Goal: Transaction & Acquisition: Purchase product/service

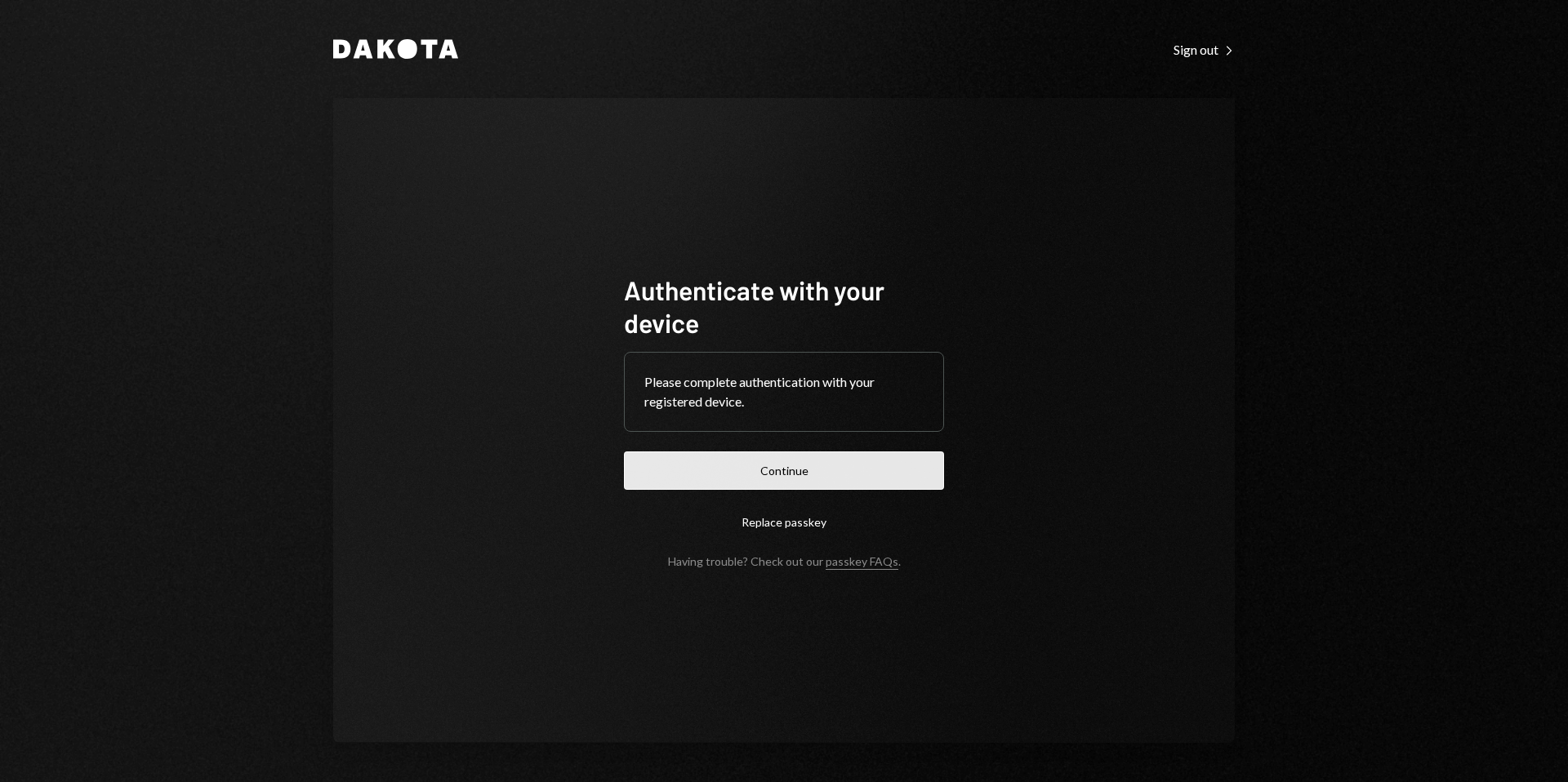
click at [822, 465] on button "Continue" at bounding box center [783, 470] width 320 height 38
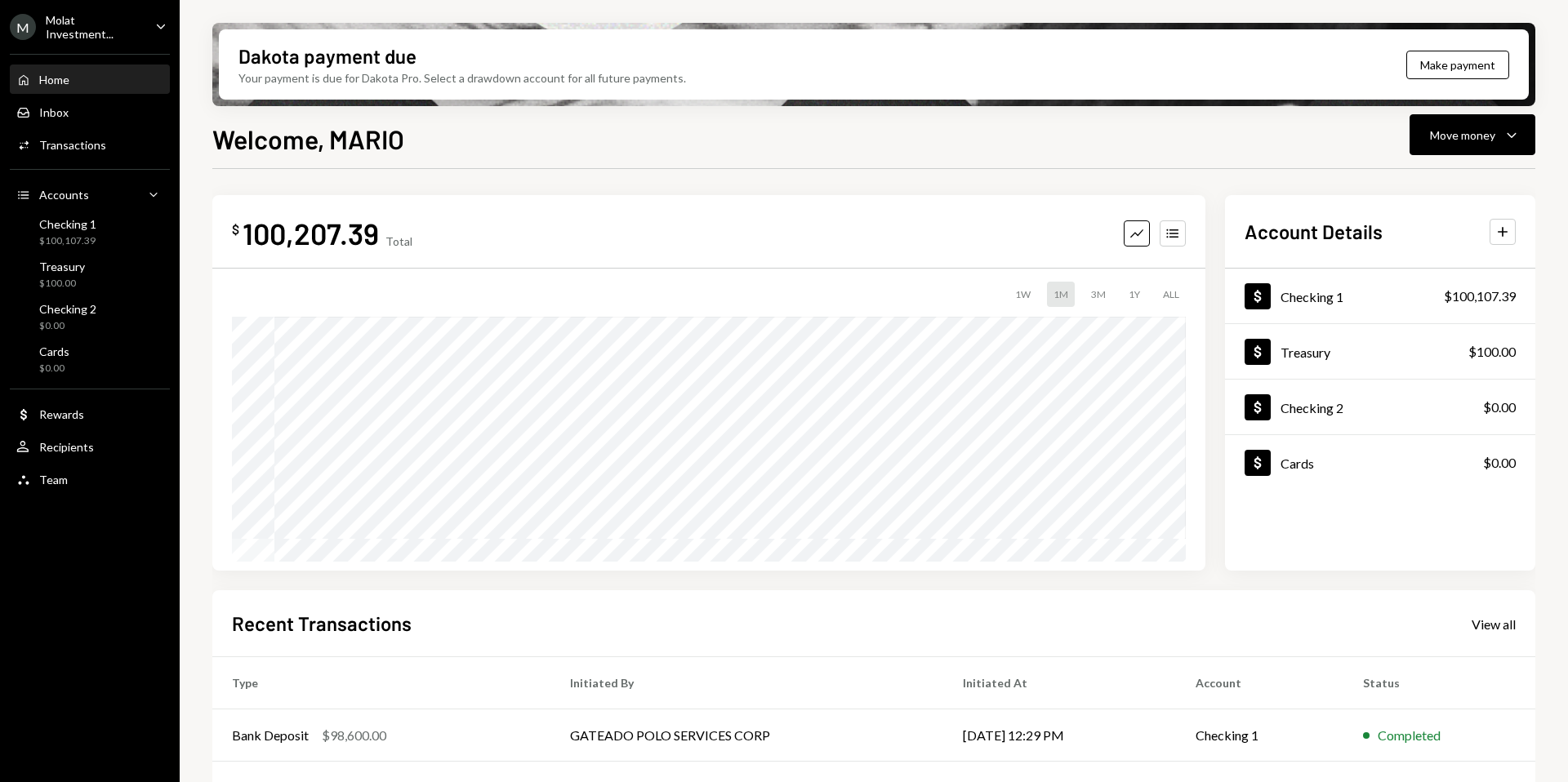
click at [117, 35] on div "M Molat Investment..." at bounding box center [76, 26] width 132 height 28
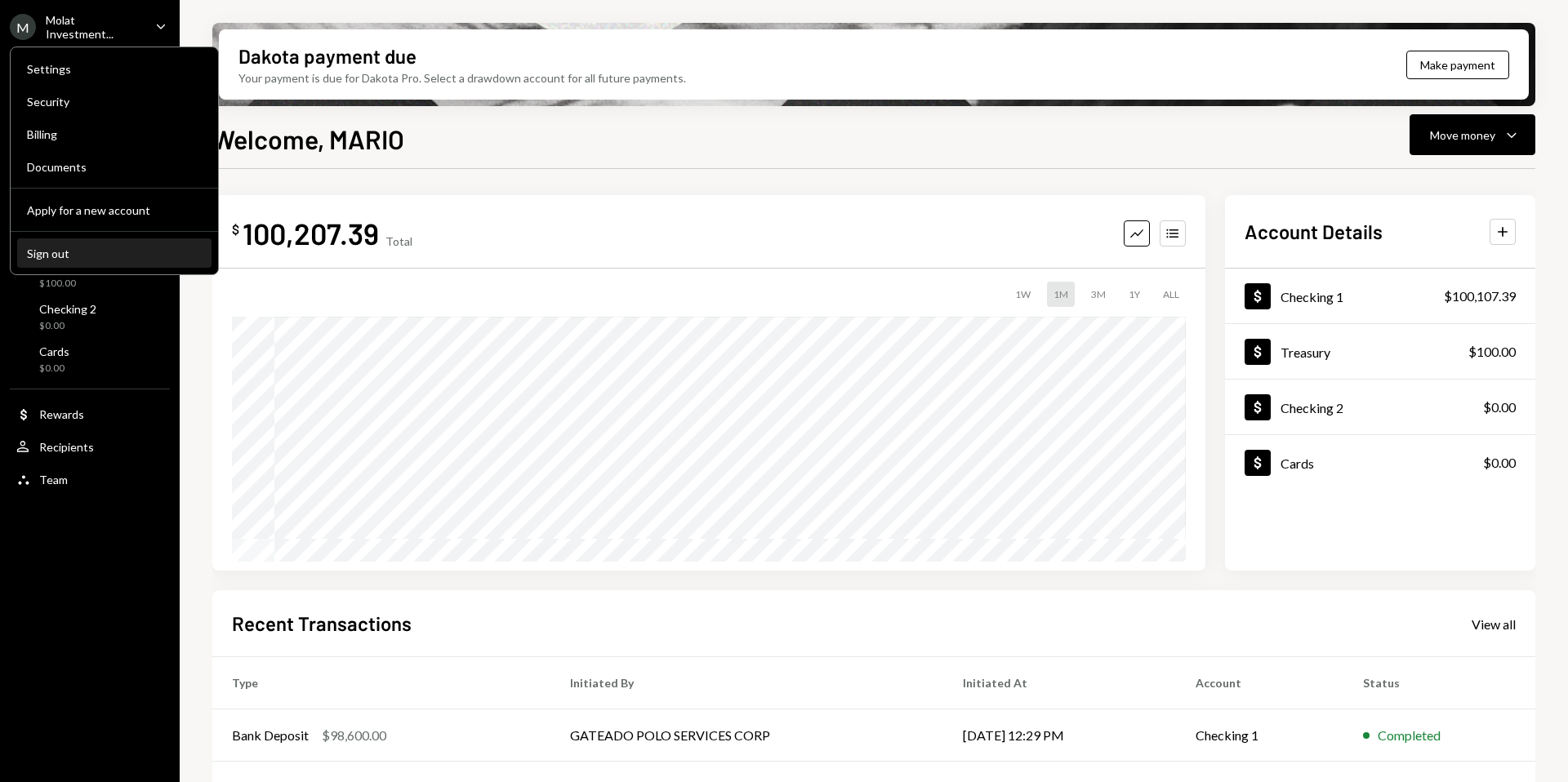
click at [71, 247] on div "Sign out" at bounding box center [114, 253] width 175 height 13
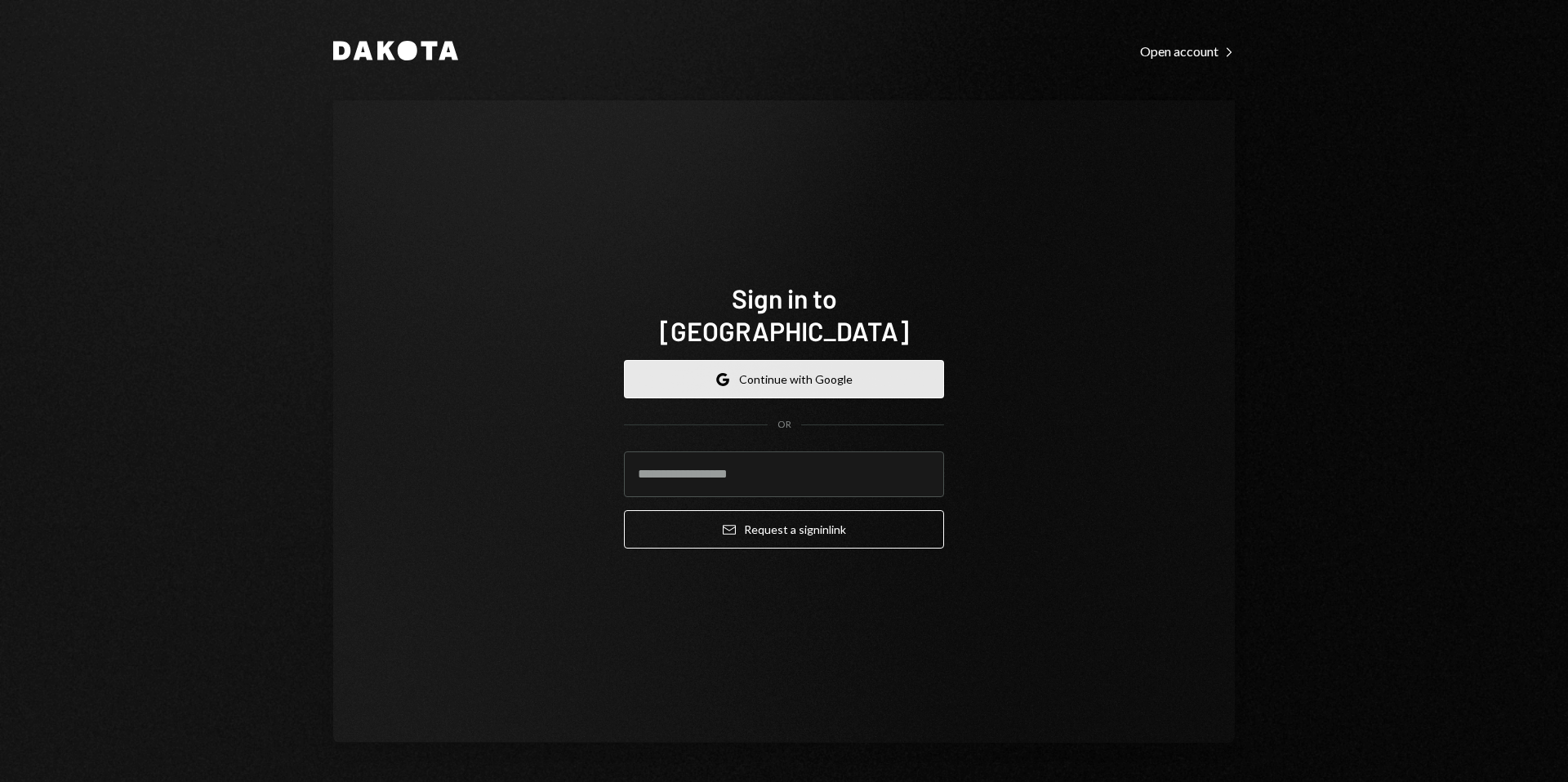
click at [751, 360] on button "Google Continue with Google" at bounding box center [783, 379] width 320 height 38
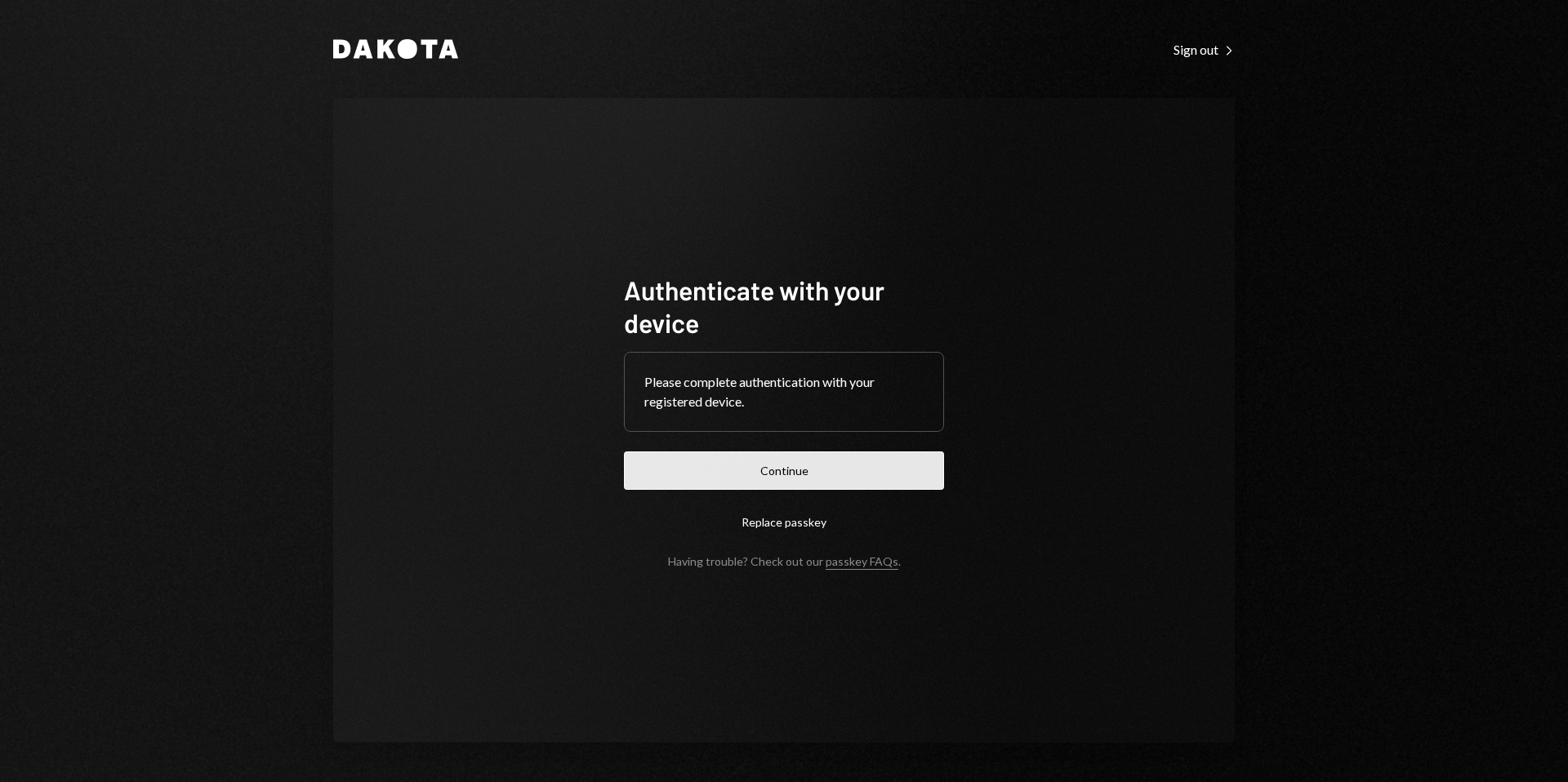
click at [799, 469] on button "Continue" at bounding box center [783, 470] width 320 height 38
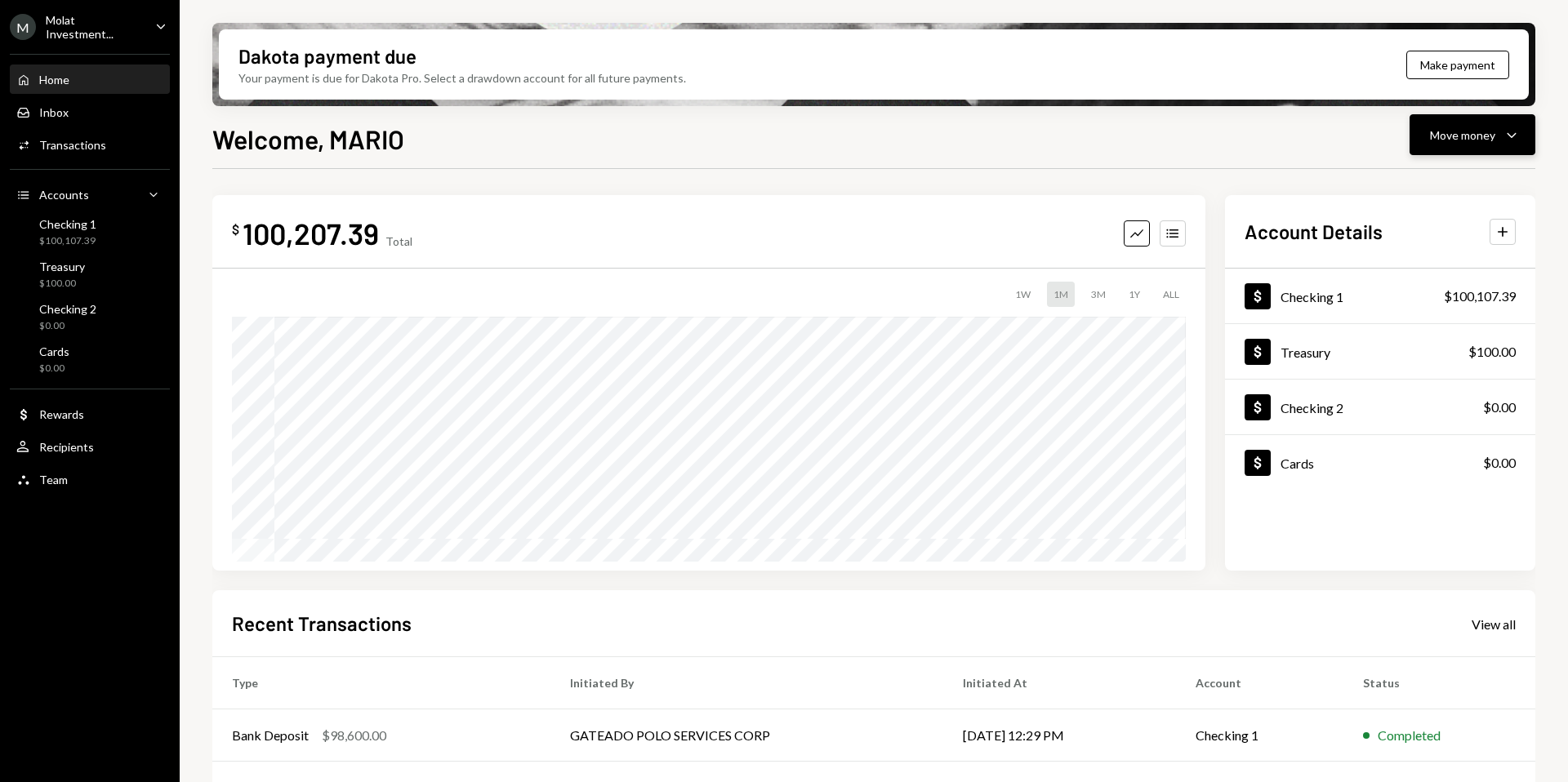
click at [1470, 138] on div "Move money" at bounding box center [1462, 135] width 65 height 17
click at [1441, 181] on div "Send" at bounding box center [1458, 184] width 119 height 17
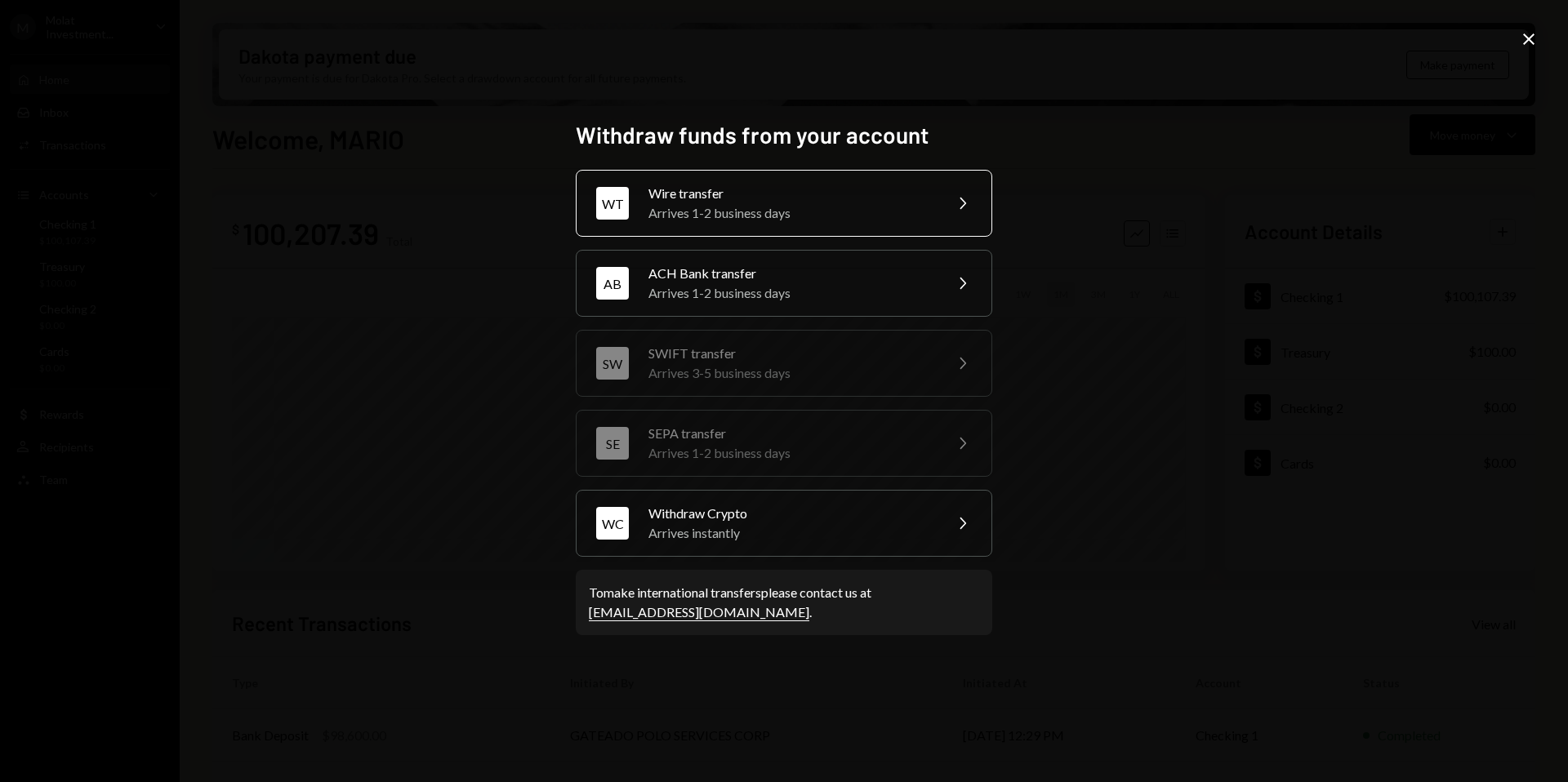
click at [781, 212] on div "Arrives 1-2 business days" at bounding box center [790, 213] width 284 height 19
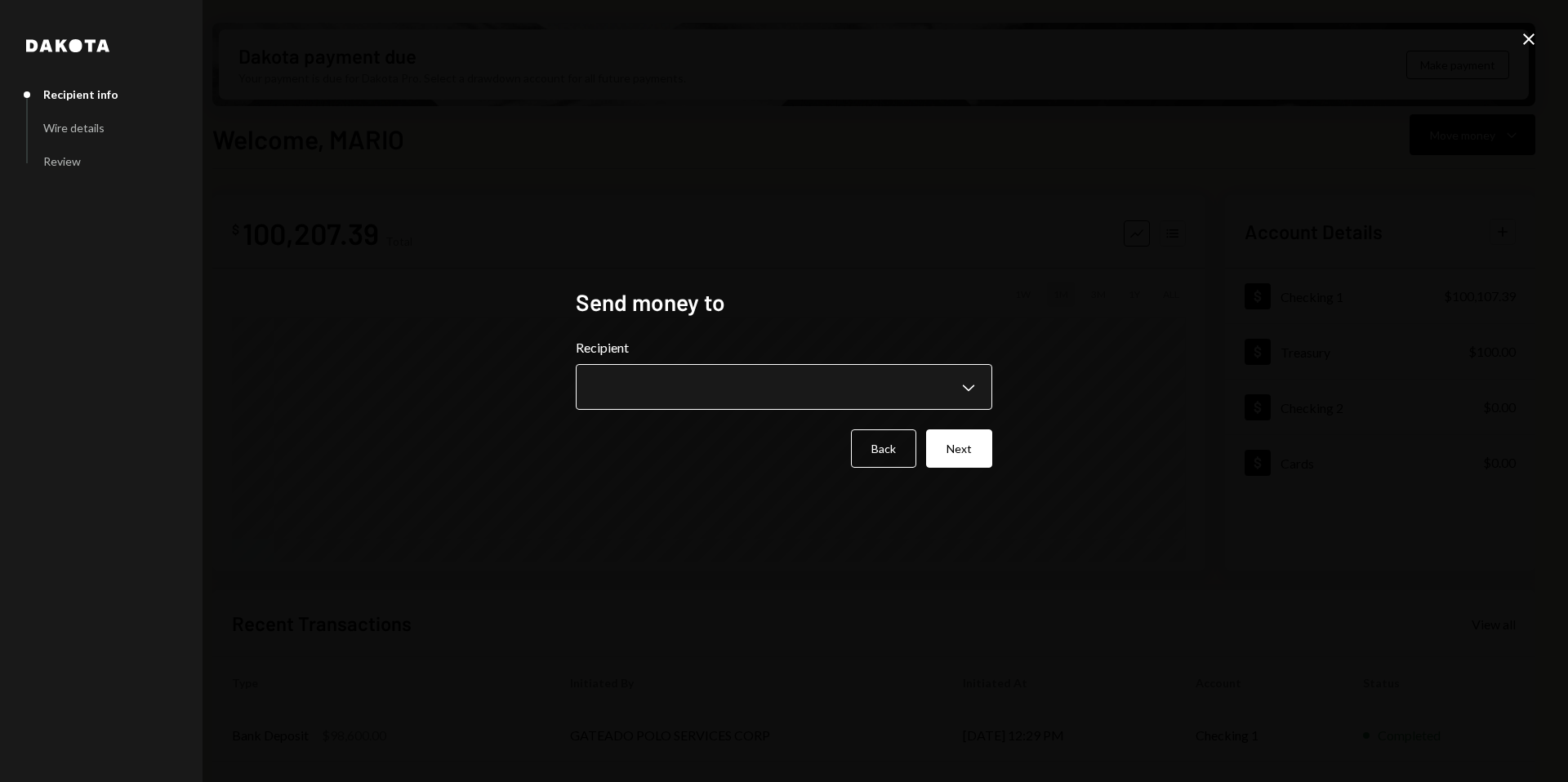
click at [792, 403] on body "M Molat Investment... Caret Down Home Home Inbox Inbox Activities Transactions …" at bounding box center [784, 391] width 1568 height 782
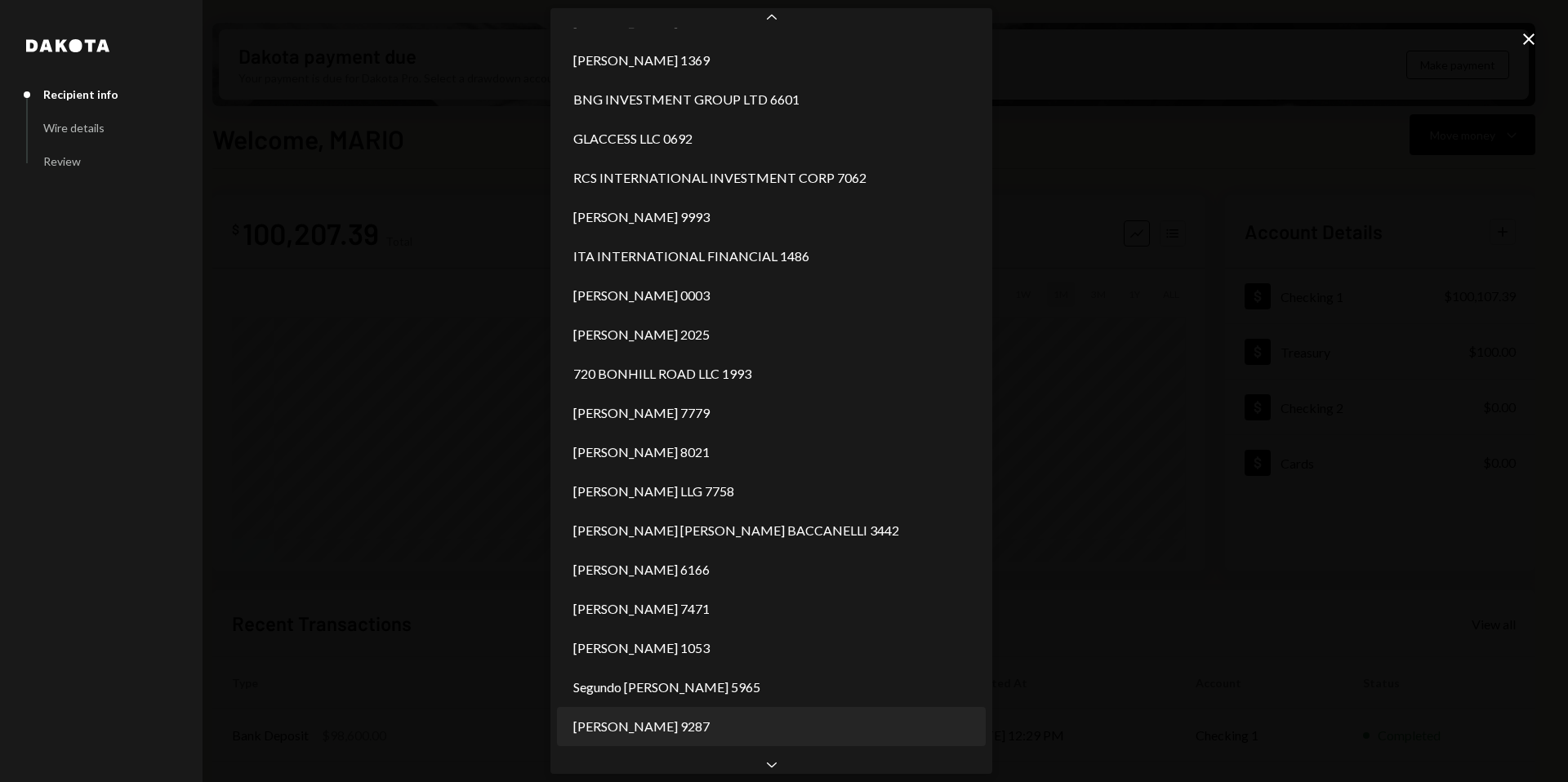
scroll to position [2031, 0]
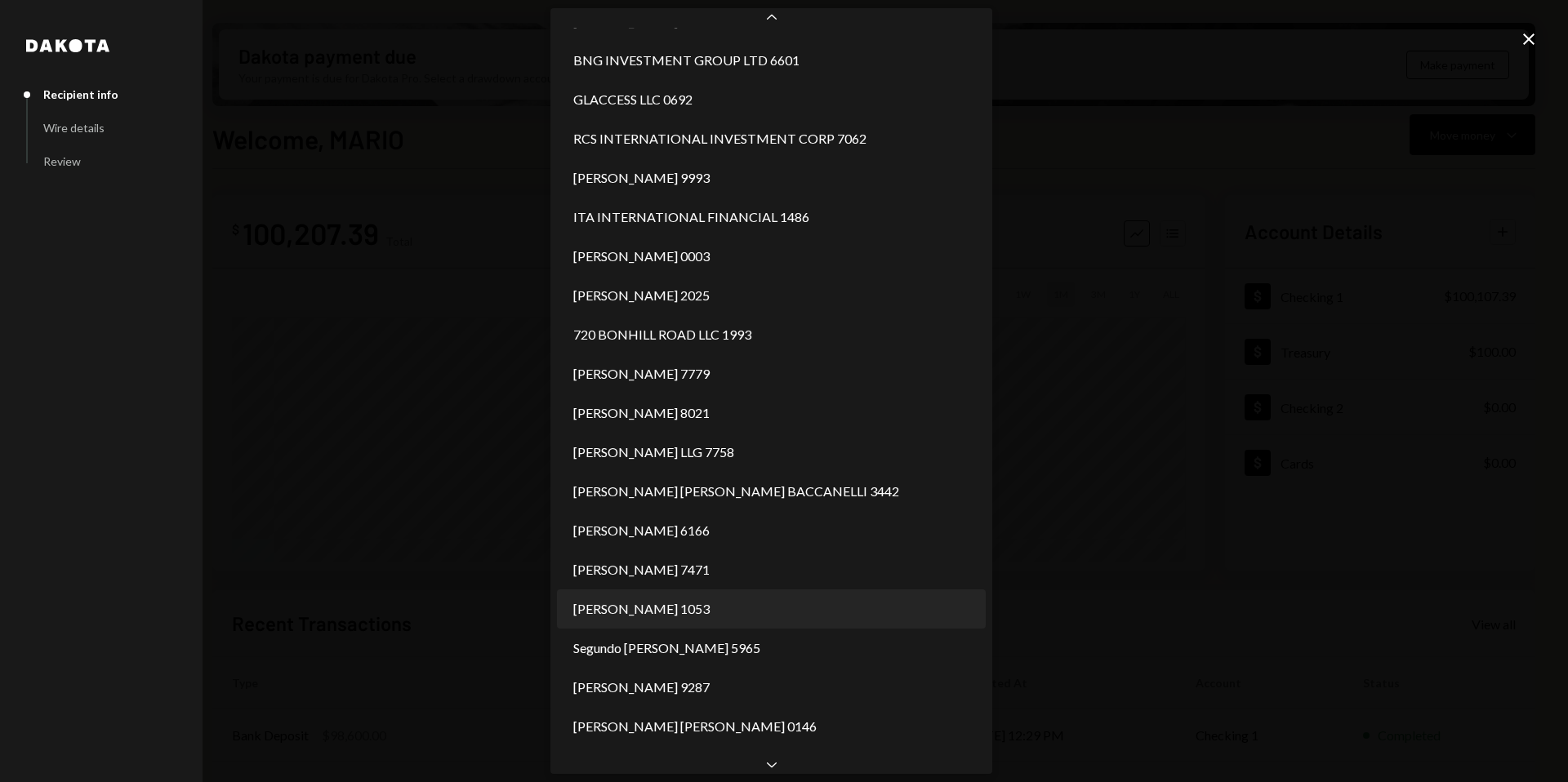
select select "**********"
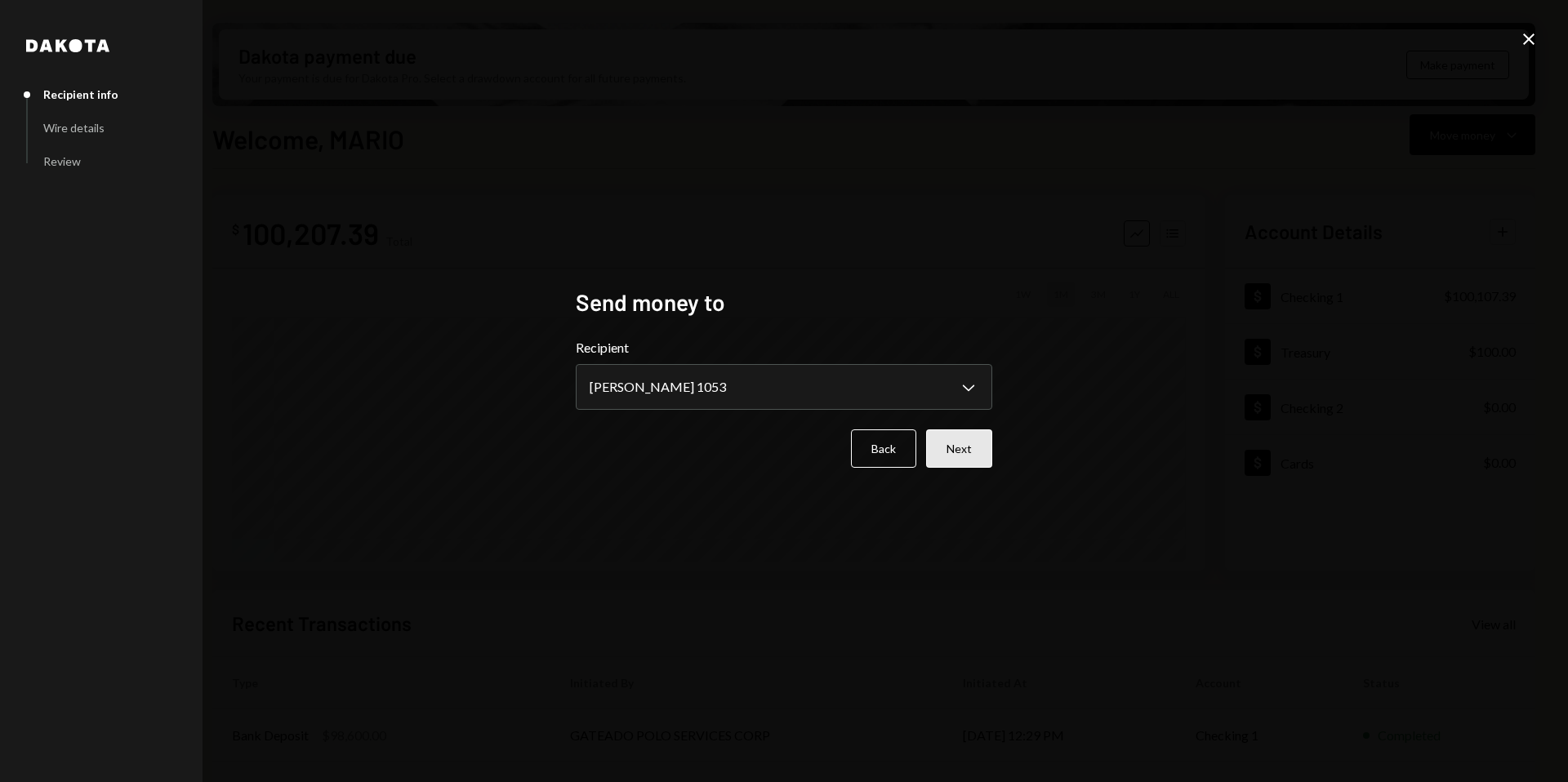
click at [962, 447] on button "Next" at bounding box center [959, 448] width 66 height 38
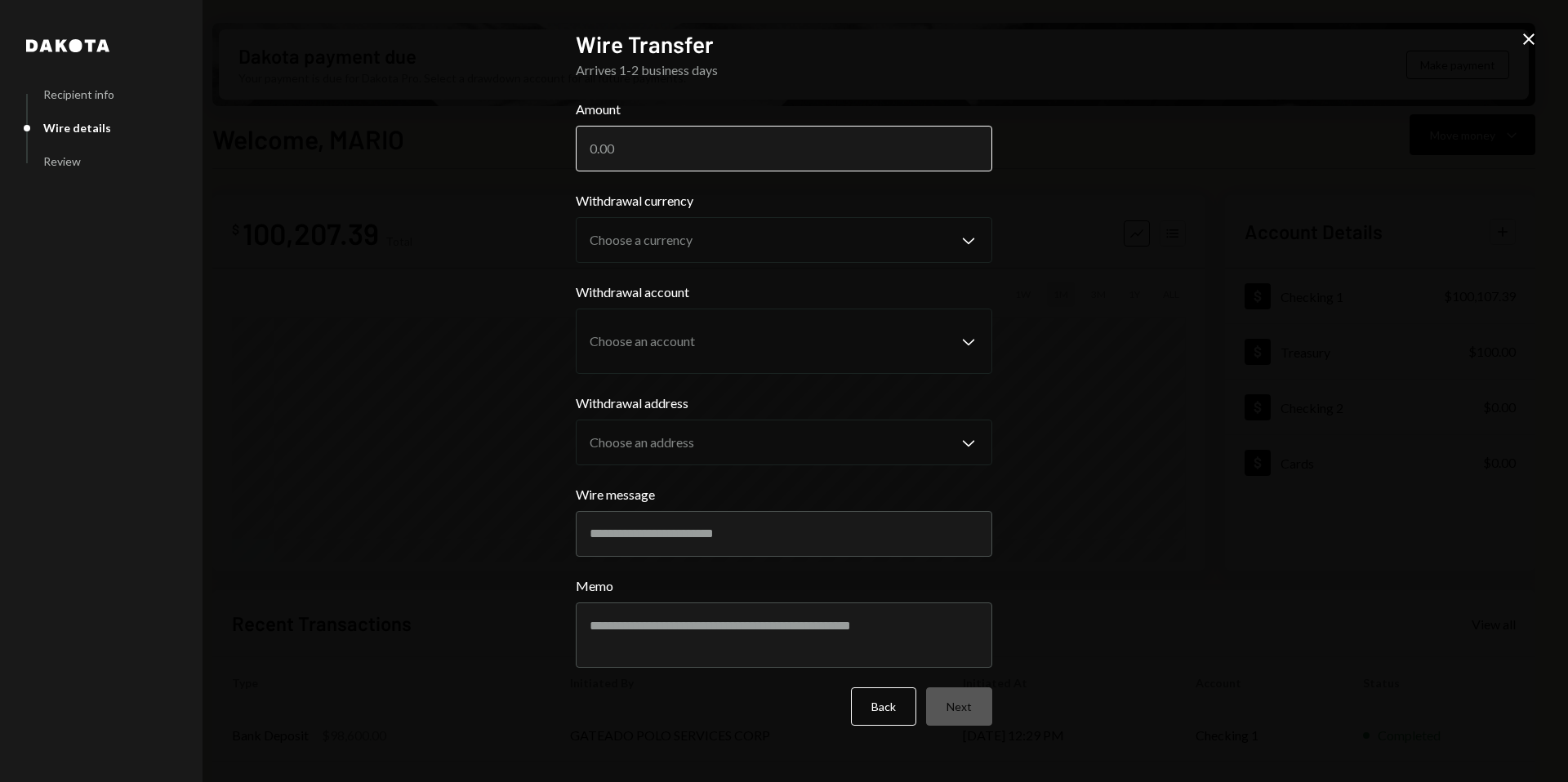
click at [803, 152] on input "Amount" at bounding box center [783, 148] width 416 height 46
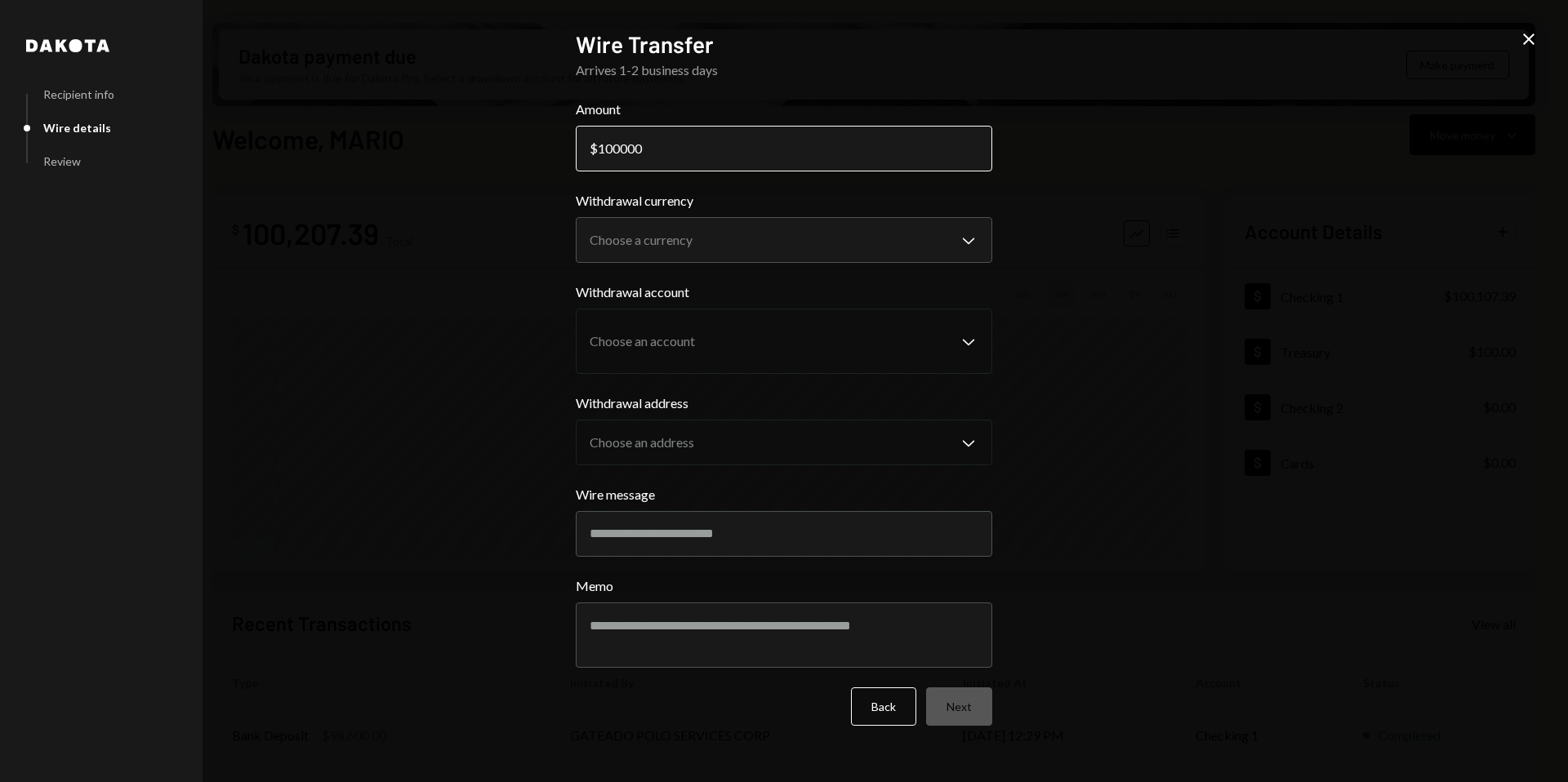
drag, startPoint x: 623, startPoint y: 148, endPoint x: 662, endPoint y: 143, distance: 39.3
click at [662, 143] on input "100000" at bounding box center [783, 148] width 416 height 46
click at [694, 148] on input "100000" at bounding box center [783, 148] width 416 height 46
type input "100000"
click at [710, 235] on body "M Molat Investment... Caret Down Home Home Inbox Inbox Activities Transactions …" at bounding box center [784, 391] width 1568 height 782
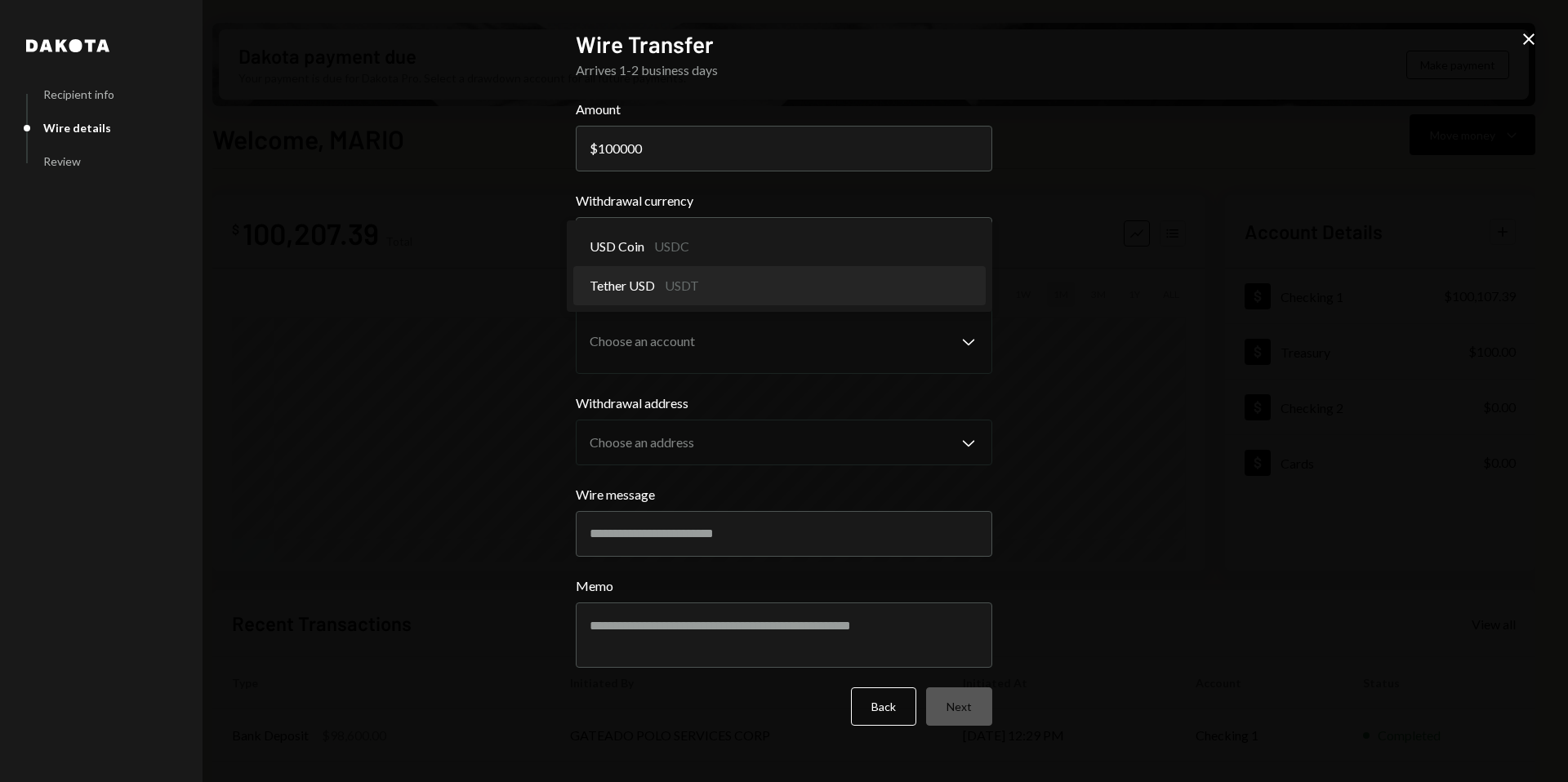
select select "****"
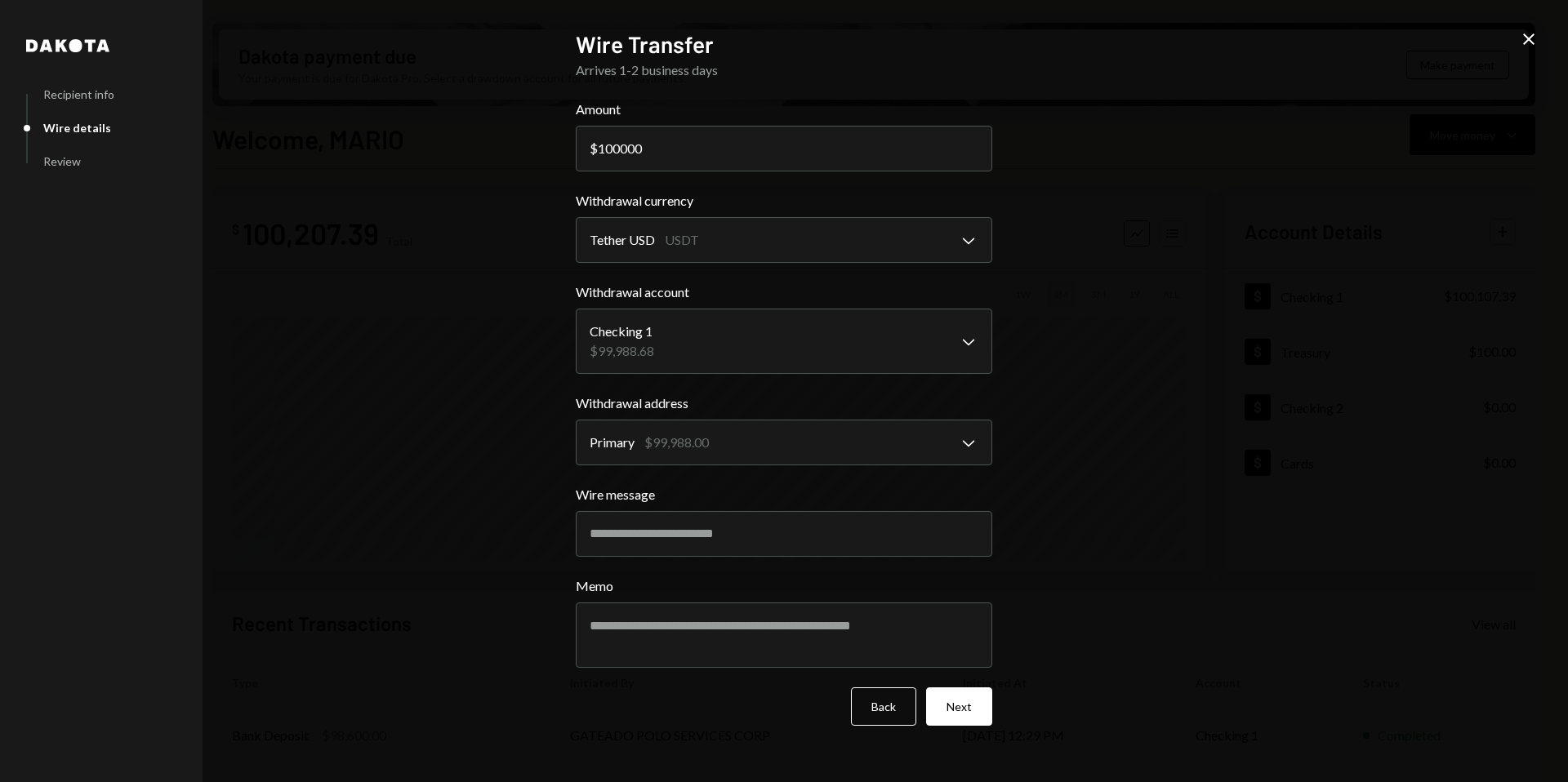
click at [1524, 38] on icon "Close" at bounding box center [1528, 39] width 19 height 19
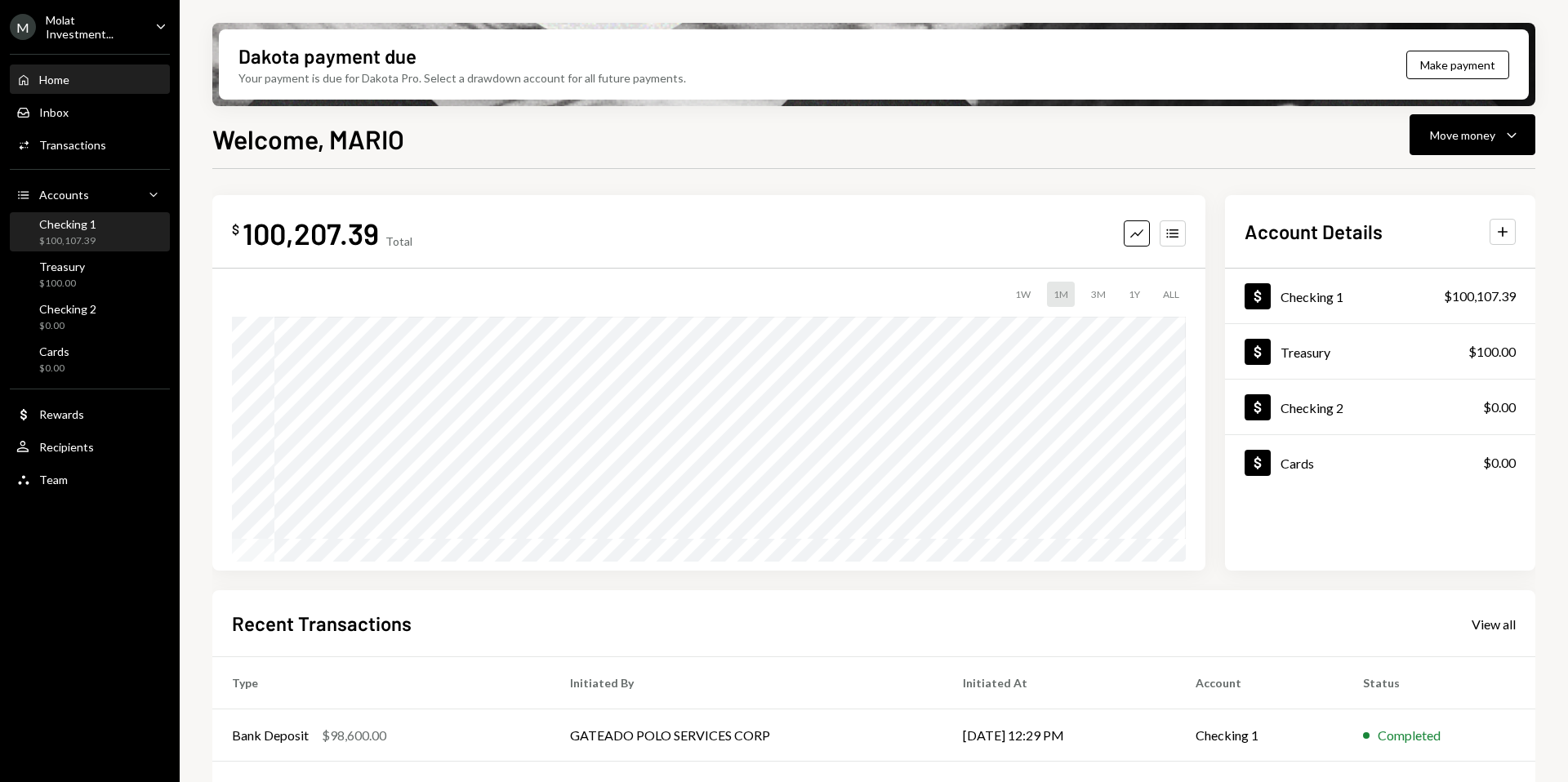
click at [91, 237] on div "$100,107.39" at bounding box center [68, 241] width 57 height 13
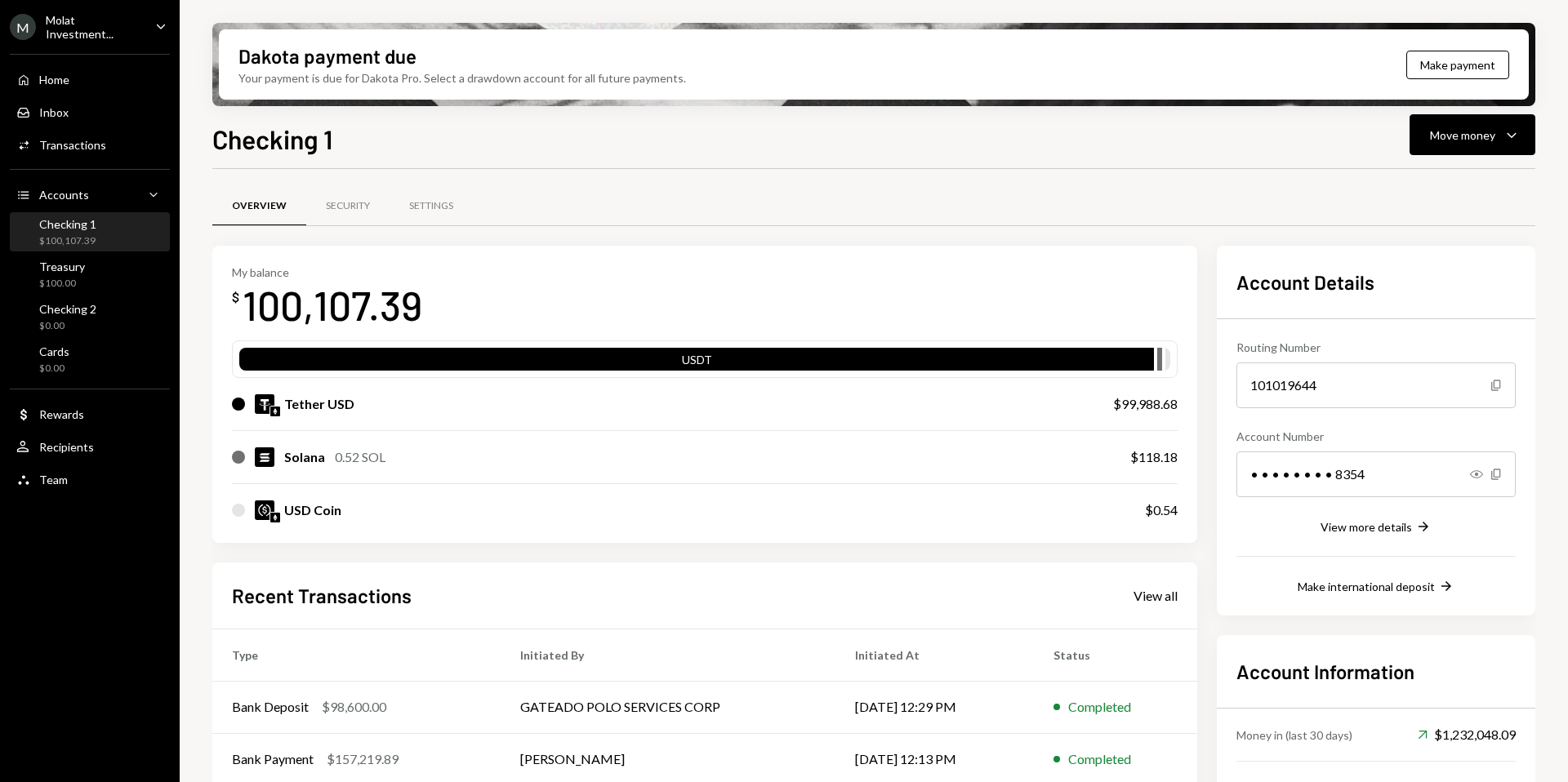
click at [83, 235] on div "$100,107.39" at bounding box center [68, 241] width 57 height 13
click at [314, 411] on div "Tether USD" at bounding box center [319, 403] width 70 height 19
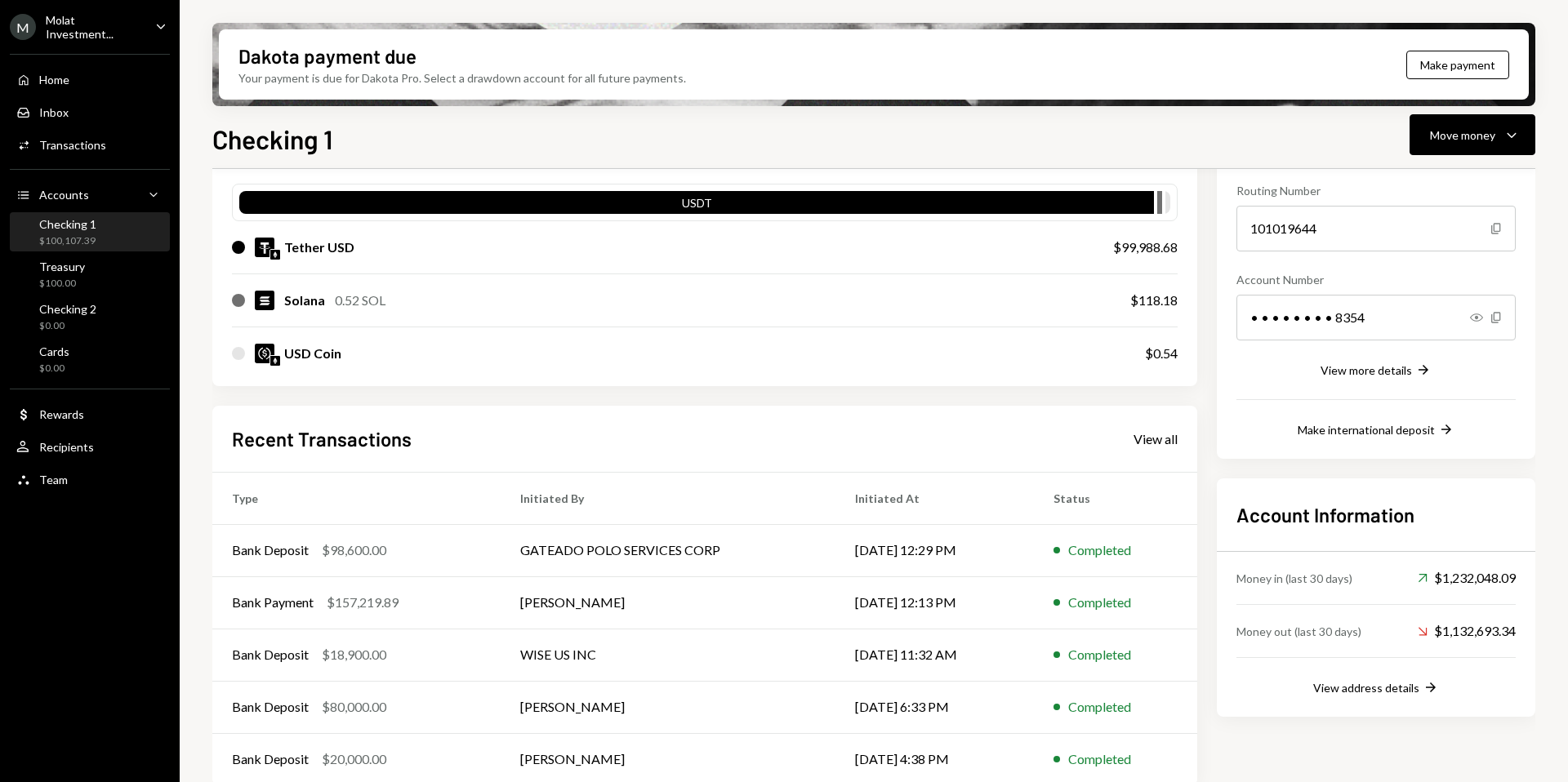
scroll to position [174, 0]
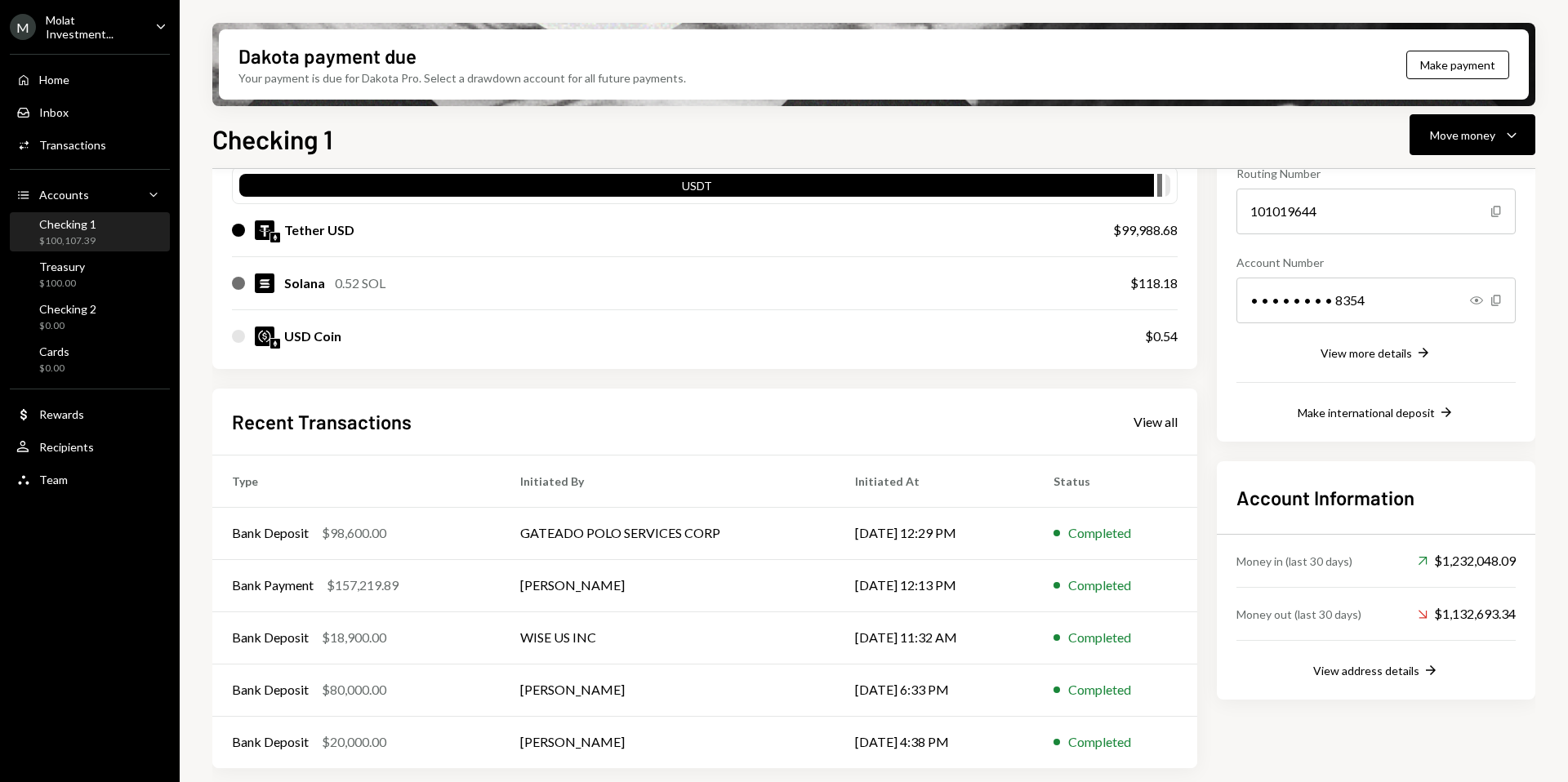
click at [62, 235] on div "$100,107.39" at bounding box center [68, 241] width 57 height 13
click at [1388, 671] on div "View address details" at bounding box center [1366, 671] width 106 height 13
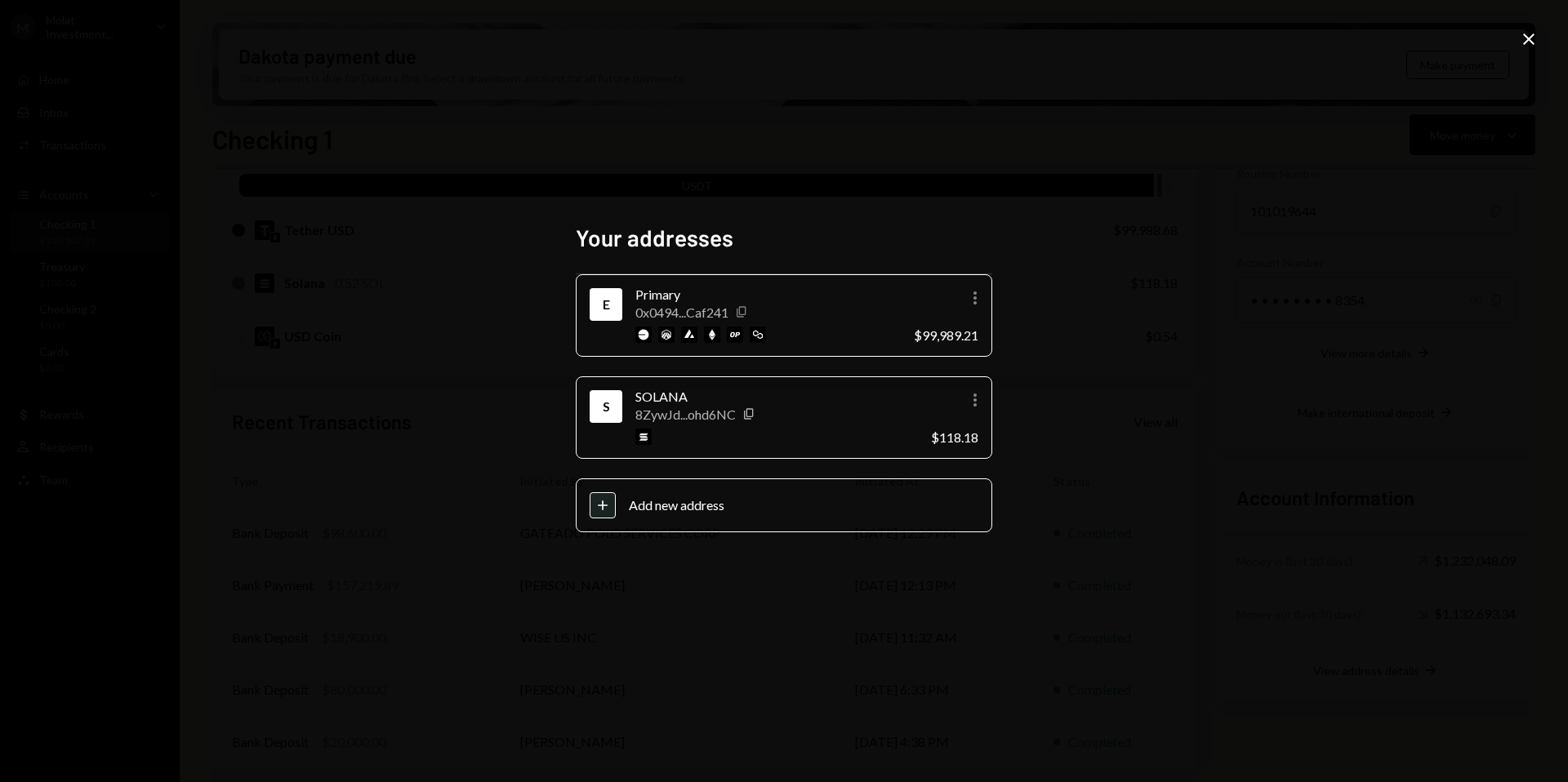
click at [739, 311] on icon "button" at bounding box center [741, 312] width 9 height 11
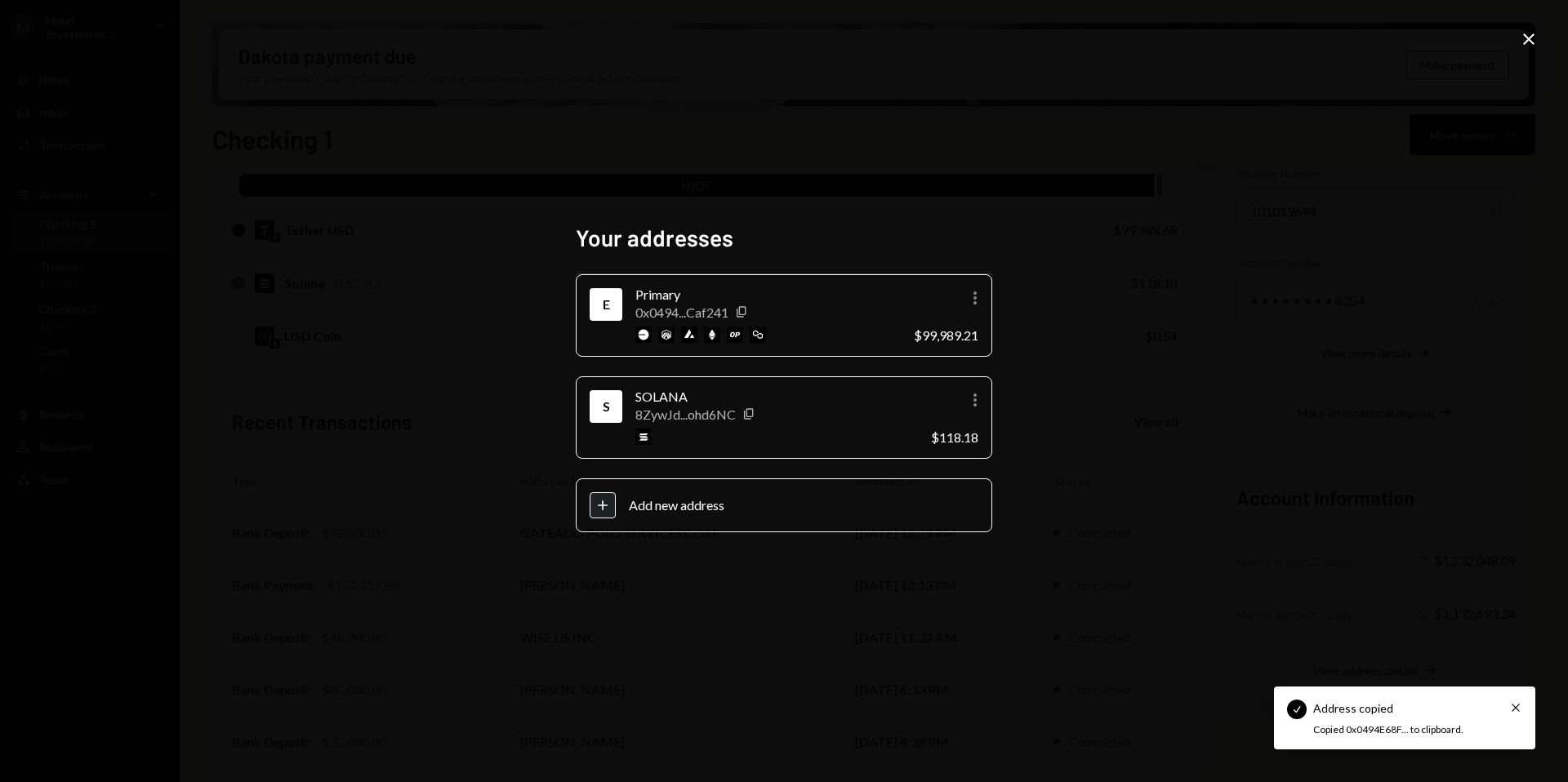
click at [1523, 32] on icon "Close" at bounding box center [1528, 39] width 19 height 19
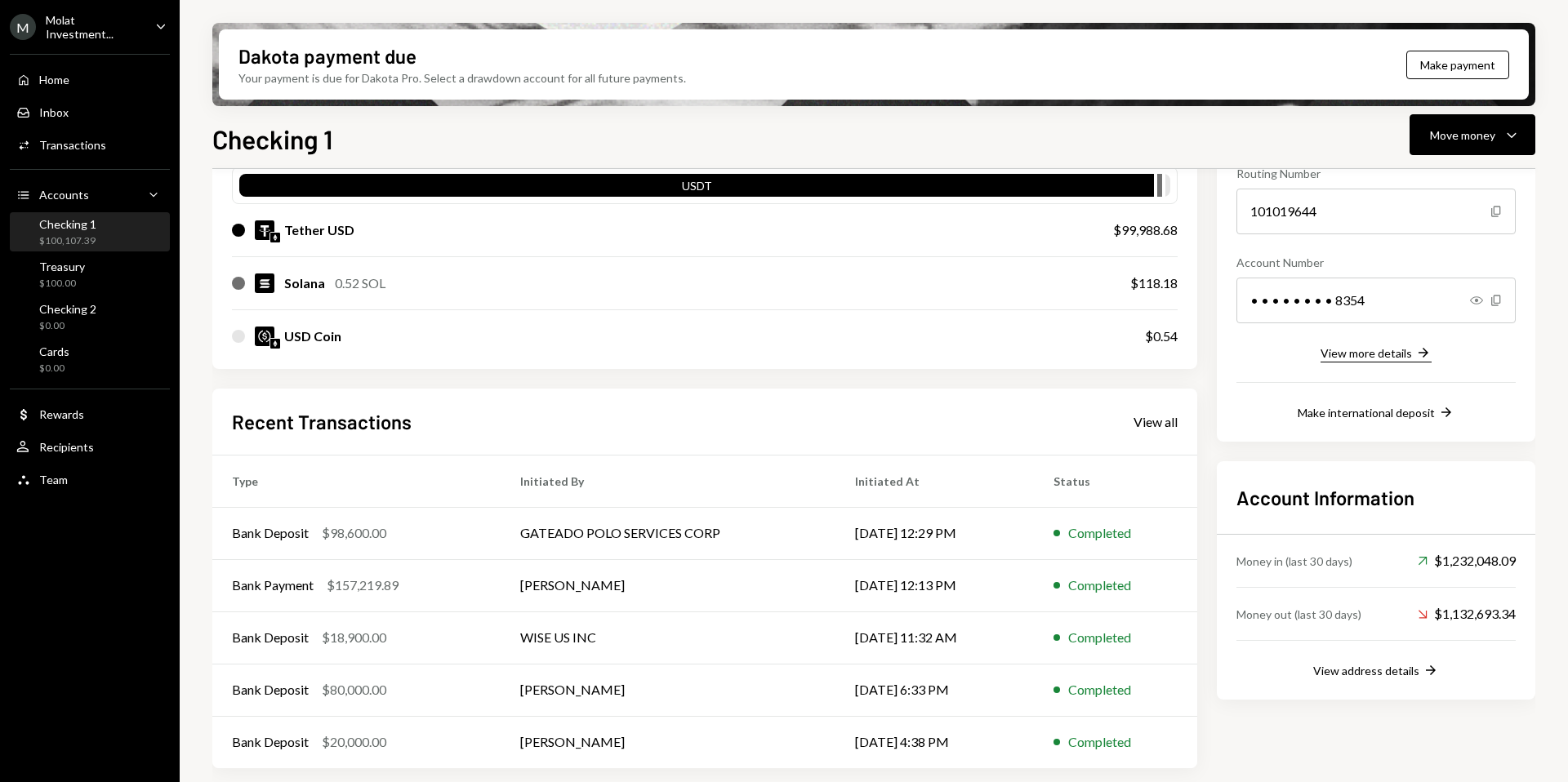
click at [1391, 353] on div "View more details" at bounding box center [1365, 353] width 91 height 13
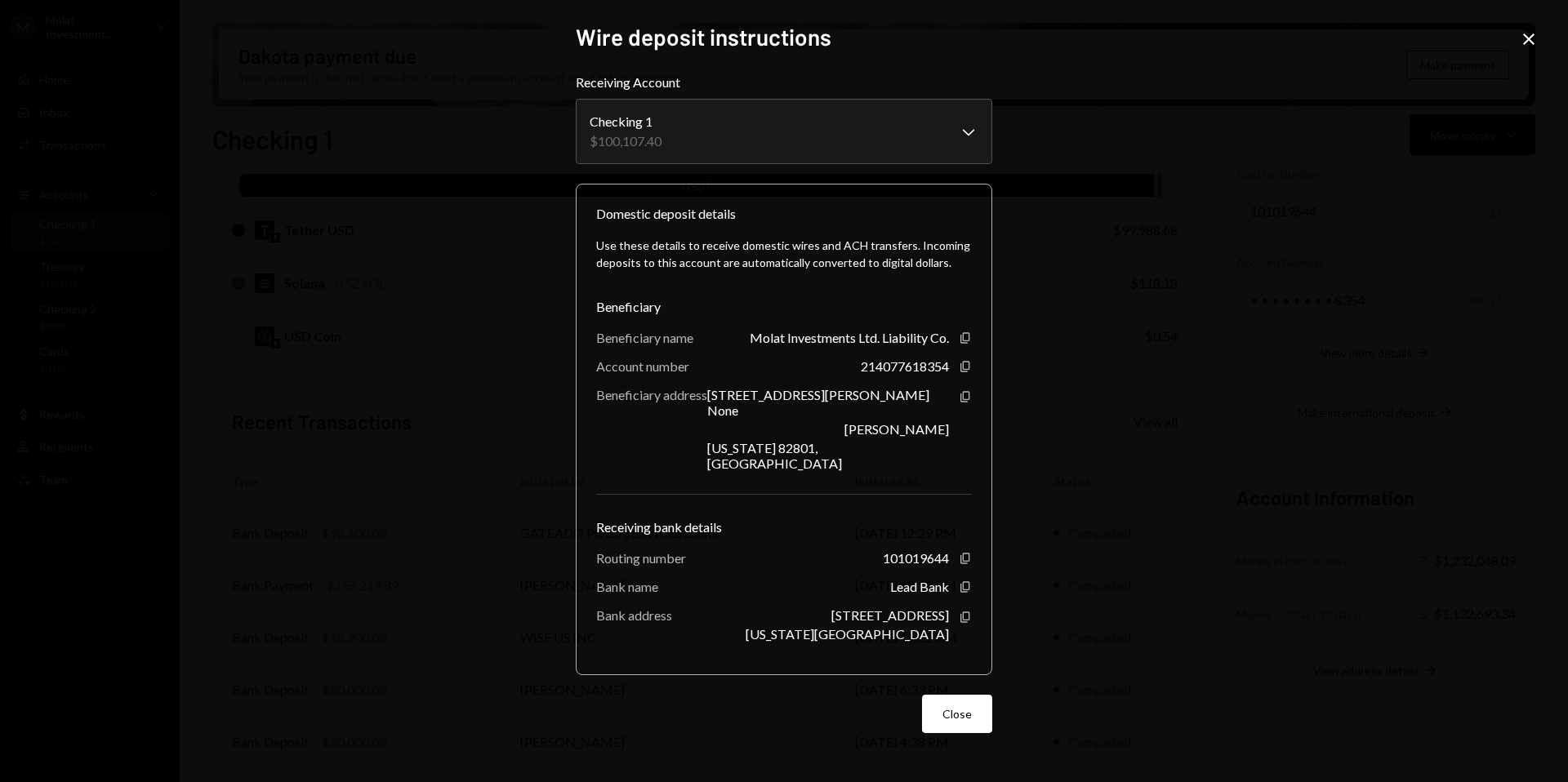
click at [1526, 37] on icon at bounding box center [1528, 40] width 12 height 12
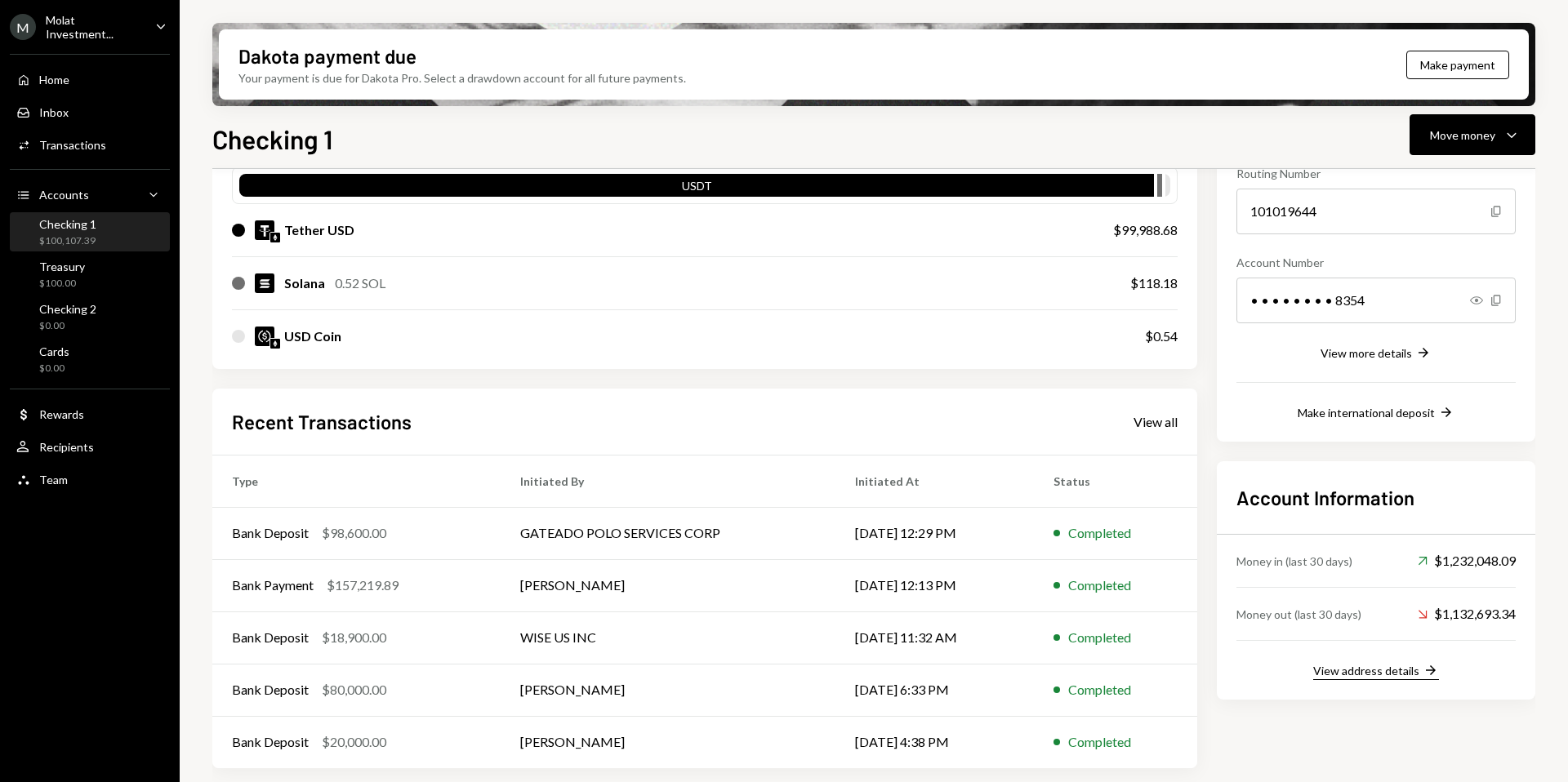
click at [1388, 667] on div "View address details" at bounding box center [1366, 671] width 106 height 13
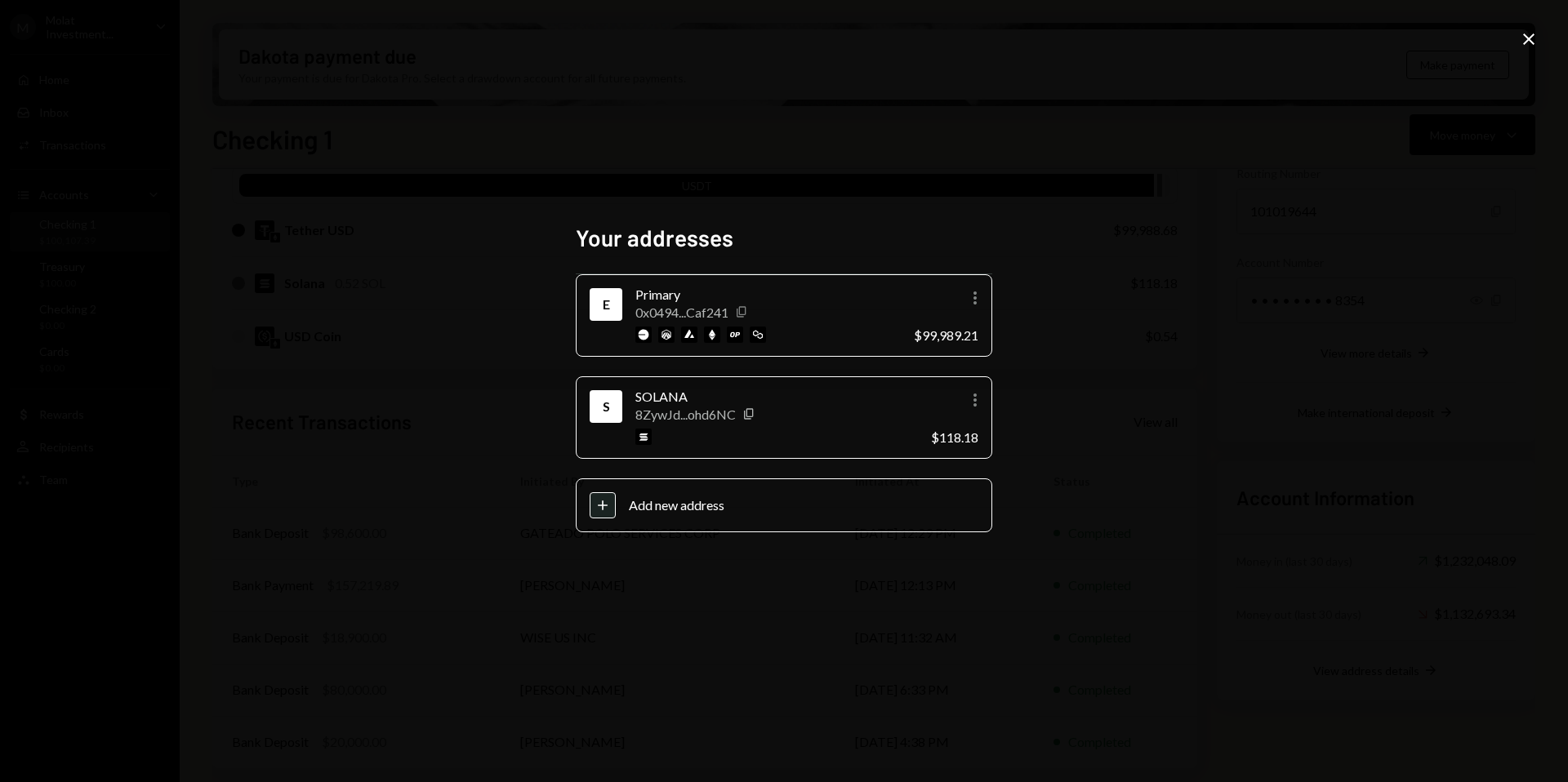
click at [745, 312] on icon "Copy" at bounding box center [741, 311] width 13 height 13
click at [1522, 24] on div "Your addresses E Primary 0x0494...Caf241 Copy More $99,989.21 S SOLANA 8ZywJd..…" at bounding box center [784, 391] width 1568 height 782
click at [1537, 48] on icon "Close" at bounding box center [1528, 39] width 19 height 19
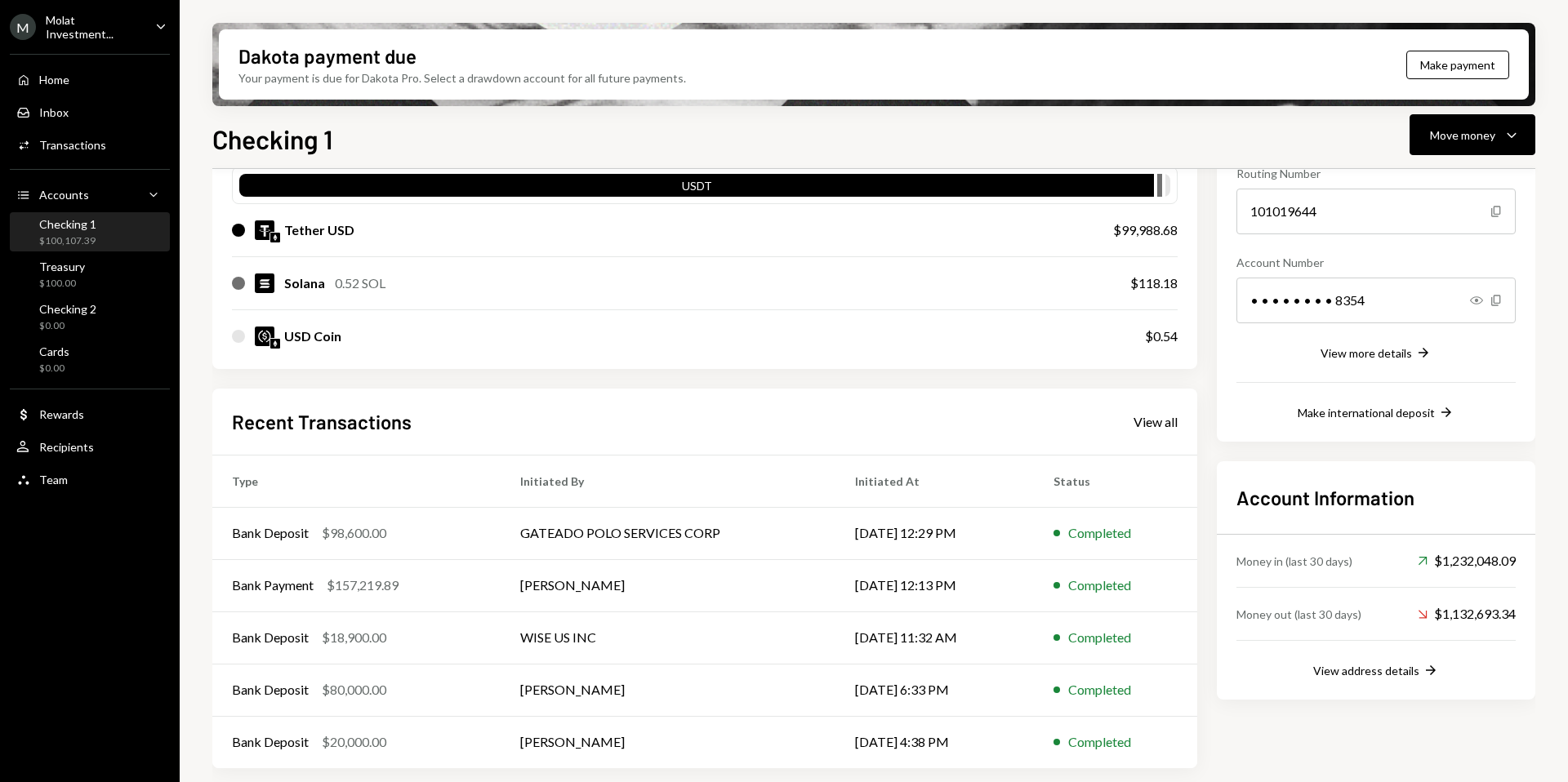
click at [73, 236] on div "$100,107.39" at bounding box center [68, 241] width 57 height 13
click at [1492, 149] on button "Move money Caret Down" at bounding box center [1472, 134] width 126 height 40
click at [1434, 186] on div "Send" at bounding box center [1458, 184] width 119 height 17
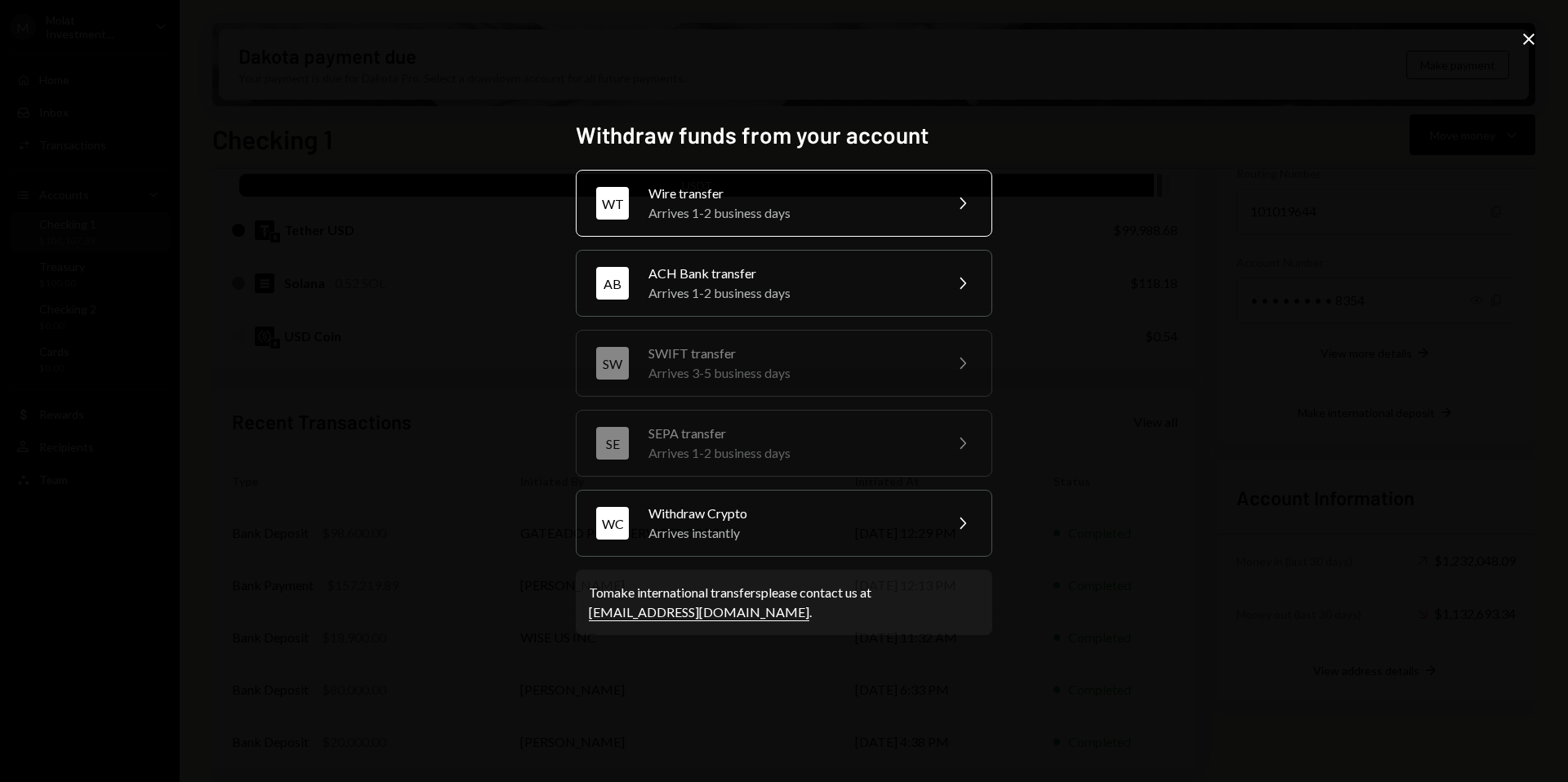
click at [757, 199] on div "Wire transfer" at bounding box center [790, 193] width 284 height 19
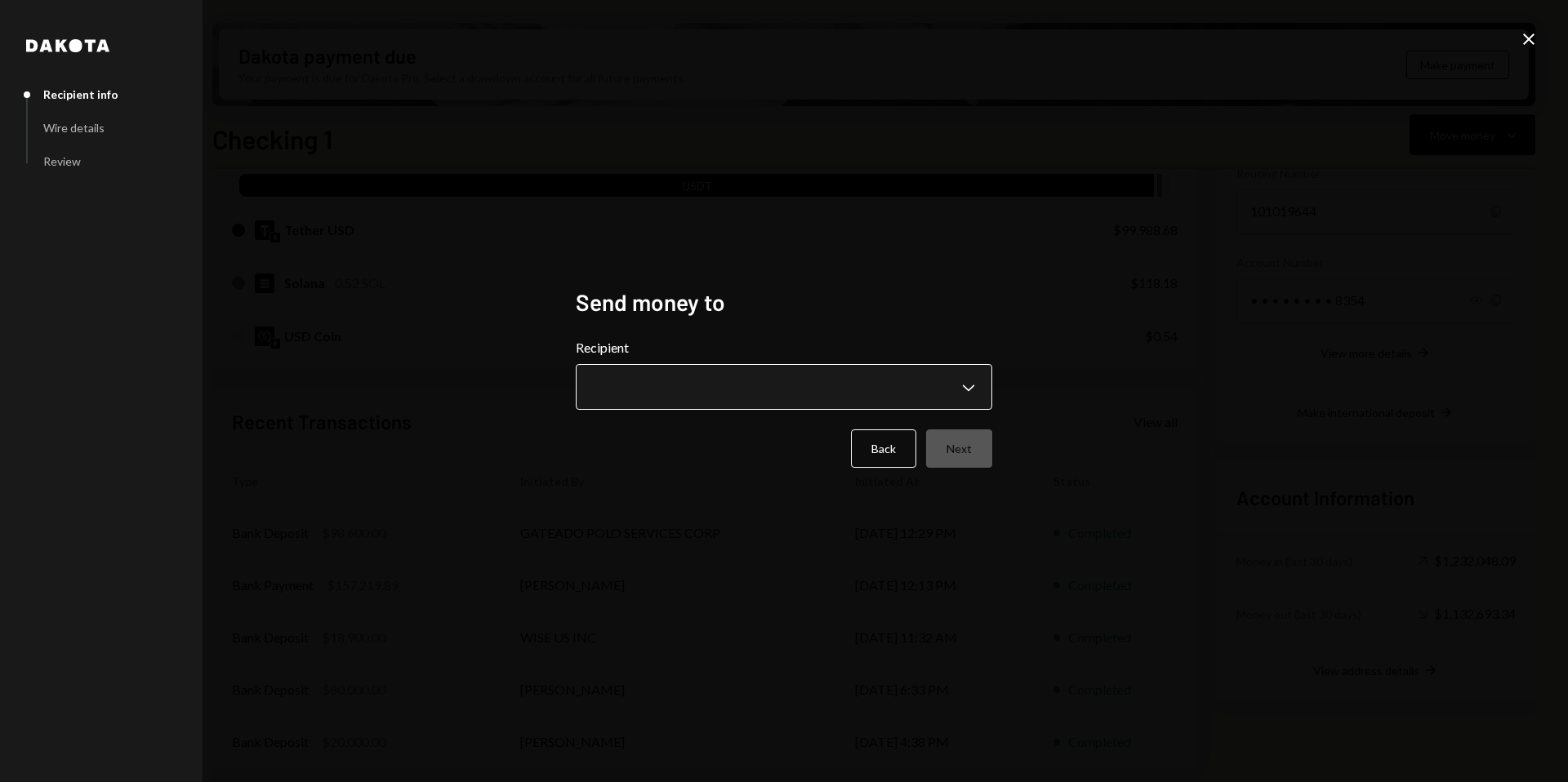
click at [758, 394] on body "M Molat Investment... Caret Down Home Home Inbox Inbox Activities Transactions …" at bounding box center [784, 391] width 1568 height 782
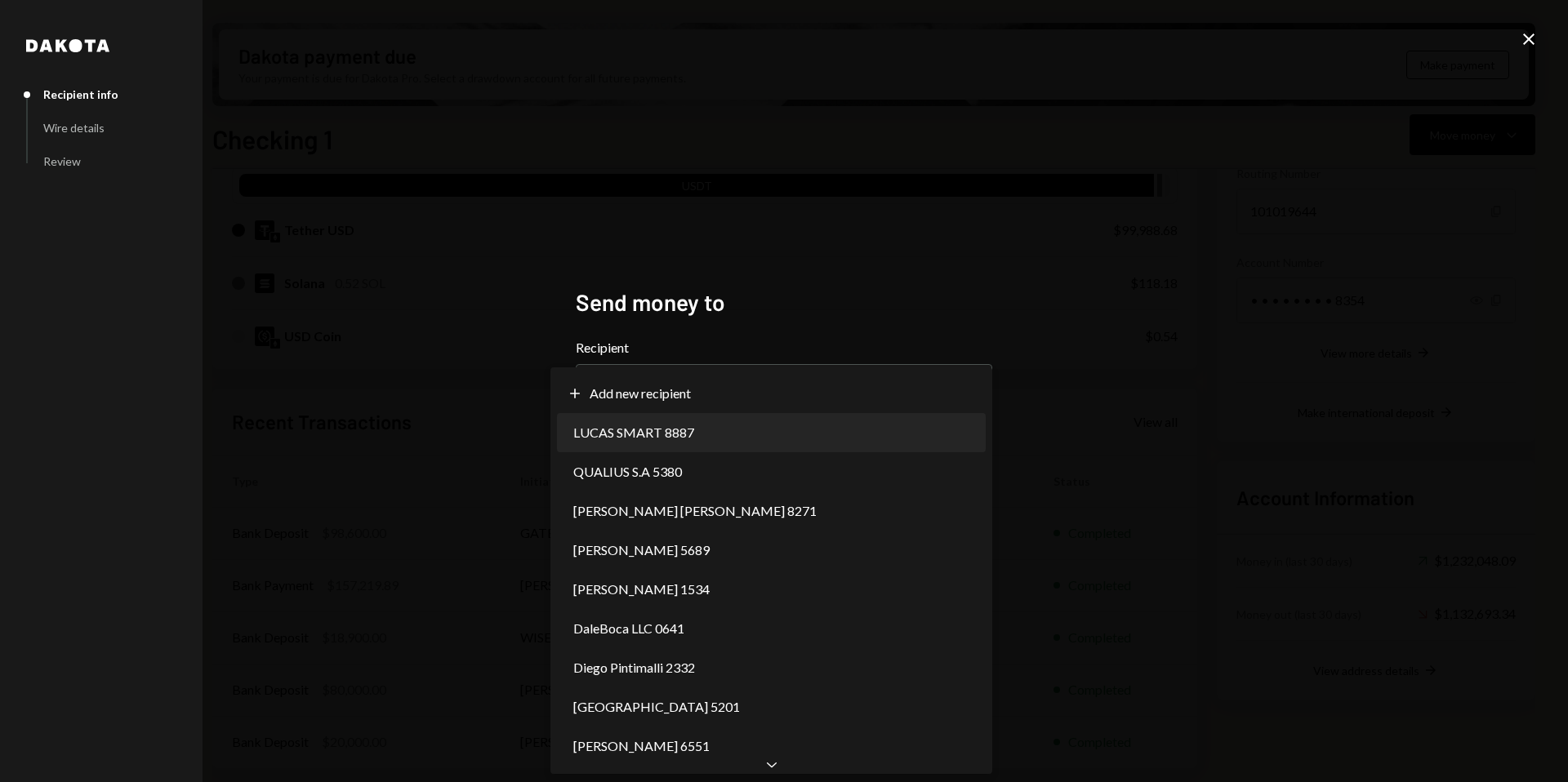
select select "**********"
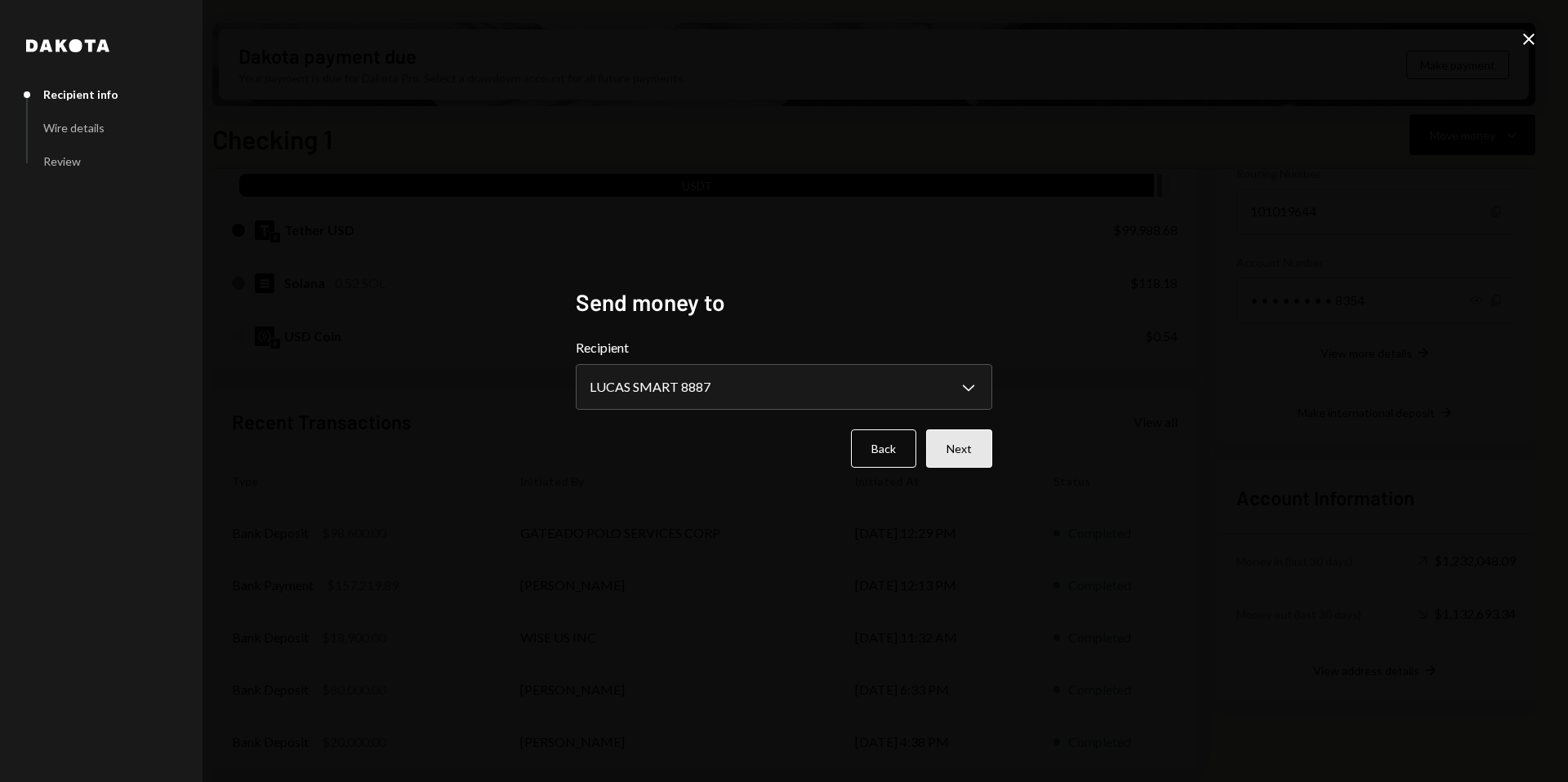
click at [965, 454] on button "Next" at bounding box center [959, 448] width 66 height 38
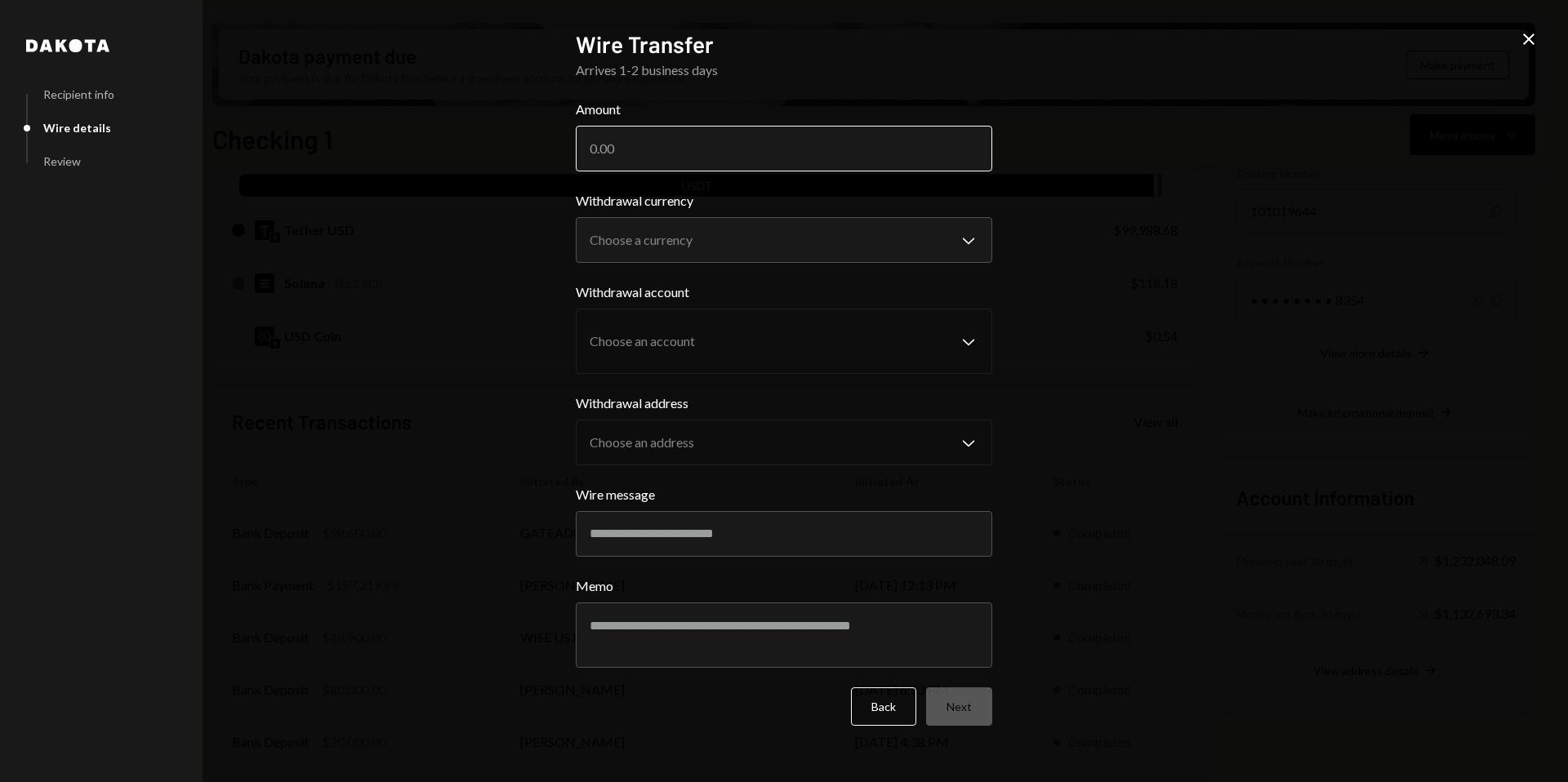
click at [823, 144] on input "Amount" at bounding box center [783, 148] width 416 height 46
type input "100000"
click at [815, 262] on body "M Molat Investment... Caret Down Home Home Inbox Inbox Activities Transactions …" at bounding box center [784, 391] width 1568 height 782
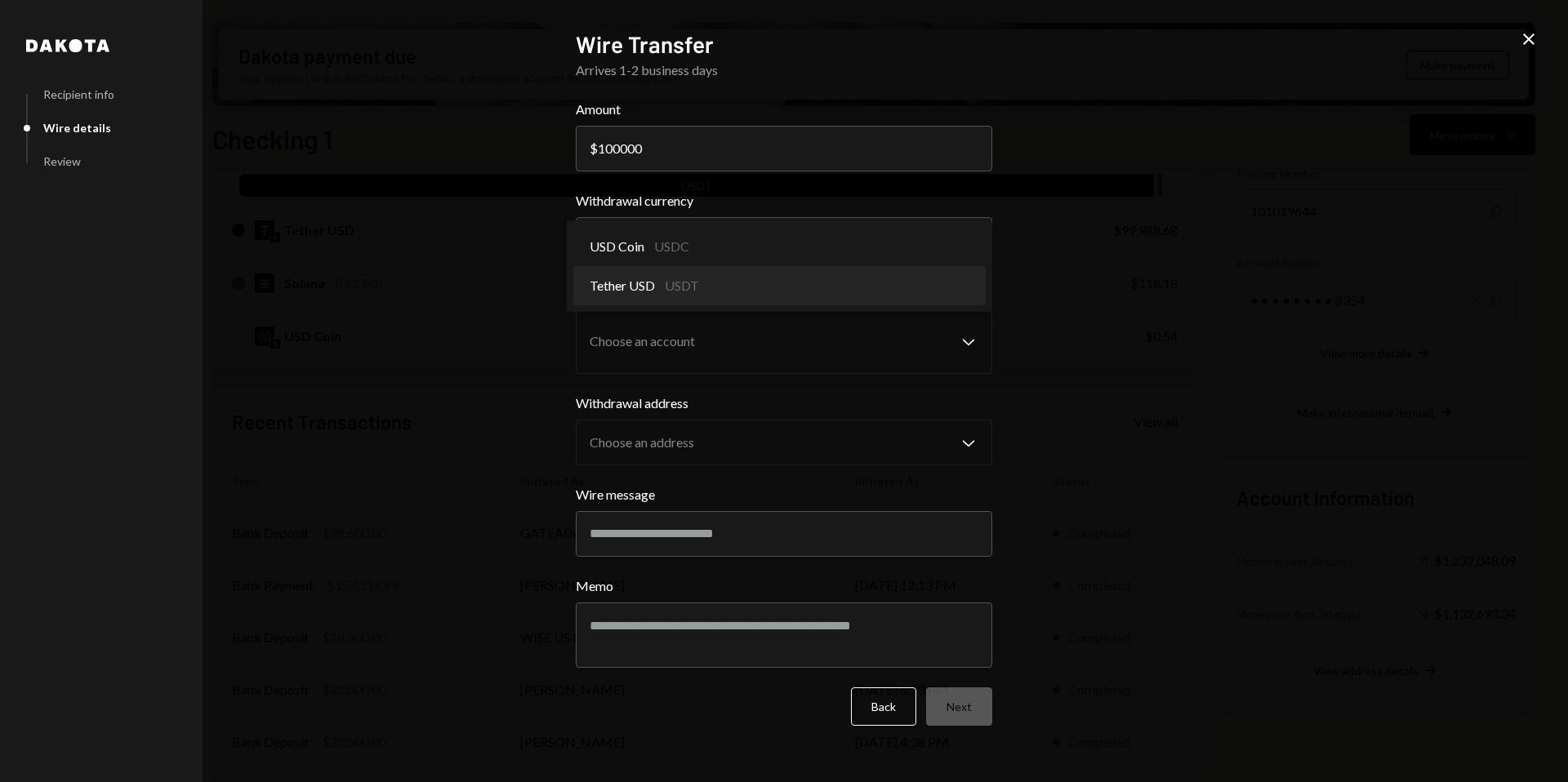
select select "****"
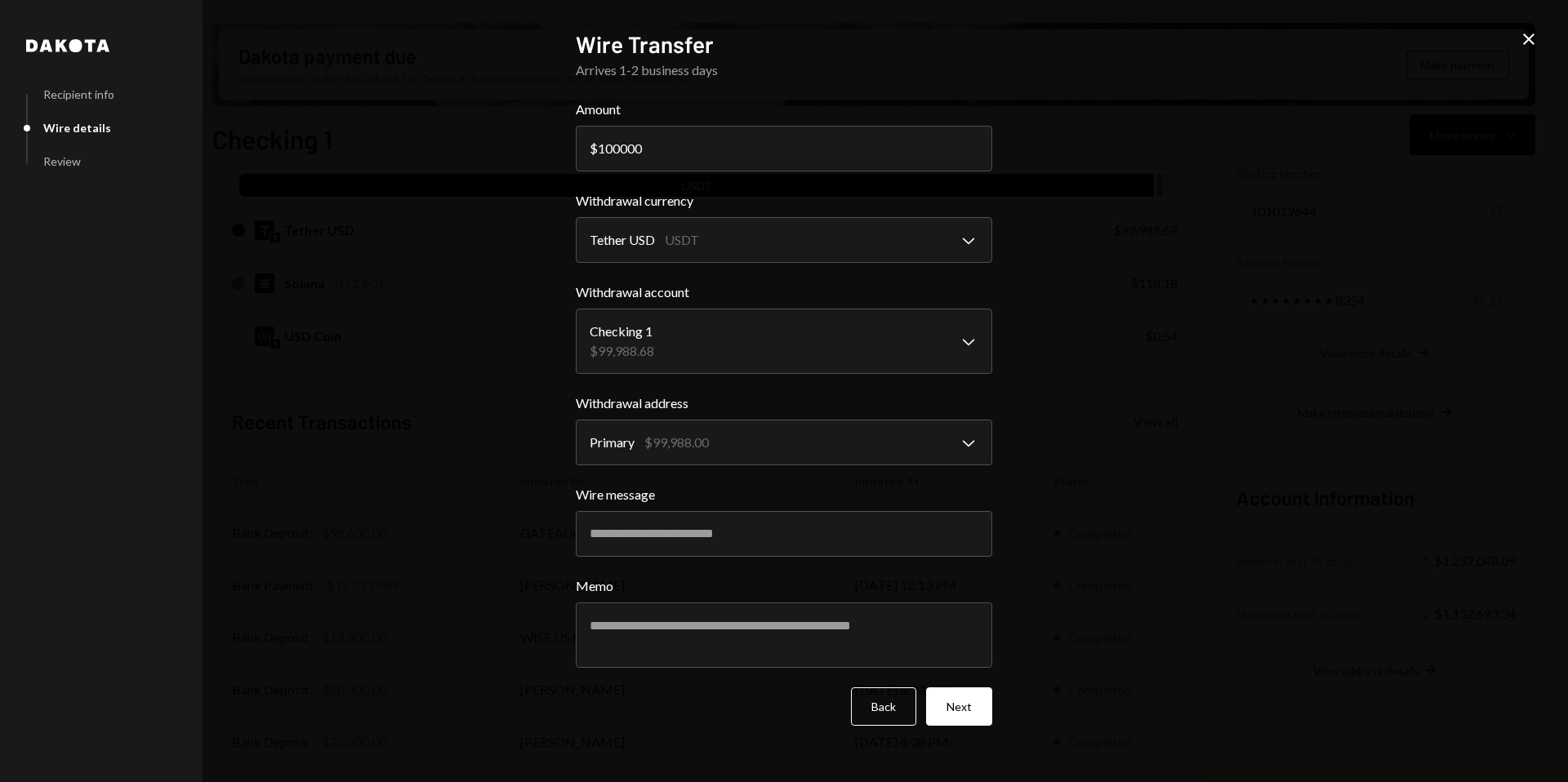
click at [1525, 37] on icon at bounding box center [1528, 40] width 12 height 12
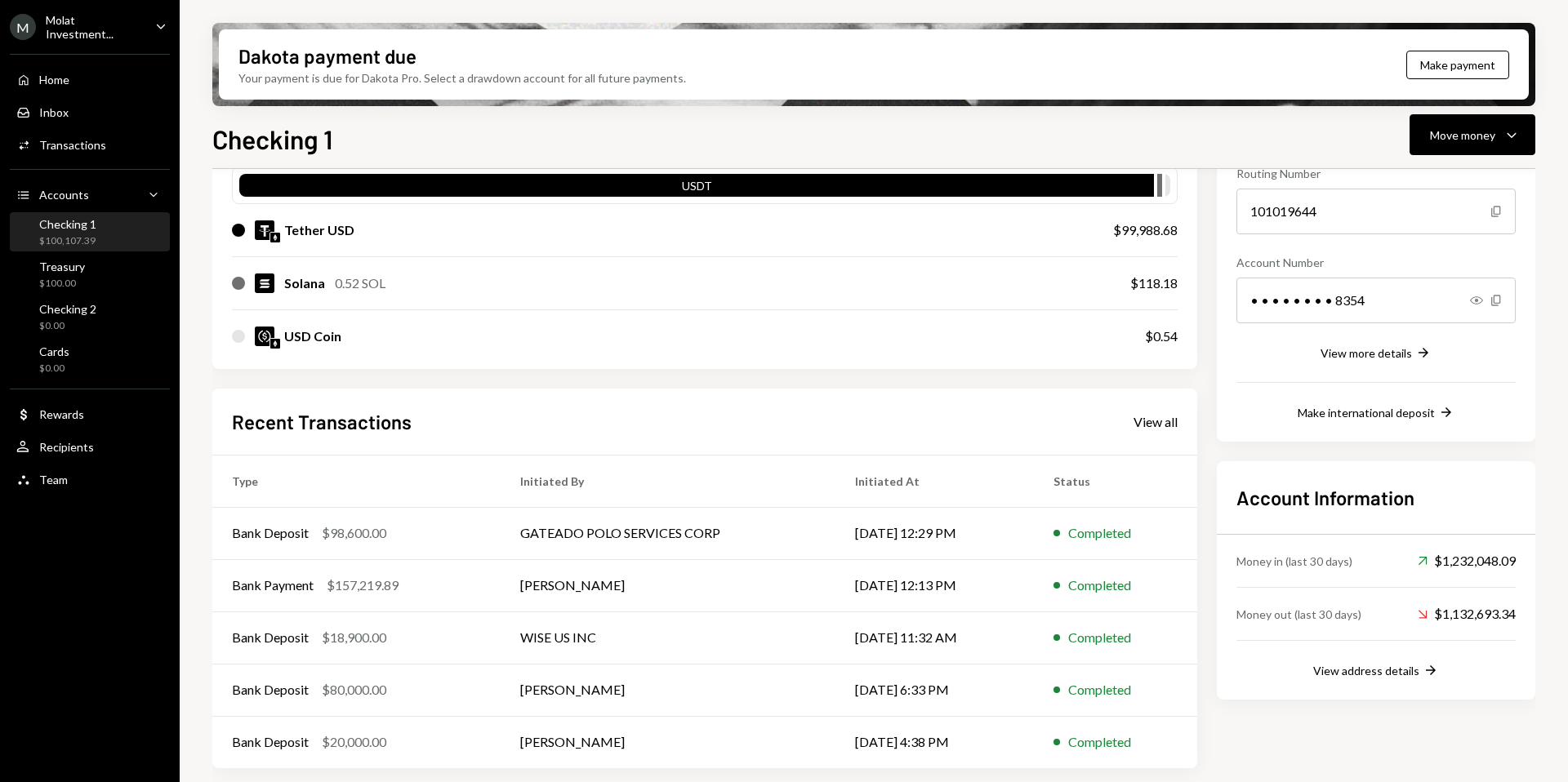
click at [83, 228] on div "Checking 1" at bounding box center [68, 224] width 57 height 13
click at [66, 240] on div "$100,107.39" at bounding box center [68, 241] width 57 height 13
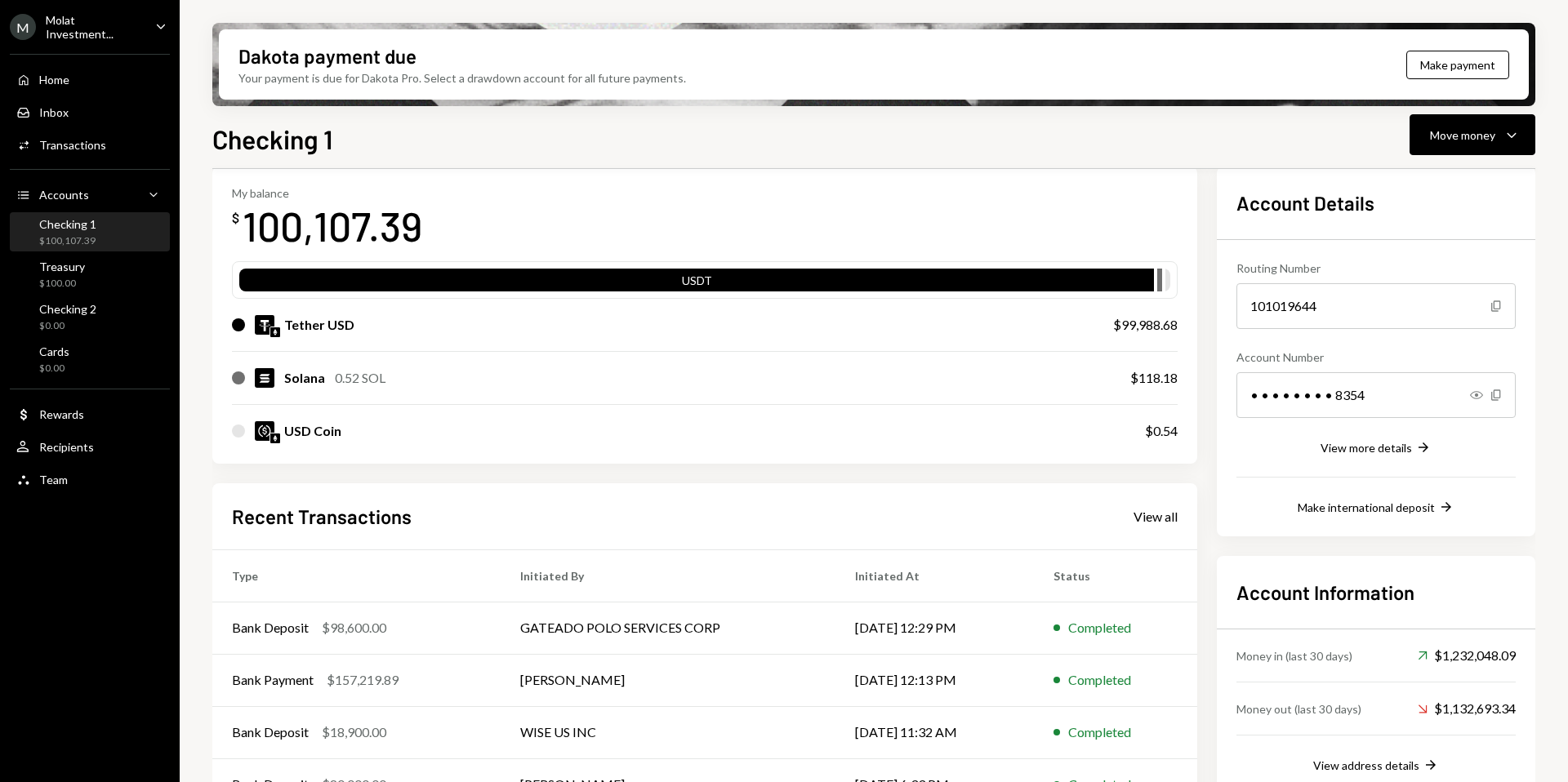
scroll to position [0, 0]
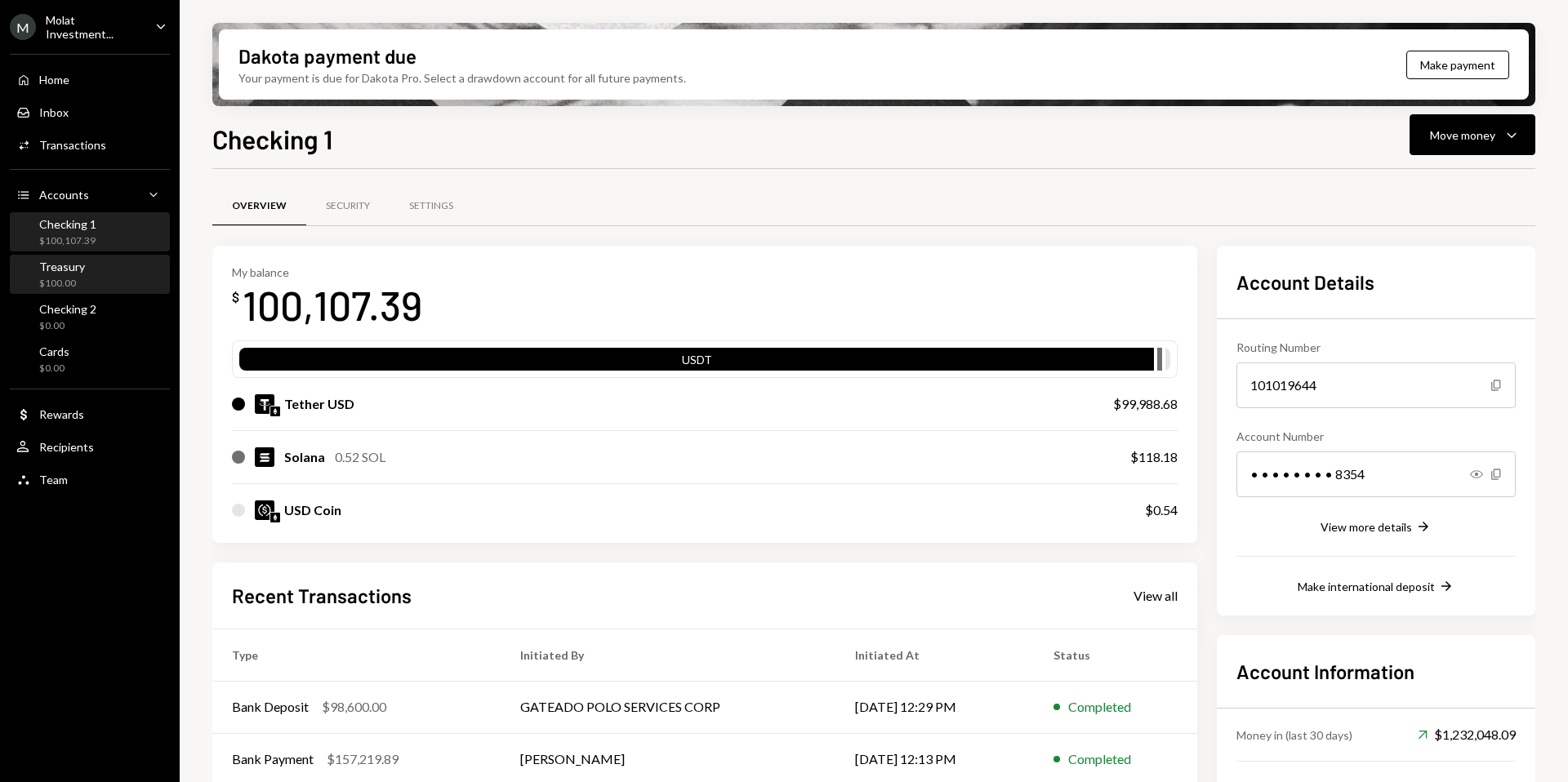
click at [110, 277] on div "Treasury $100.00" at bounding box center [89, 275] width 147 height 31
click at [88, 245] on div "$100,107.39" at bounding box center [68, 241] width 57 height 13
click at [76, 277] on div "$100.00" at bounding box center [62, 283] width 46 height 13
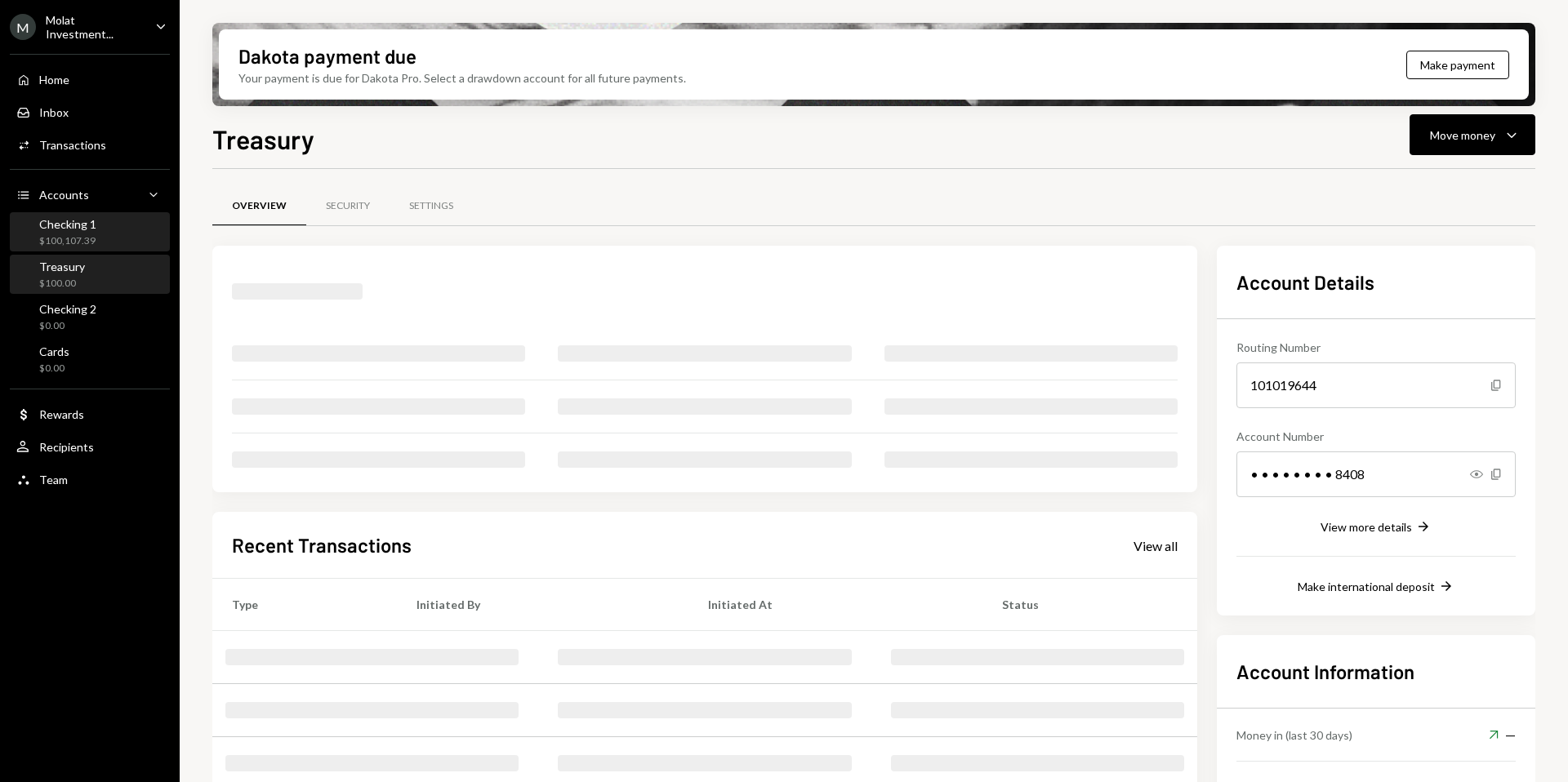
click at [76, 225] on div "Checking 1" at bounding box center [68, 224] width 57 height 13
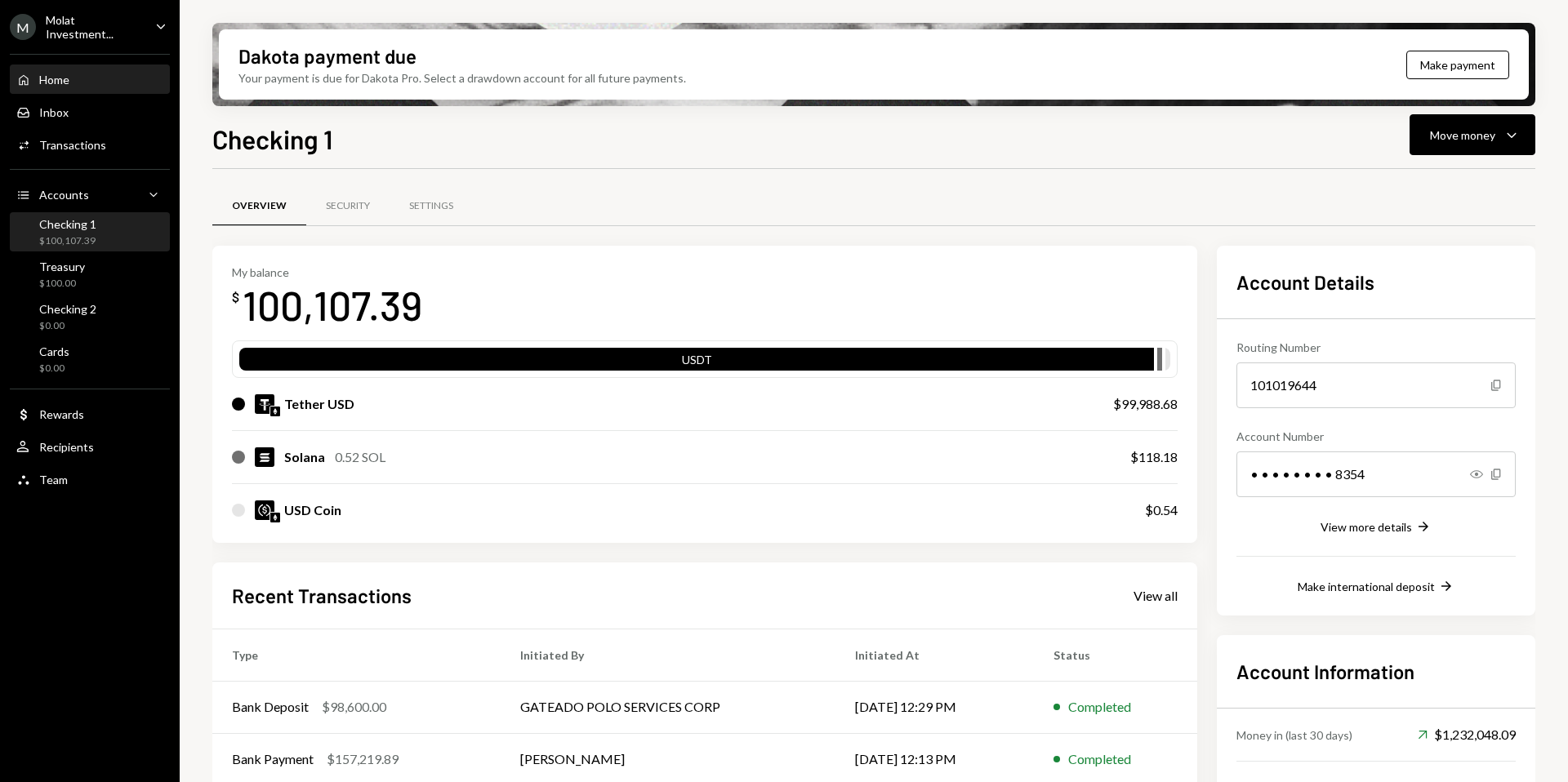
click at [78, 82] on div "Home Home" at bounding box center [89, 79] width 147 height 14
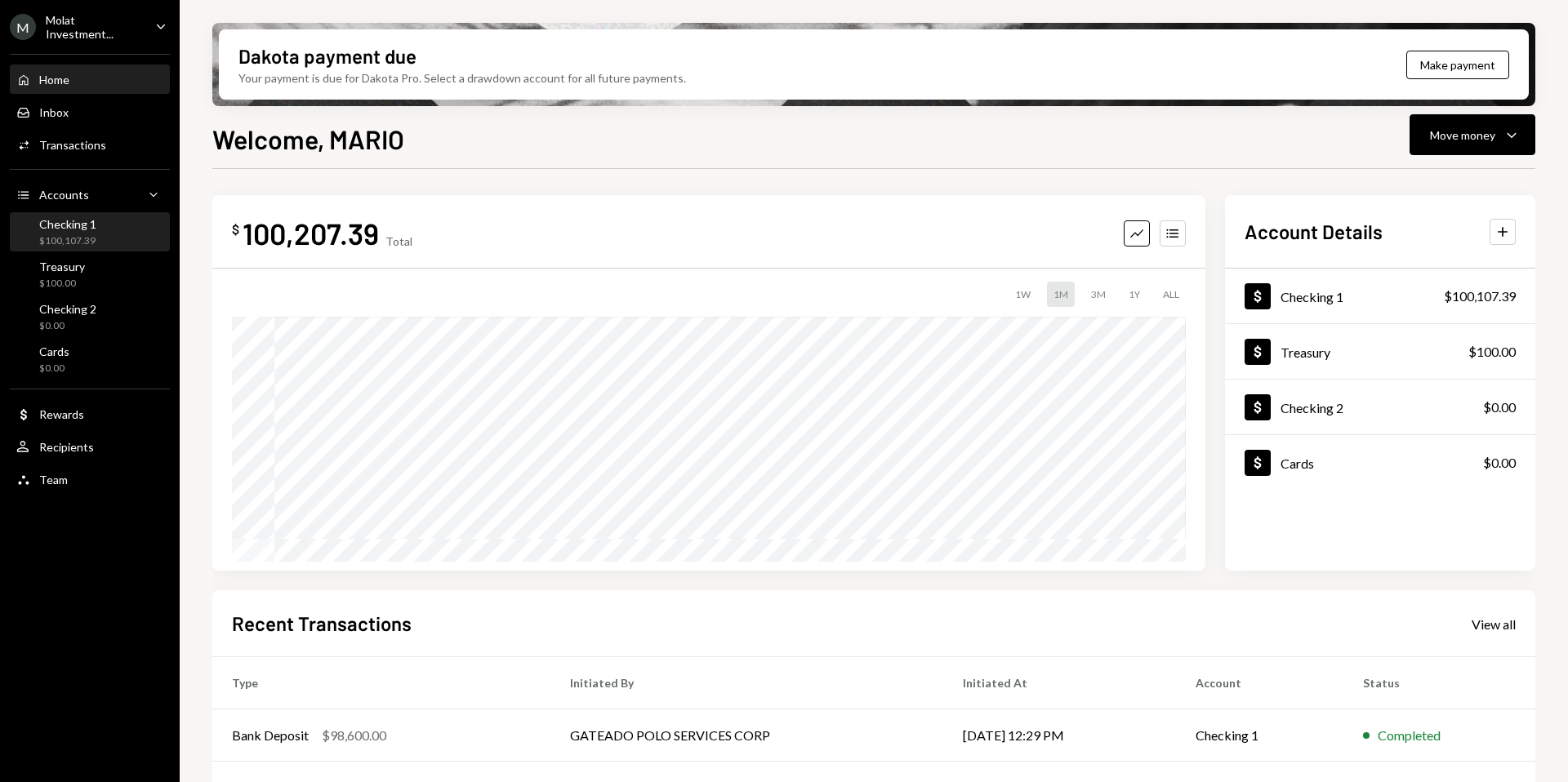
click at [86, 235] on div "$100,107.39" at bounding box center [68, 241] width 57 height 13
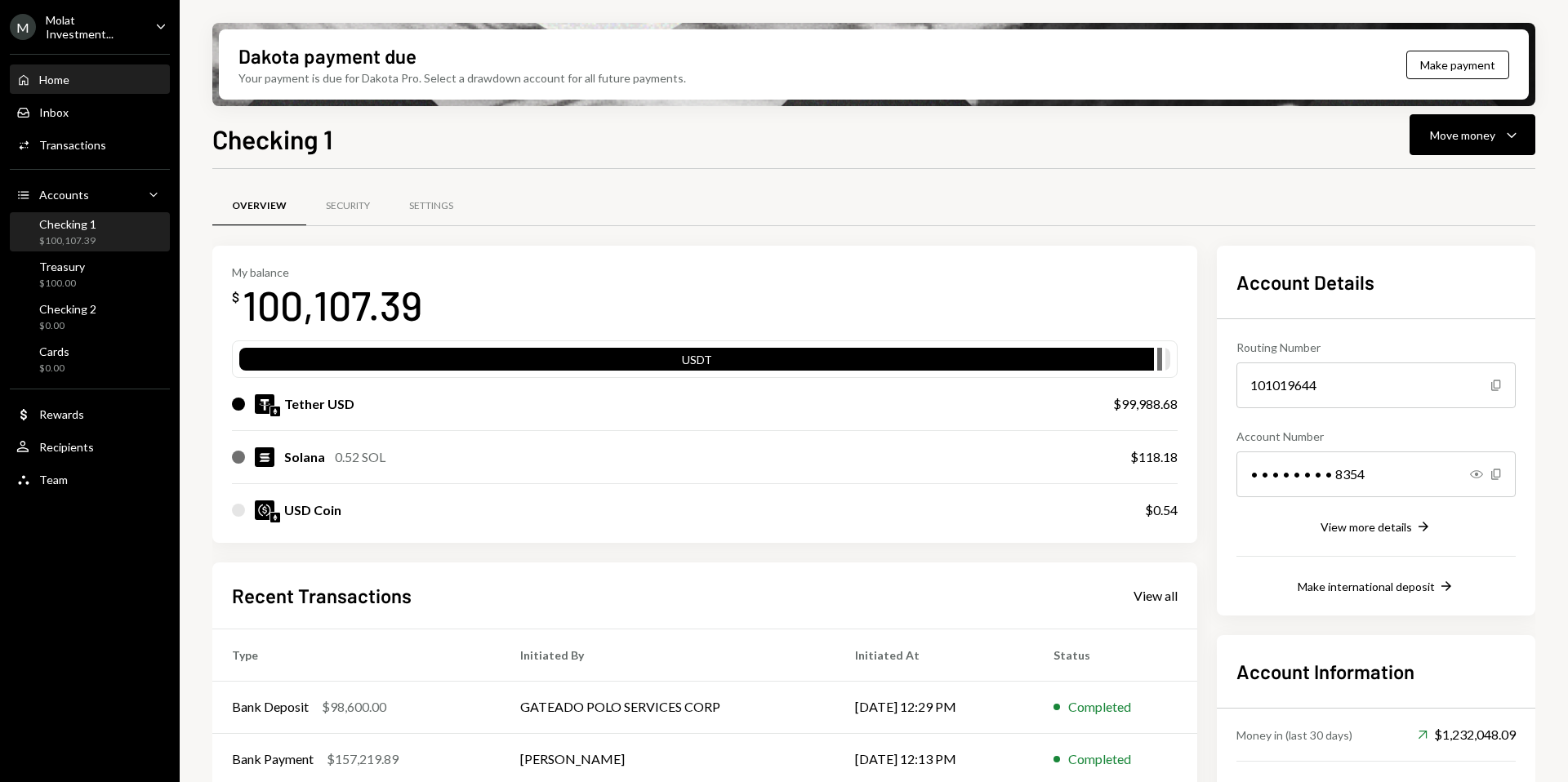
click at [72, 80] on div "Home Home" at bounding box center [89, 79] width 147 height 14
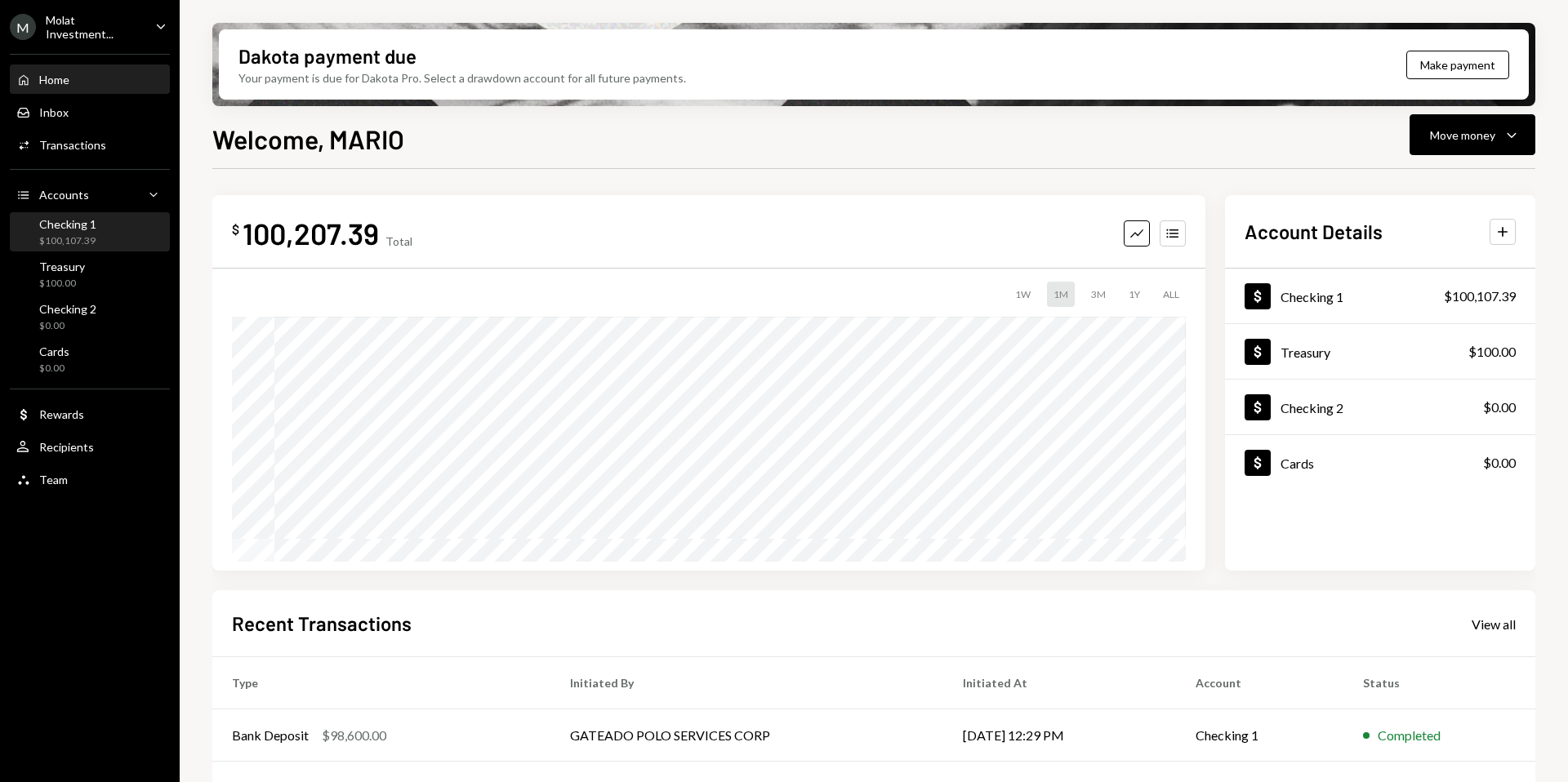
click at [94, 231] on div "Checking 1 $100,107.39" at bounding box center [68, 232] width 57 height 31
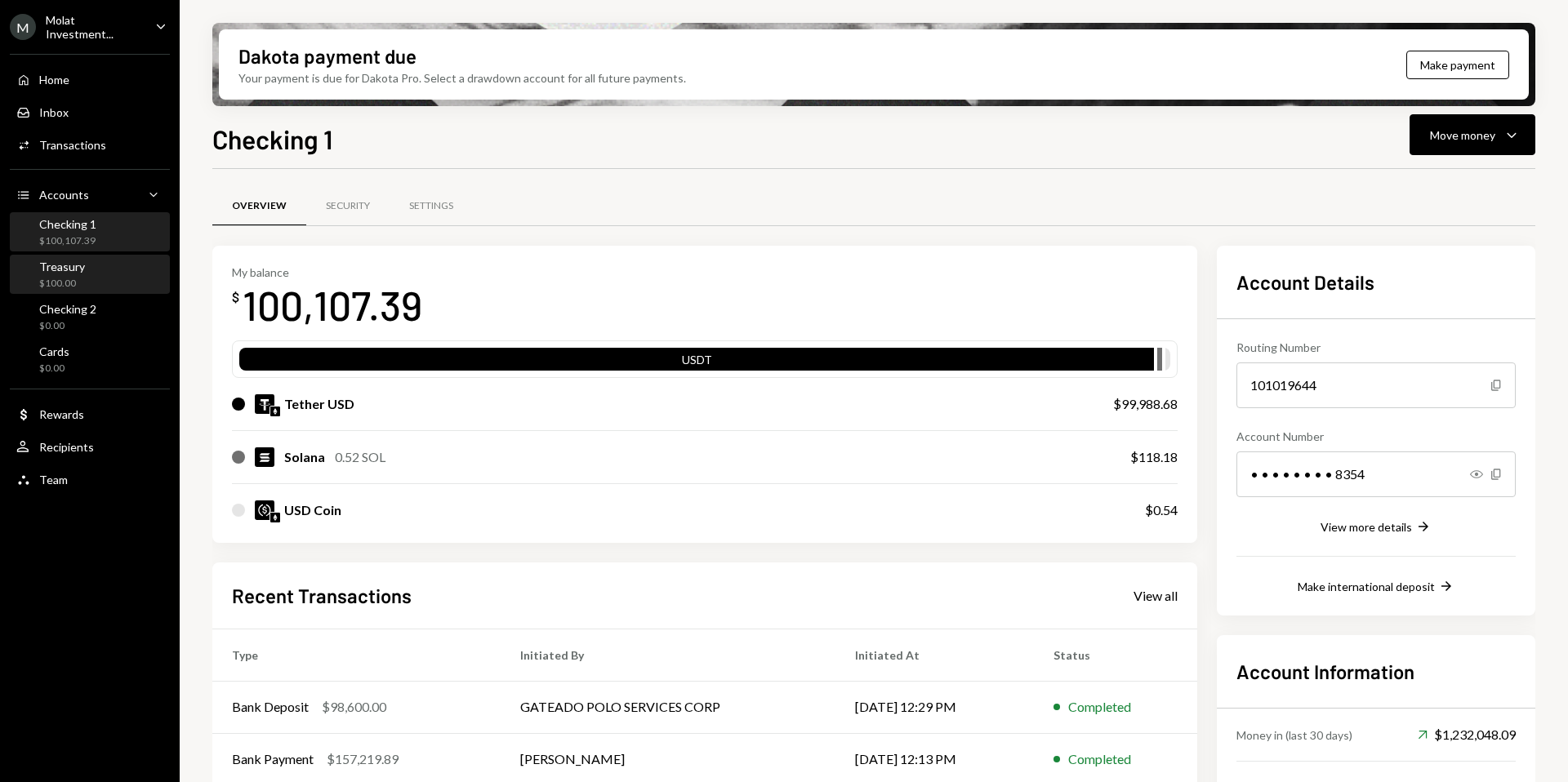
click at [39, 262] on div "Treasury" at bounding box center [62, 267] width 46 height 13
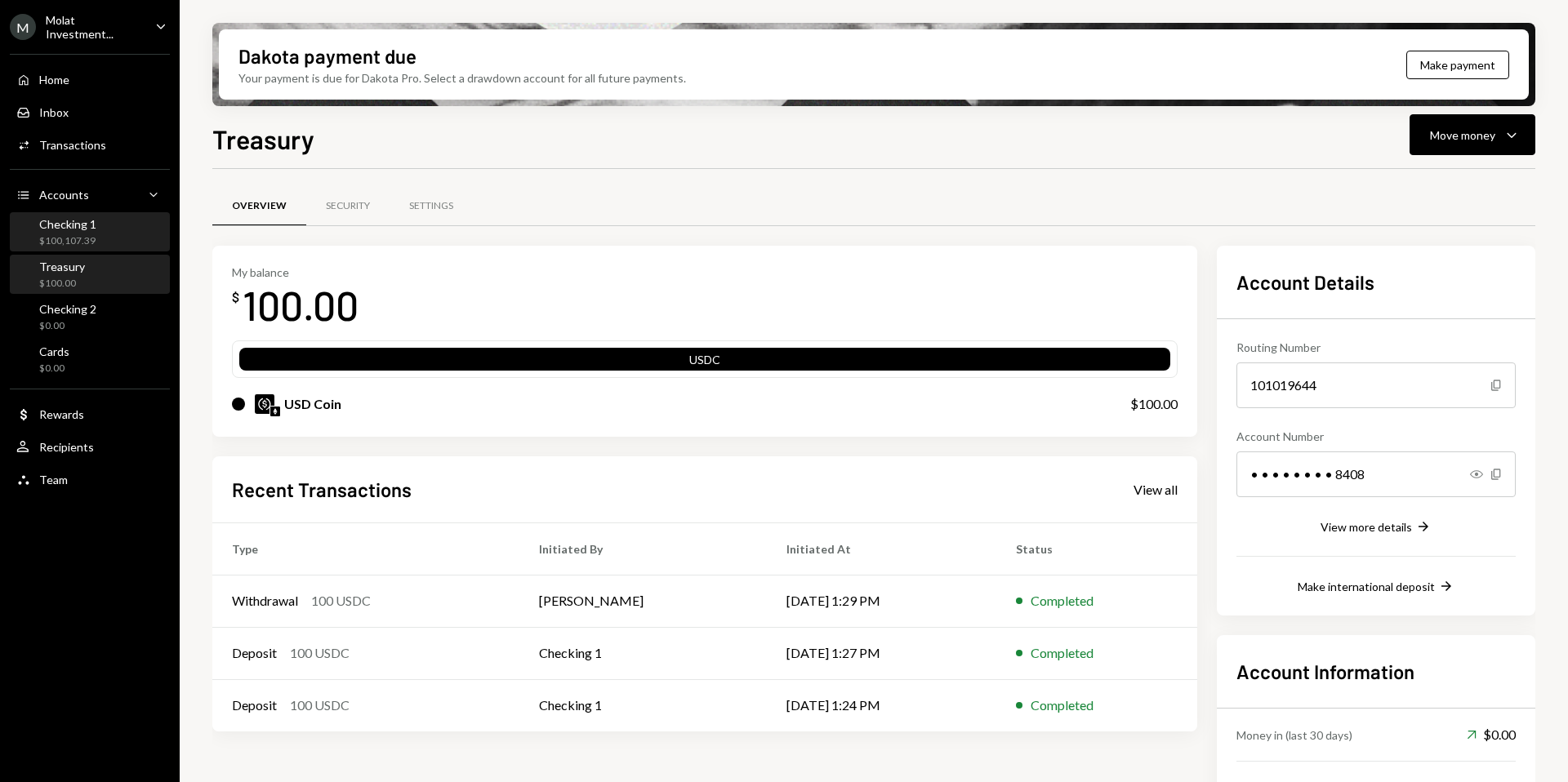
click at [76, 235] on div "$100,107.39" at bounding box center [68, 241] width 57 height 13
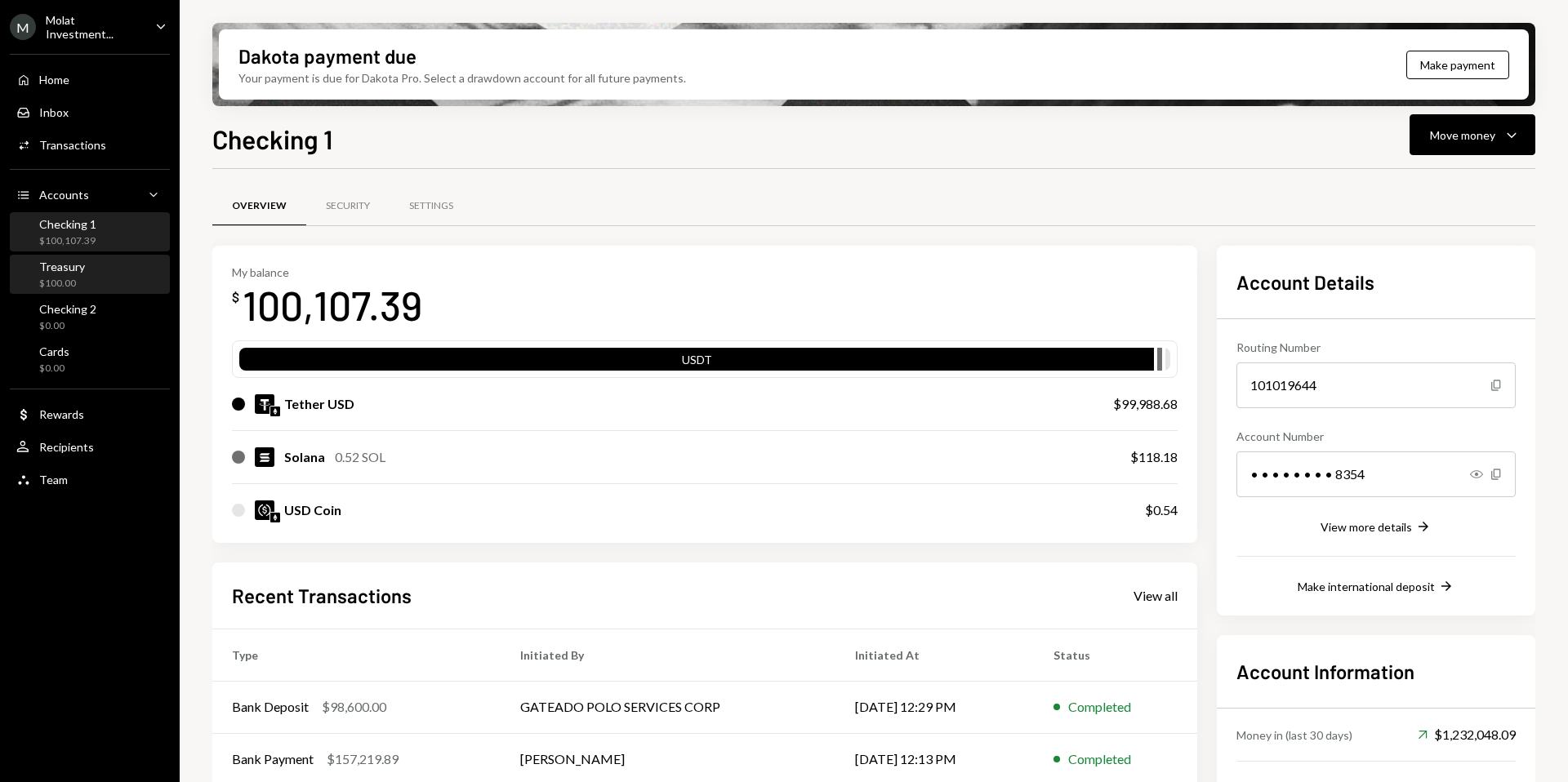
click at [73, 272] on div "Treasury $100.00" at bounding box center [62, 275] width 46 height 31
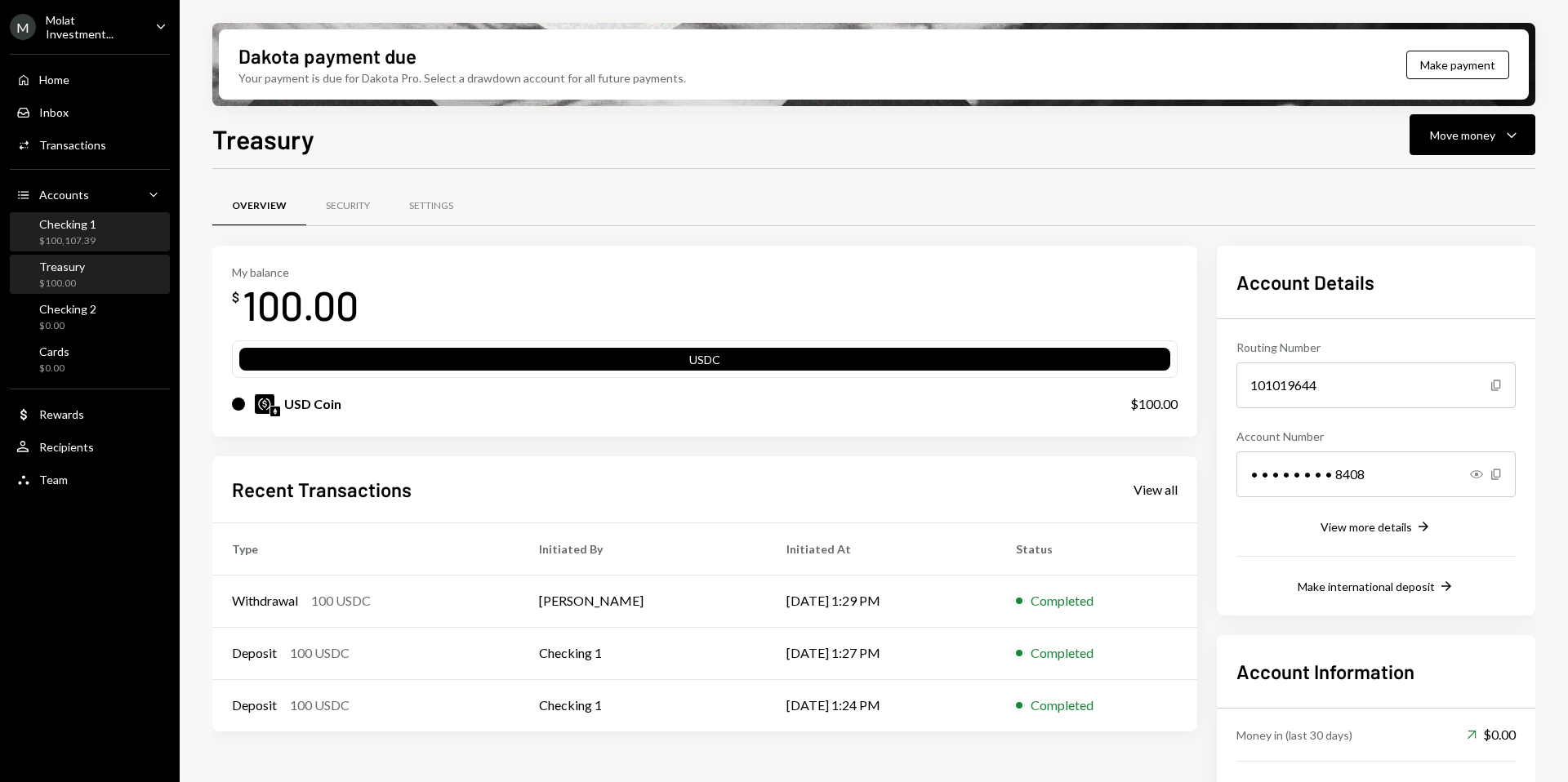
click at [78, 238] on div "$100,107.39" at bounding box center [68, 241] width 57 height 13
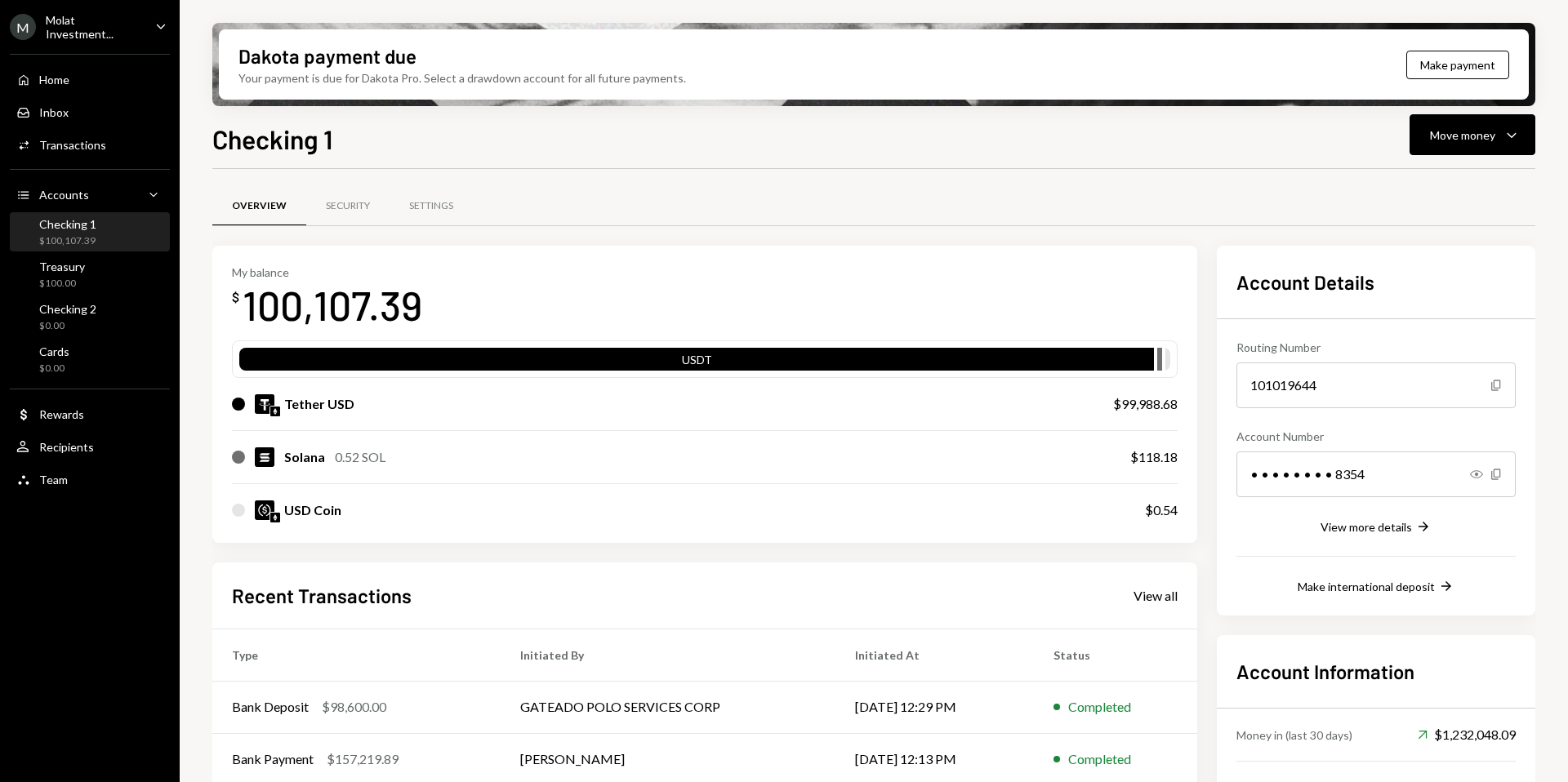
click at [93, 19] on div "Molat Investment..." at bounding box center [94, 26] width 96 height 28
click at [490, 143] on div "Checking 1 Move money Caret Down" at bounding box center [873, 137] width 1322 height 36
click at [69, 84] on div "Home Home" at bounding box center [89, 79] width 147 height 14
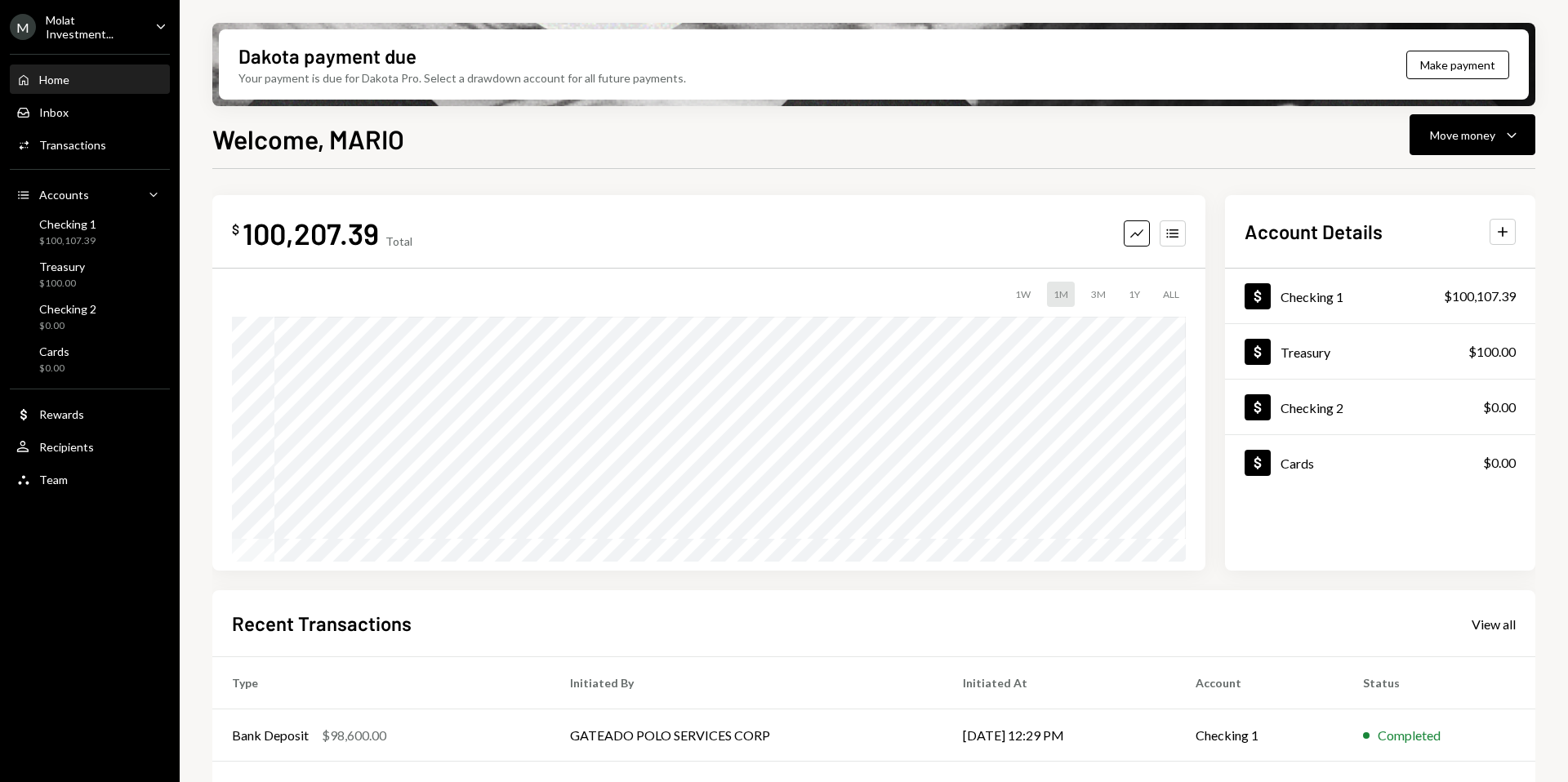
click at [86, 251] on div "Home Home Inbox Inbox Activities Transactions Accounts Accounts Caret Down Chec…" at bounding box center [89, 270] width 180 height 453
click at [78, 219] on div "Checking 1" at bounding box center [68, 224] width 57 height 13
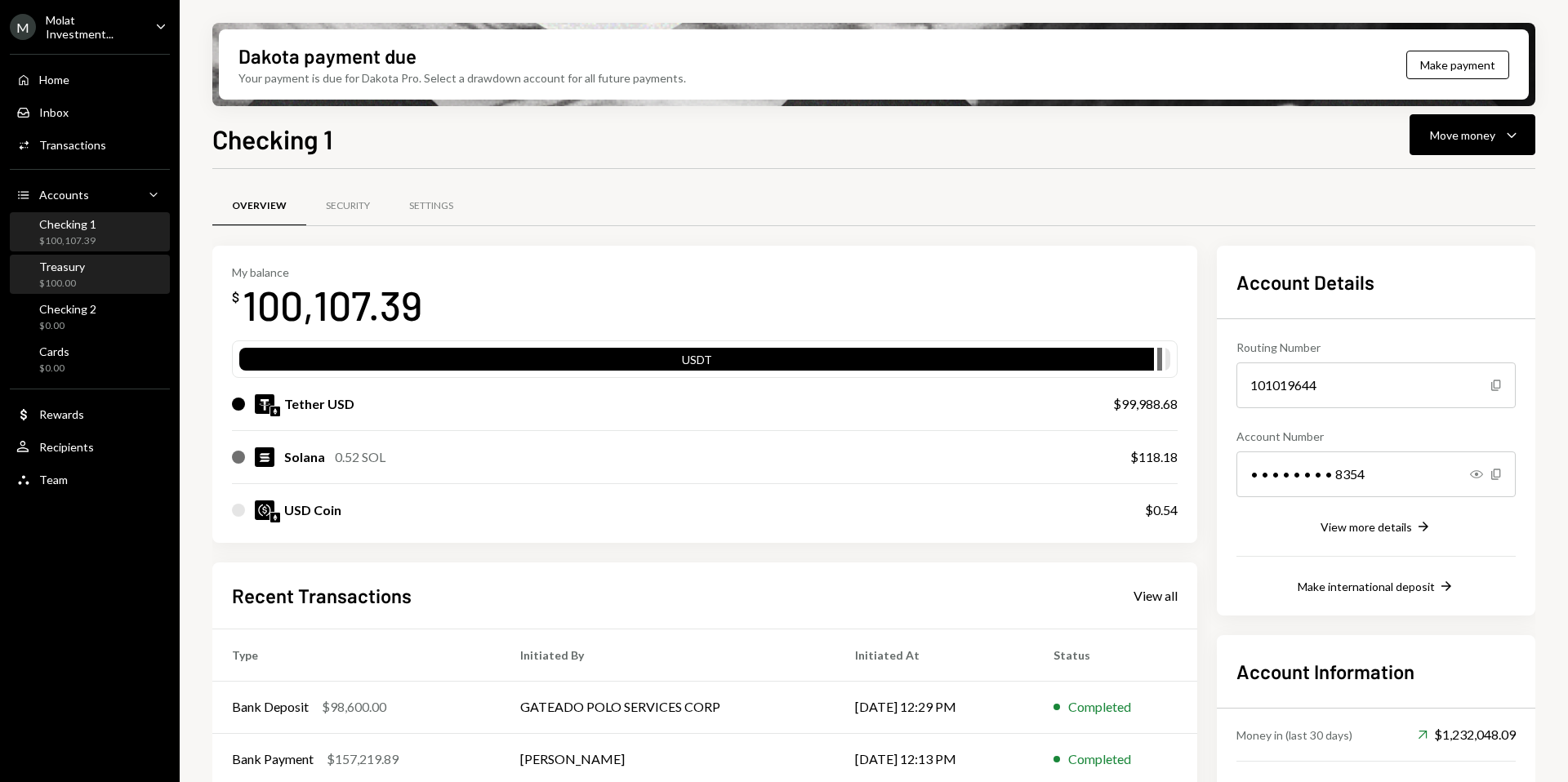
click at [127, 289] on div "Treasury $100.00" at bounding box center [89, 275] width 147 height 38
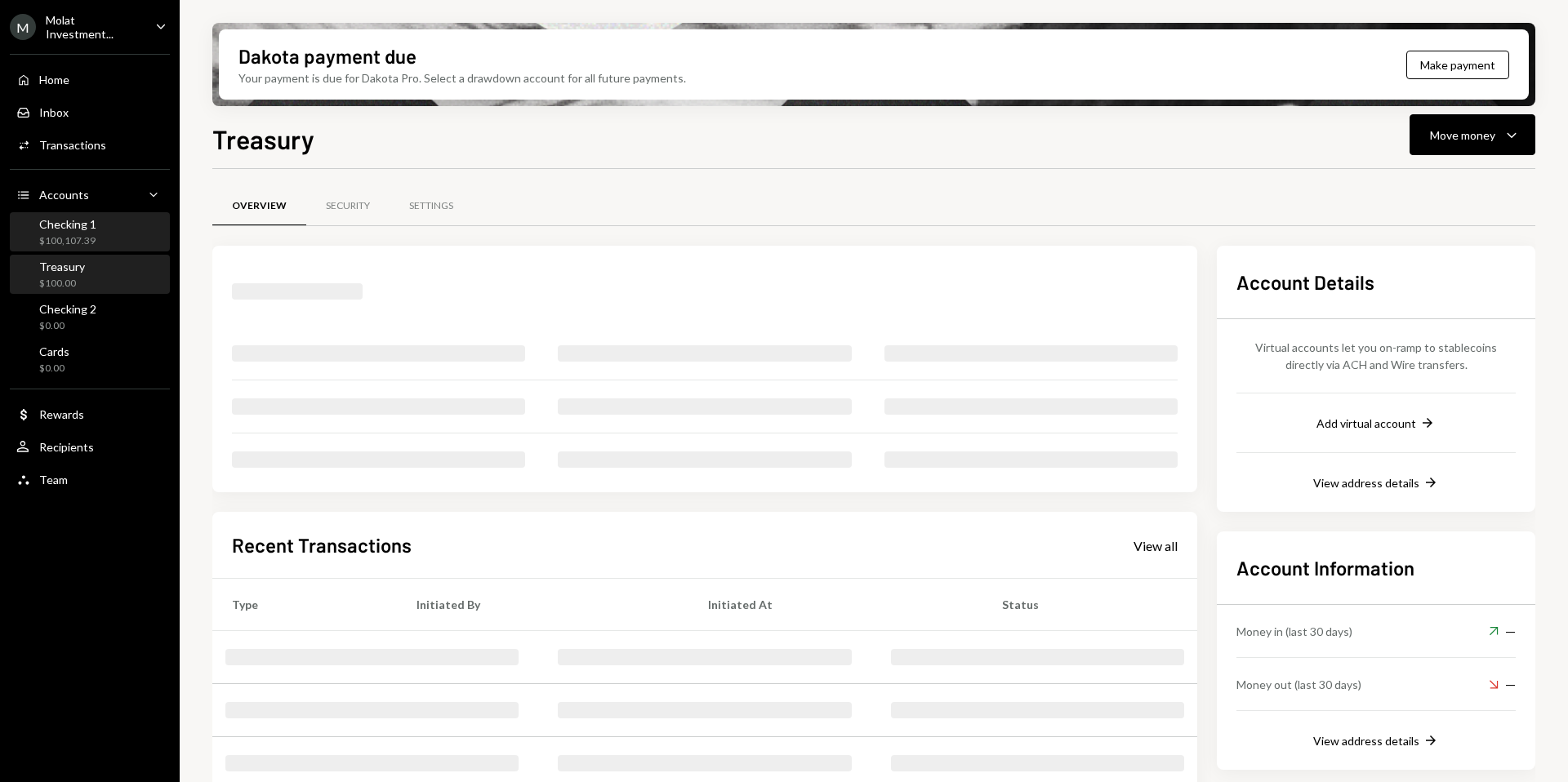
click at [72, 227] on div "Checking 1" at bounding box center [68, 224] width 57 height 13
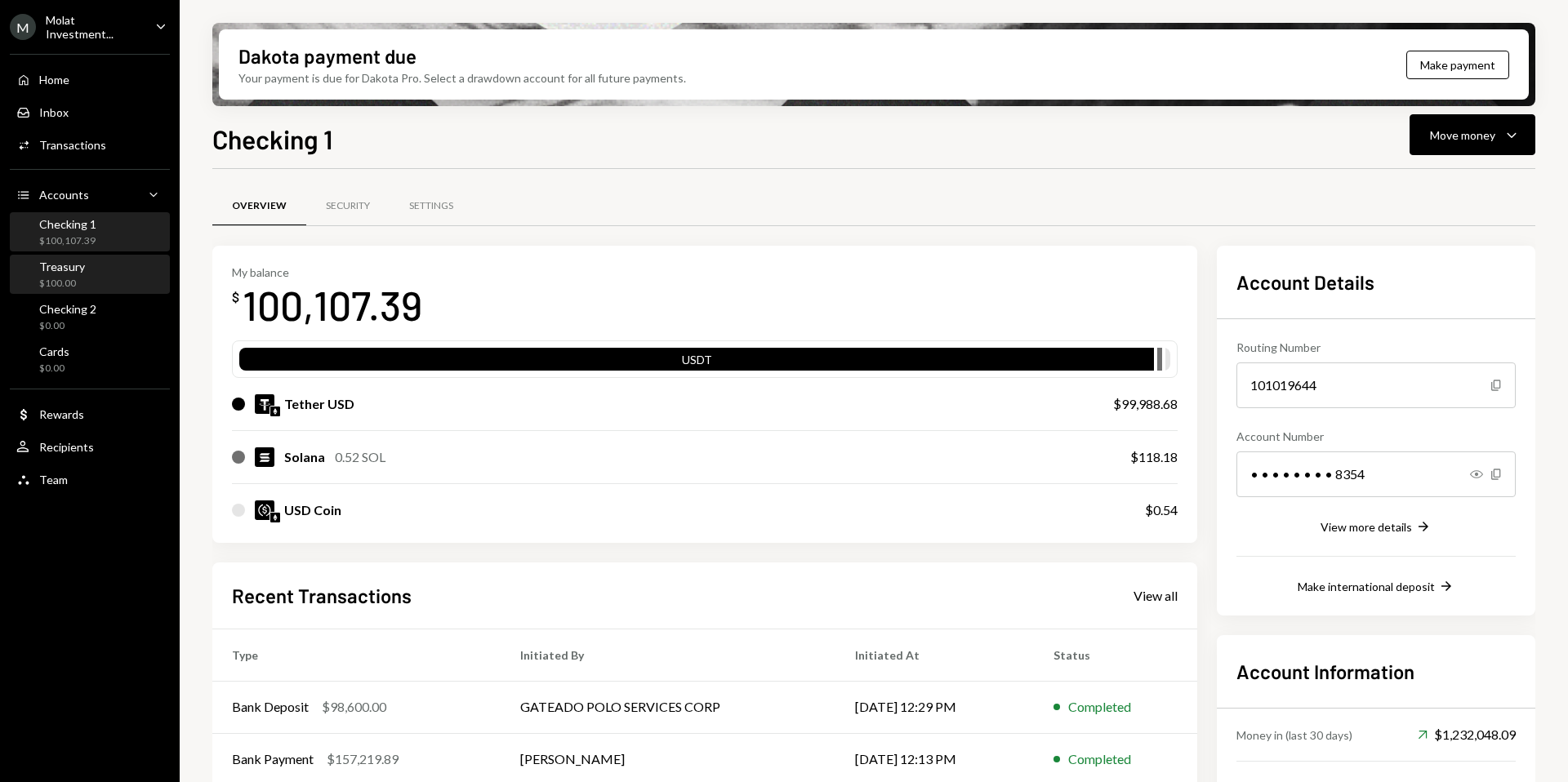
click at [84, 275] on div "Treasury $100.00" at bounding box center [89, 275] width 147 height 31
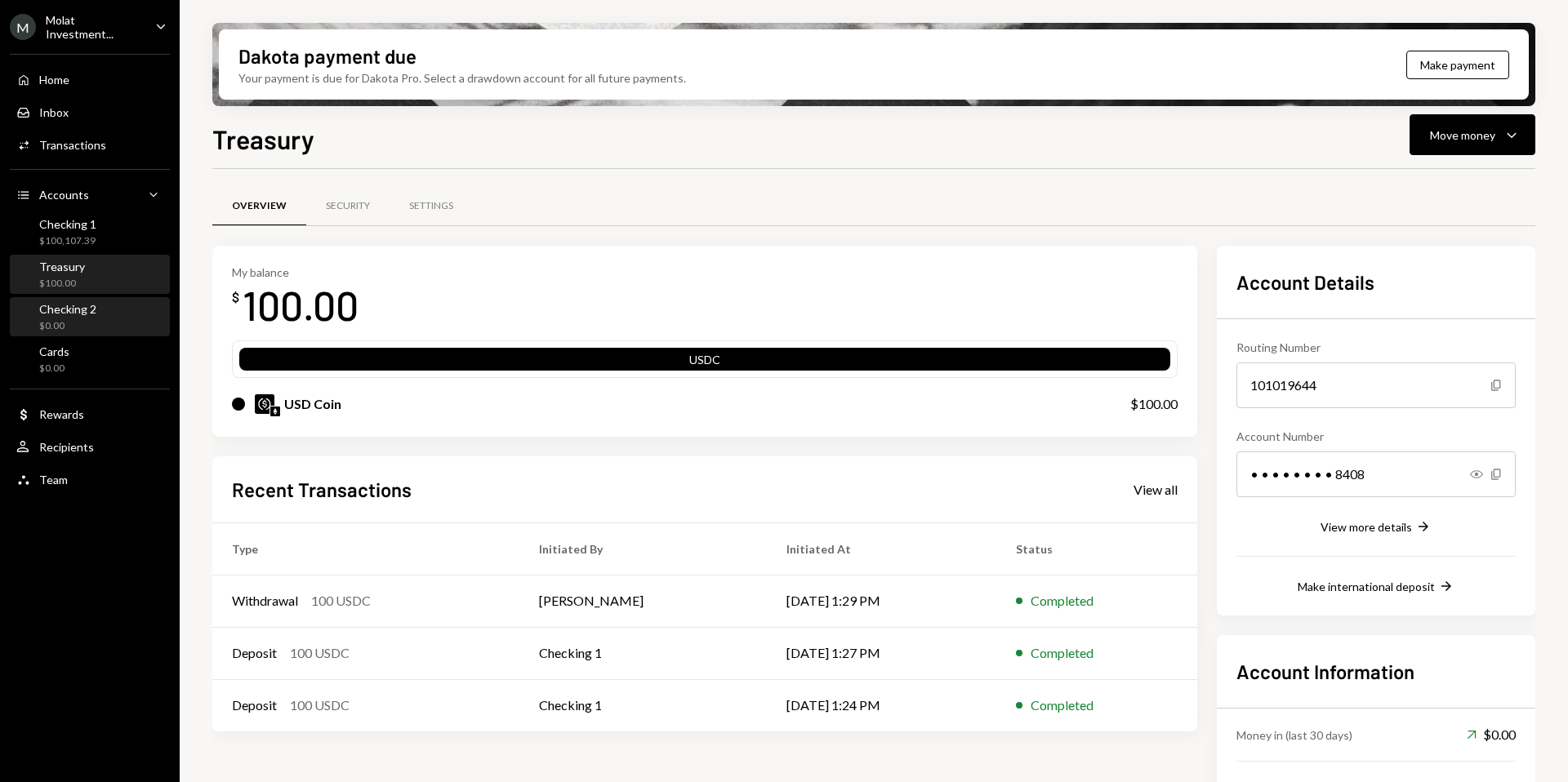
click at [86, 319] on div "$0.00" at bounding box center [68, 326] width 57 height 13
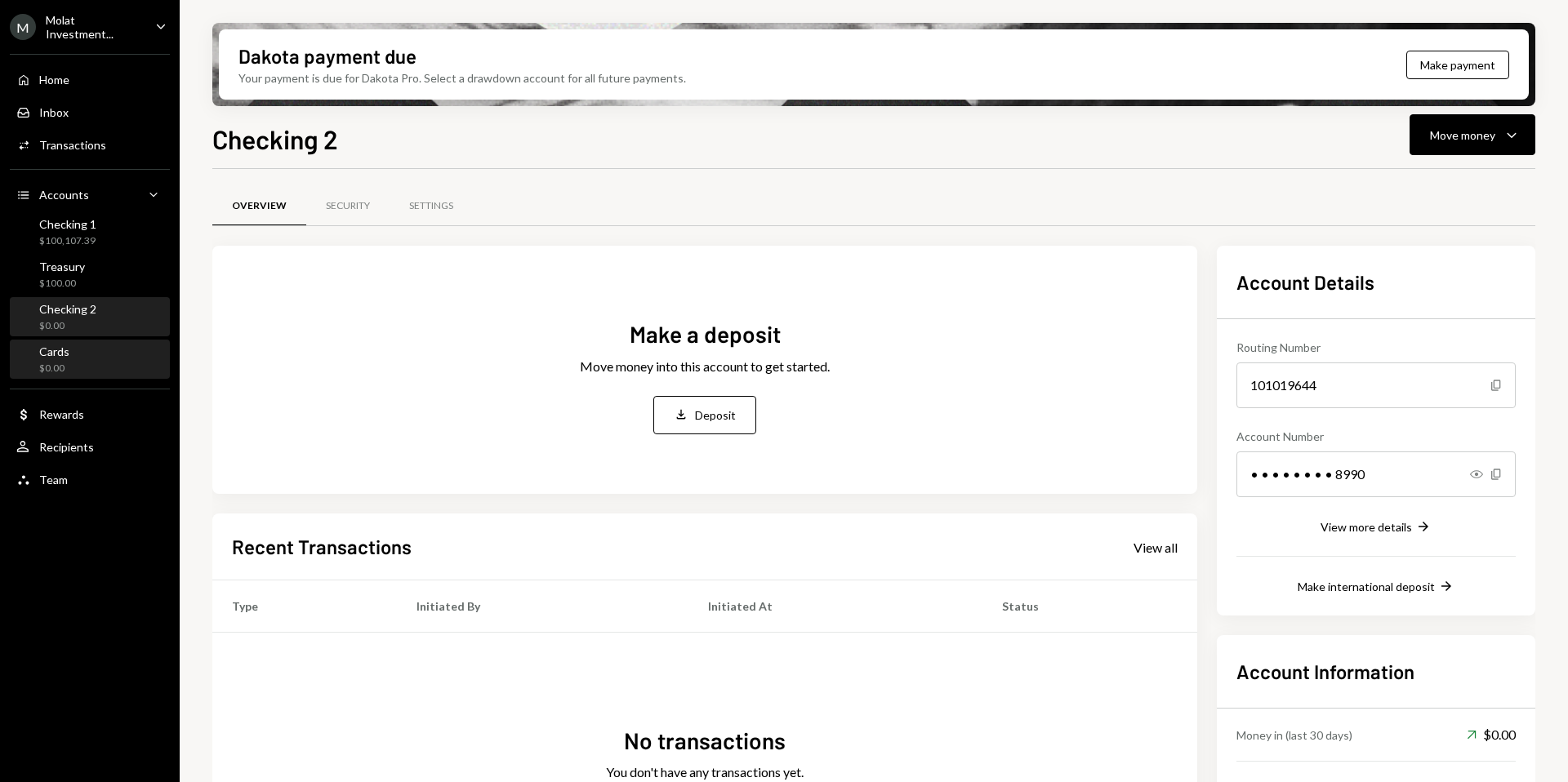
click at [84, 351] on div "Cards $0.00" at bounding box center [89, 359] width 147 height 31
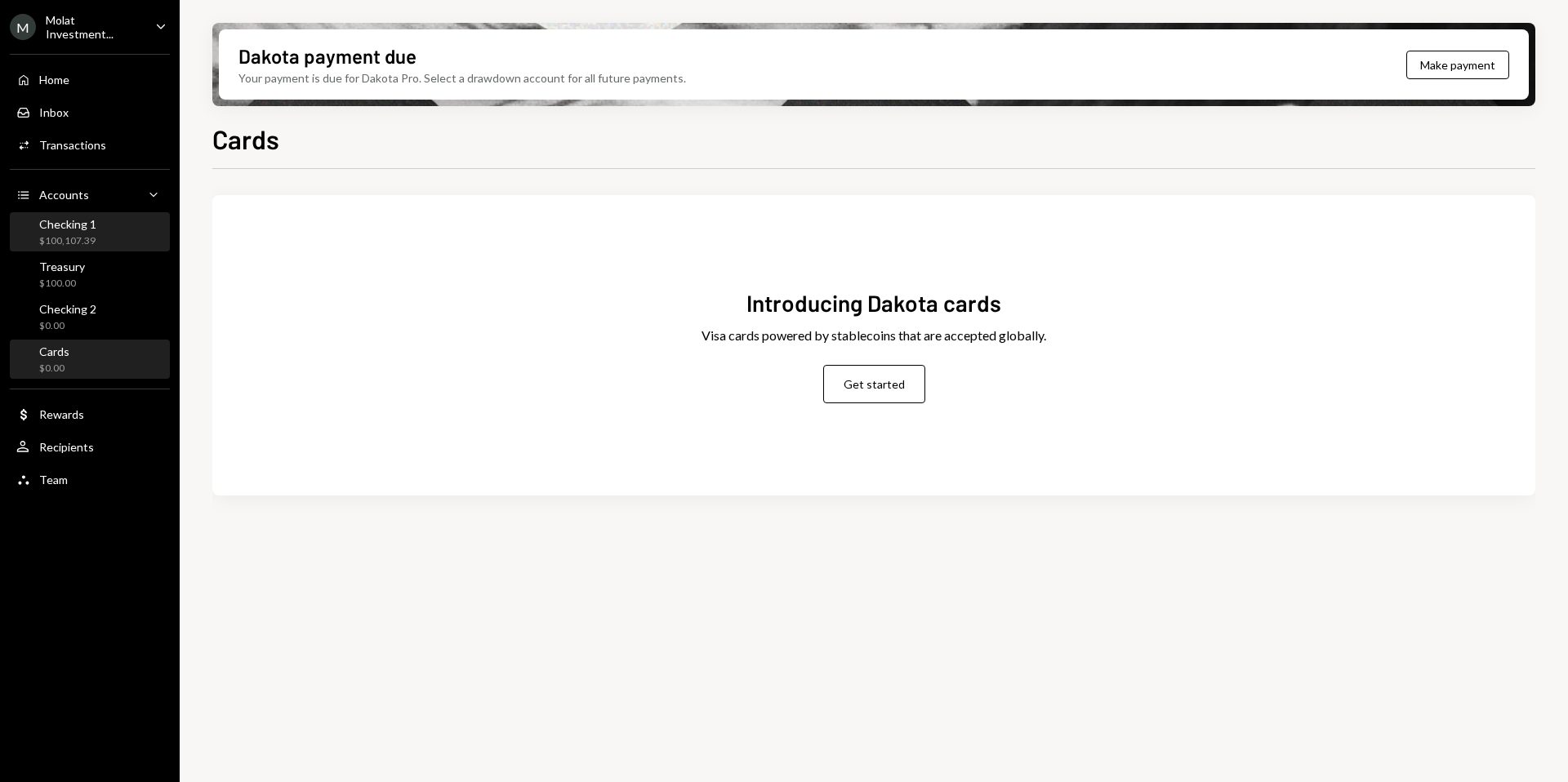
click at [89, 218] on div "Checking 1" at bounding box center [68, 224] width 57 height 13
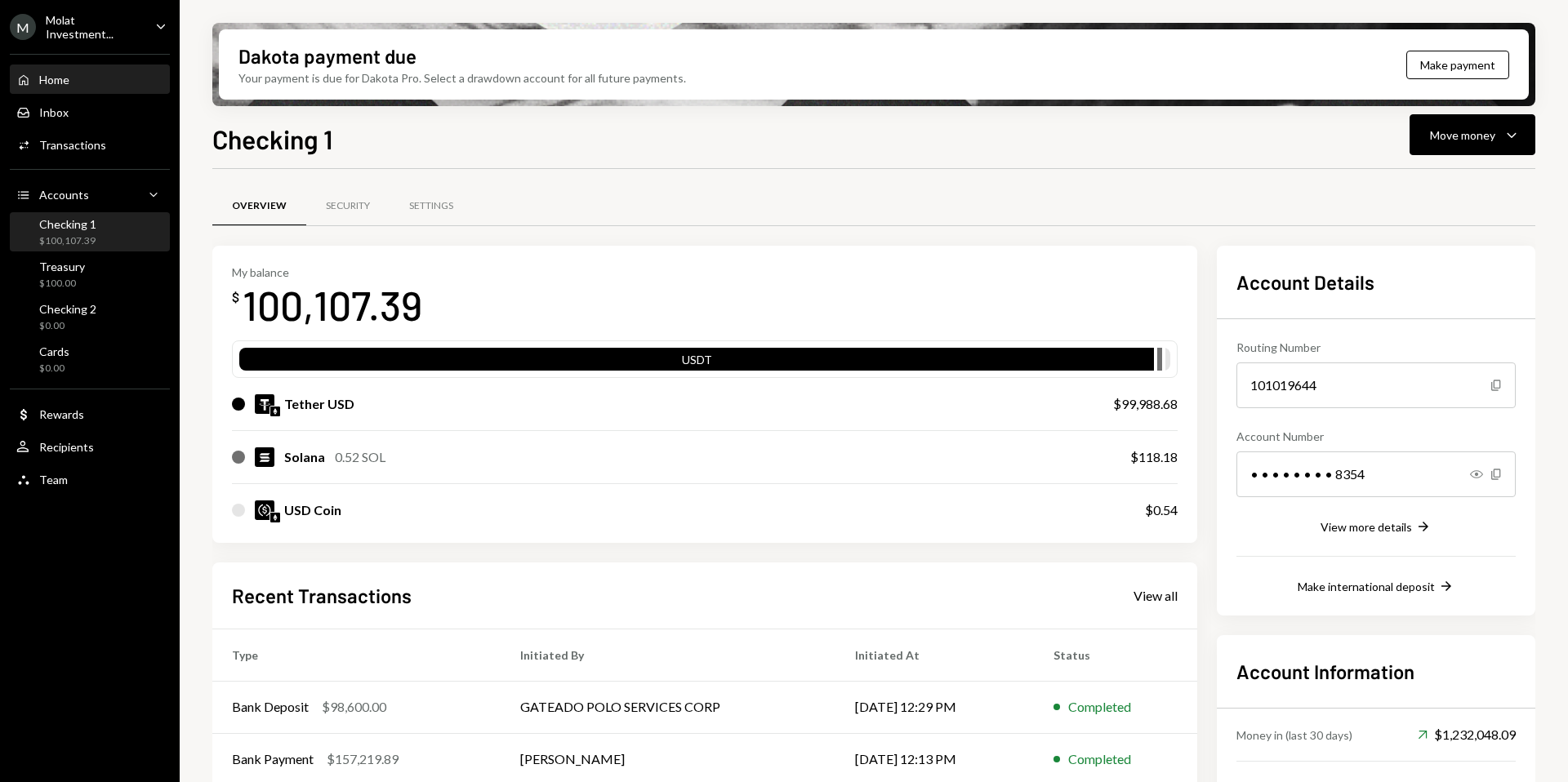
click at [74, 68] on div "Home Home" at bounding box center [89, 79] width 147 height 28
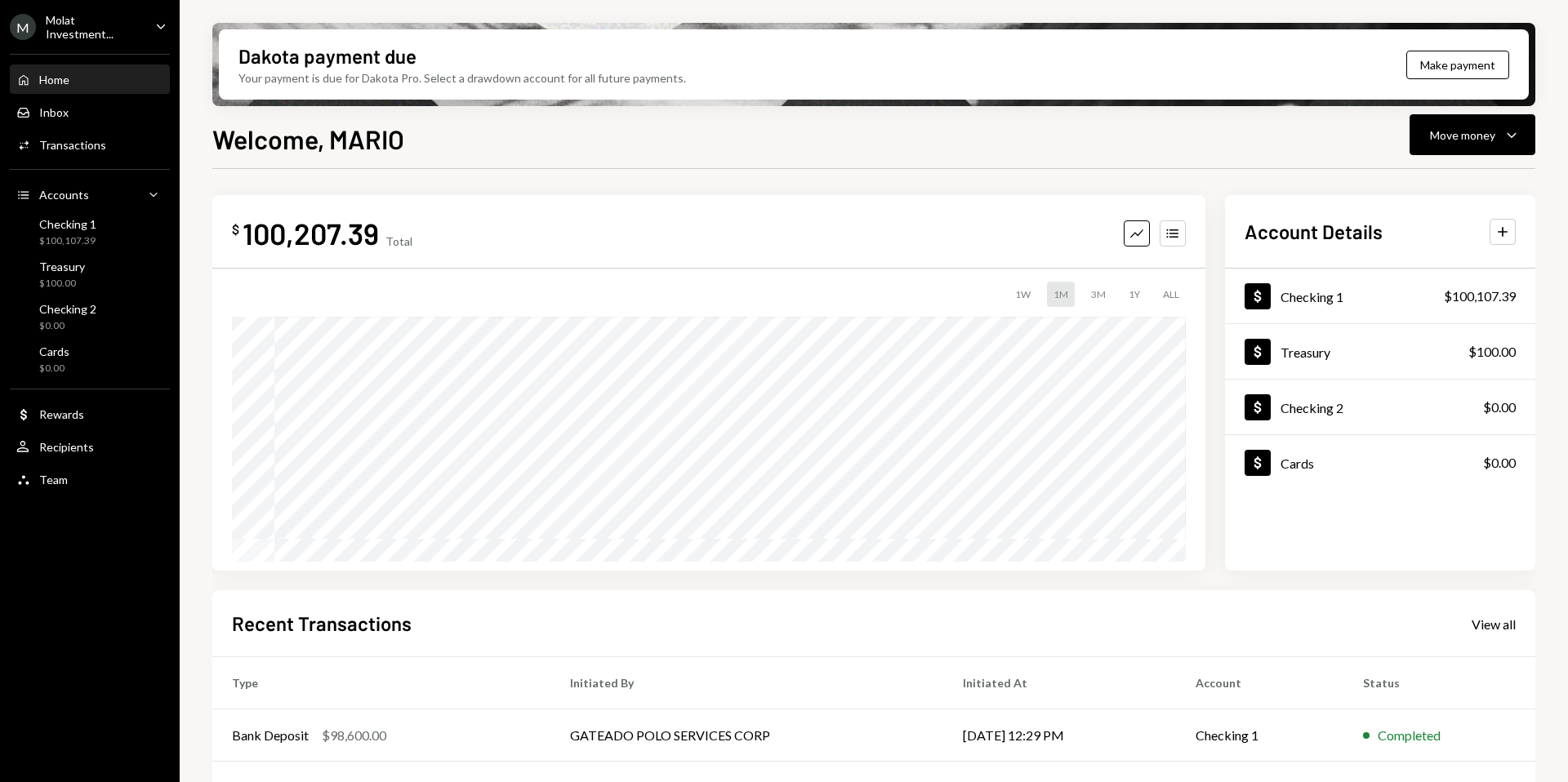
click at [85, 20] on div "Molat Investment..." at bounding box center [94, 26] width 96 height 28
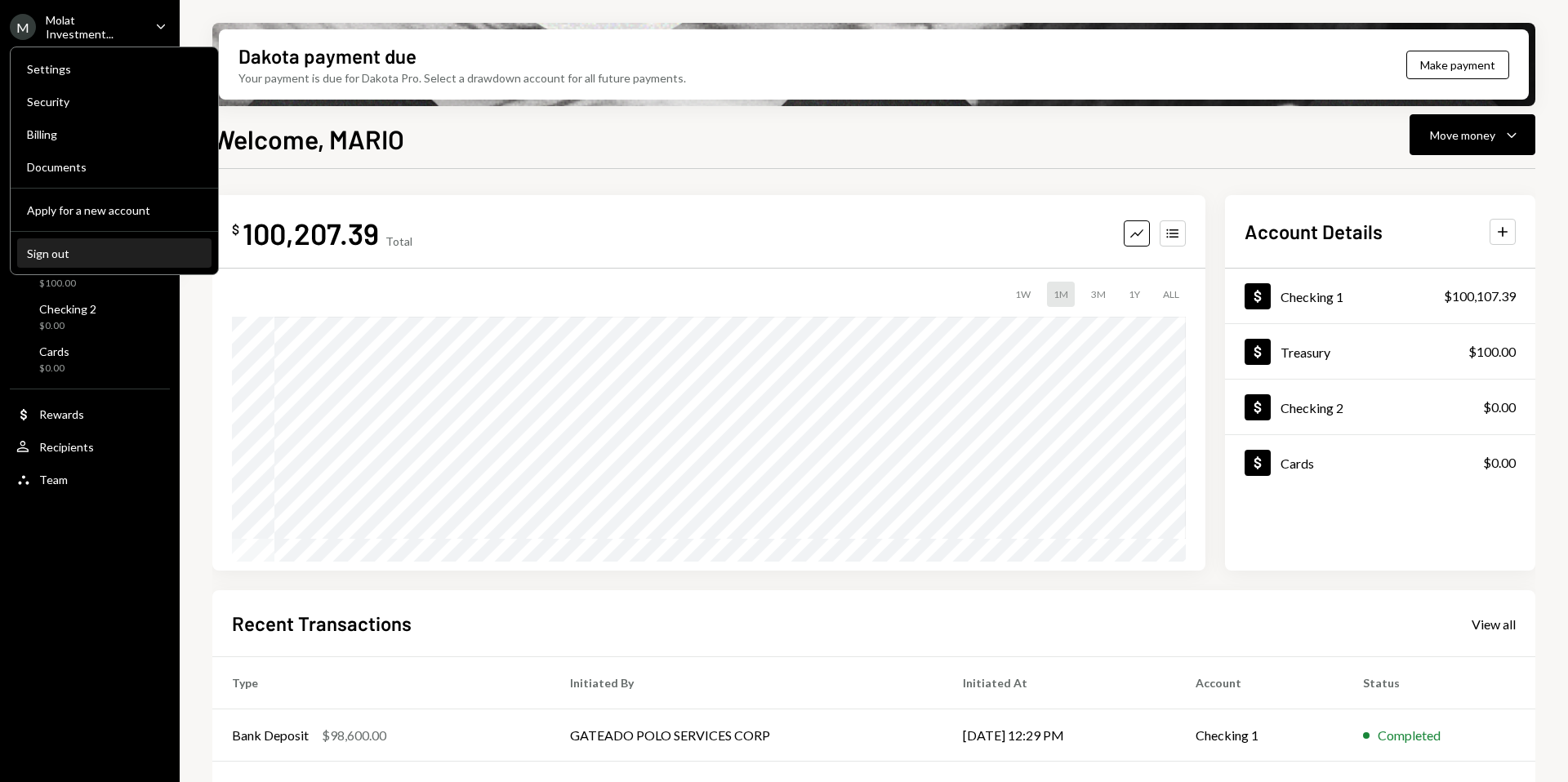
click at [61, 258] on div "Sign out" at bounding box center [114, 253] width 175 height 13
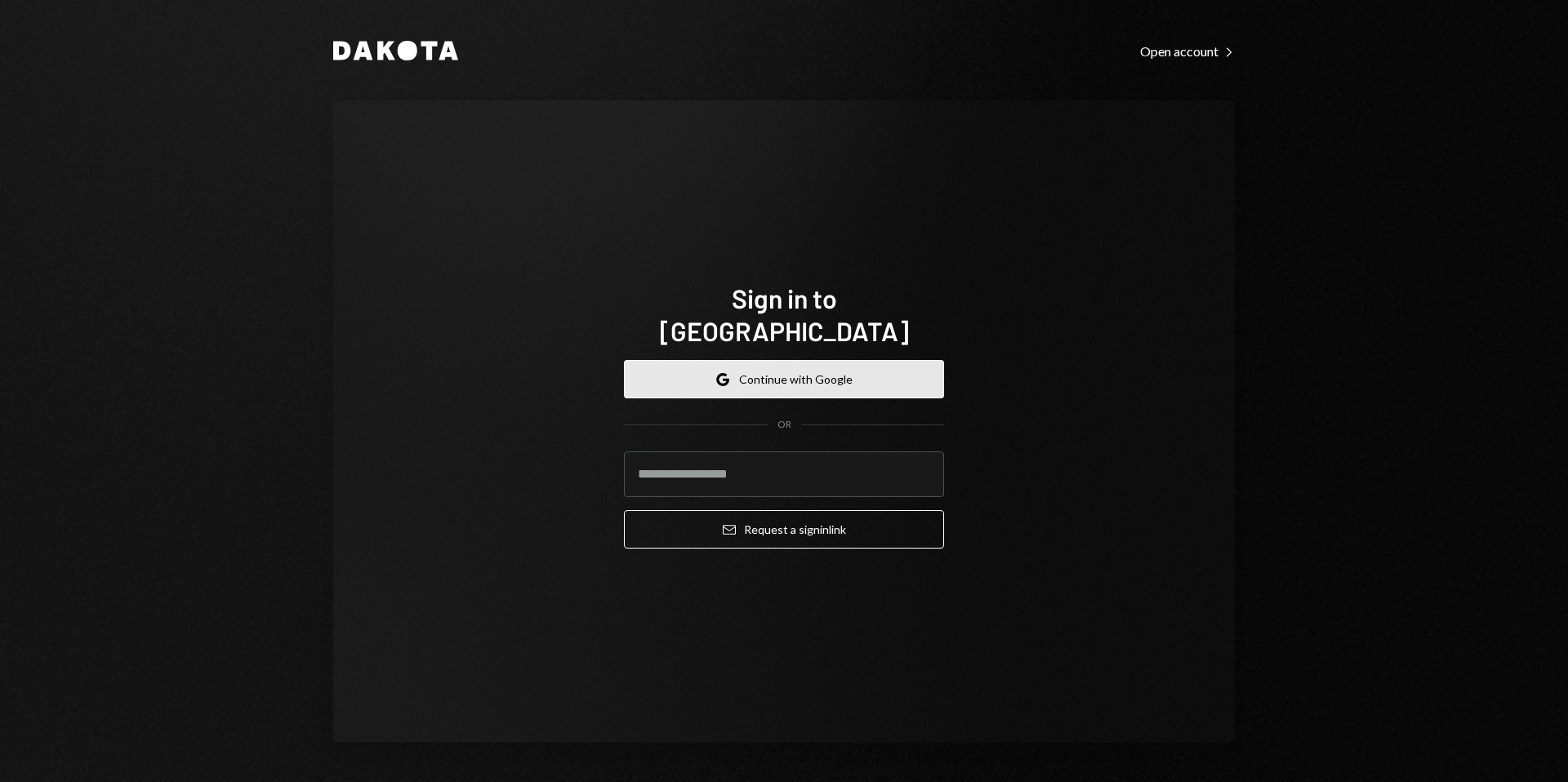
click at [830, 360] on button "Google Continue with Google" at bounding box center [783, 379] width 320 height 38
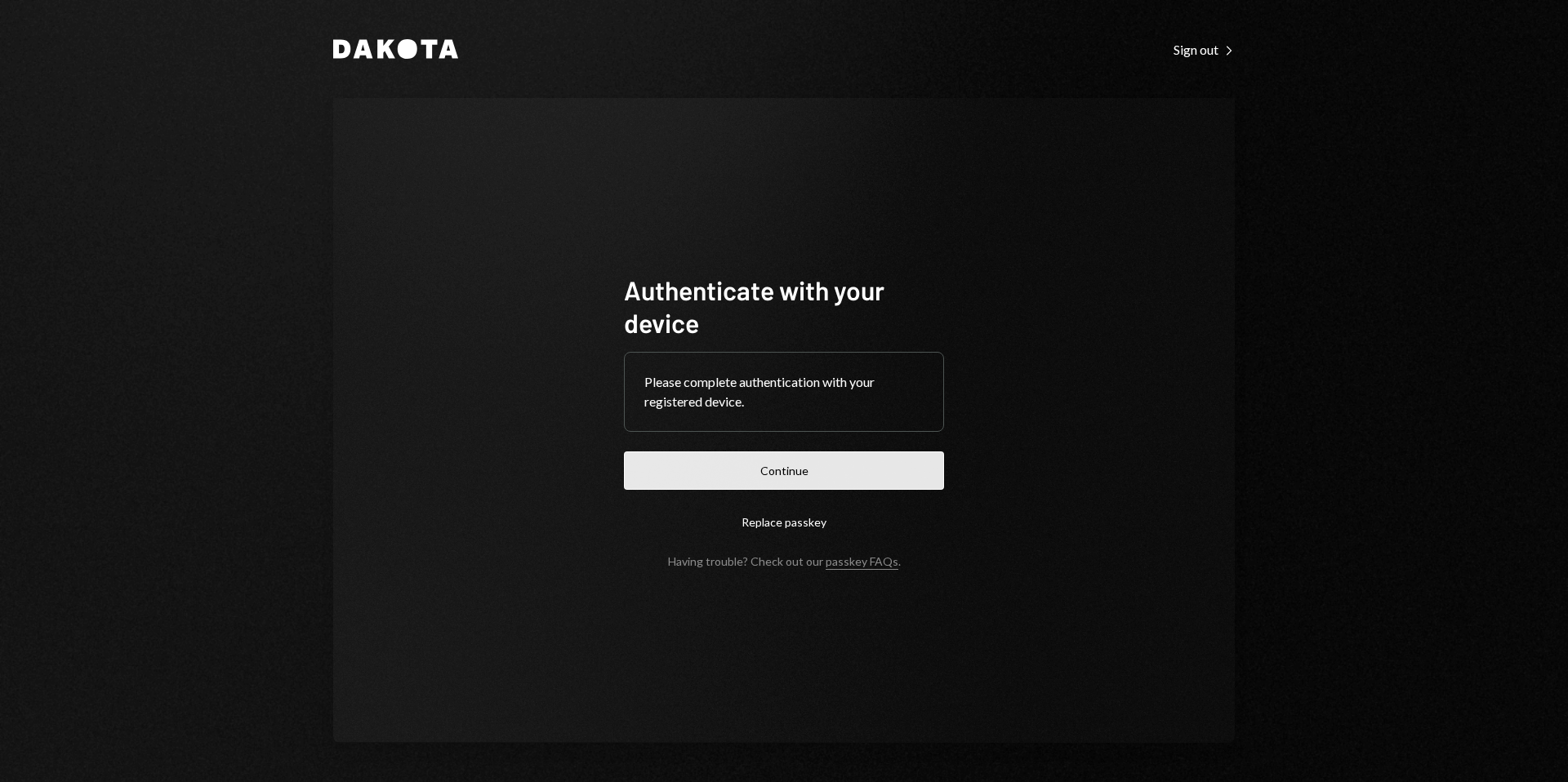
click at [779, 474] on button "Continue" at bounding box center [783, 470] width 320 height 38
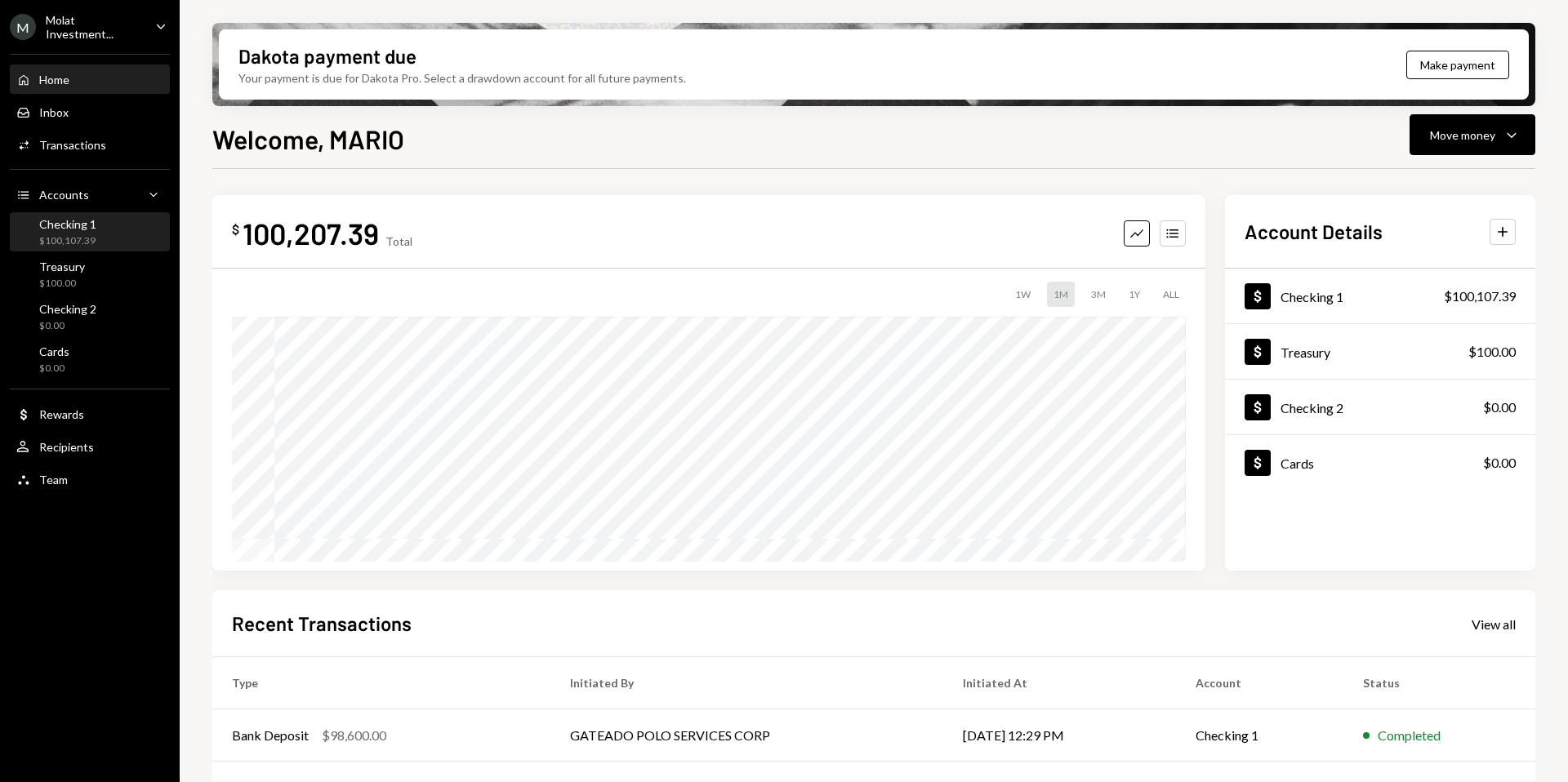
click at [68, 218] on div "Checking 1" at bounding box center [68, 224] width 57 height 13
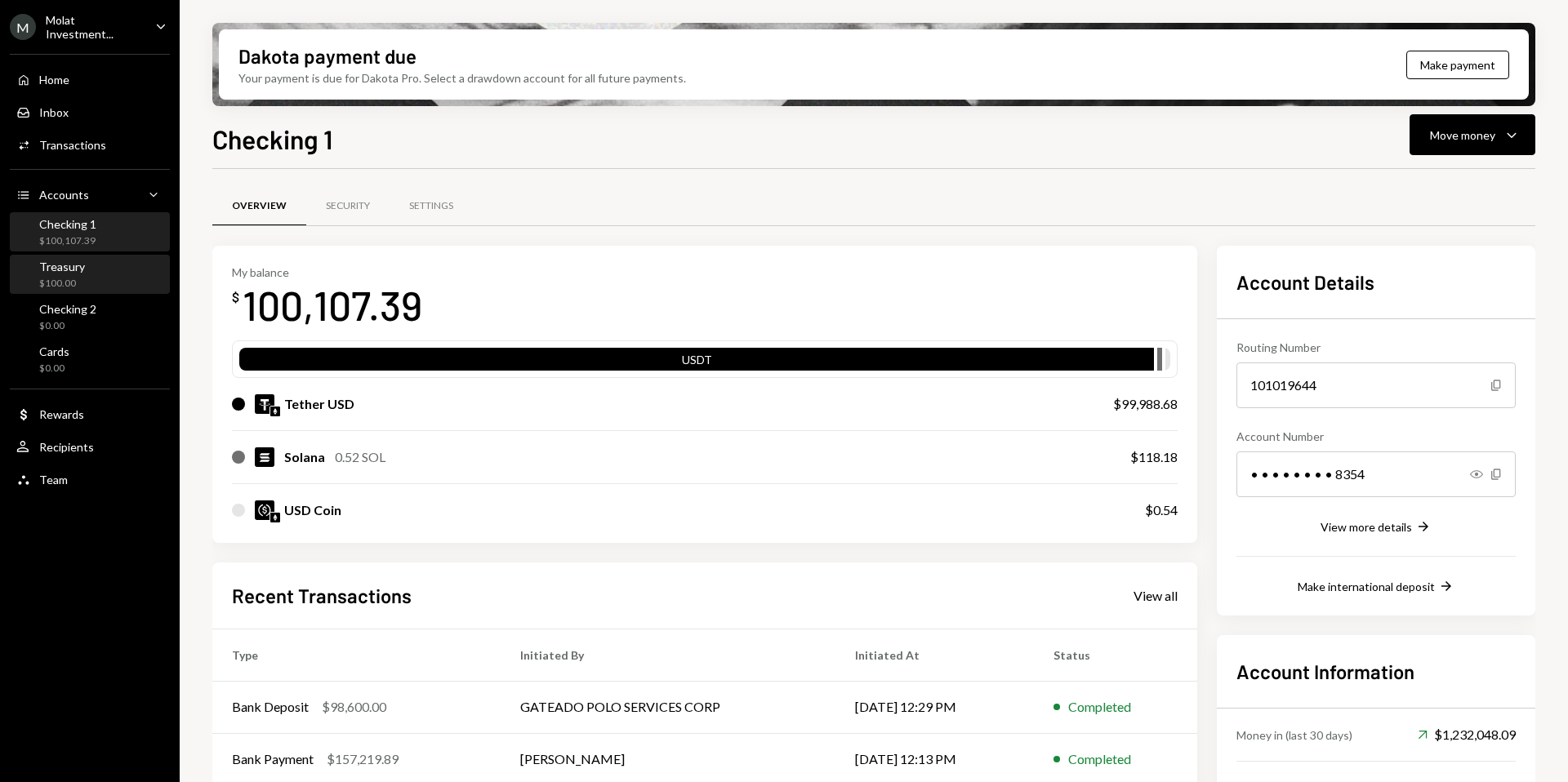
click at [78, 284] on div "$100.00" at bounding box center [62, 283] width 46 height 13
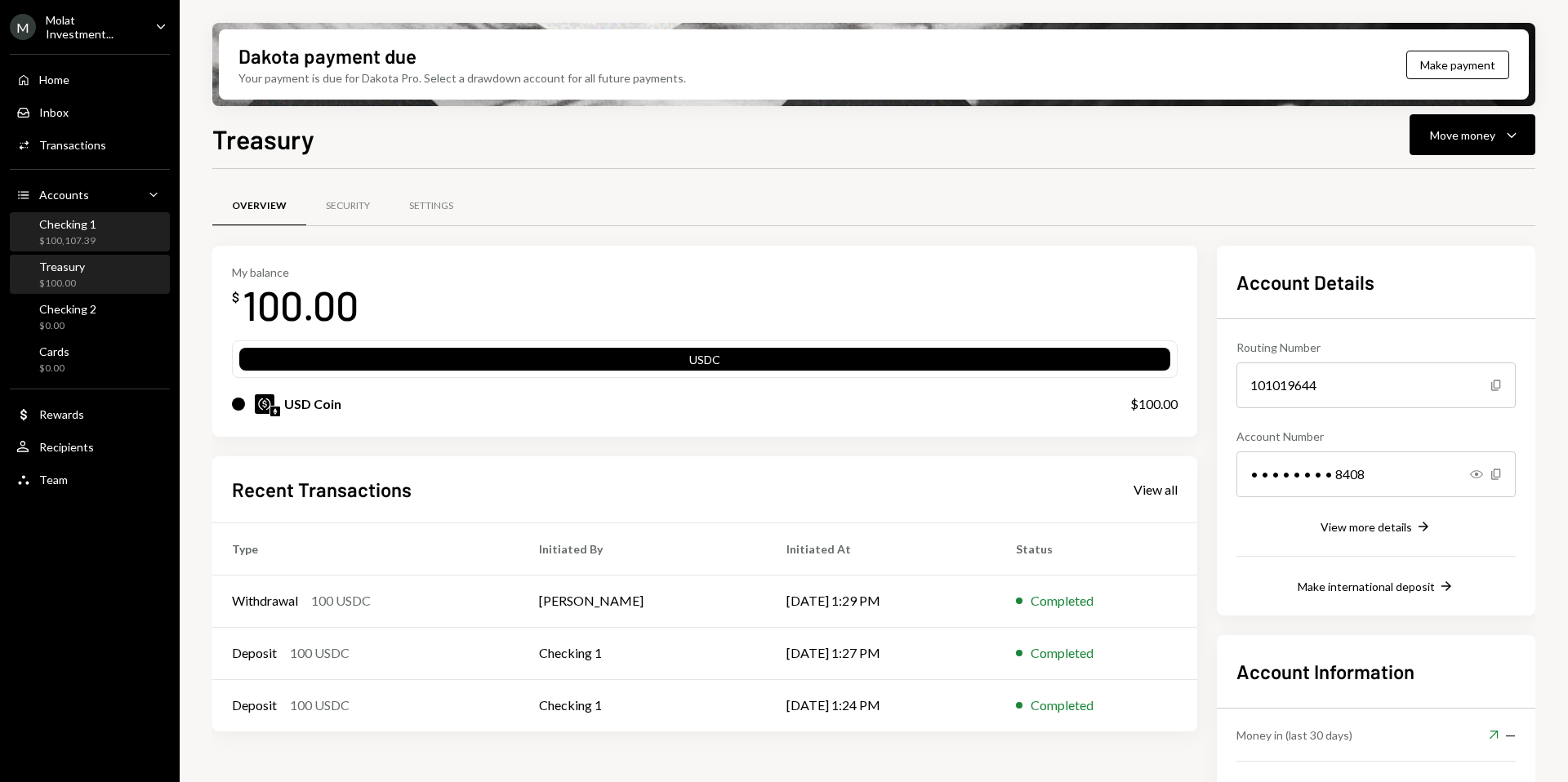
click at [89, 242] on div "$100,107.39" at bounding box center [68, 241] width 57 height 13
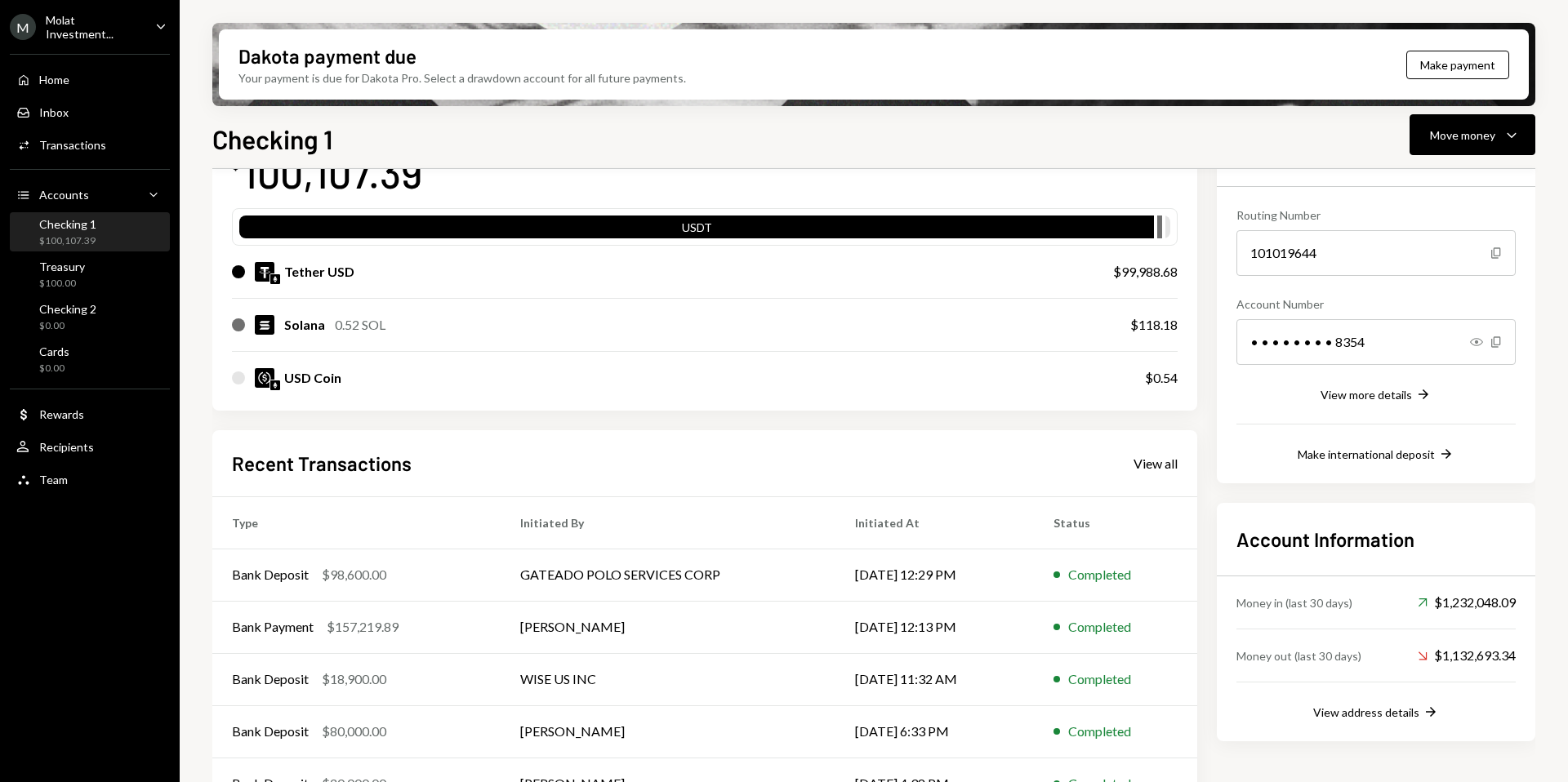
scroll to position [174, 0]
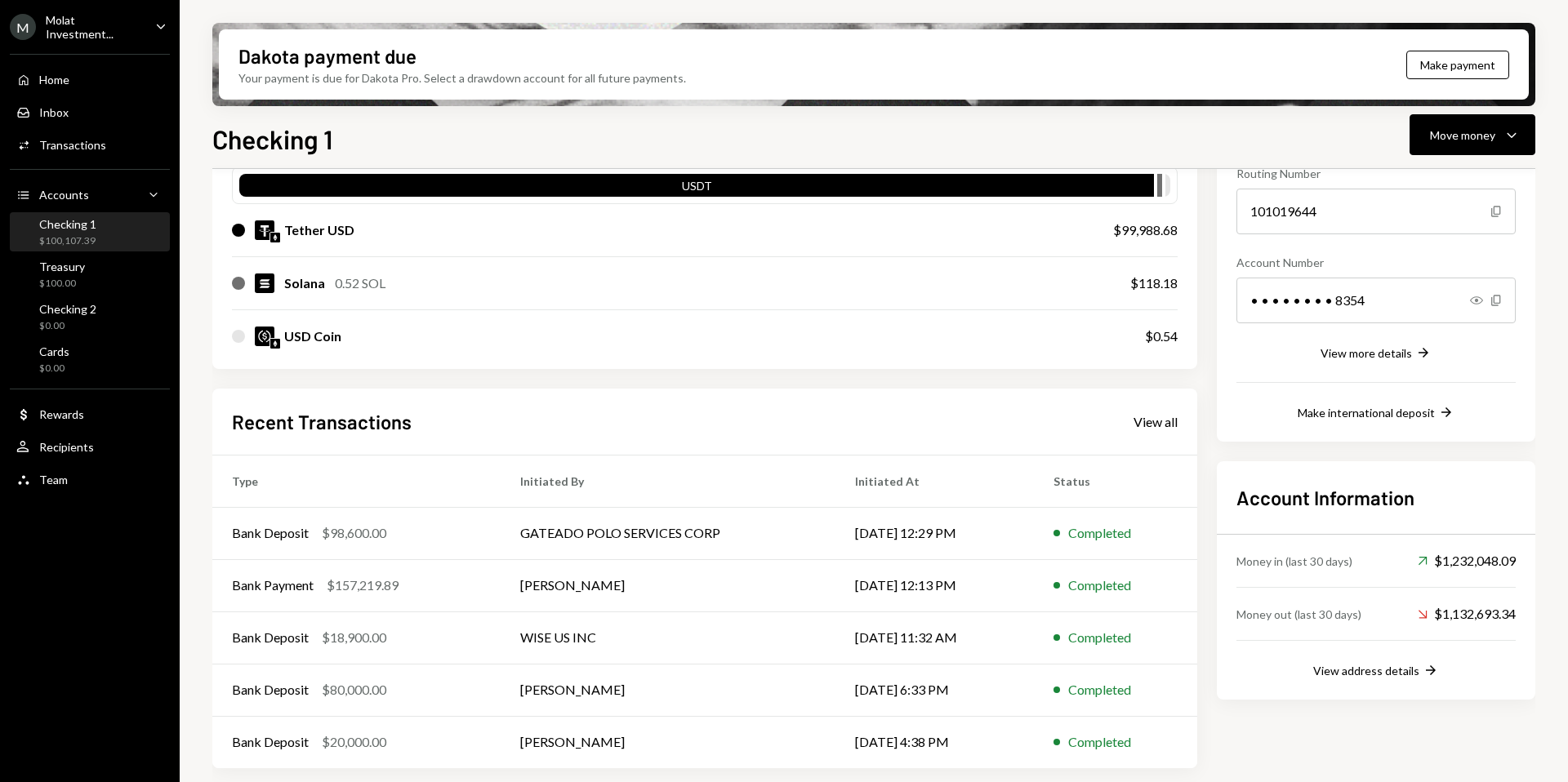
click at [86, 26] on div "Molat Investment..." at bounding box center [94, 26] width 96 height 28
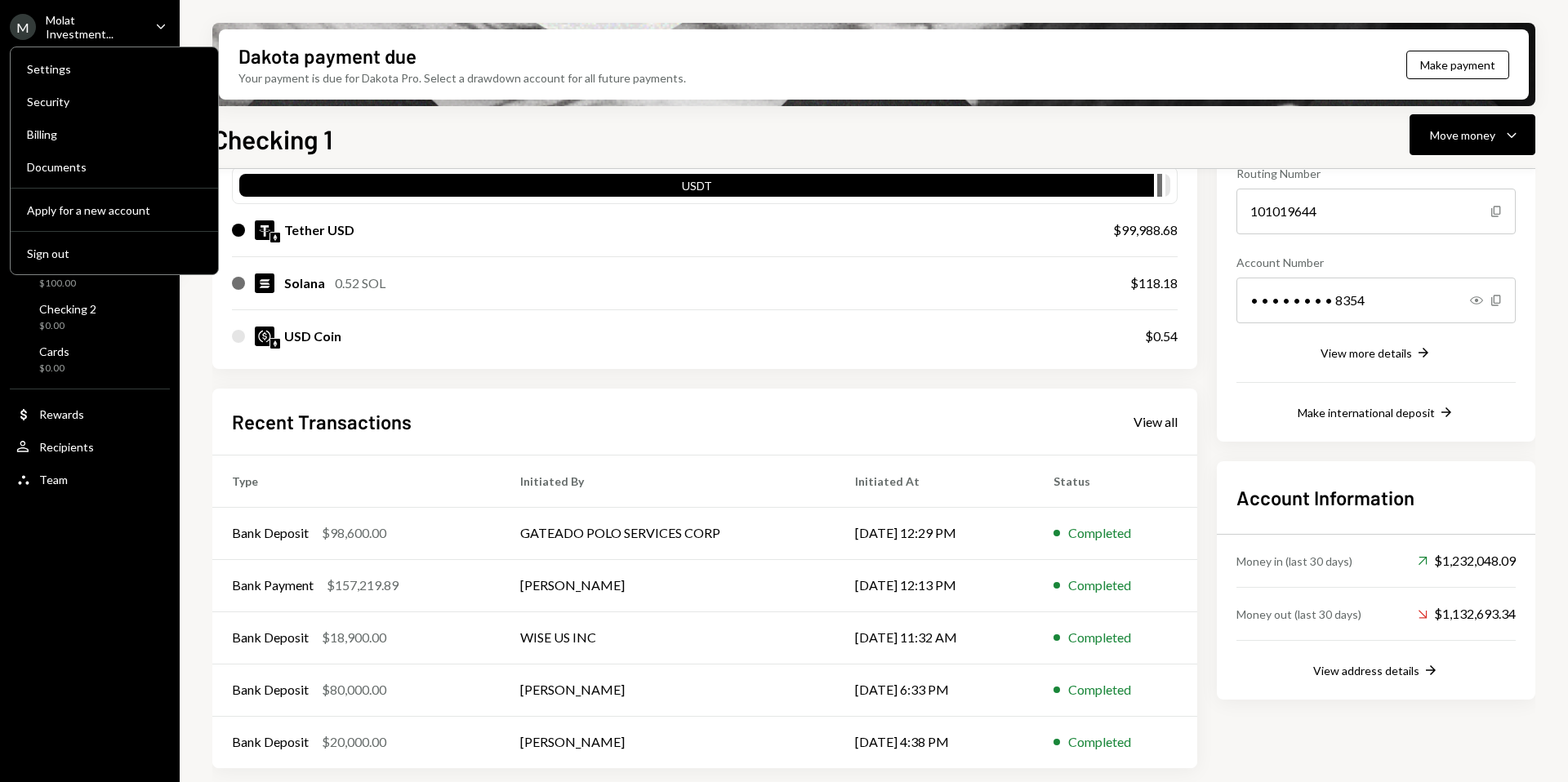
click at [85, 35] on div "M Molat Investment..." at bounding box center [76, 26] width 132 height 28
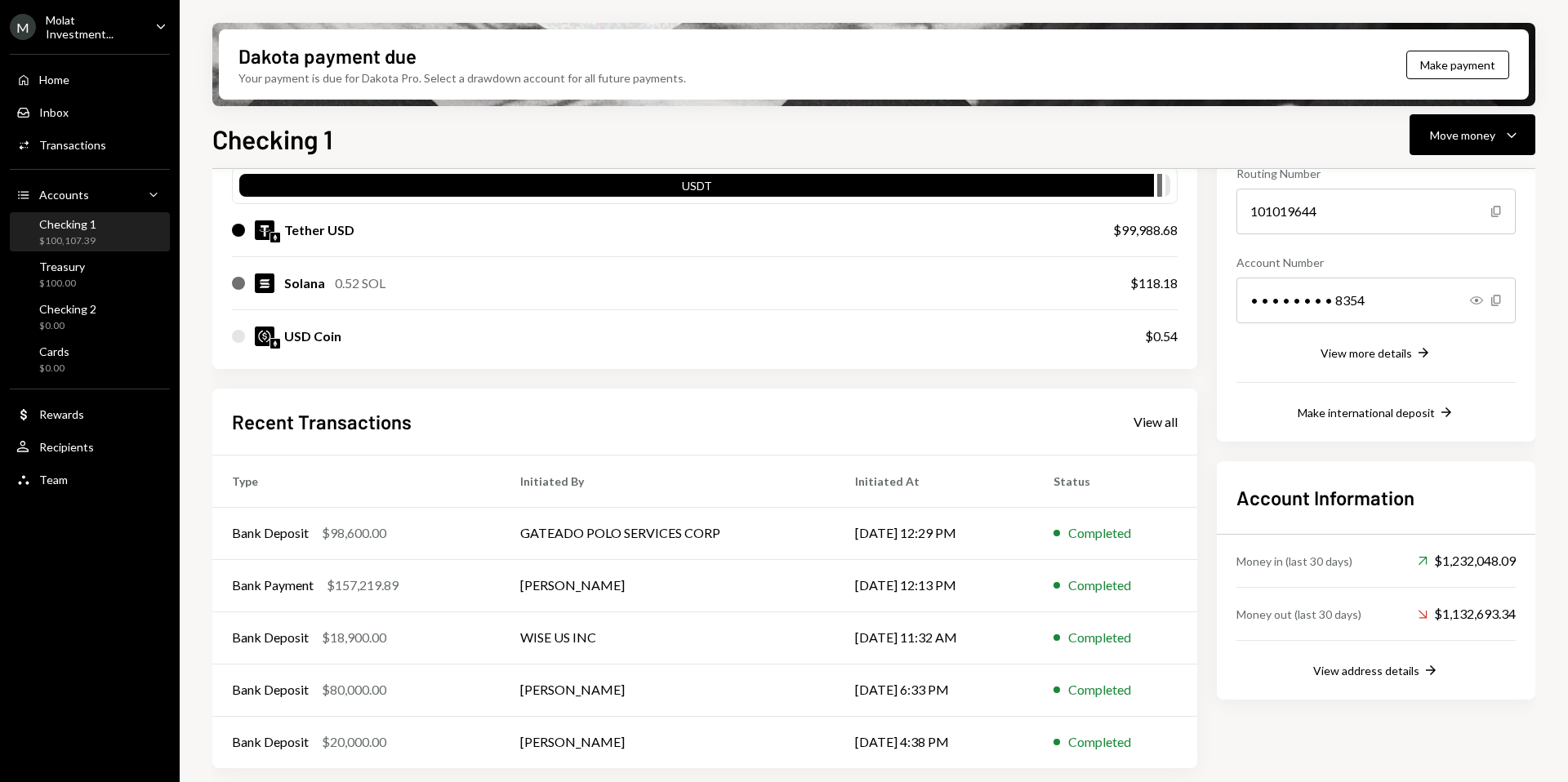
click at [76, 237] on div "$100,107.39" at bounding box center [68, 241] width 57 height 13
click at [1388, 671] on div "View address details" at bounding box center [1366, 671] width 106 height 13
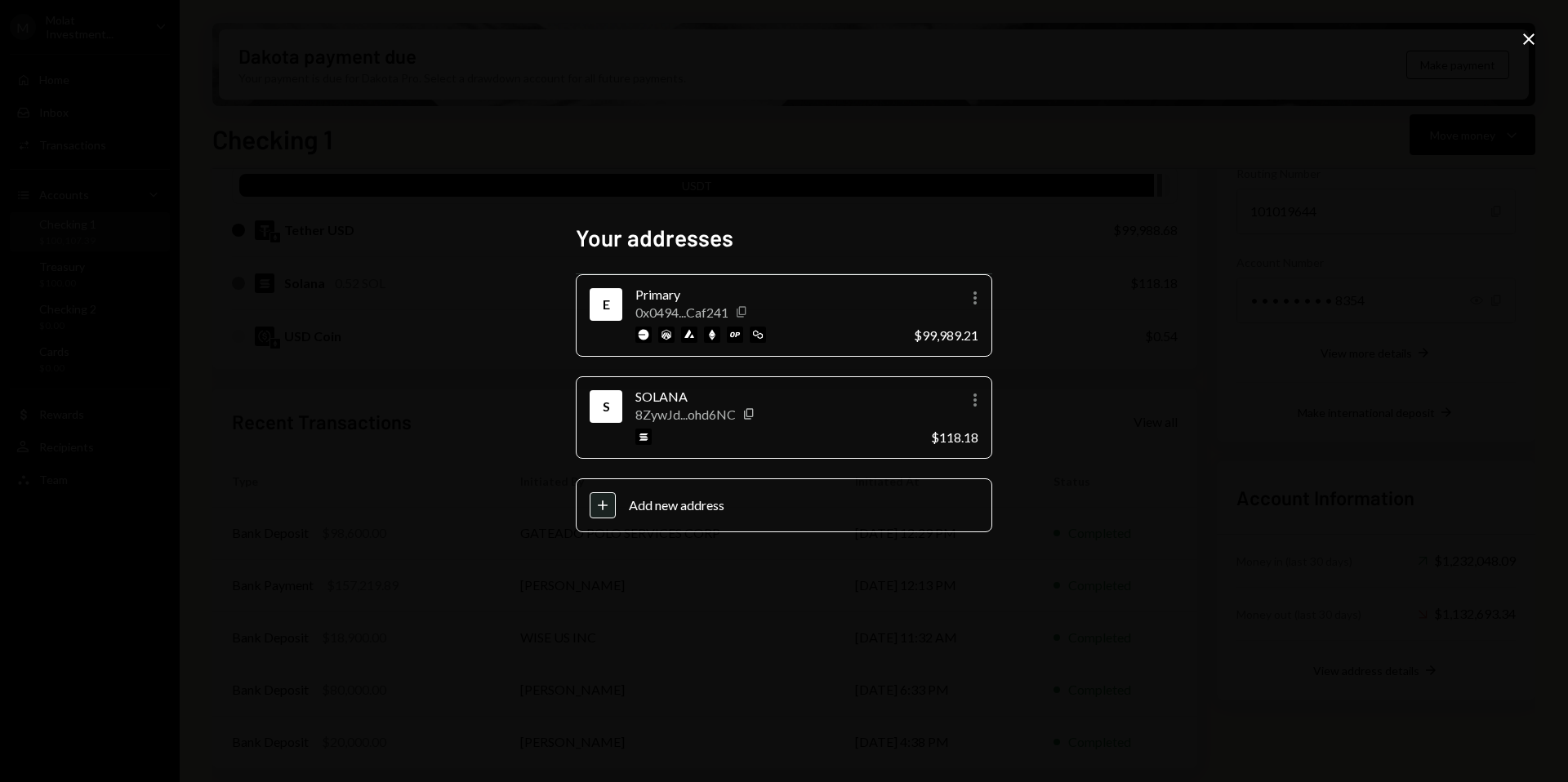
click at [745, 309] on icon "Copy" at bounding box center [741, 311] width 13 height 13
click at [1537, 42] on icon "Close" at bounding box center [1528, 39] width 19 height 19
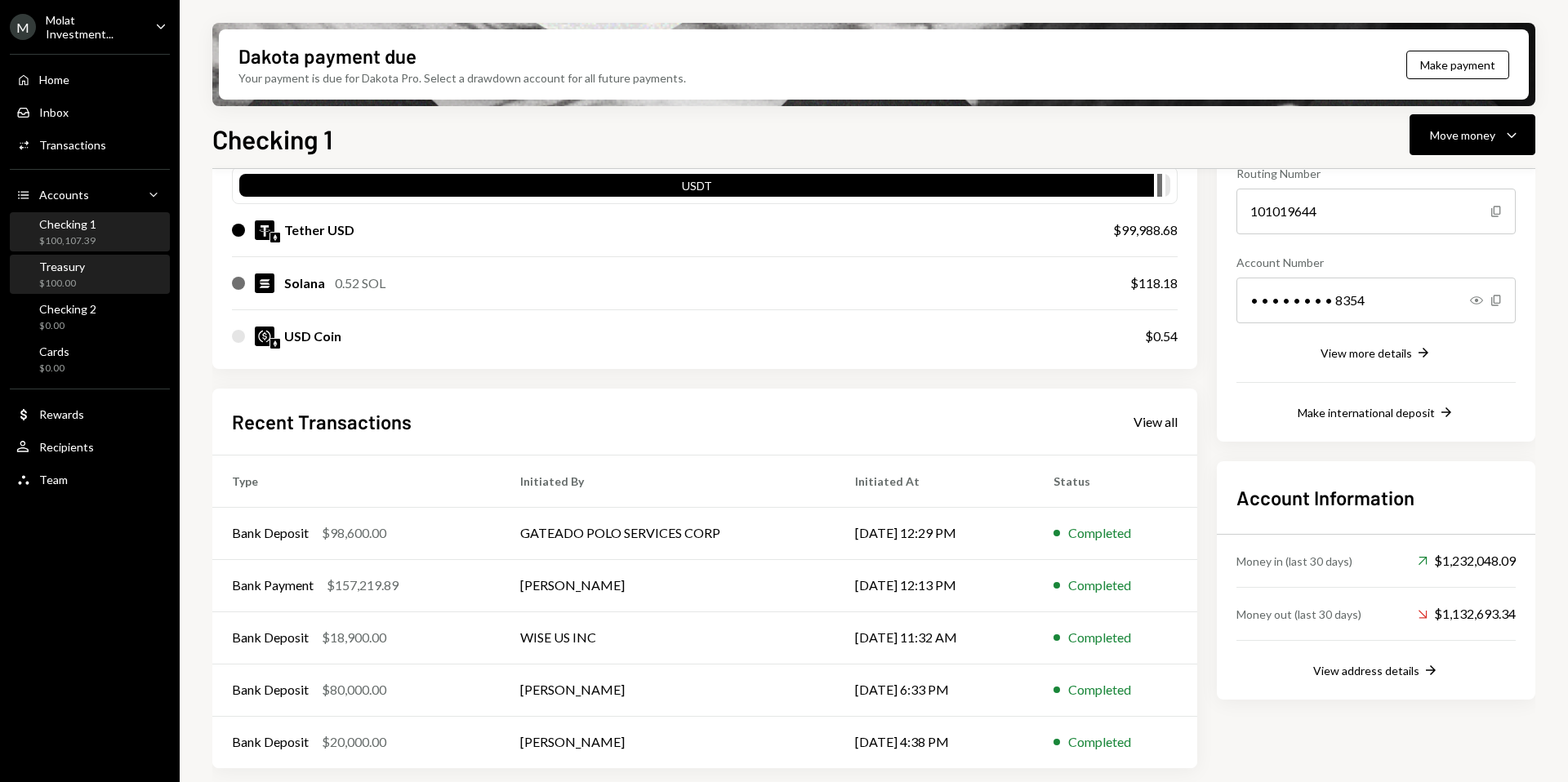
click at [68, 260] on div "Treasury" at bounding box center [62, 267] width 46 height 13
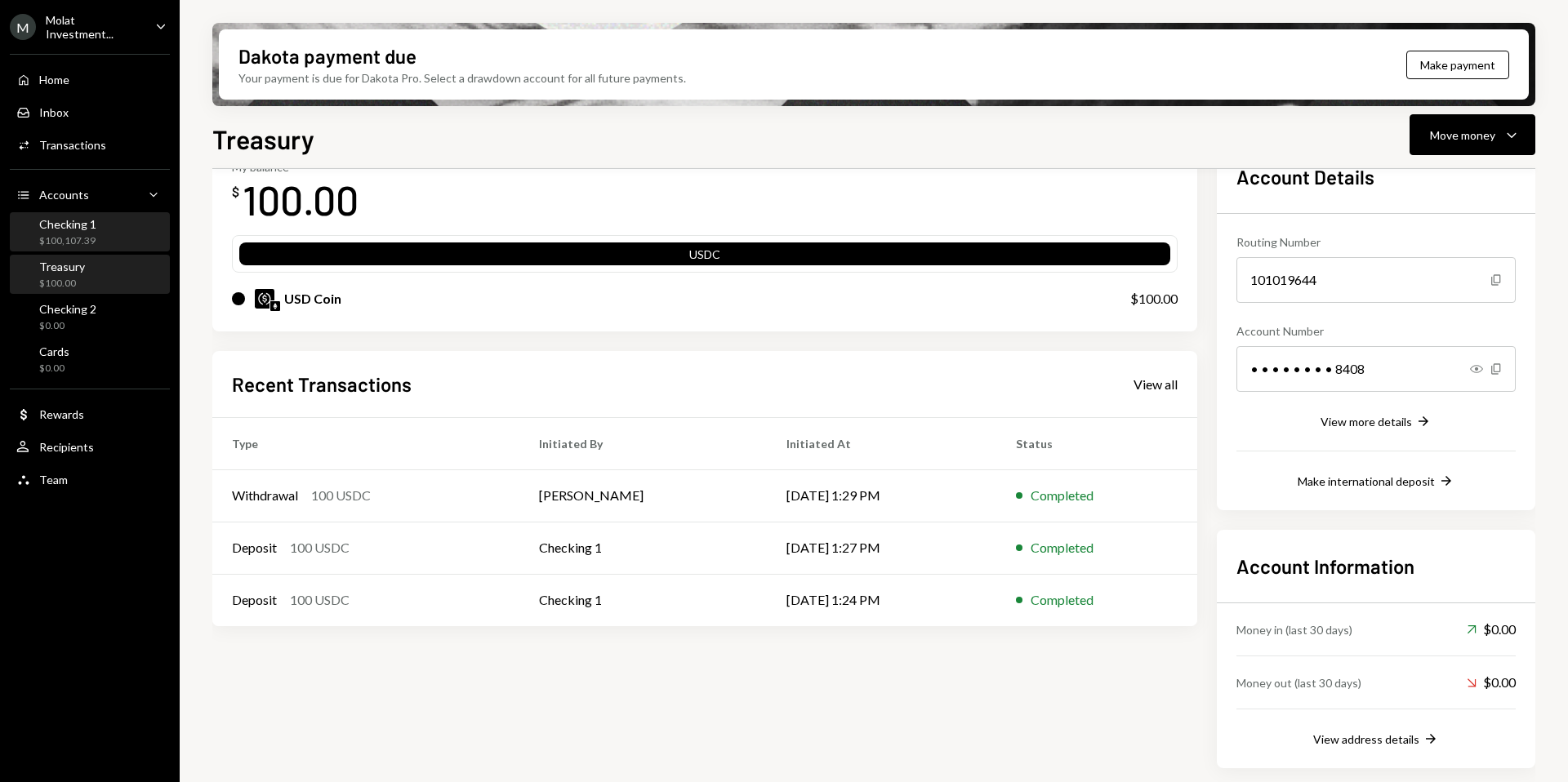
click at [84, 235] on div "$100,107.39" at bounding box center [68, 241] width 57 height 13
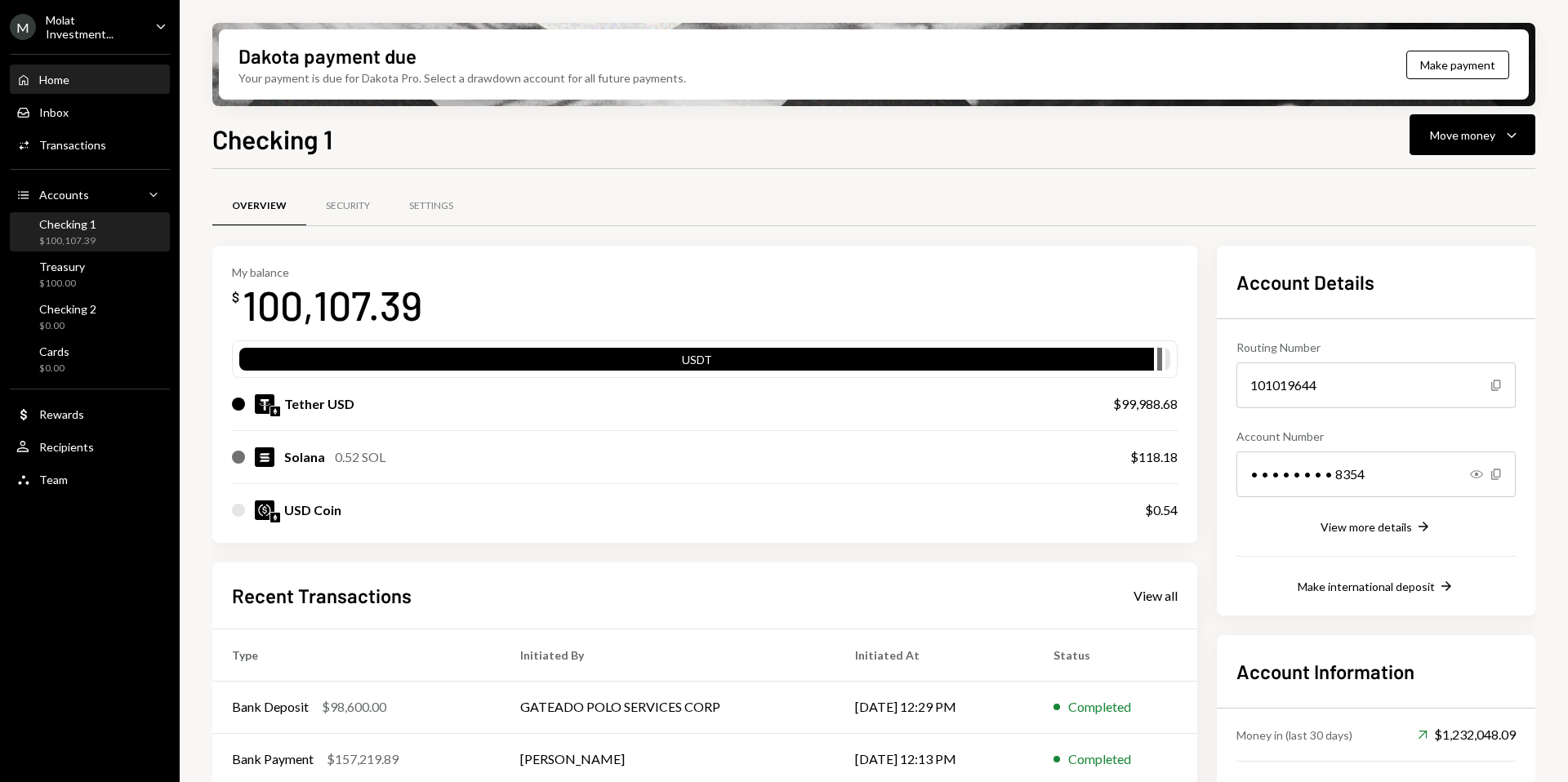
click at [78, 75] on div "Home Home" at bounding box center [89, 79] width 147 height 14
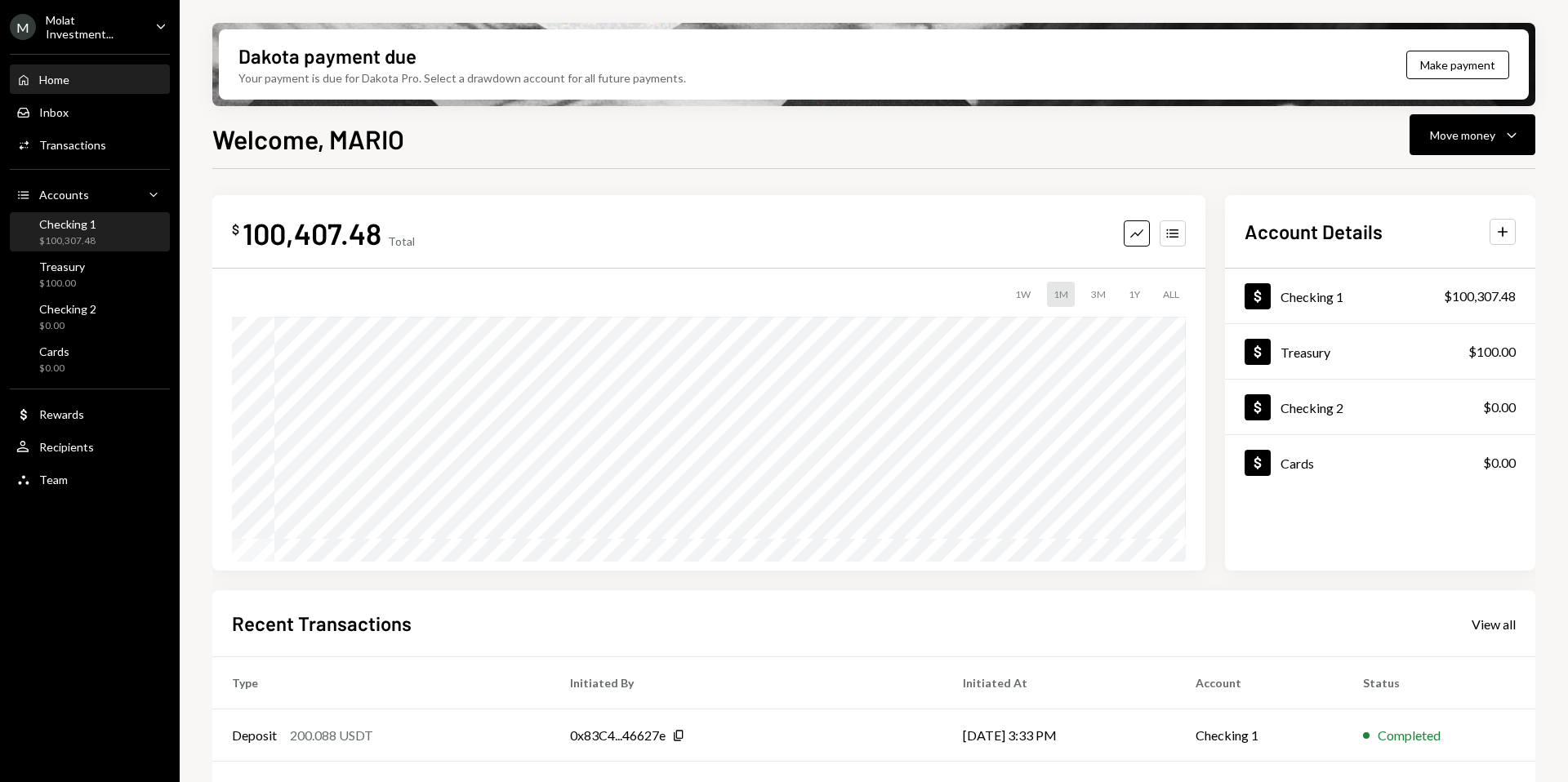
click at [60, 235] on div "$100,307.48" at bounding box center [68, 241] width 57 height 13
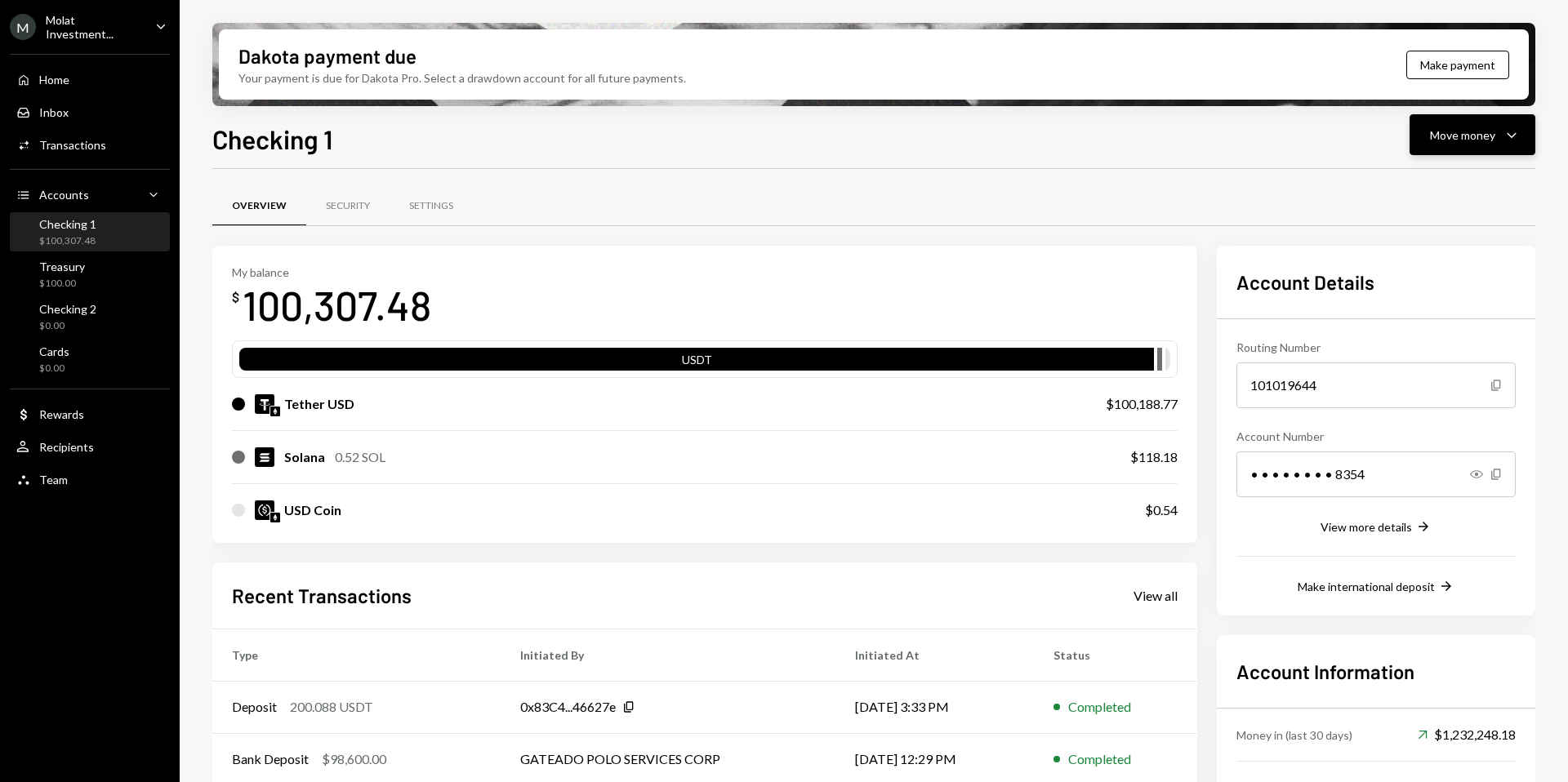
click at [1477, 139] on div "Move money" at bounding box center [1462, 135] width 65 height 17
click at [1448, 186] on div "Send" at bounding box center [1458, 184] width 119 height 17
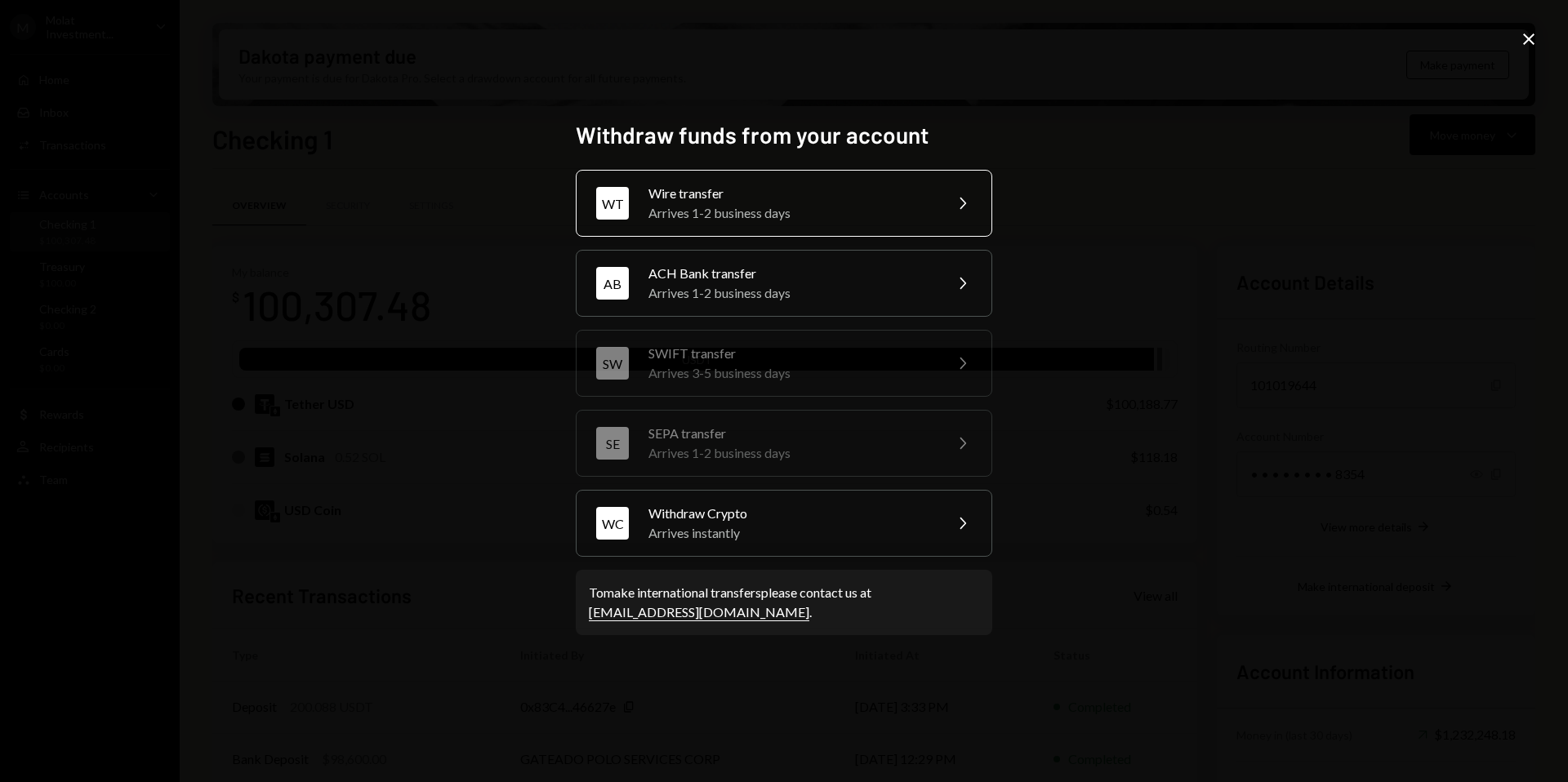
click at [859, 186] on div "Wire transfer" at bounding box center [790, 193] width 284 height 19
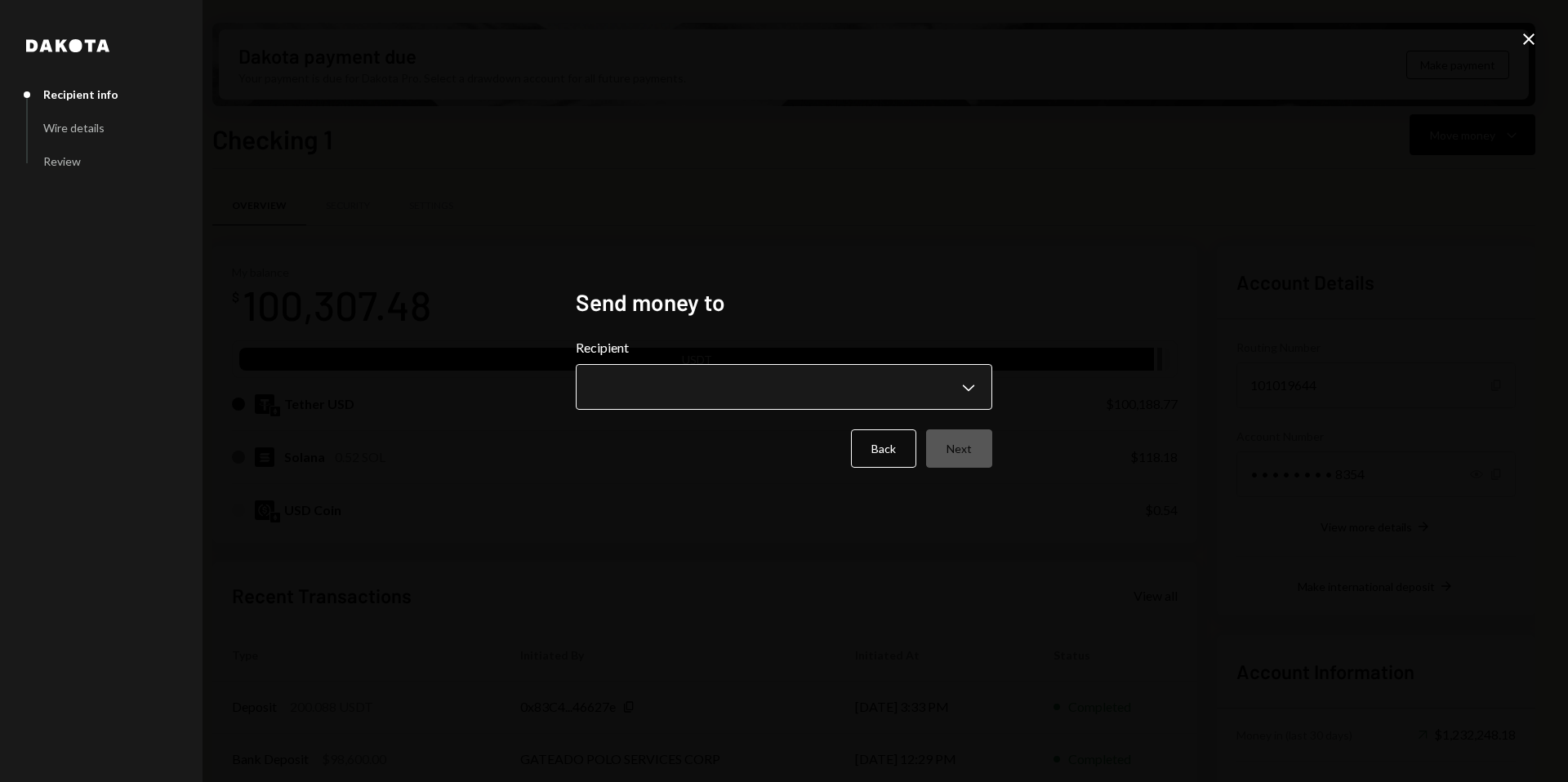
click at [732, 396] on body "M Molat Investment... Caret Down Home Home Inbox Inbox Activities Transactions …" at bounding box center [784, 391] width 1568 height 782
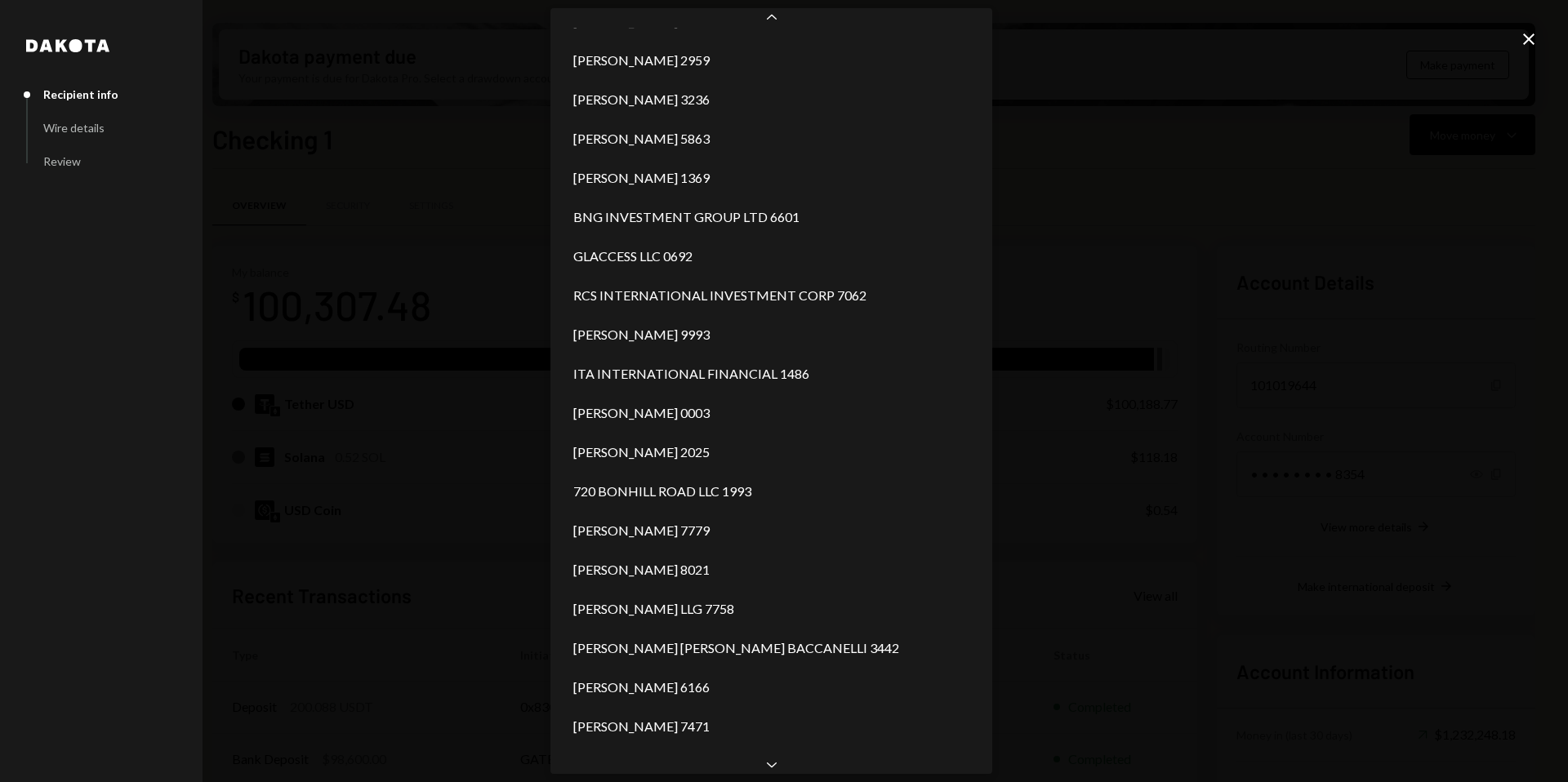
scroll to position [1992, 0]
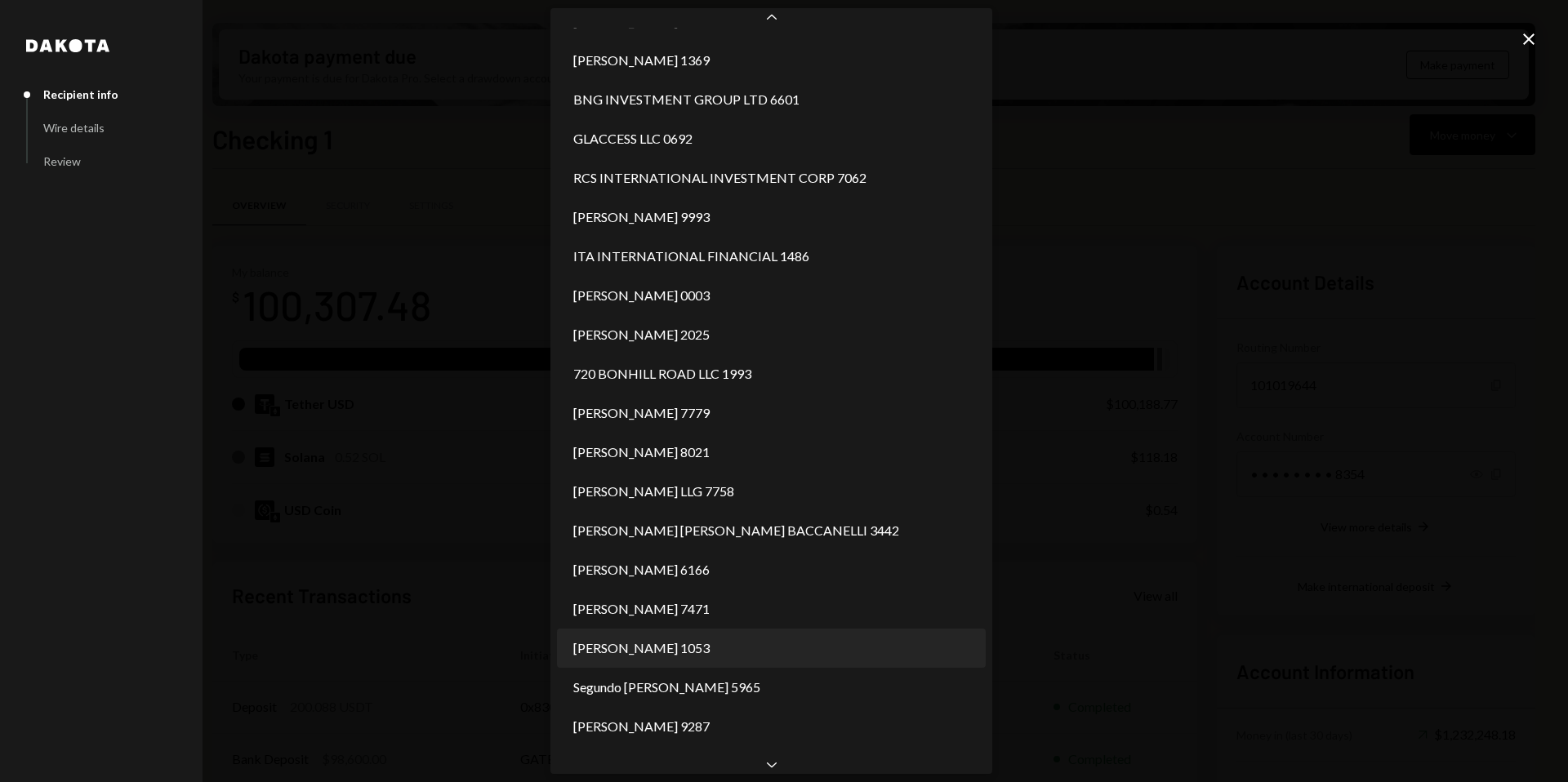
select select "**********"
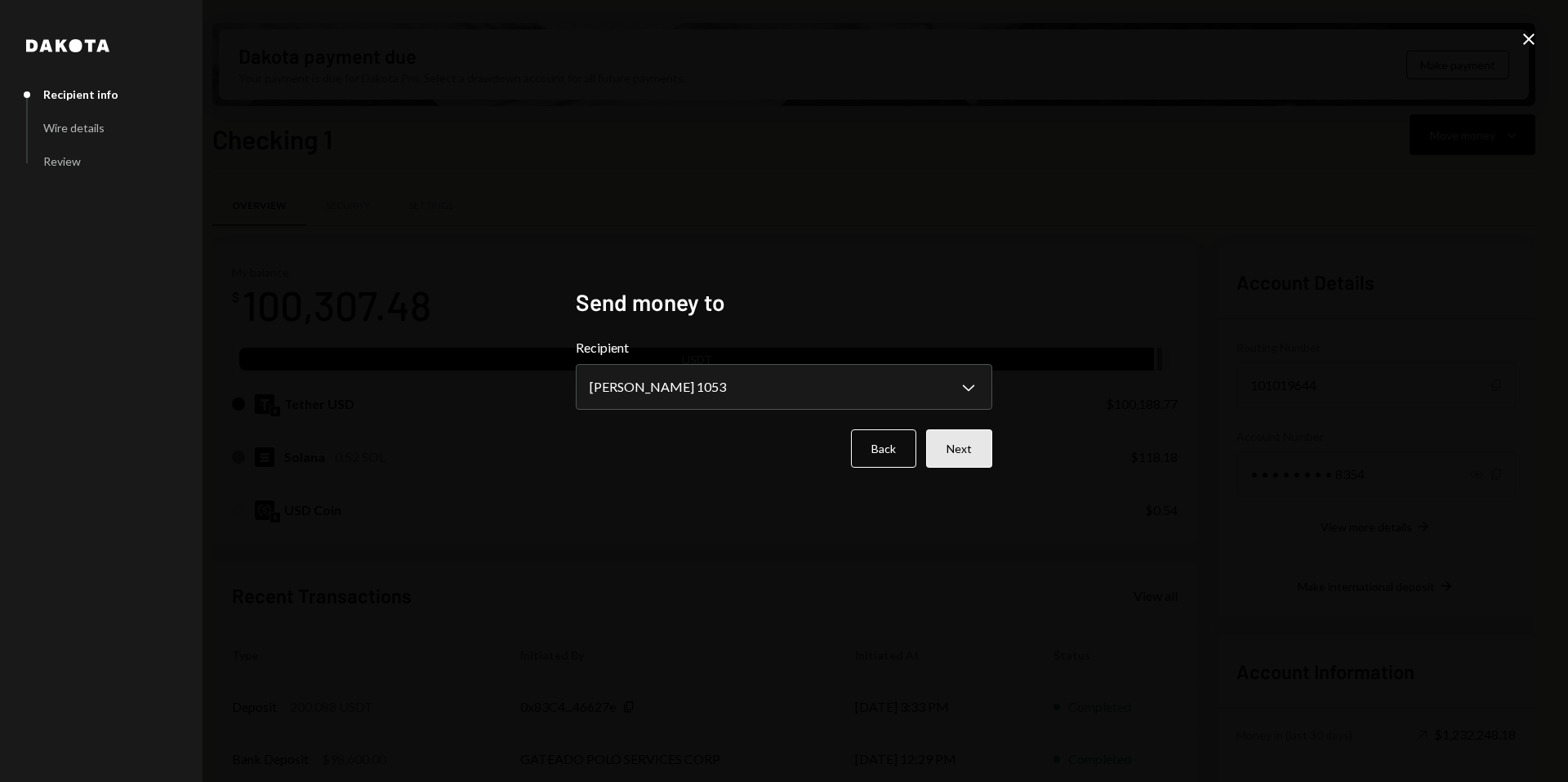
click at [969, 446] on button "Next" at bounding box center [959, 448] width 66 height 38
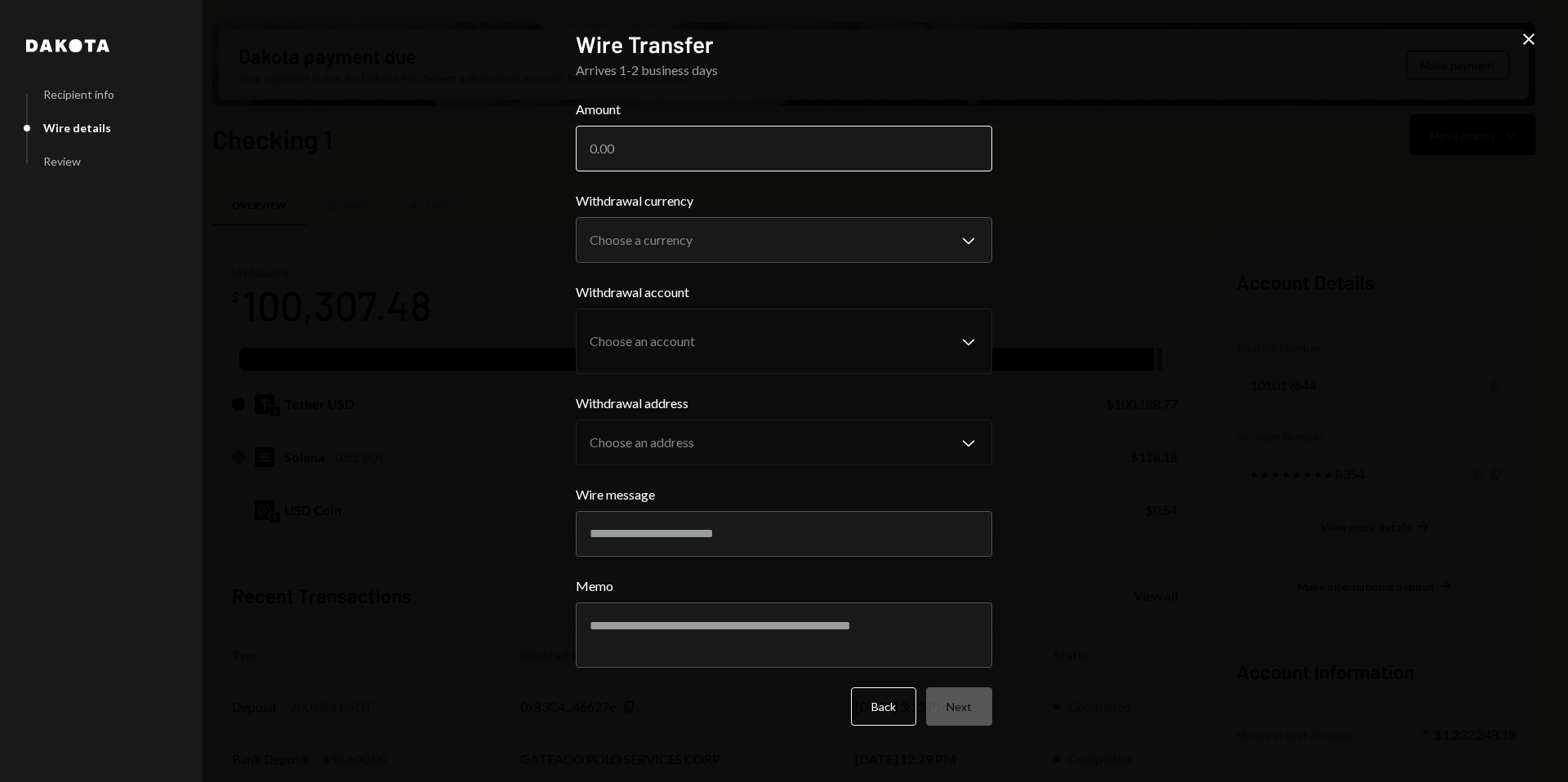
click at [710, 148] on input "Amount" at bounding box center [783, 148] width 416 height 46
type input "100000"
click at [722, 242] on body "M Molat Investment... Caret Down Home Home Inbox Inbox Activities Transactions …" at bounding box center [784, 391] width 1568 height 782
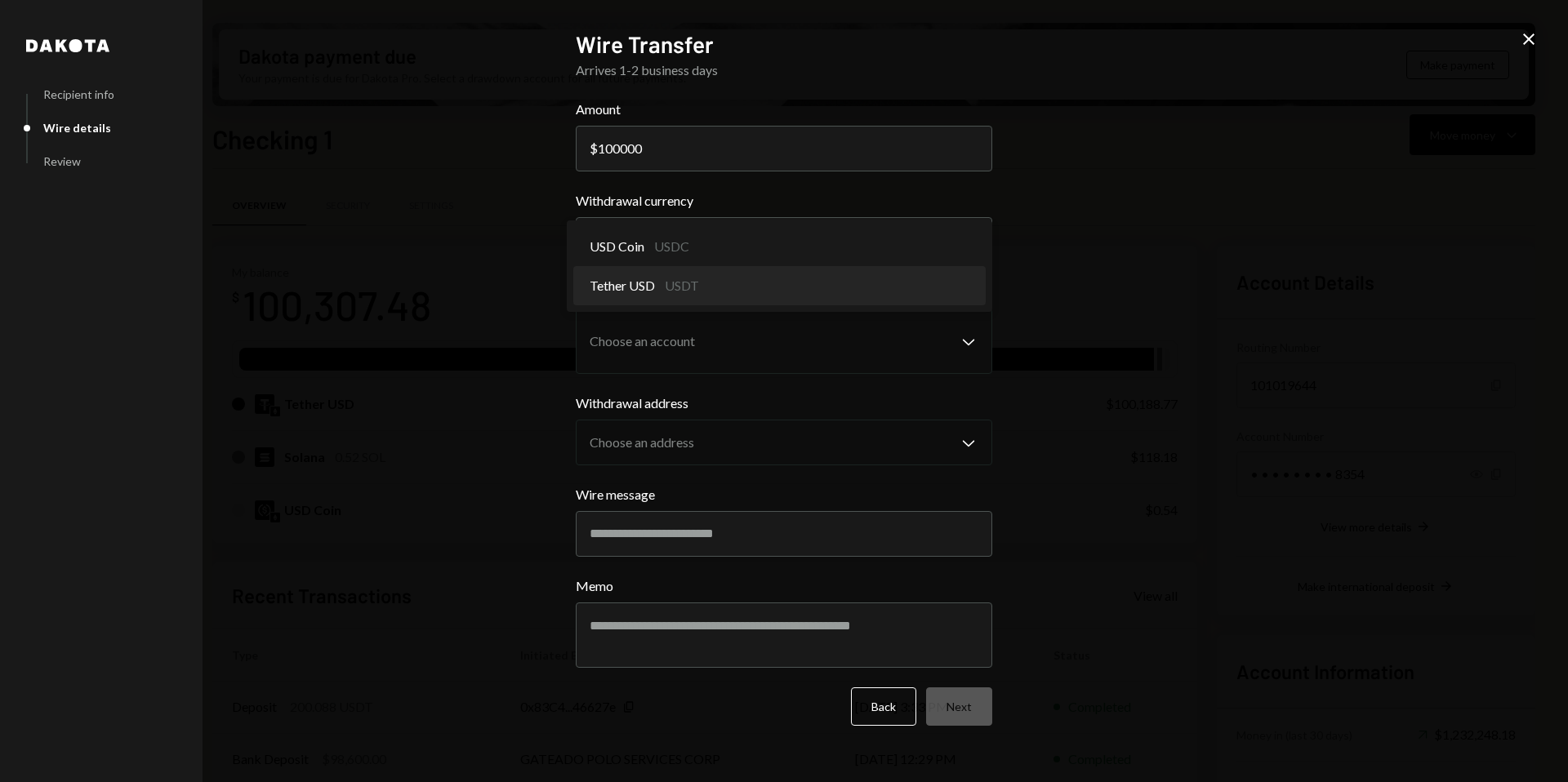
select select "****"
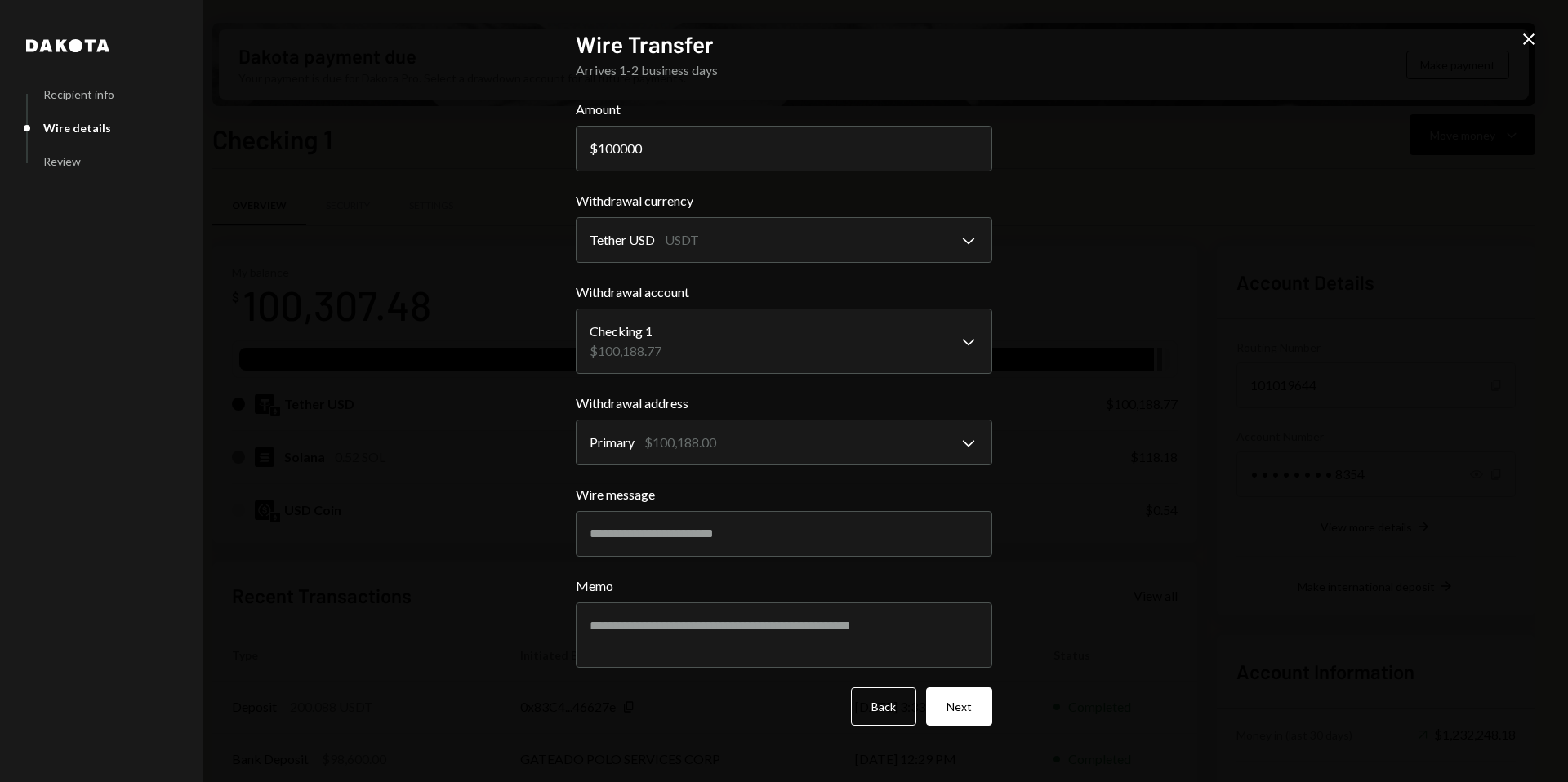
click at [1531, 31] on icon "Close" at bounding box center [1528, 39] width 19 height 19
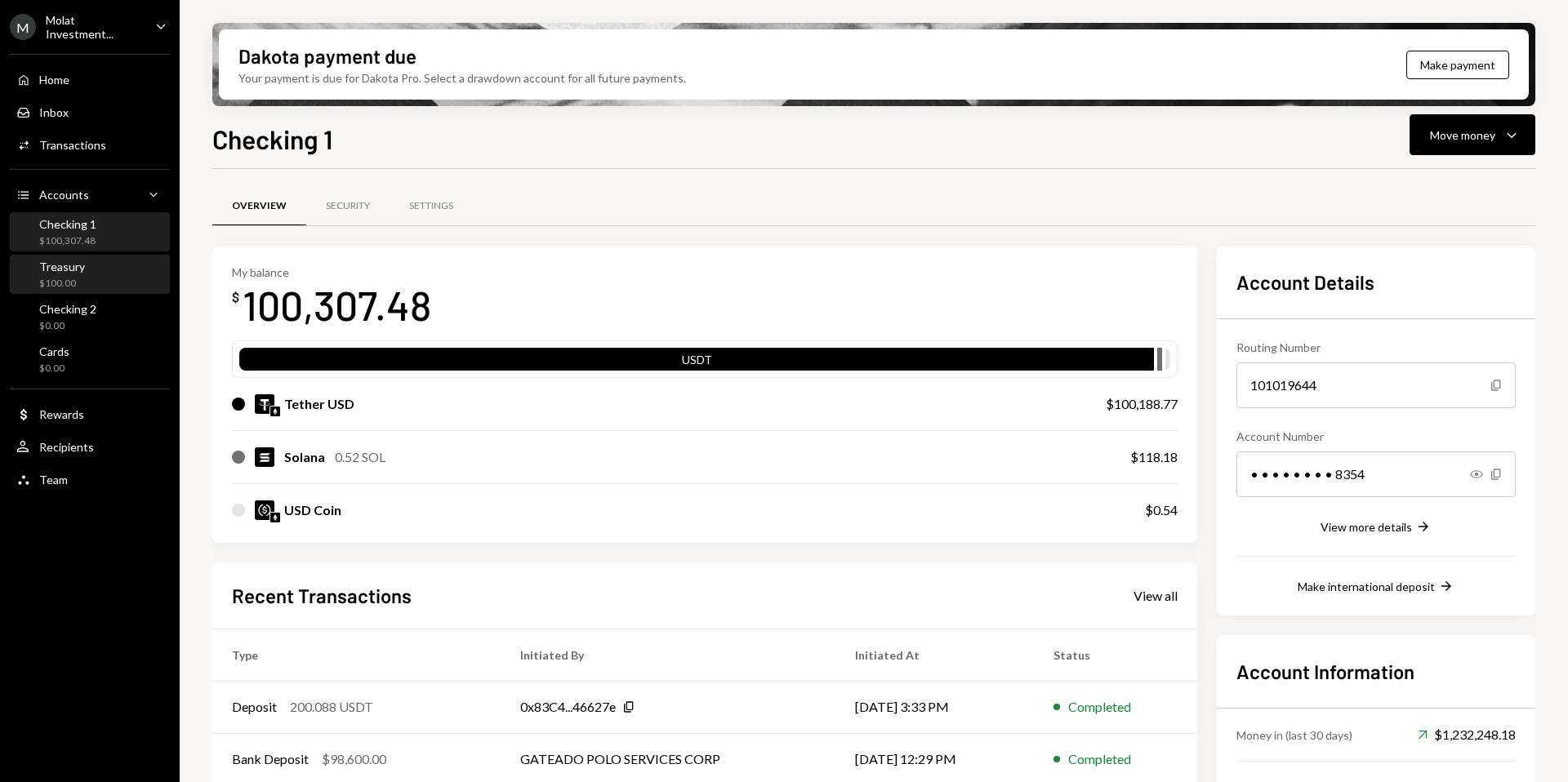
click at [66, 281] on div "$100.00" at bounding box center [62, 283] width 46 height 13
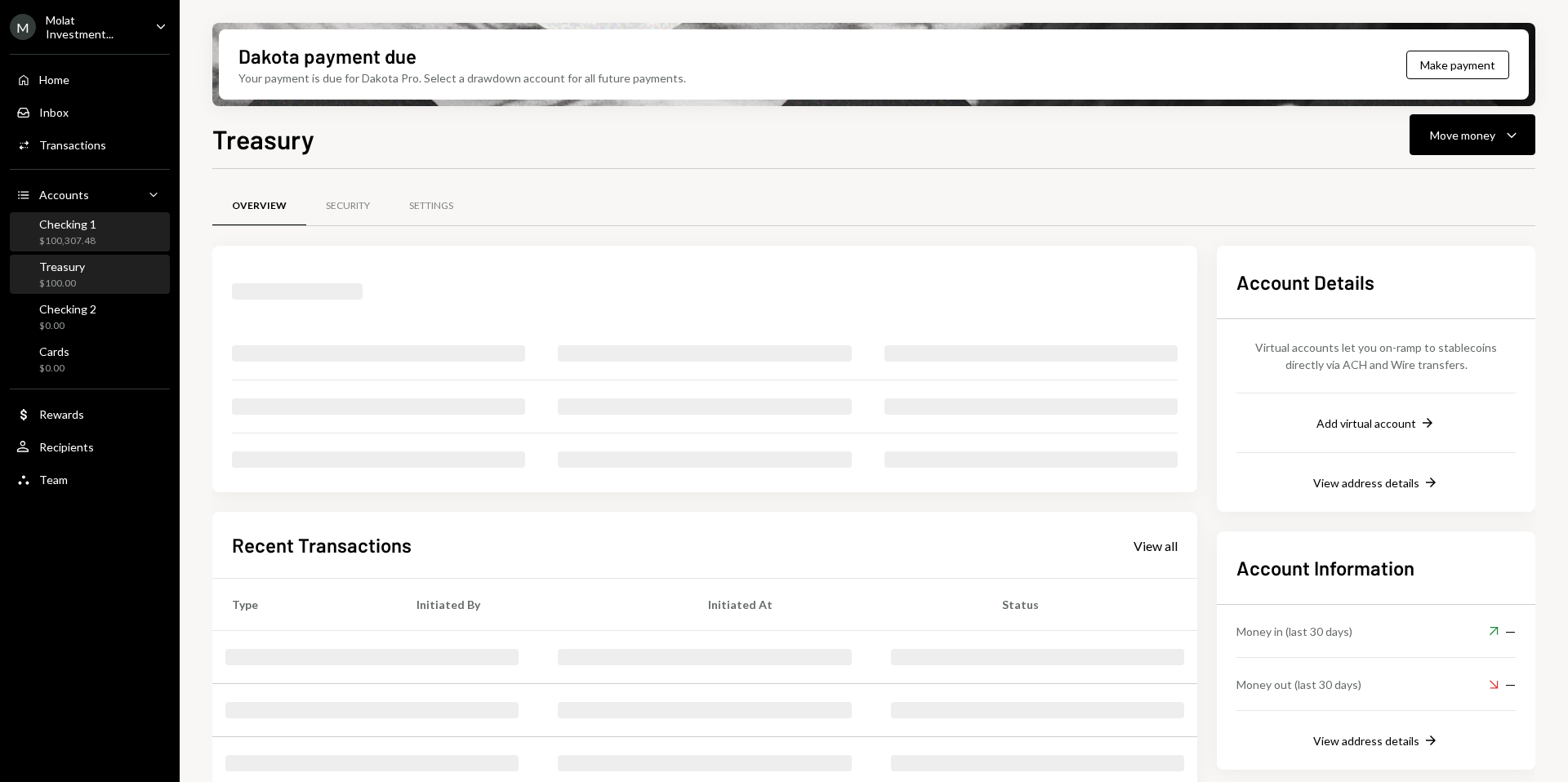
click at [66, 240] on div "$100,307.48" at bounding box center [68, 241] width 57 height 13
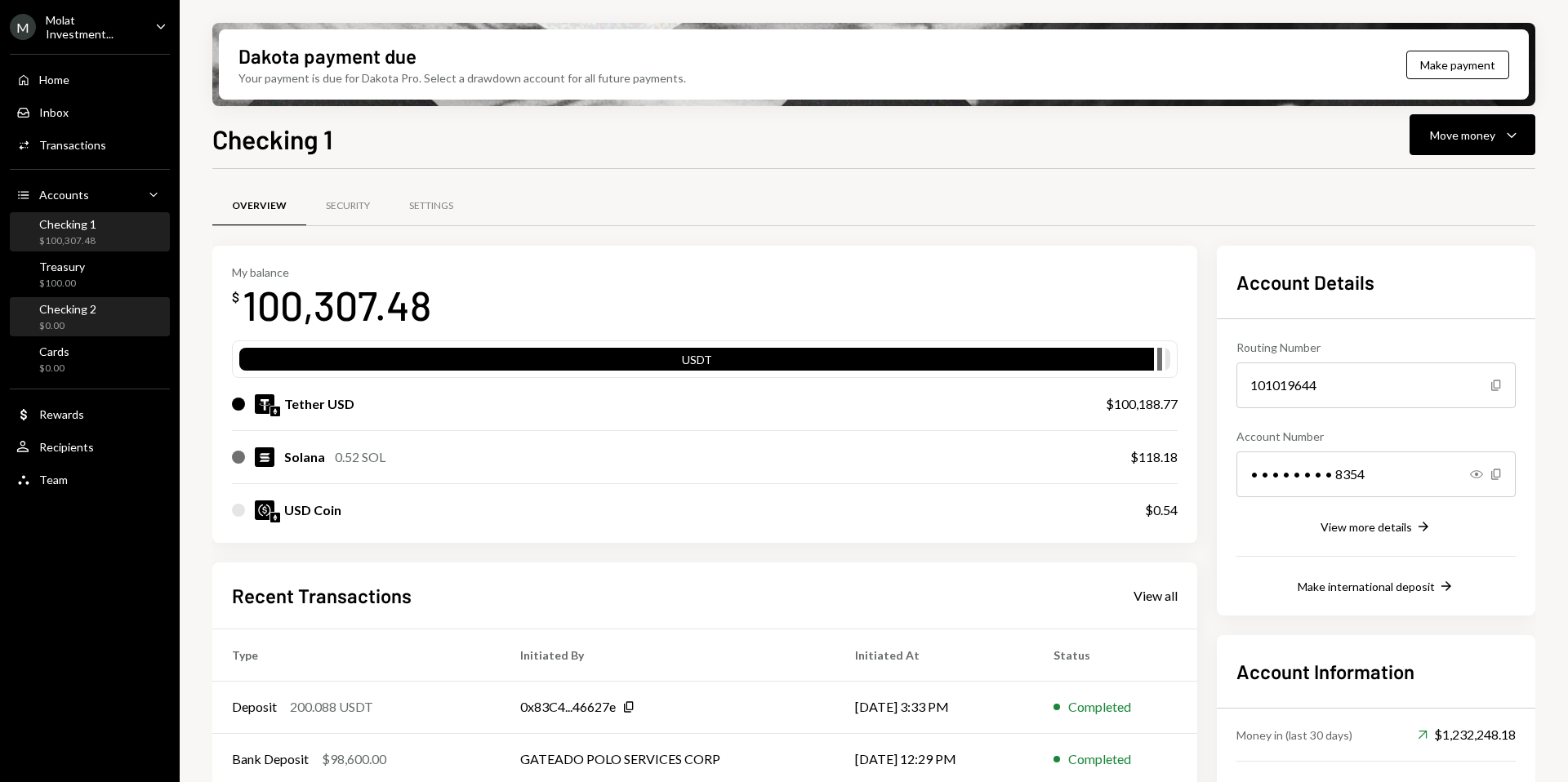
click at [115, 317] on div "Checking 2 $0.00" at bounding box center [89, 317] width 147 height 31
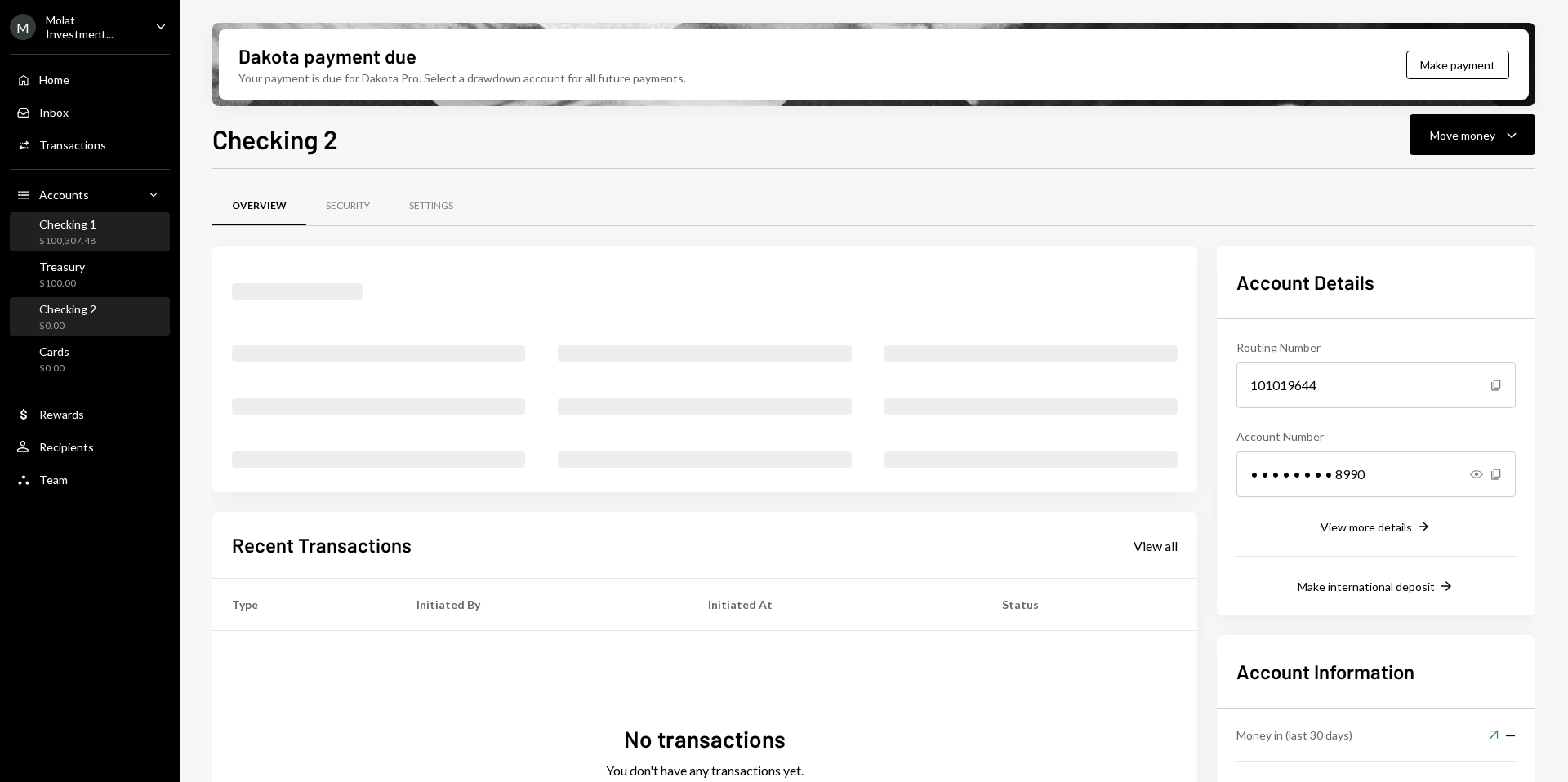
click at [77, 235] on div "$100,307.48" at bounding box center [68, 241] width 57 height 13
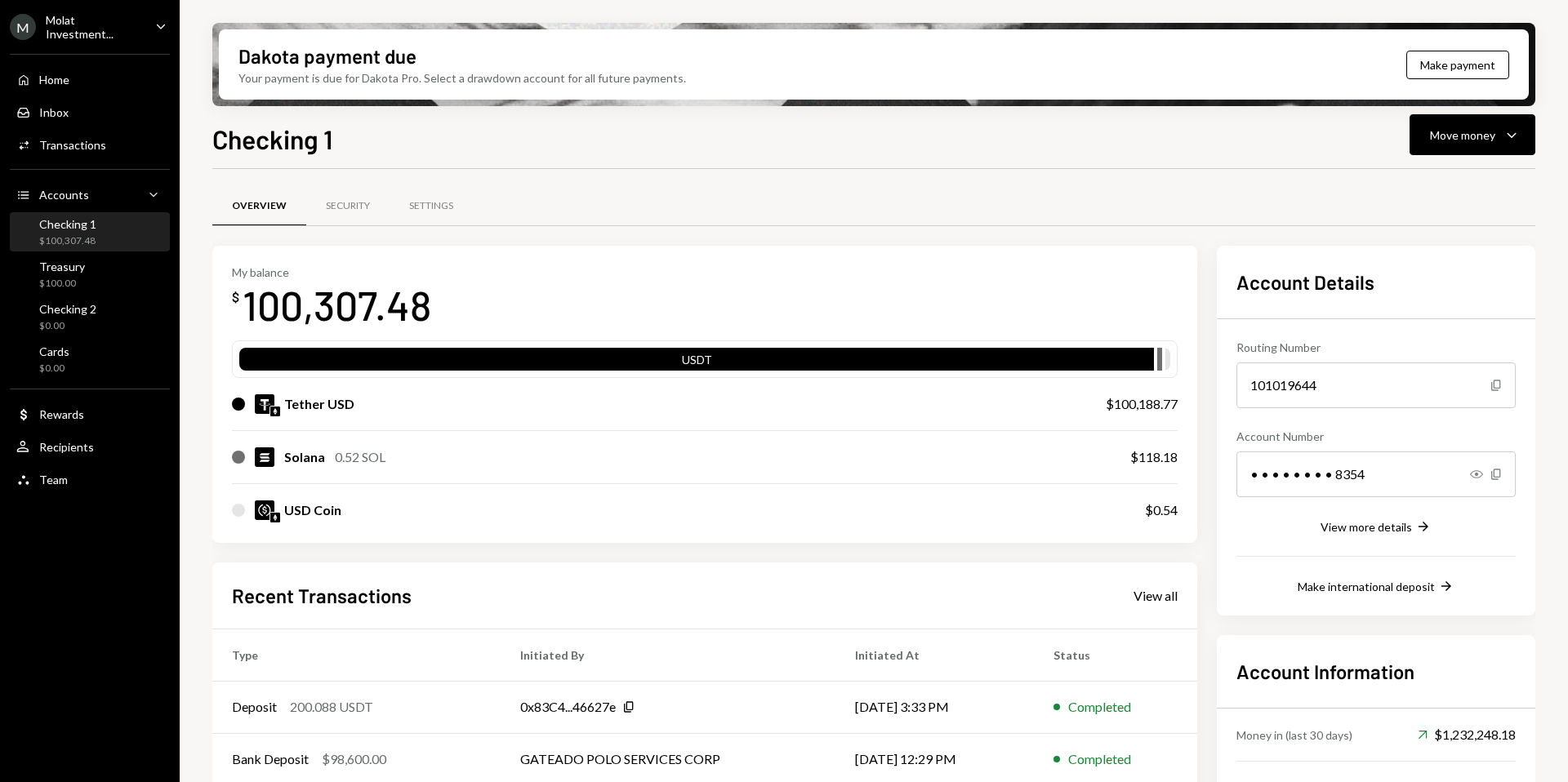
click at [83, 29] on div "Molat Investment..." at bounding box center [94, 26] width 96 height 28
click at [376, 128] on div "Checking 1 Move money Caret Down" at bounding box center [873, 137] width 1322 height 36
click at [68, 81] on div "Home" at bounding box center [54, 79] width 30 height 13
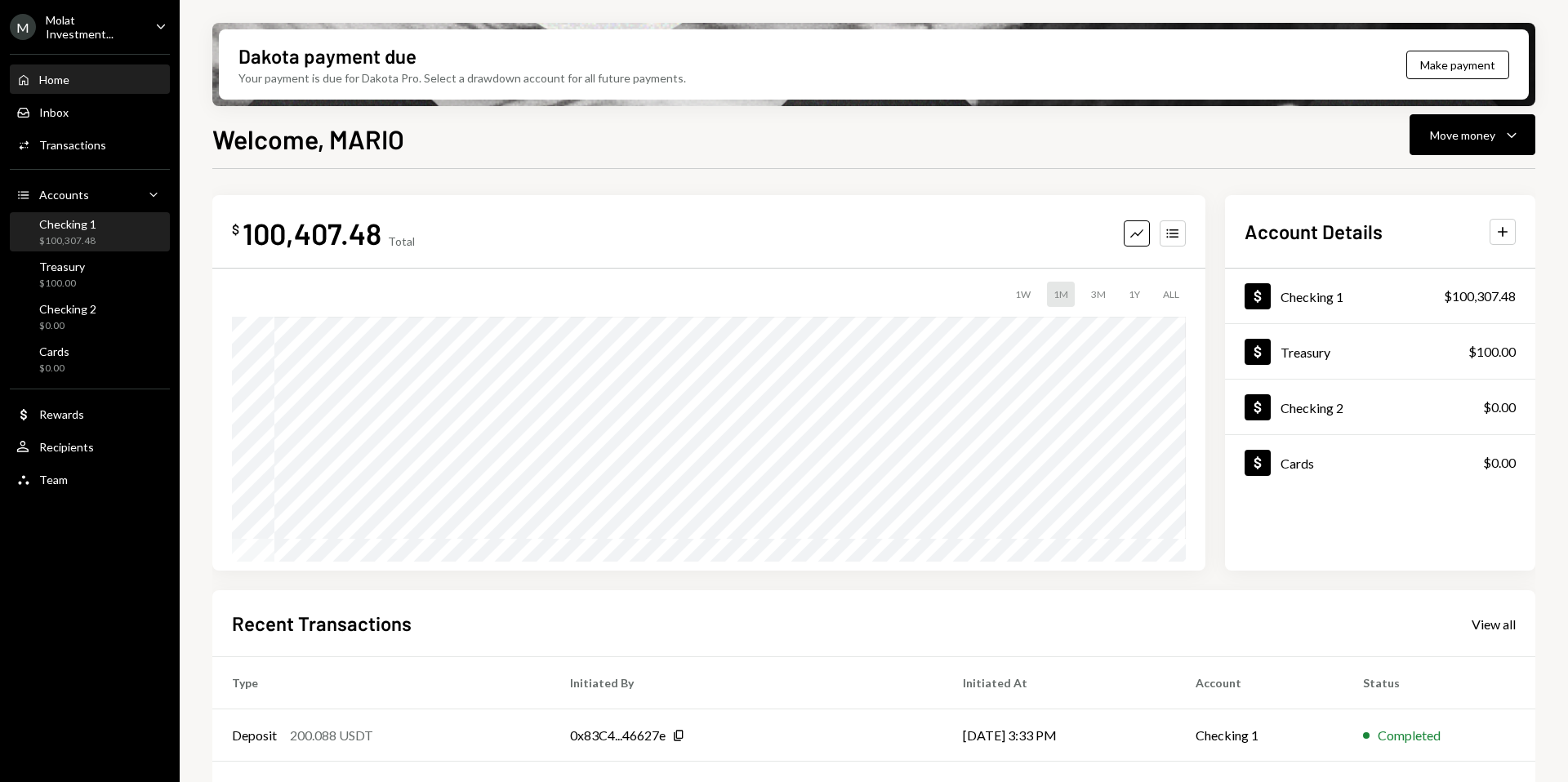
click at [88, 246] on div "Checking 1 $100,307.48" at bounding box center [89, 232] width 147 height 38
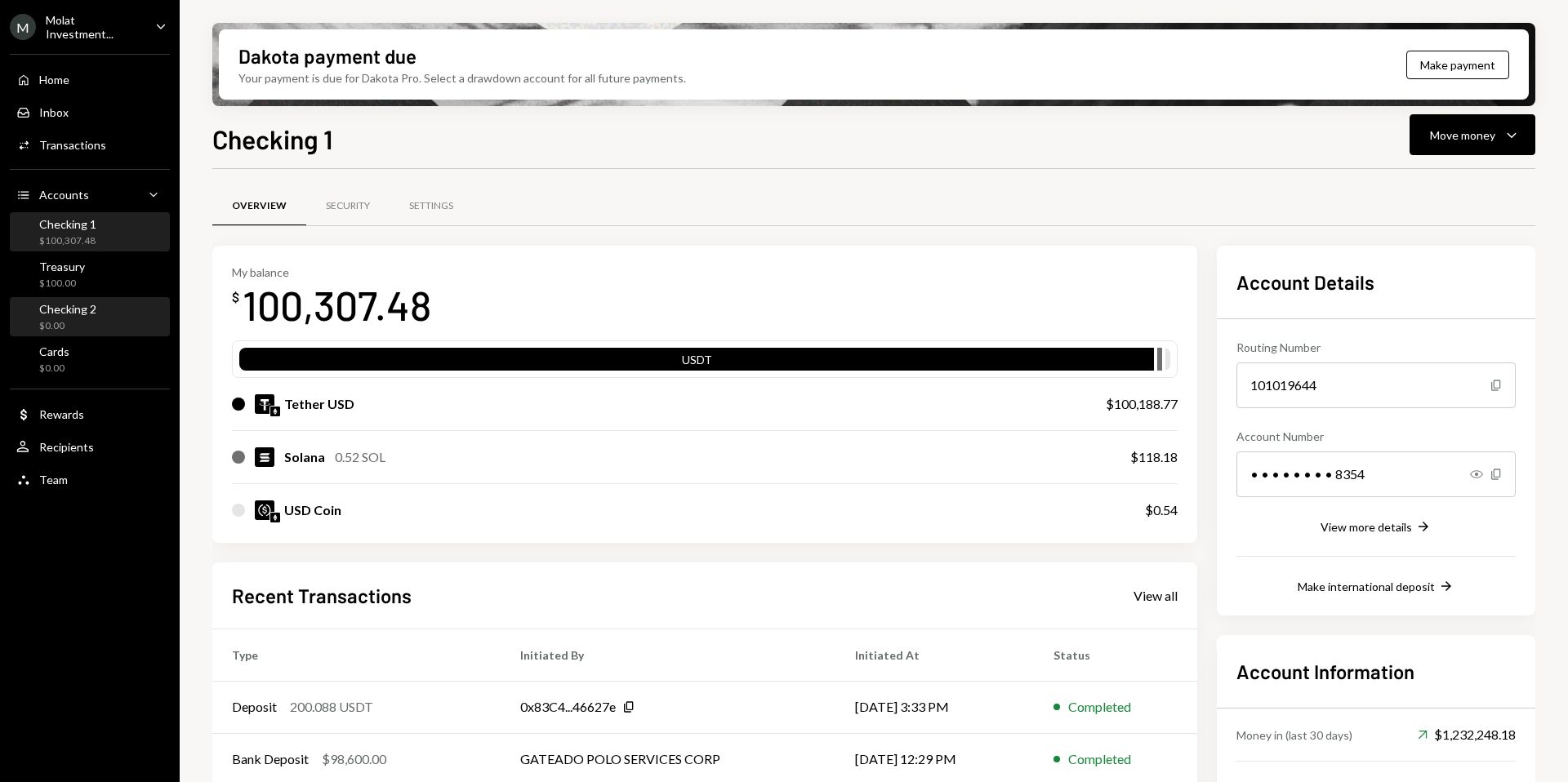
click at [73, 302] on div "Checking 2" at bounding box center [68, 309] width 57 height 13
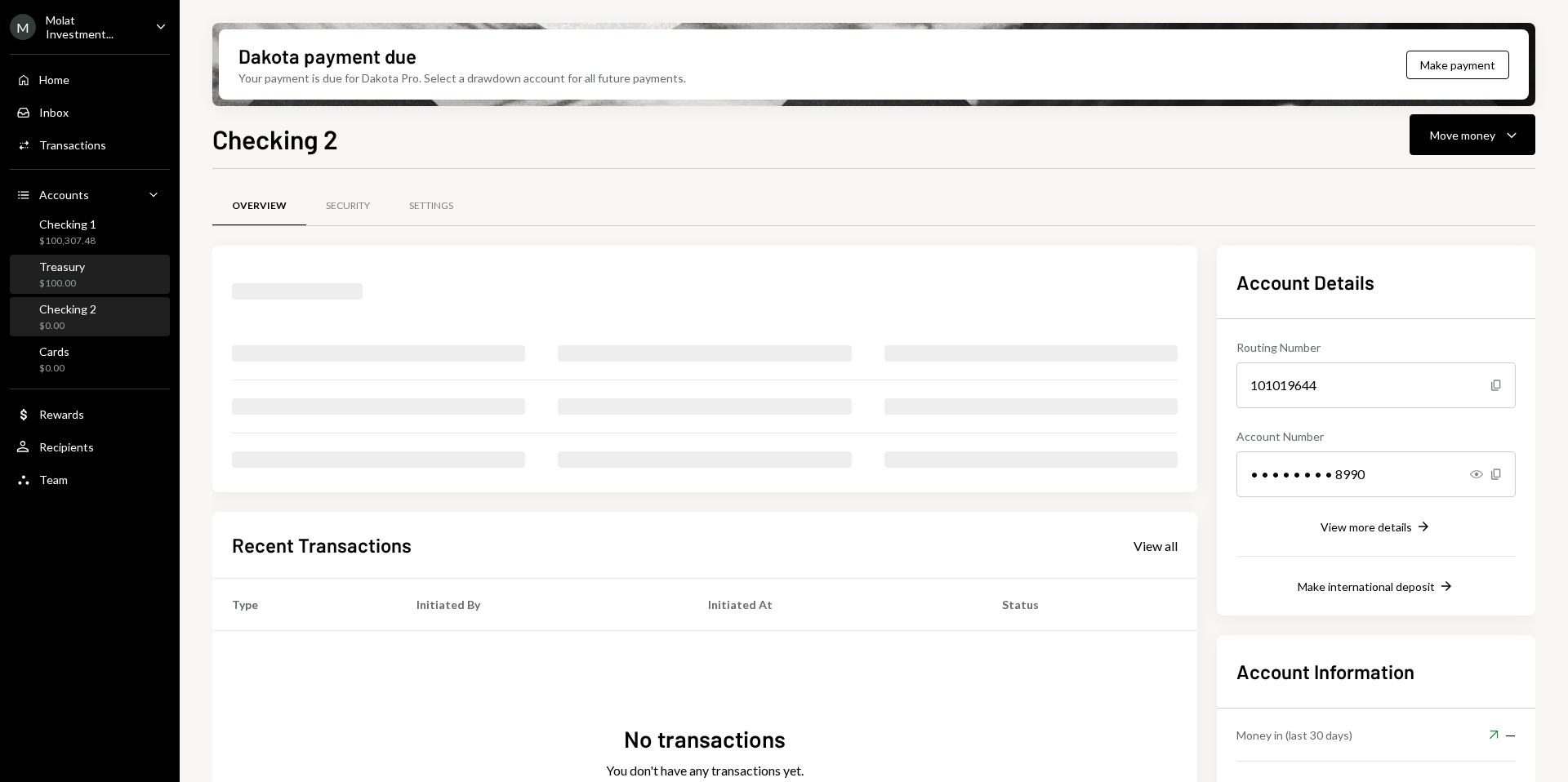
click at [73, 282] on div "$100.00" at bounding box center [62, 283] width 46 height 13
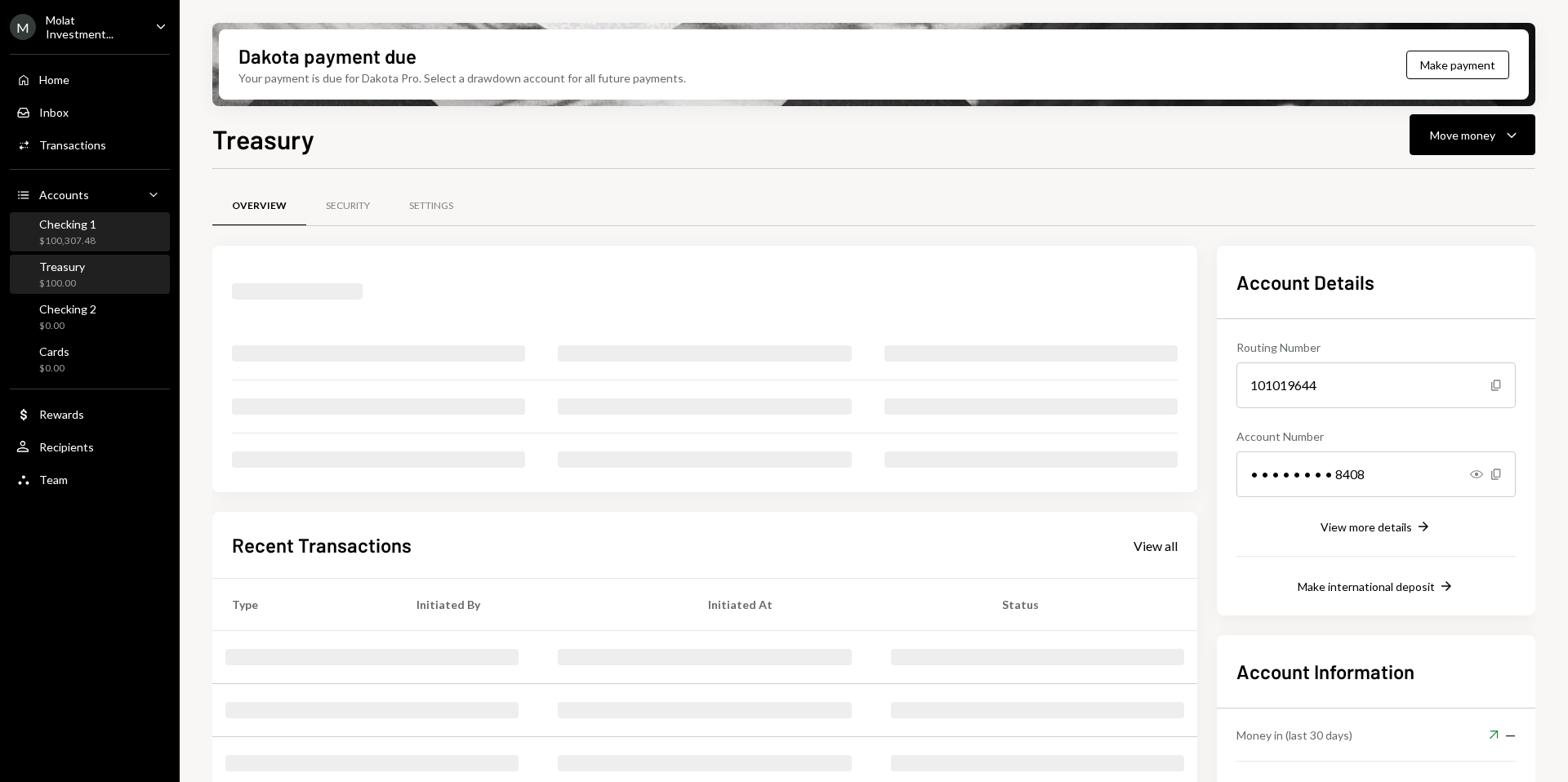
click at [96, 220] on div "Checking 1 $100,307.48" at bounding box center [89, 232] width 147 height 31
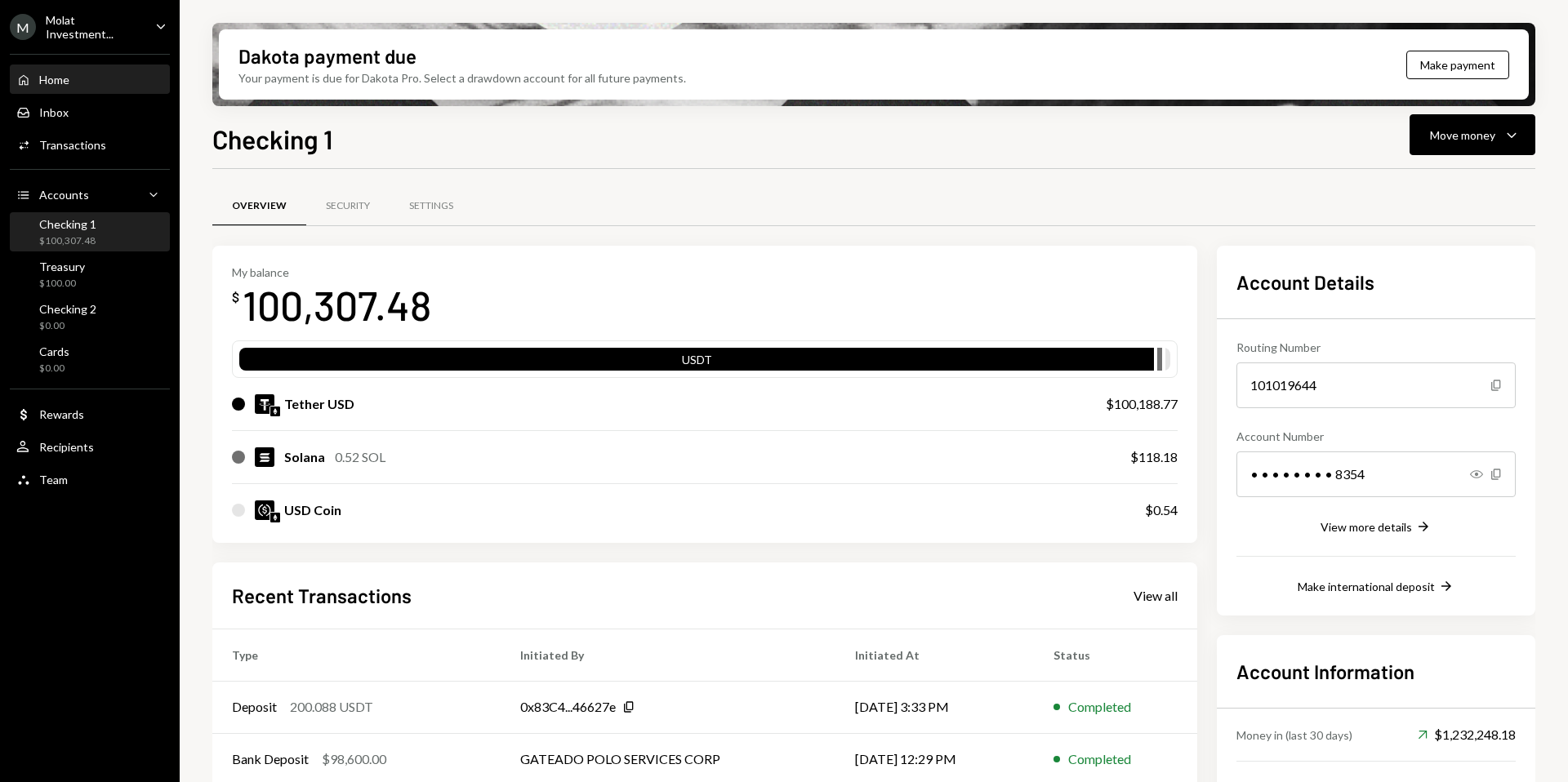
click at [72, 76] on div "Home Home" at bounding box center [89, 79] width 147 height 14
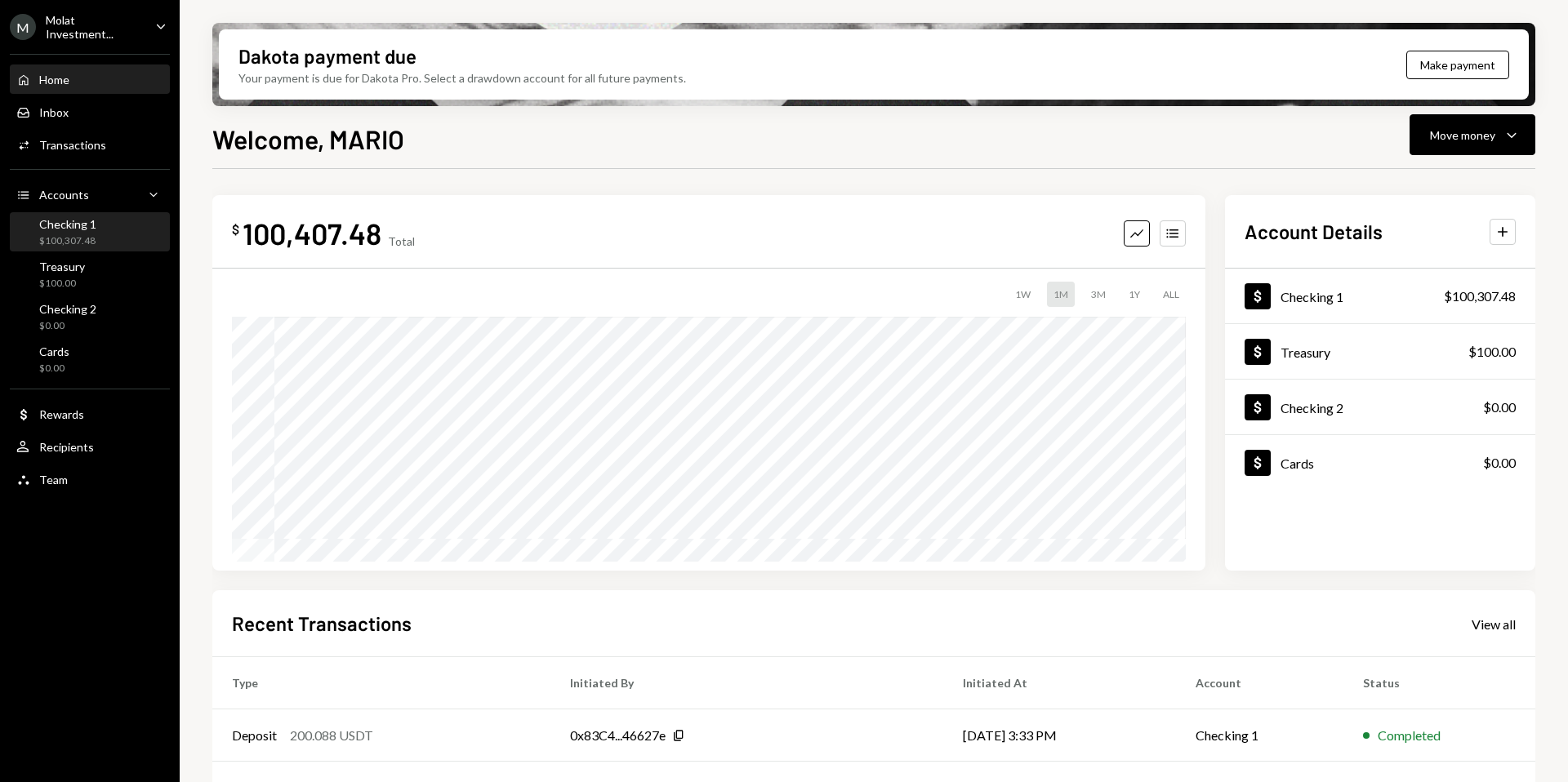
click at [78, 235] on div "$100,307.48" at bounding box center [68, 241] width 57 height 13
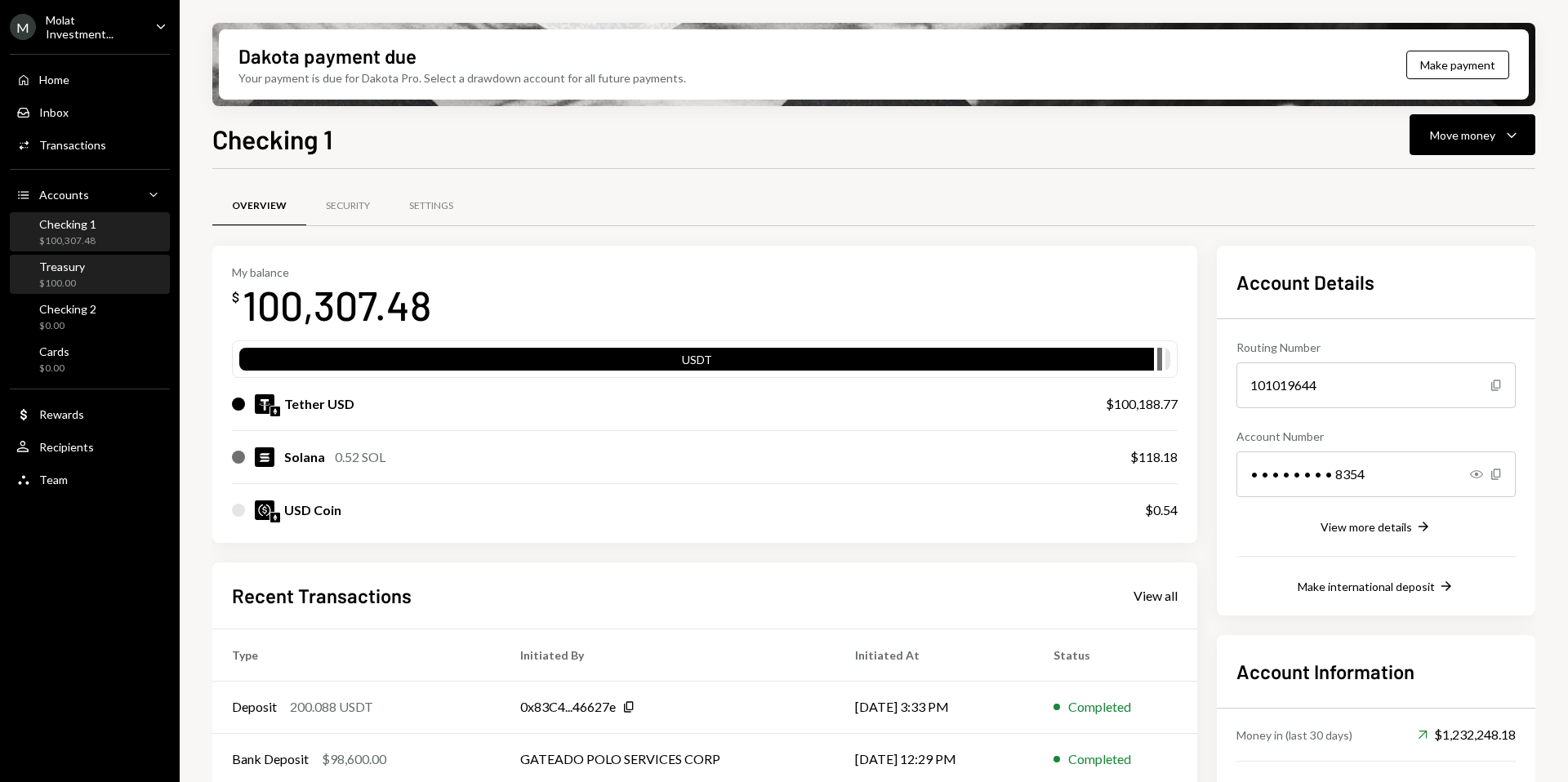
click at [83, 280] on div "Treasury $100.00" at bounding box center [89, 275] width 147 height 31
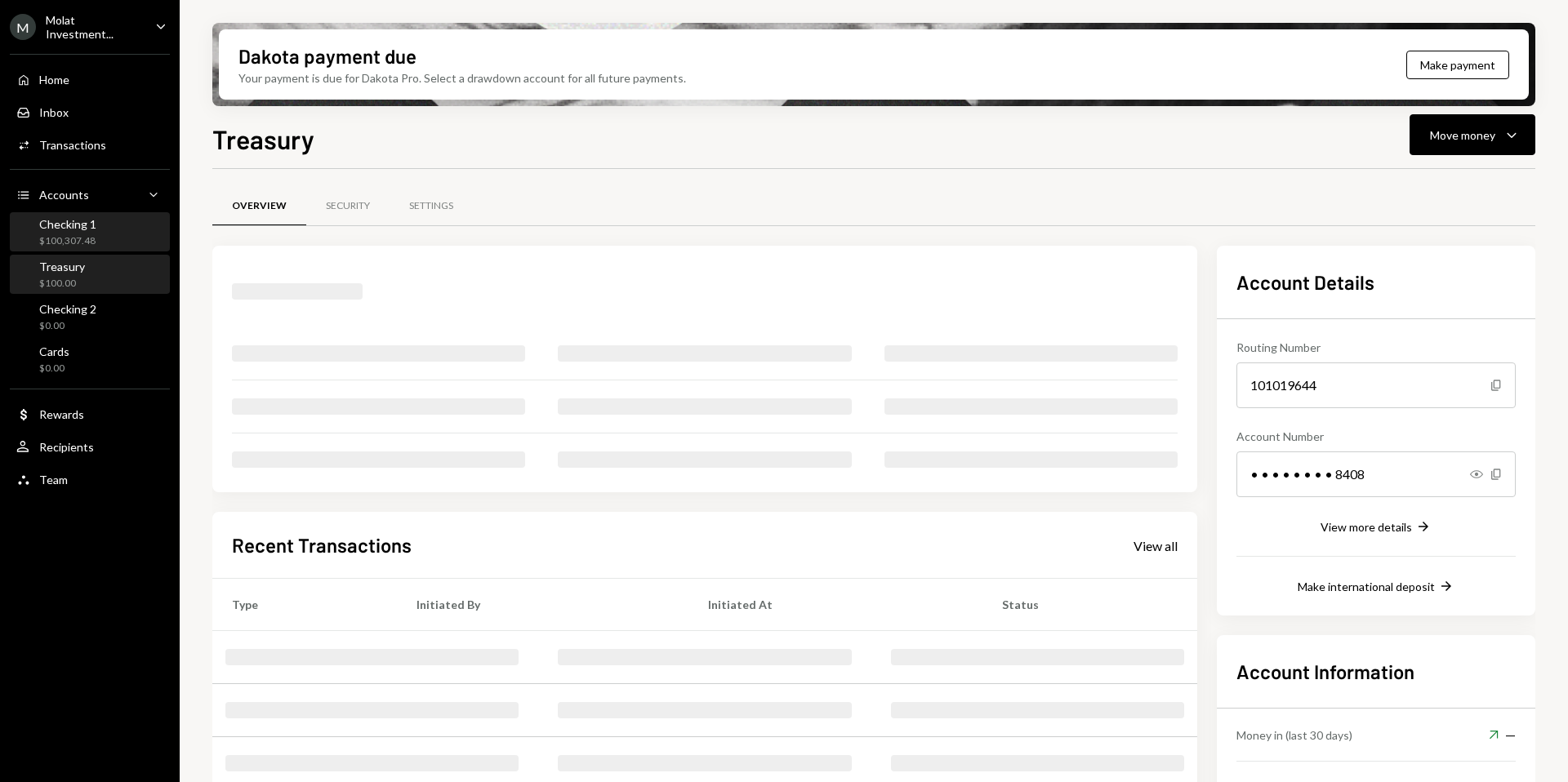
click at [71, 239] on div "$100,307.48" at bounding box center [68, 241] width 57 height 13
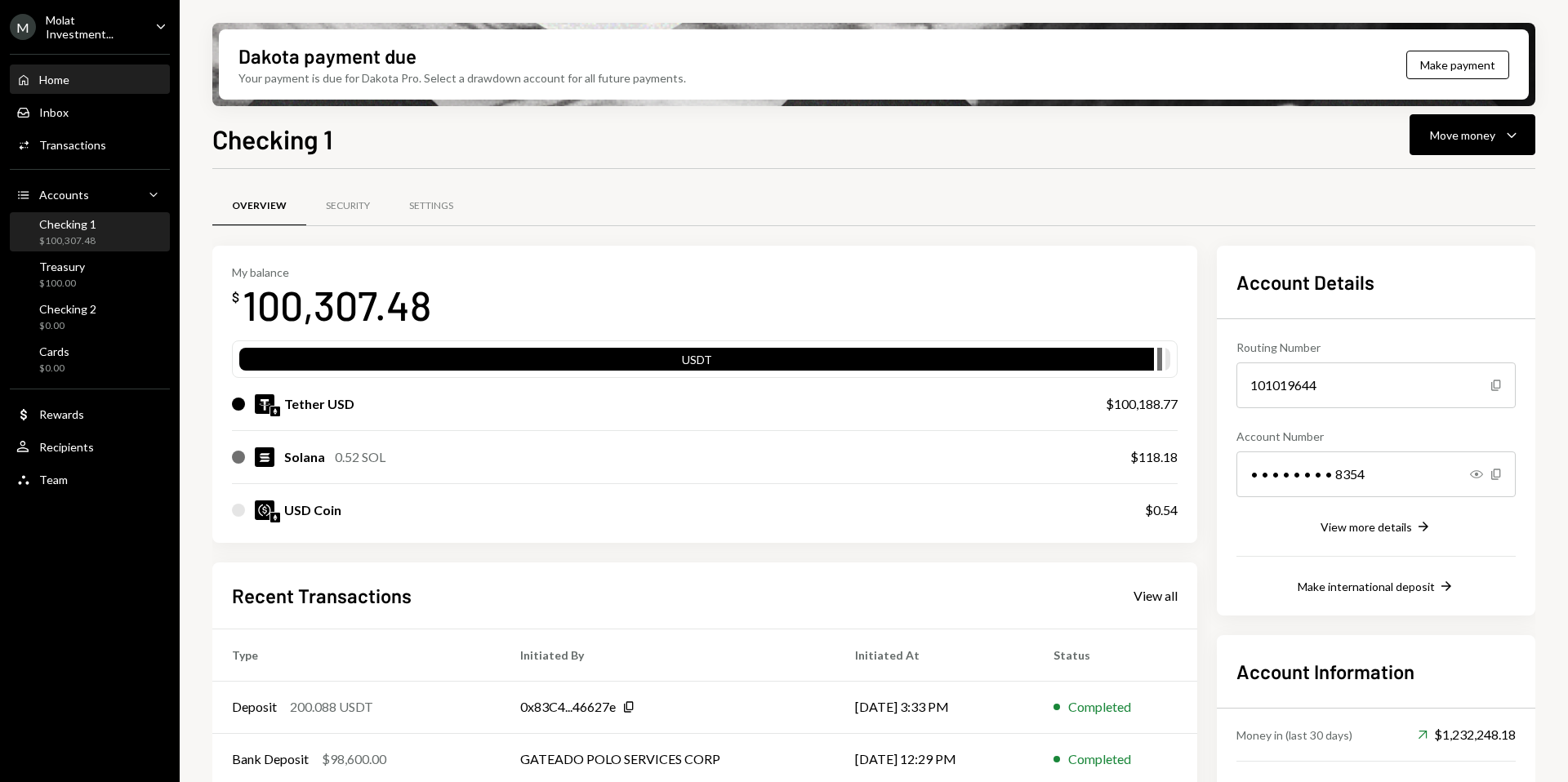
click at [82, 82] on div "Home Home" at bounding box center [89, 79] width 147 height 14
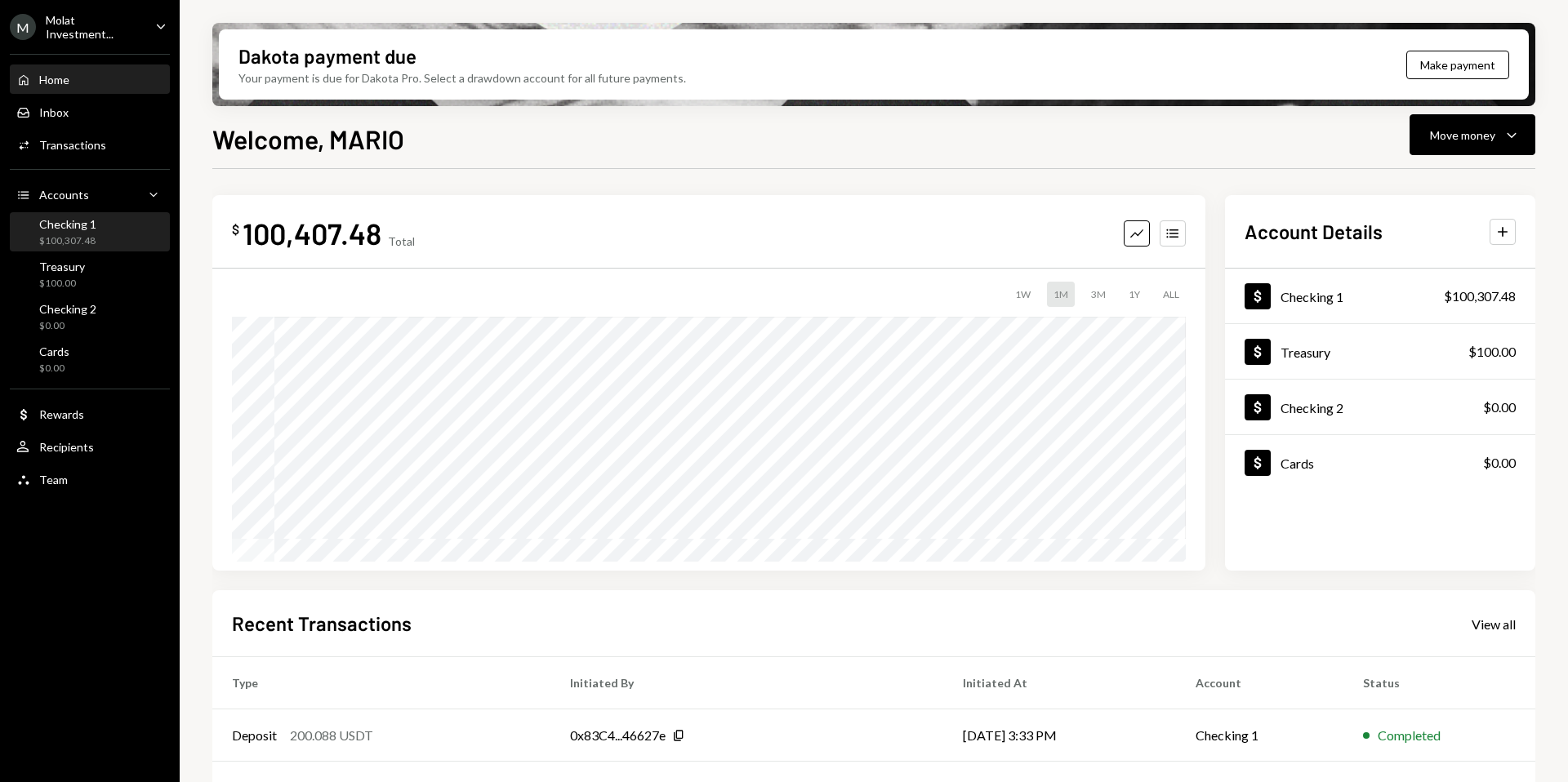
click at [85, 235] on div "$100,307.48" at bounding box center [68, 241] width 57 height 13
click at [57, 231] on div "Checking 1 $100,307.48" at bounding box center [68, 232] width 57 height 31
click at [94, 235] on div "$100,307.48" at bounding box center [68, 241] width 57 height 13
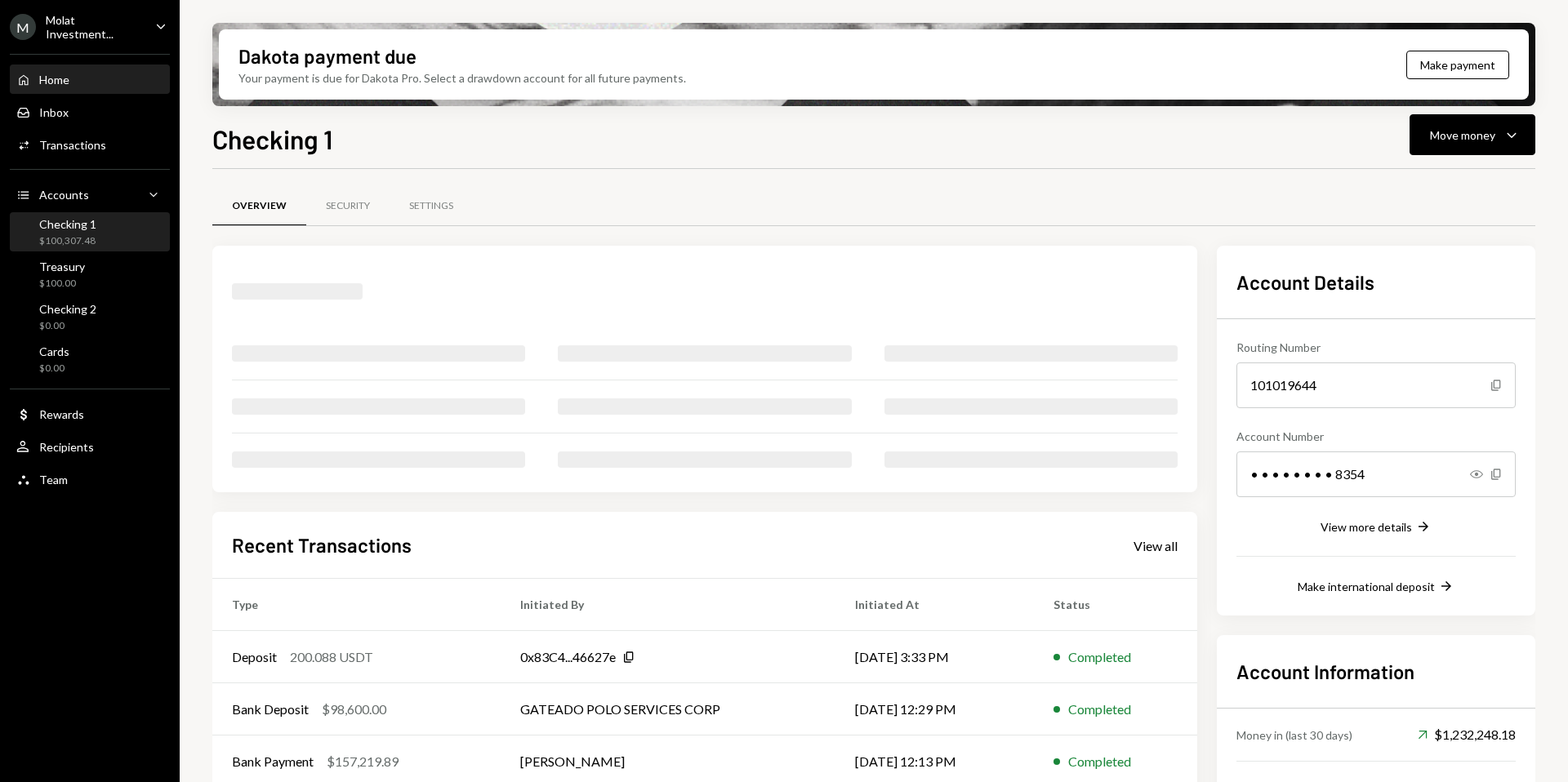
click at [70, 73] on div "Home Home" at bounding box center [89, 79] width 147 height 14
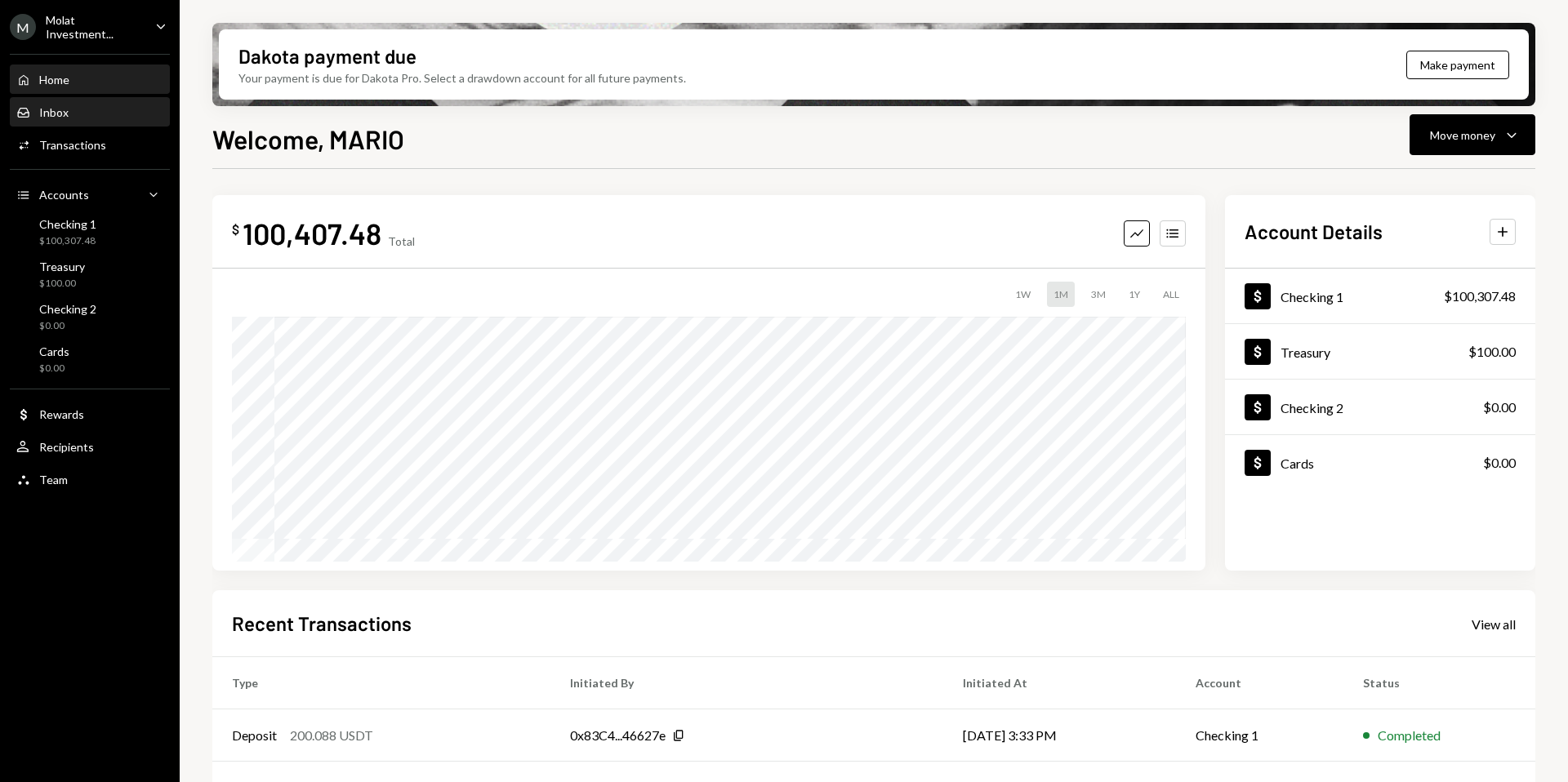
click at [75, 107] on div "Inbox Inbox" at bounding box center [89, 112] width 147 height 14
click at [67, 245] on div "$100,307.48" at bounding box center [68, 241] width 57 height 13
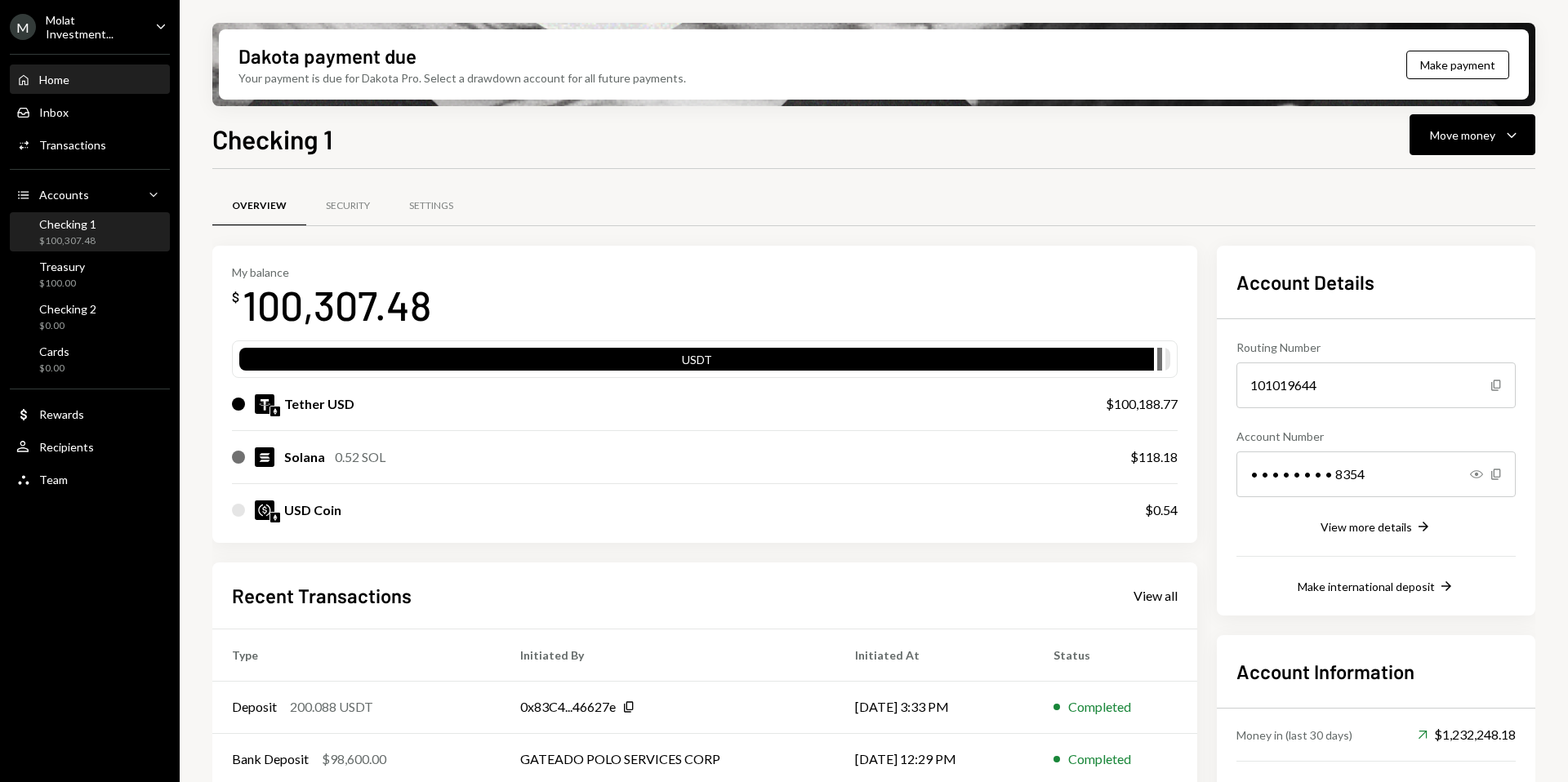
click at [78, 73] on div "Home Home" at bounding box center [89, 79] width 147 height 14
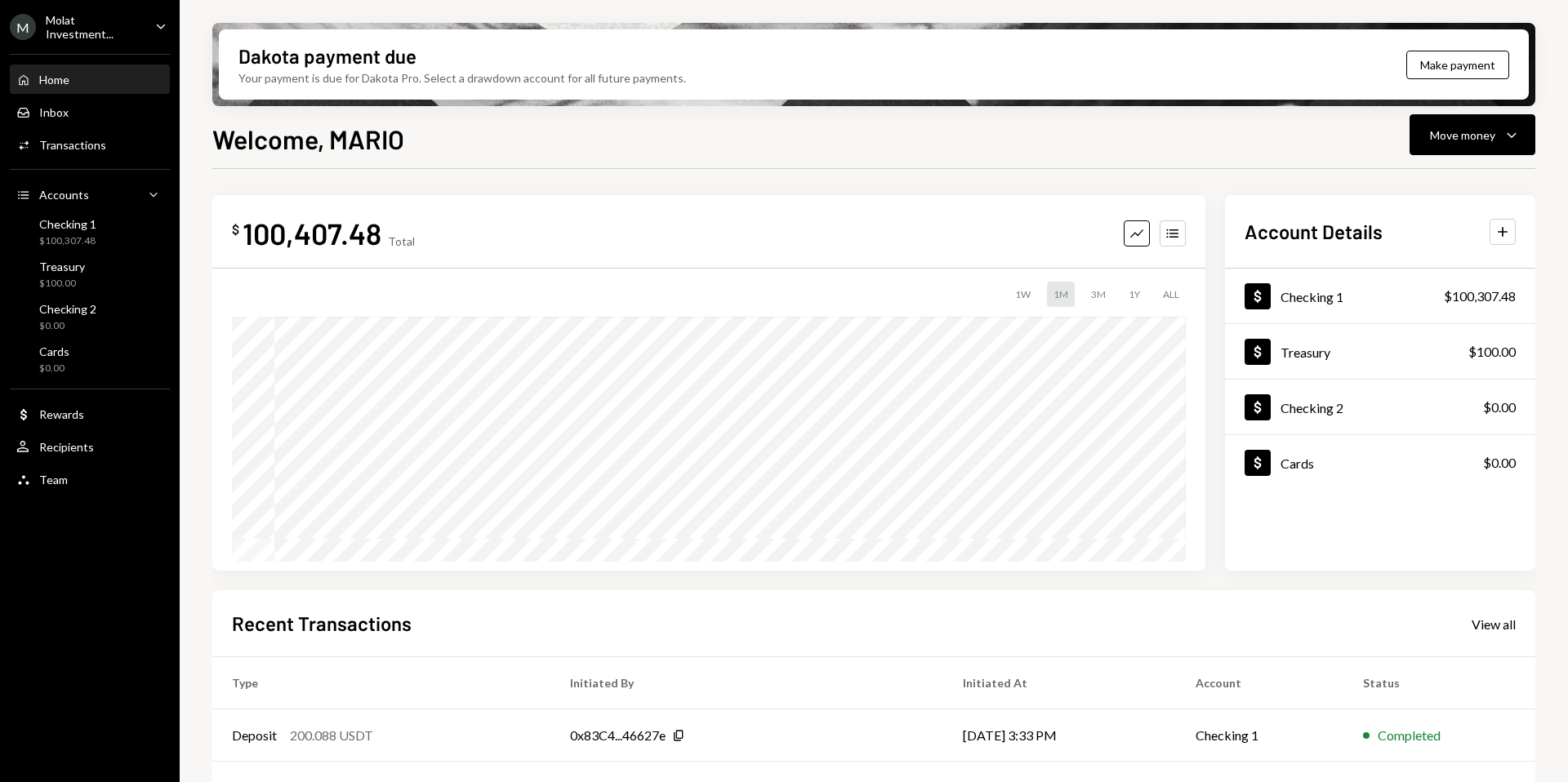
click at [88, 30] on div "Molat Investment..." at bounding box center [94, 26] width 96 height 28
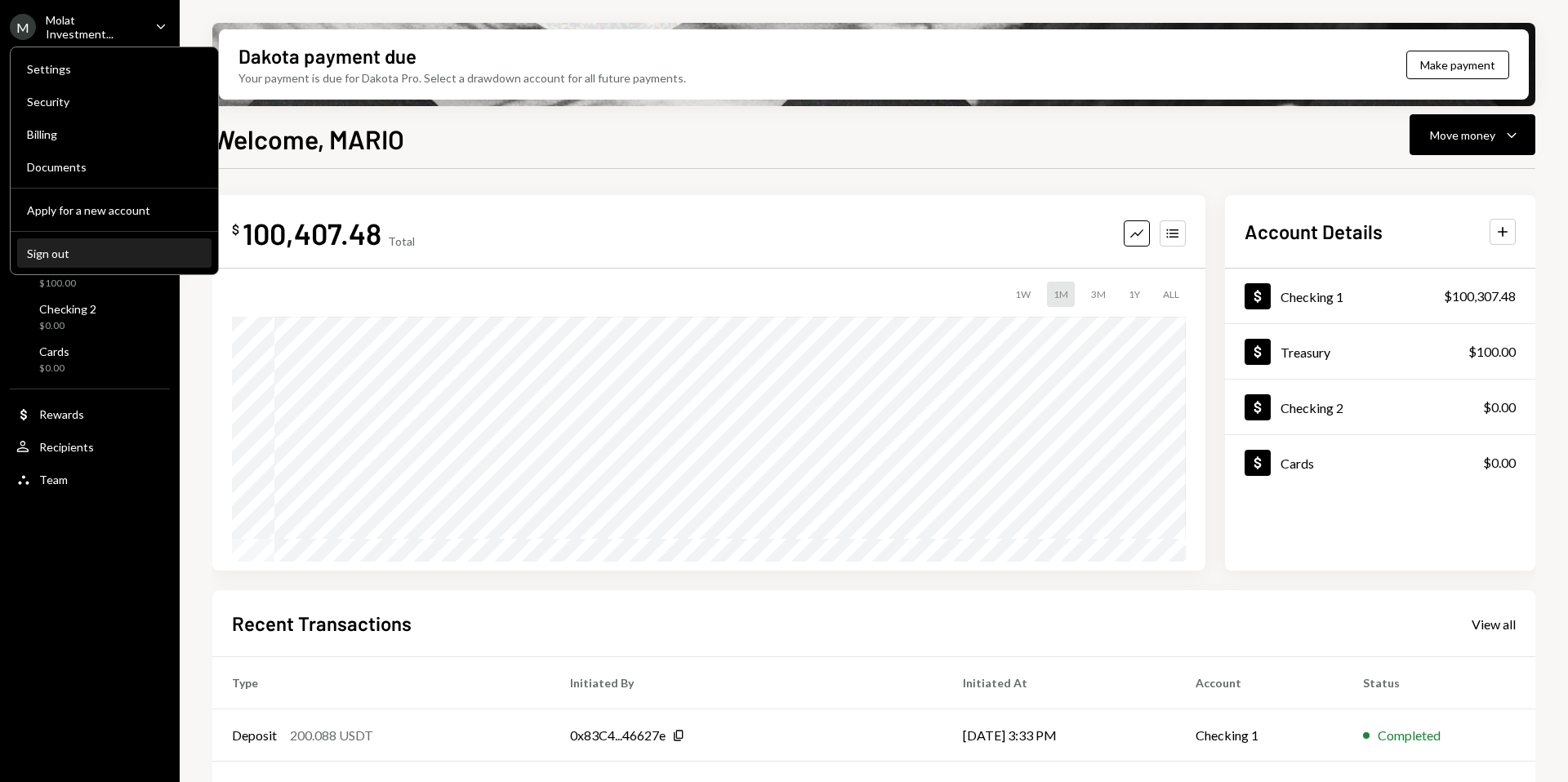
click at [105, 250] on div "Sign out" at bounding box center [114, 253] width 175 height 13
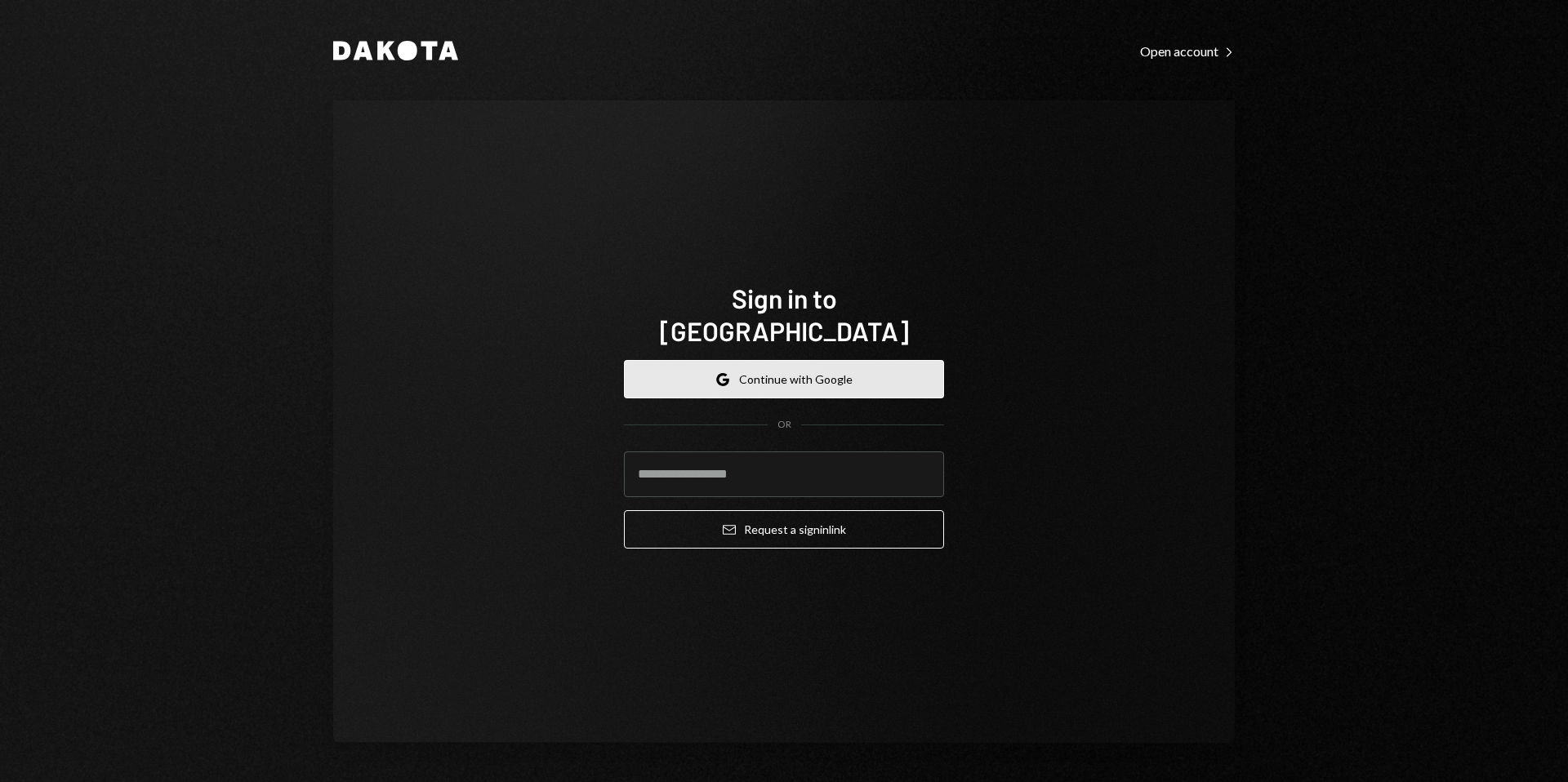
click at [800, 362] on button "Google Continue with Google" at bounding box center [783, 379] width 320 height 38
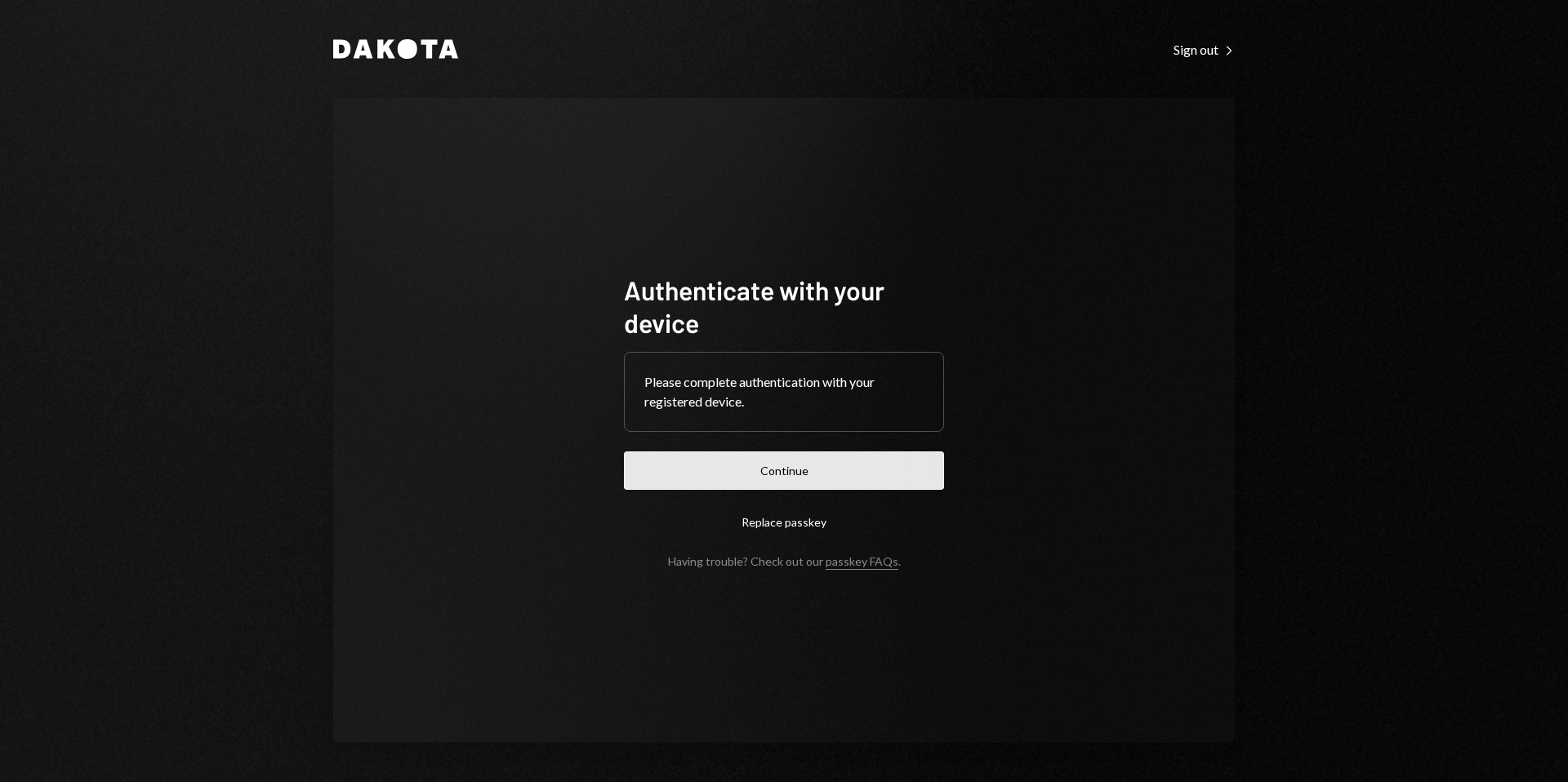
click at [798, 466] on button "Continue" at bounding box center [783, 470] width 320 height 38
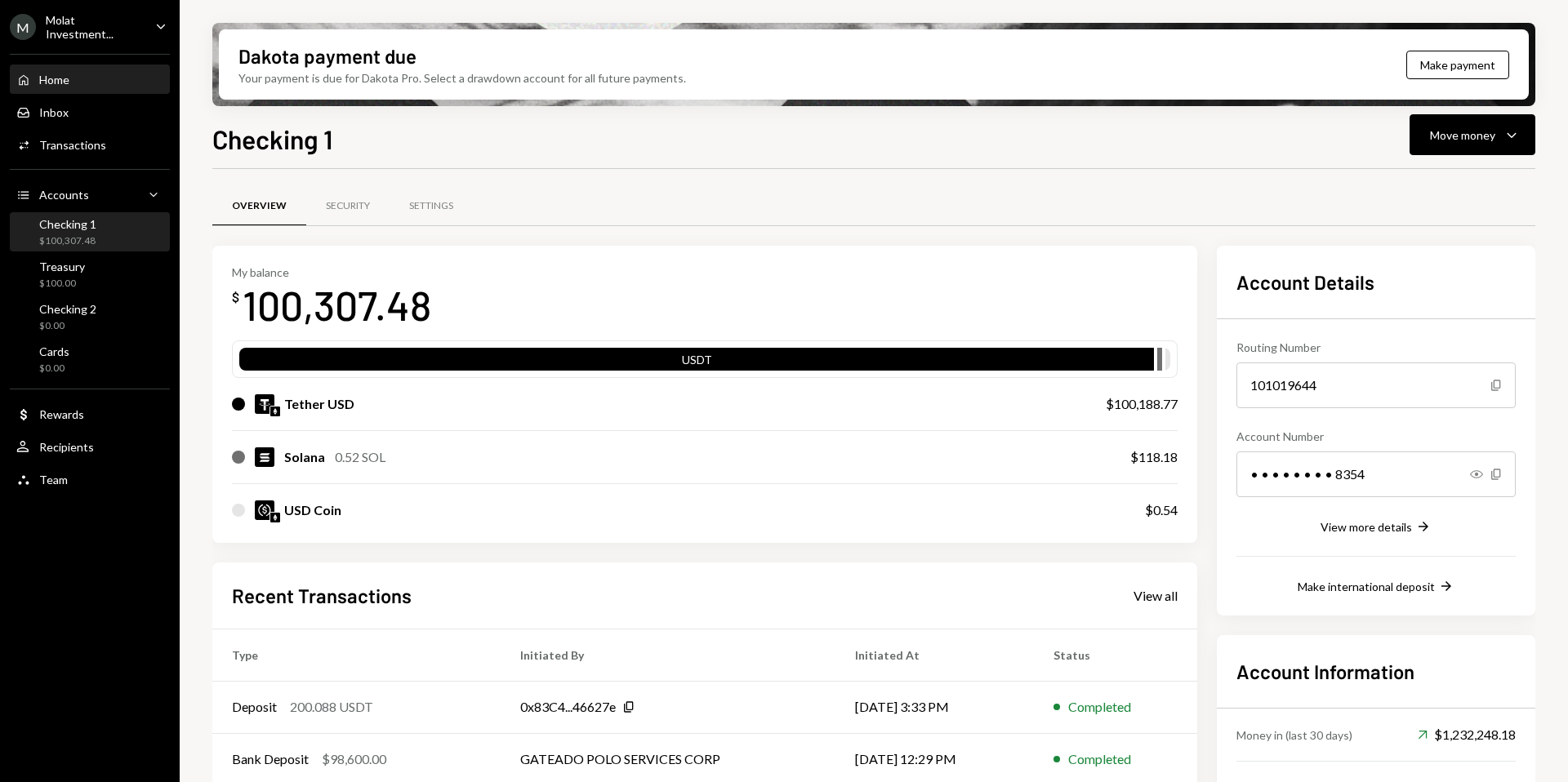
click at [71, 76] on div "Home Home" at bounding box center [89, 79] width 147 height 14
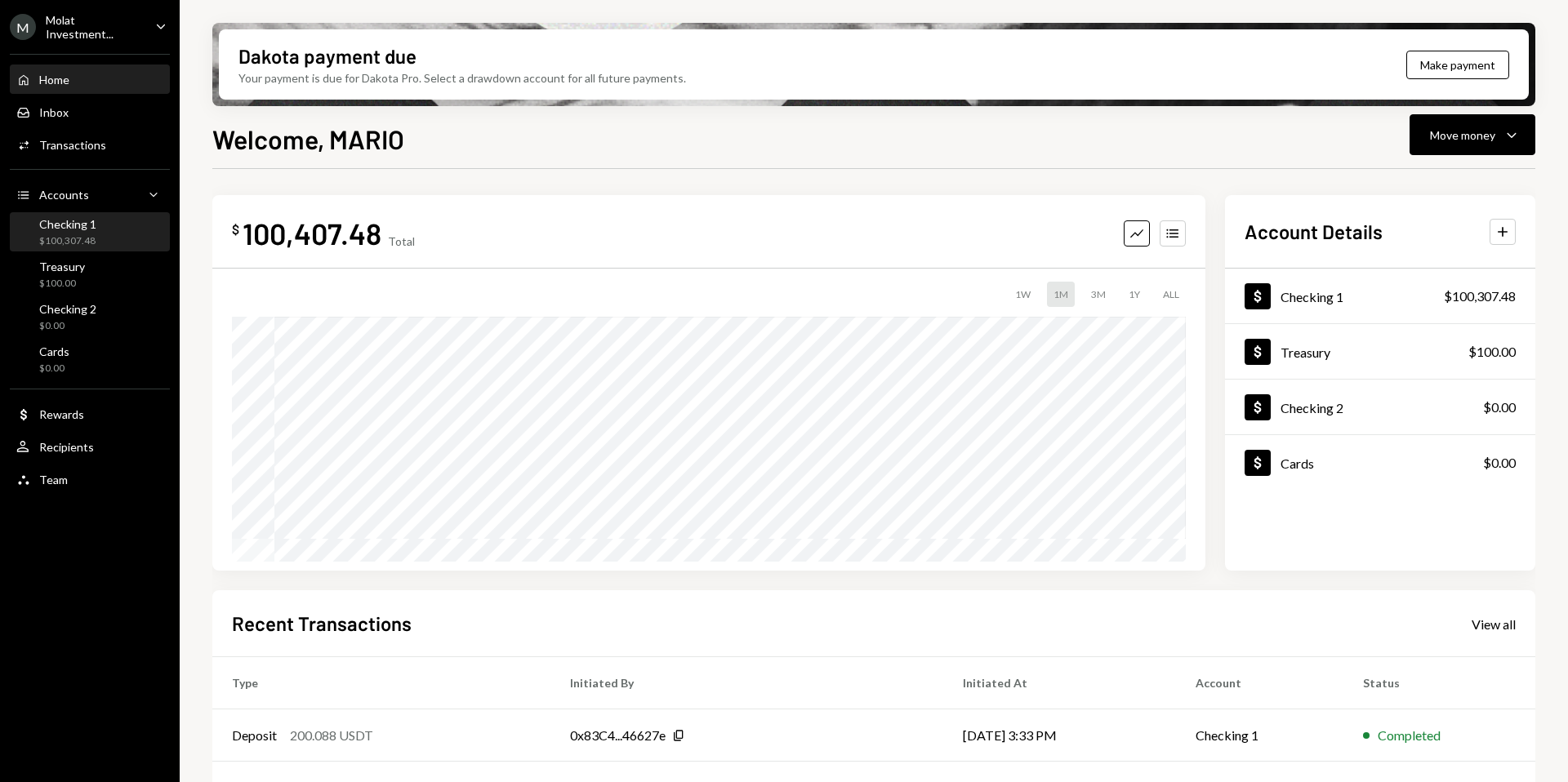
click at [89, 235] on div "$100,307.48" at bounding box center [68, 241] width 57 height 13
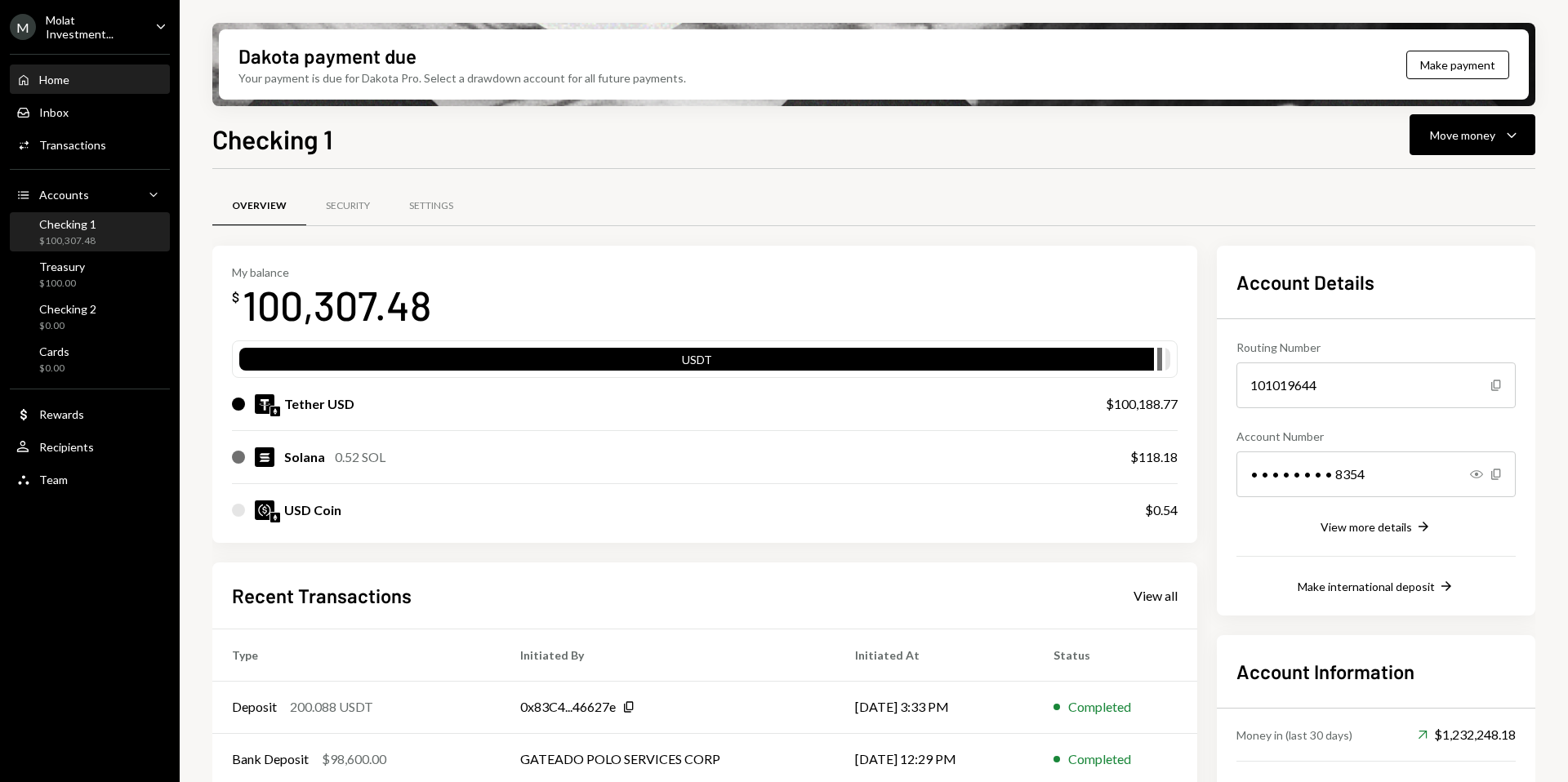
click at [93, 80] on div "Home Home" at bounding box center [89, 79] width 147 height 14
click at [78, 78] on div "Home Home" at bounding box center [89, 79] width 147 height 14
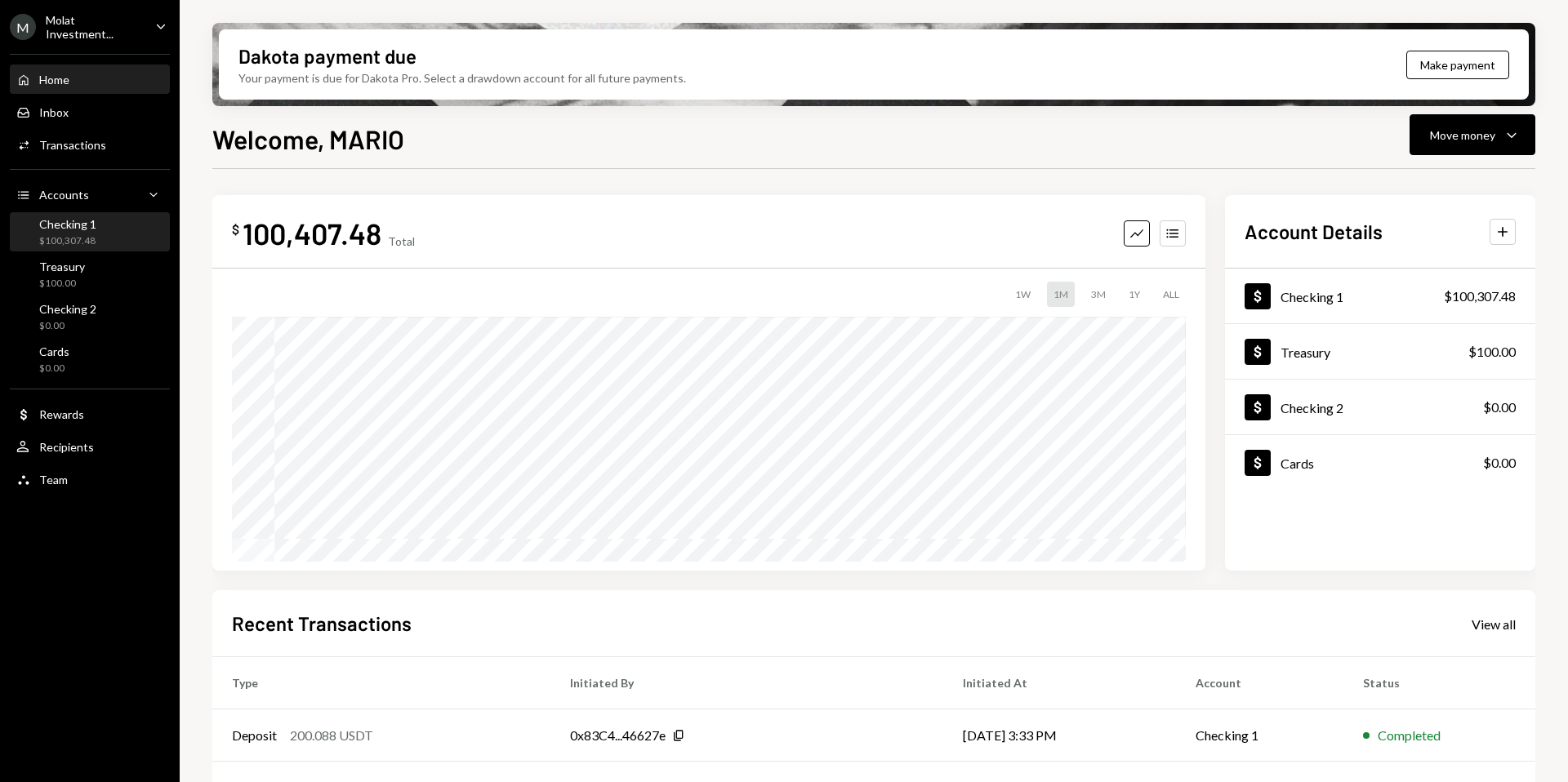
click at [92, 238] on div "$100,307.48" at bounding box center [68, 241] width 57 height 13
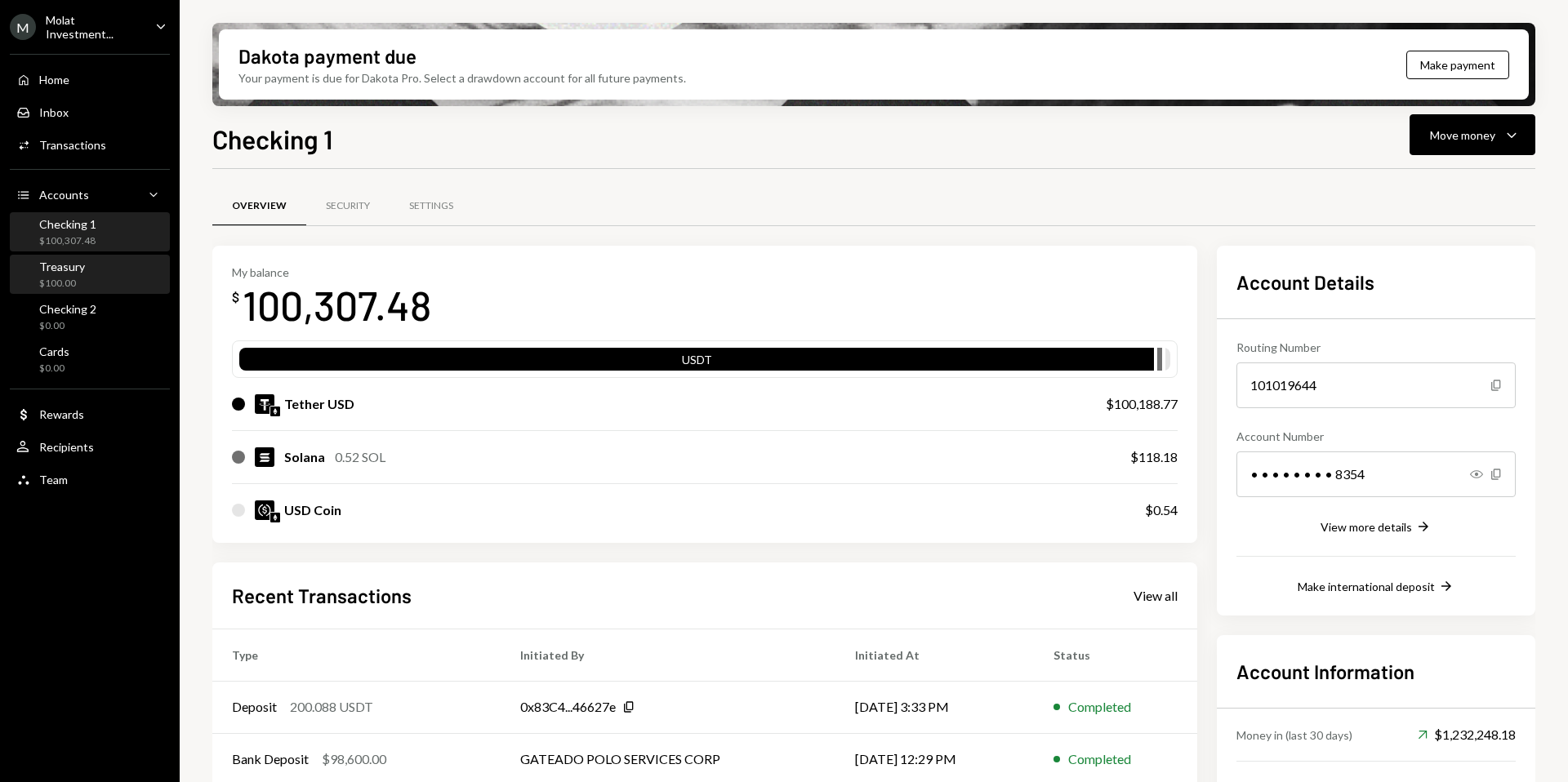
click at [77, 273] on div "Treasury $100.00" at bounding box center [62, 275] width 46 height 31
click at [78, 84] on div "Home Home" at bounding box center [89, 79] width 147 height 14
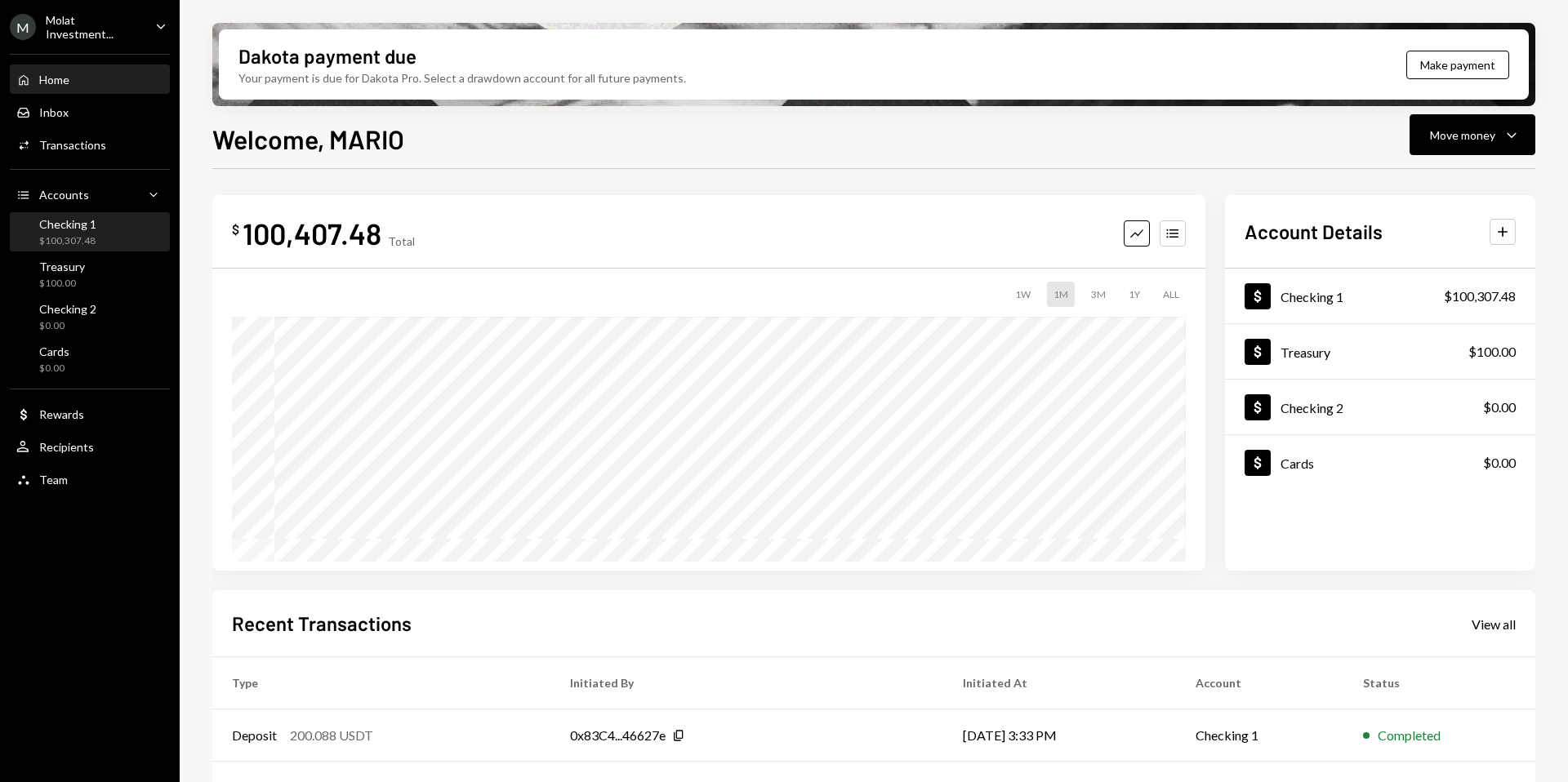
click at [76, 235] on div "$100,307.48" at bounding box center [68, 241] width 57 height 13
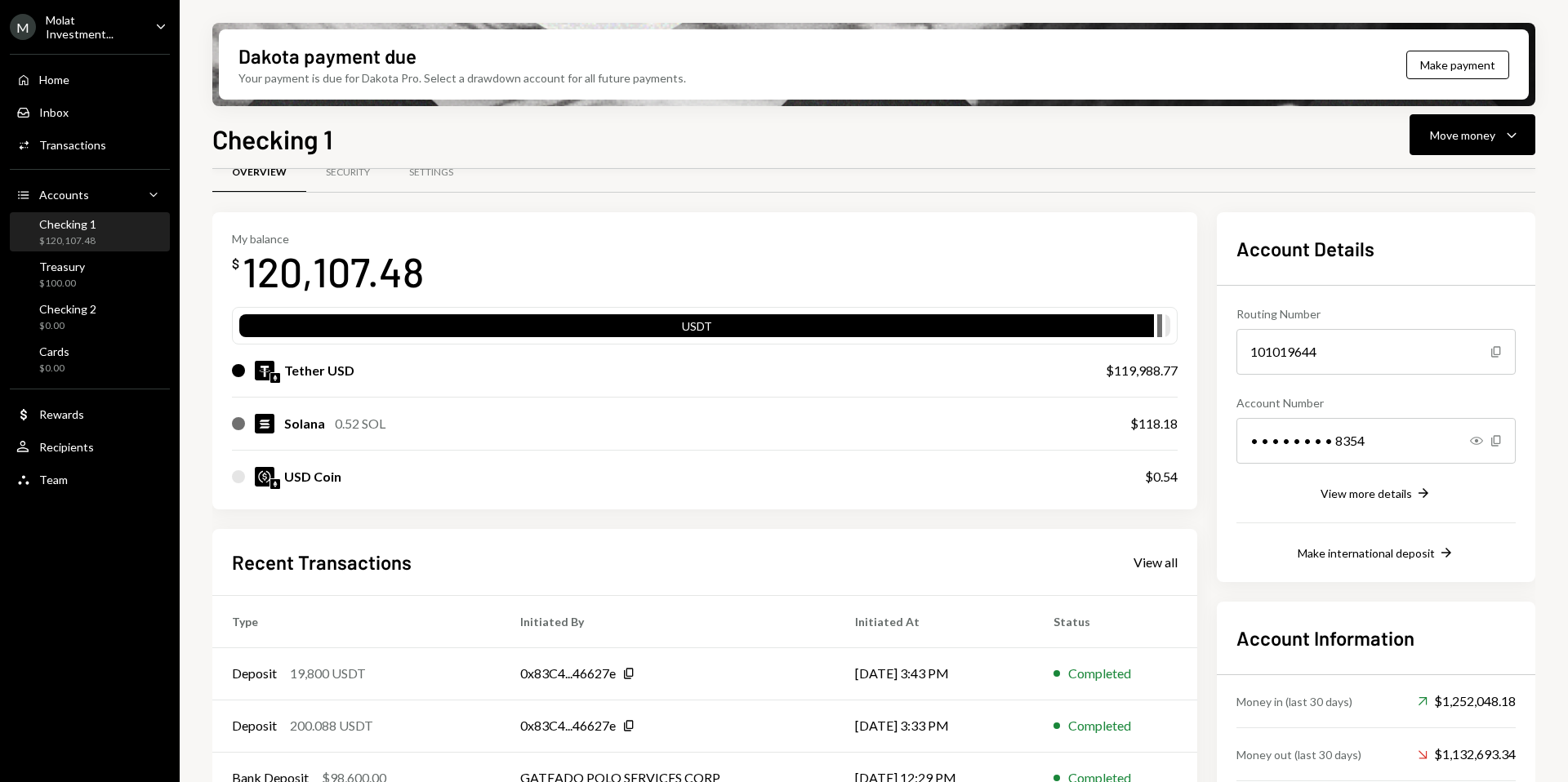
scroll to position [35, 0]
click at [1511, 136] on icon "Caret Down" at bounding box center [1511, 134] width 19 height 19
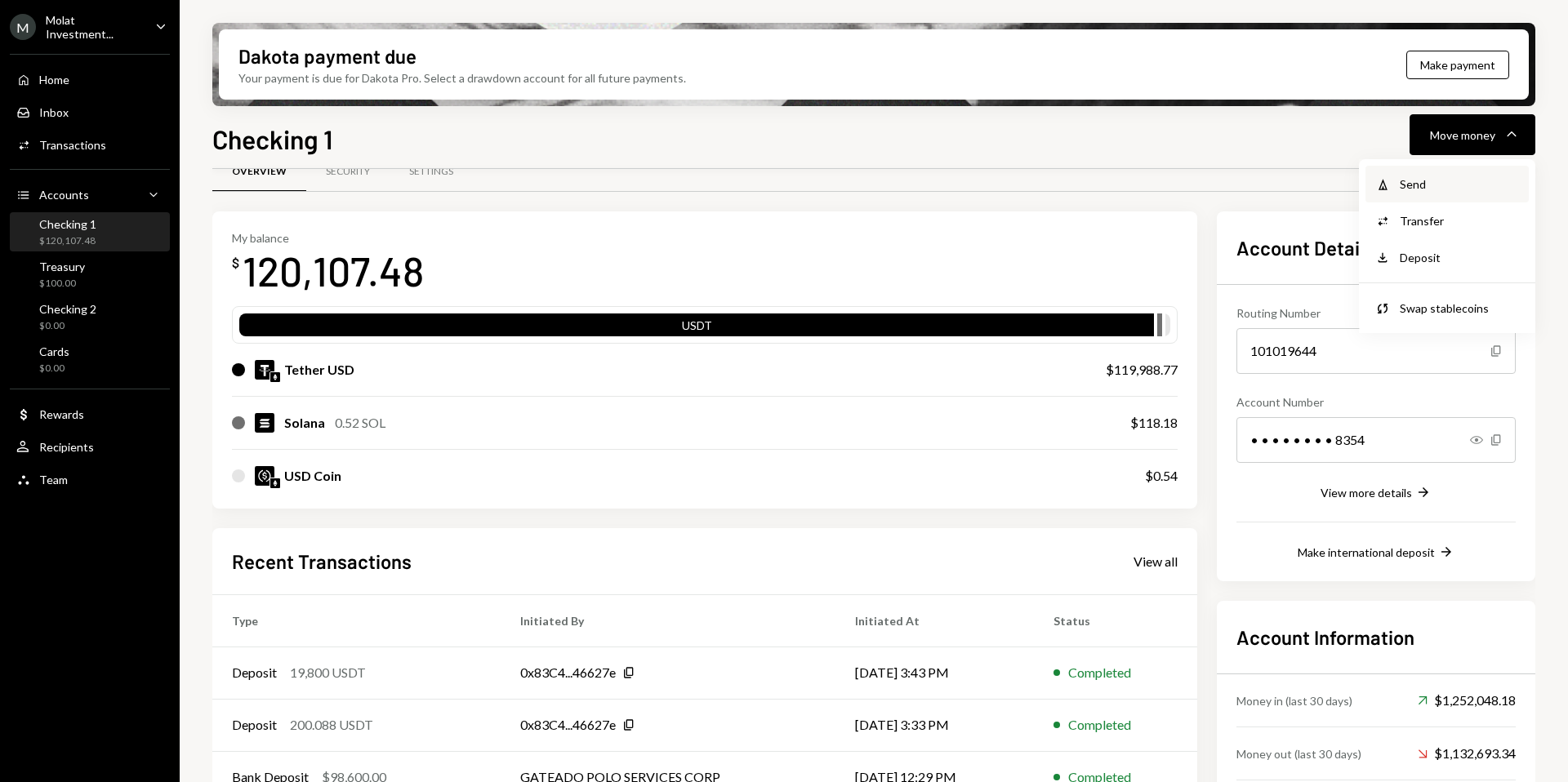
click at [1456, 172] on div "Withdraw Send" at bounding box center [1446, 184] width 163 height 37
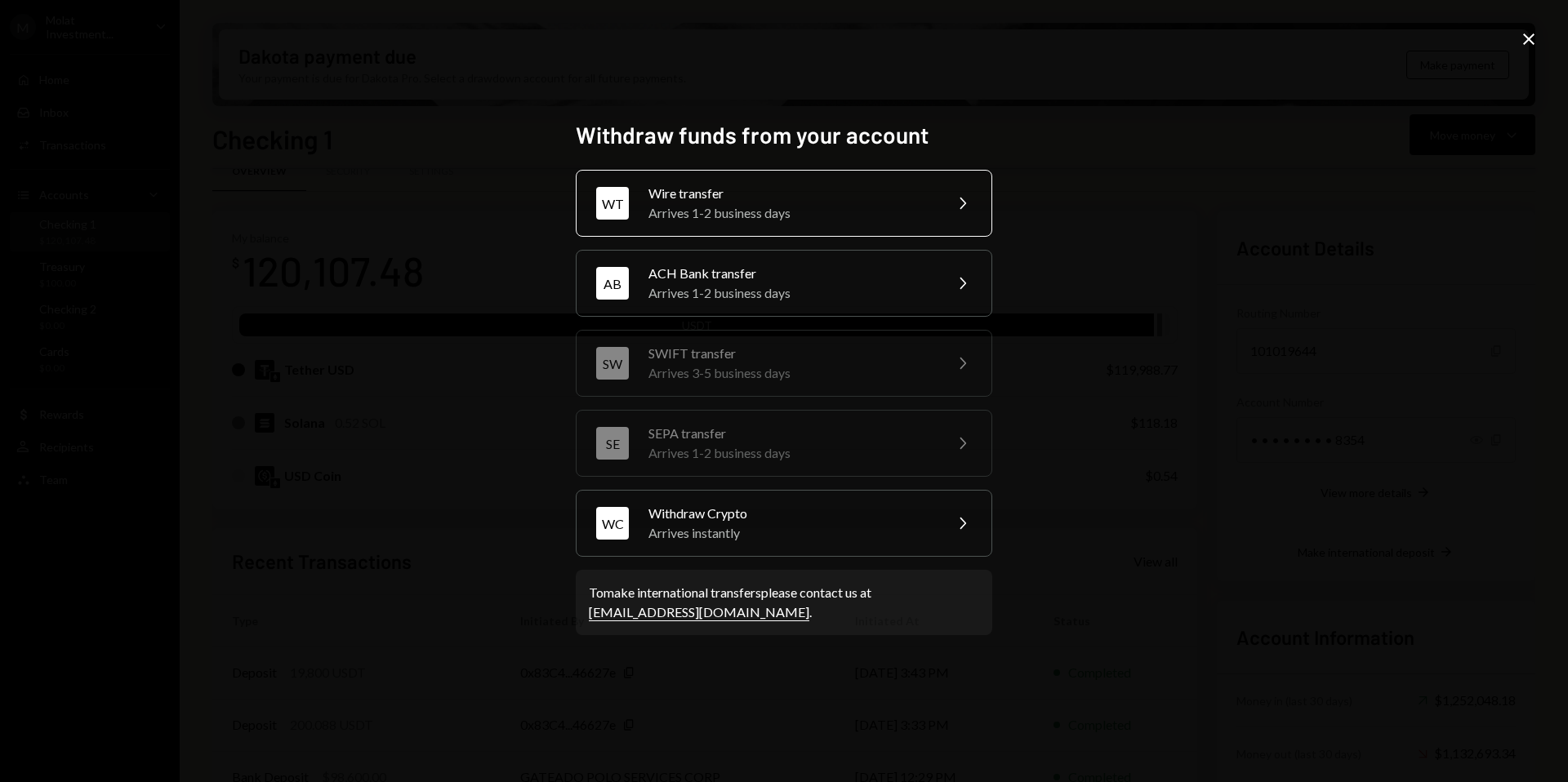
click at [801, 213] on div "Arrives 1-2 business days" at bounding box center [790, 213] width 284 height 19
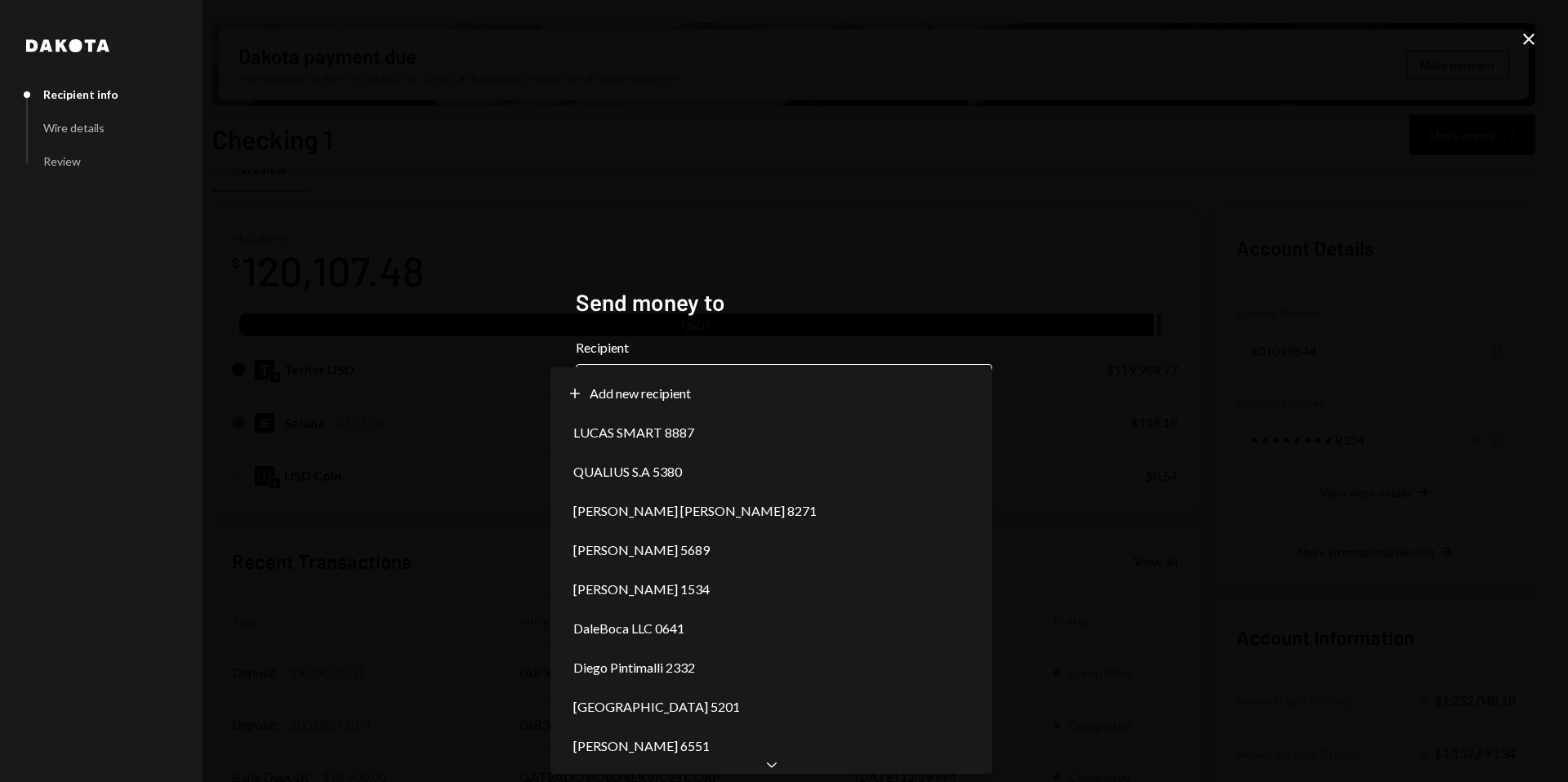
click at [767, 394] on body "M Molat Investment... Caret Down Home Home Inbox Inbox Activities Transactions …" at bounding box center [784, 391] width 1568 height 782
select select "**********"
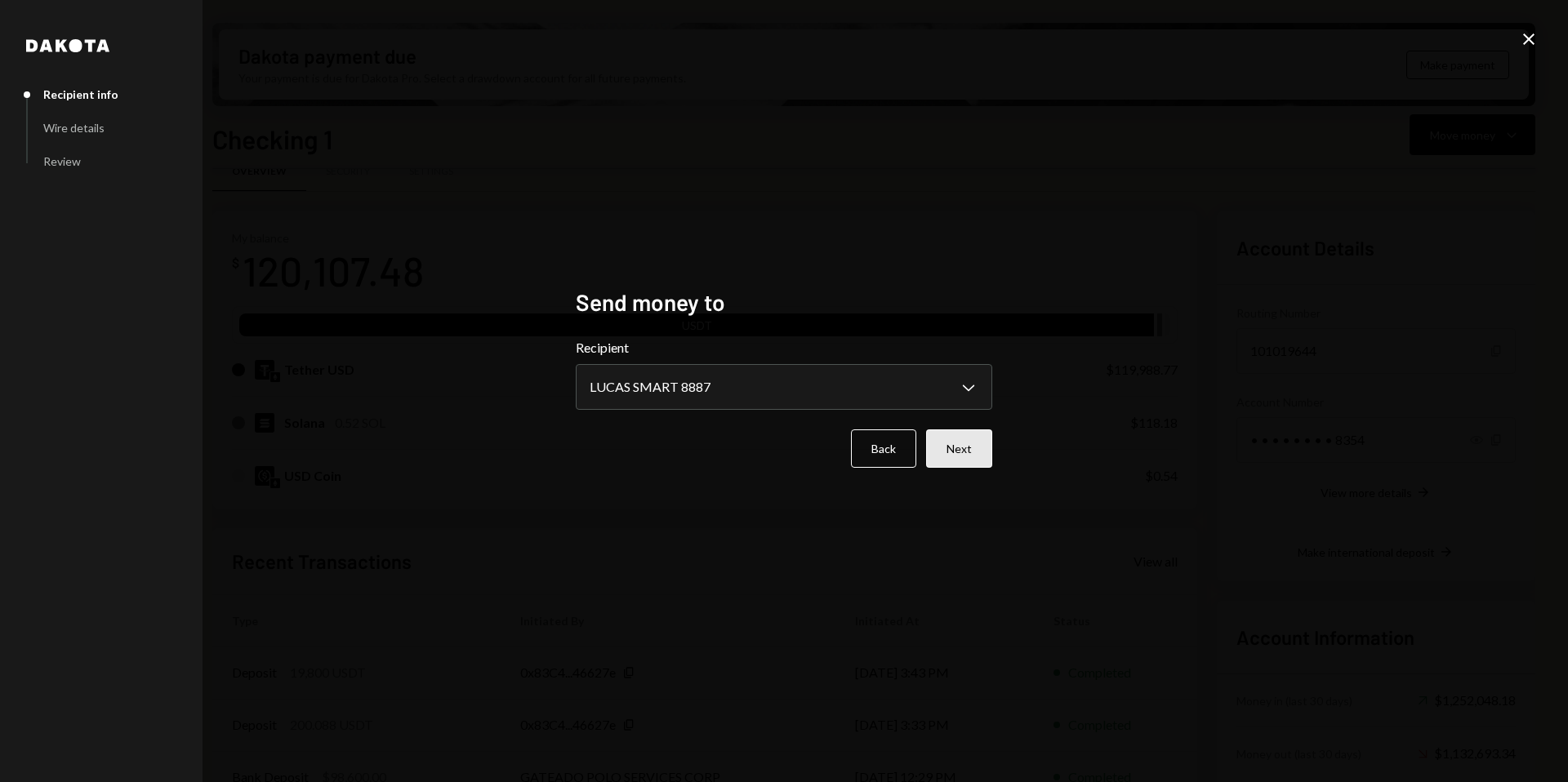
click at [945, 445] on button "Next" at bounding box center [959, 448] width 66 height 38
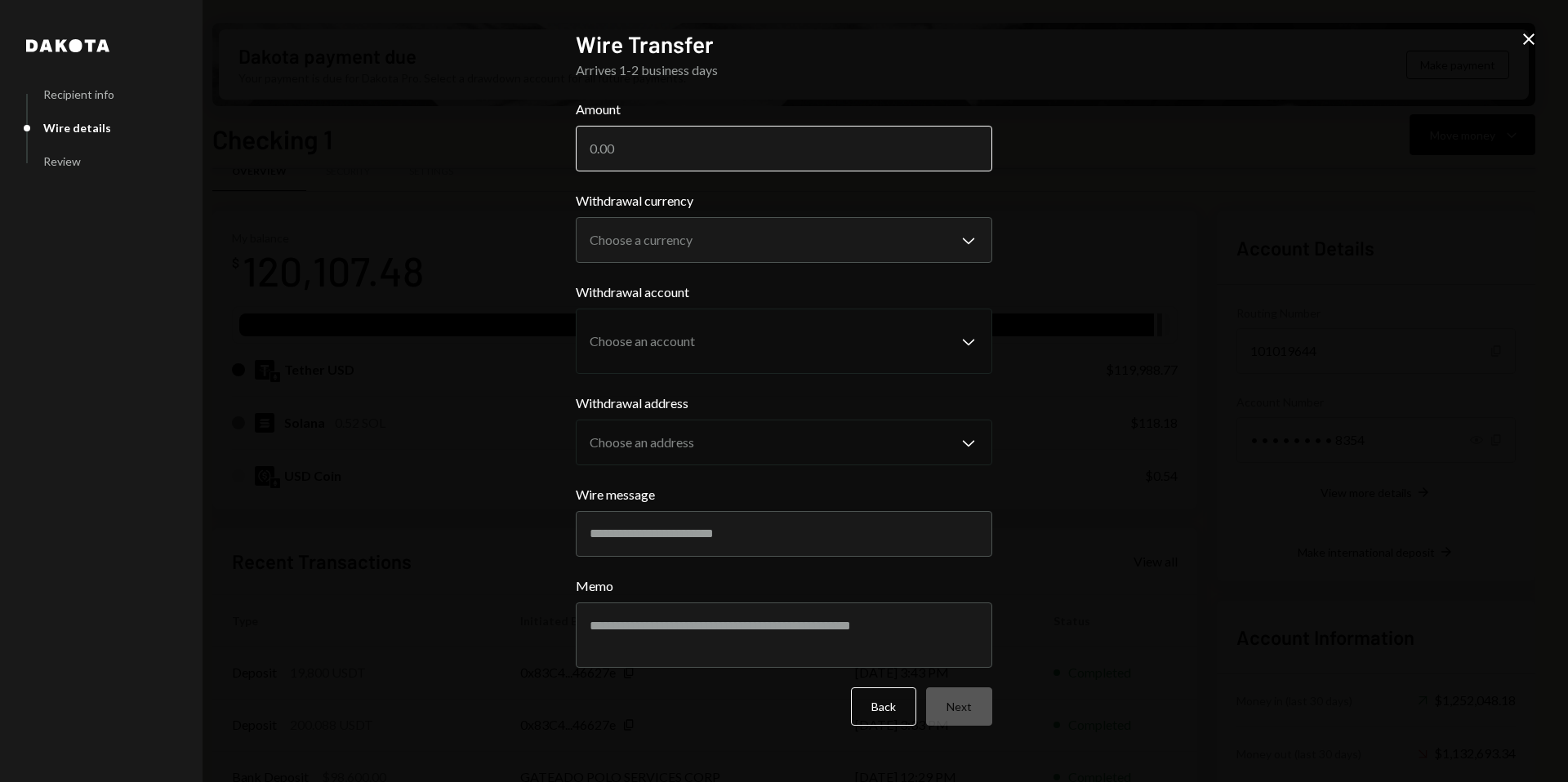
click at [711, 158] on input "Amount" at bounding box center [783, 148] width 416 height 46
drag, startPoint x: 619, startPoint y: 148, endPoint x: 664, endPoint y: 148, distance: 45.0
click at [659, 148] on input "100000" at bounding box center [783, 148] width 416 height 46
click at [665, 149] on input "100000" at bounding box center [783, 148] width 416 height 46
type input "100000"
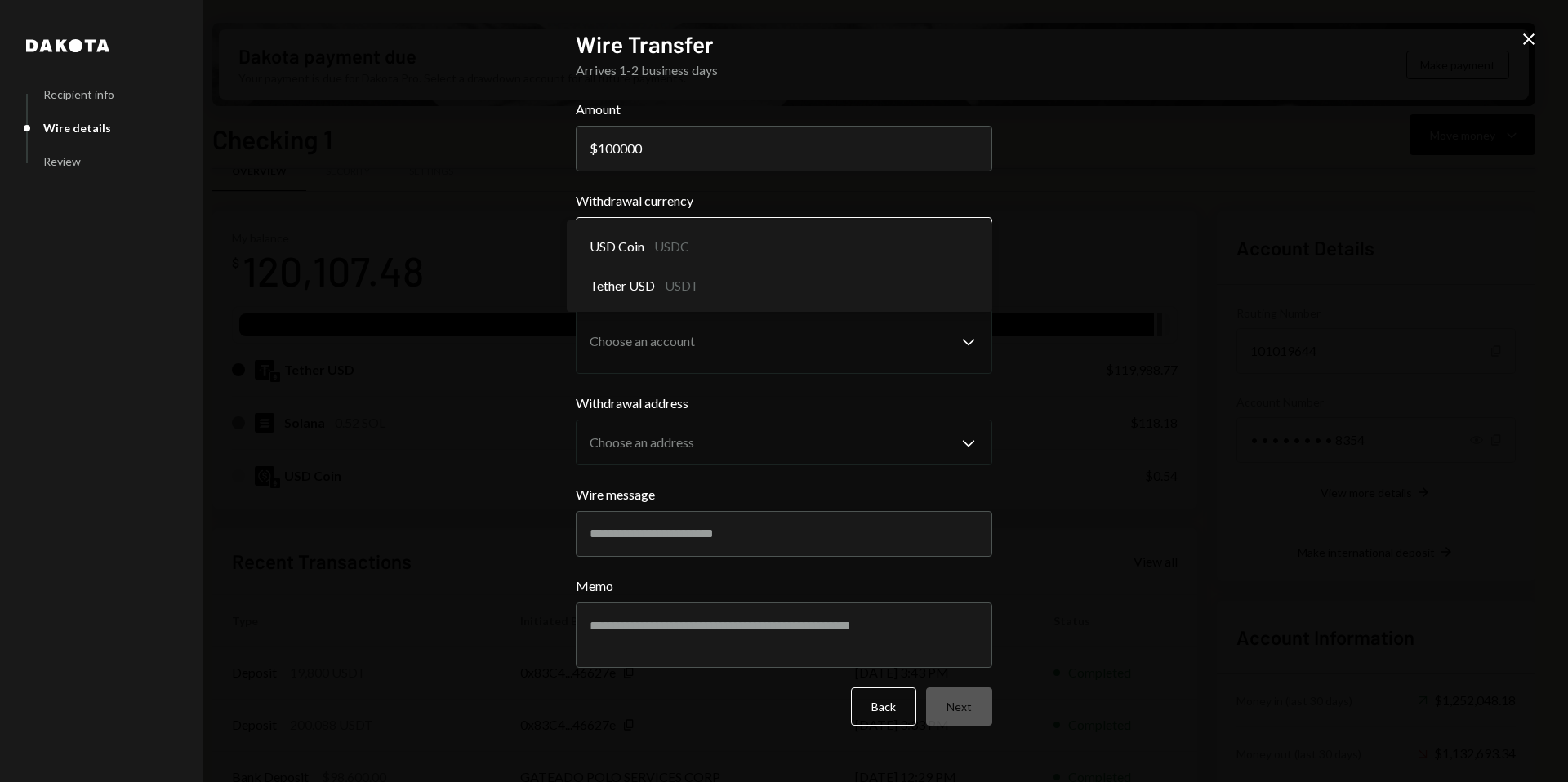
click at [713, 241] on body "M Molat Investment... Caret Down Home Home Inbox Inbox Activities Transactions …" at bounding box center [784, 391] width 1568 height 782
select select "****"
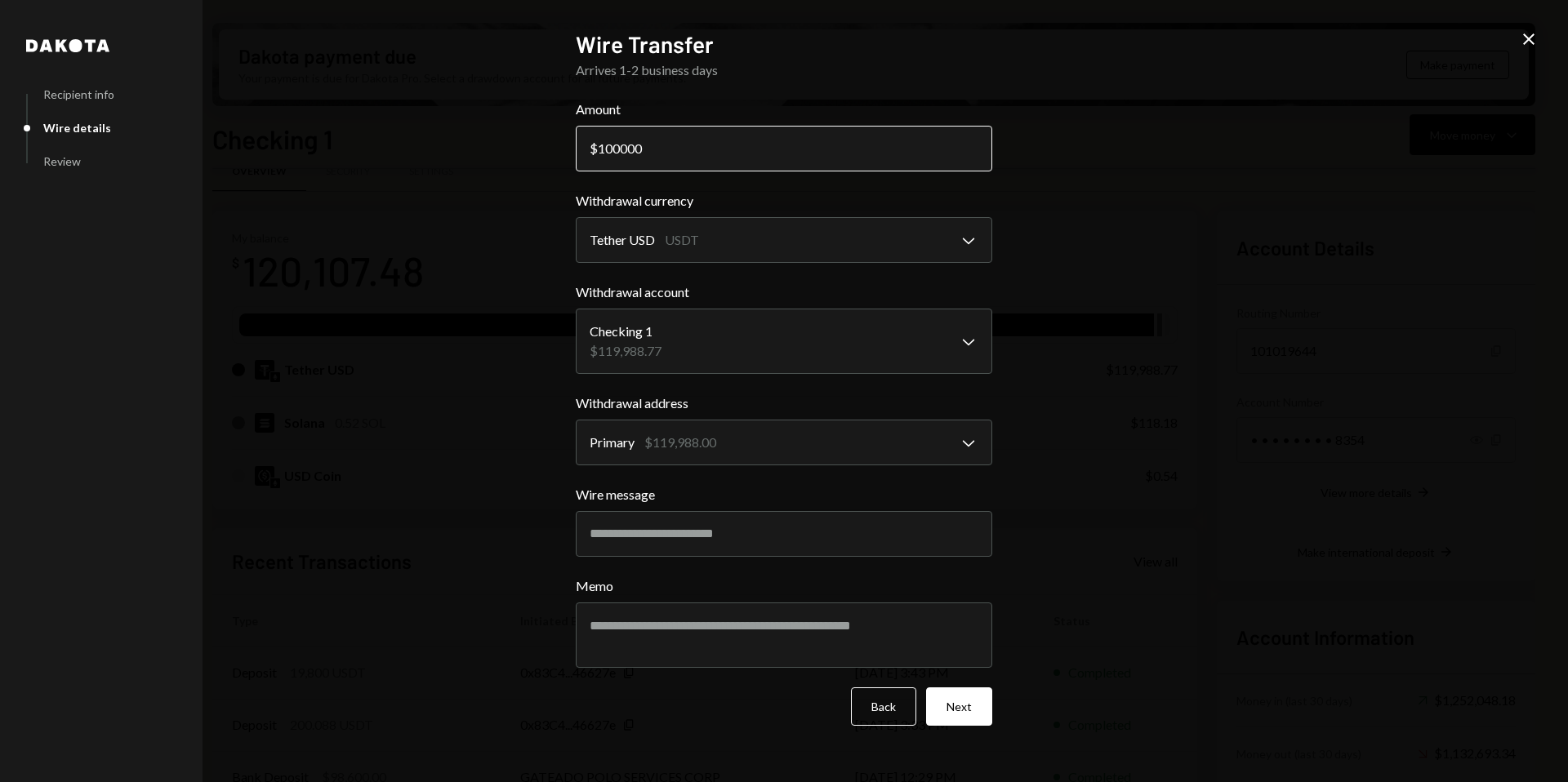
click at [659, 153] on input "100000" at bounding box center [783, 148] width 416 height 46
drag, startPoint x: 622, startPoint y: 148, endPoint x: 664, endPoint y: 148, distance: 42.0
click at [664, 148] on input "100000" at bounding box center [783, 148] width 416 height 46
click at [698, 156] on input "100000" at bounding box center [783, 148] width 416 height 46
click at [729, 445] on body "M Molat Investment... Caret Down Home Home Inbox Inbox Activities Transactions …" at bounding box center [784, 391] width 1568 height 782
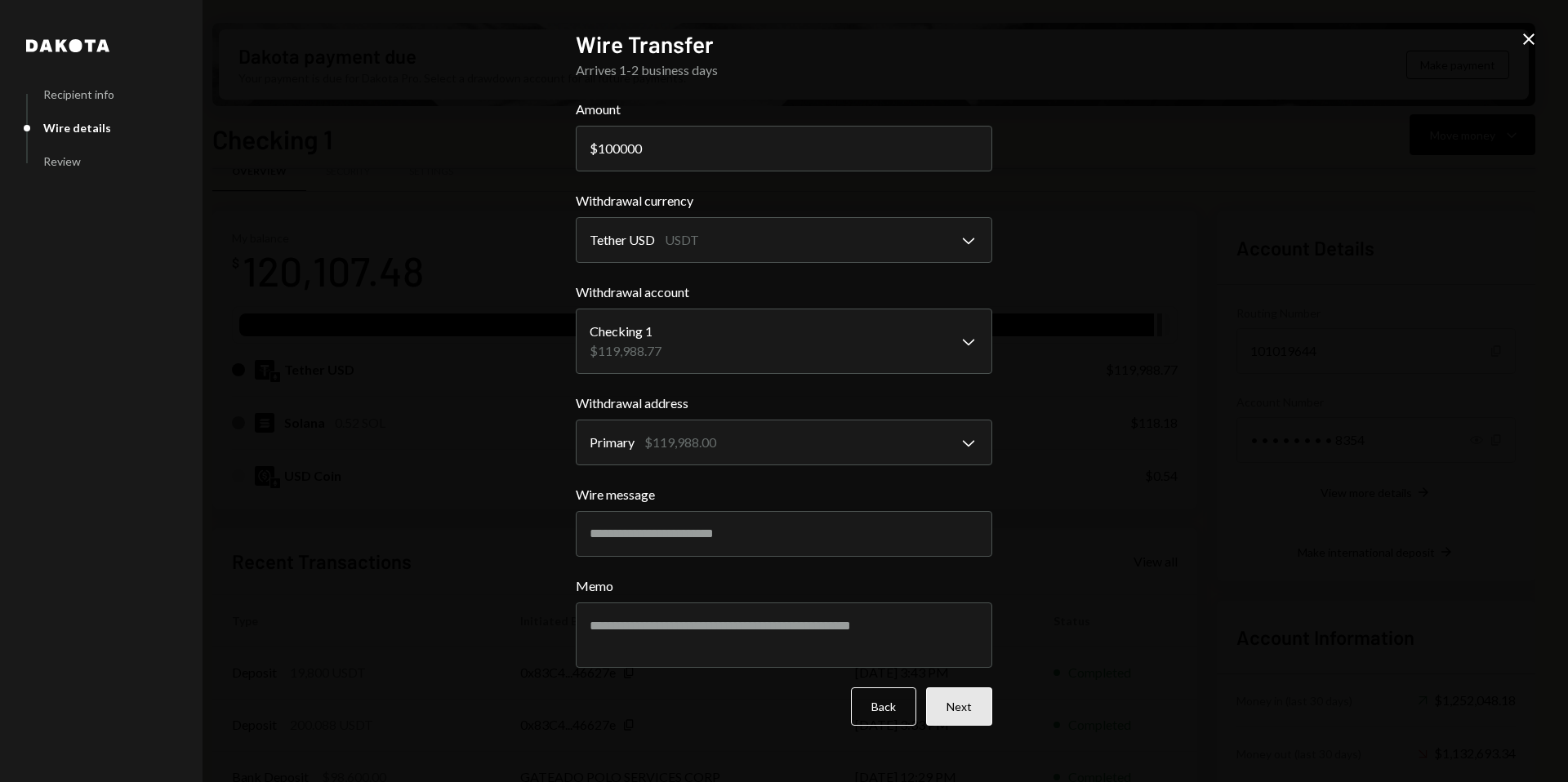
click at [951, 702] on button "Next" at bounding box center [959, 706] width 66 height 38
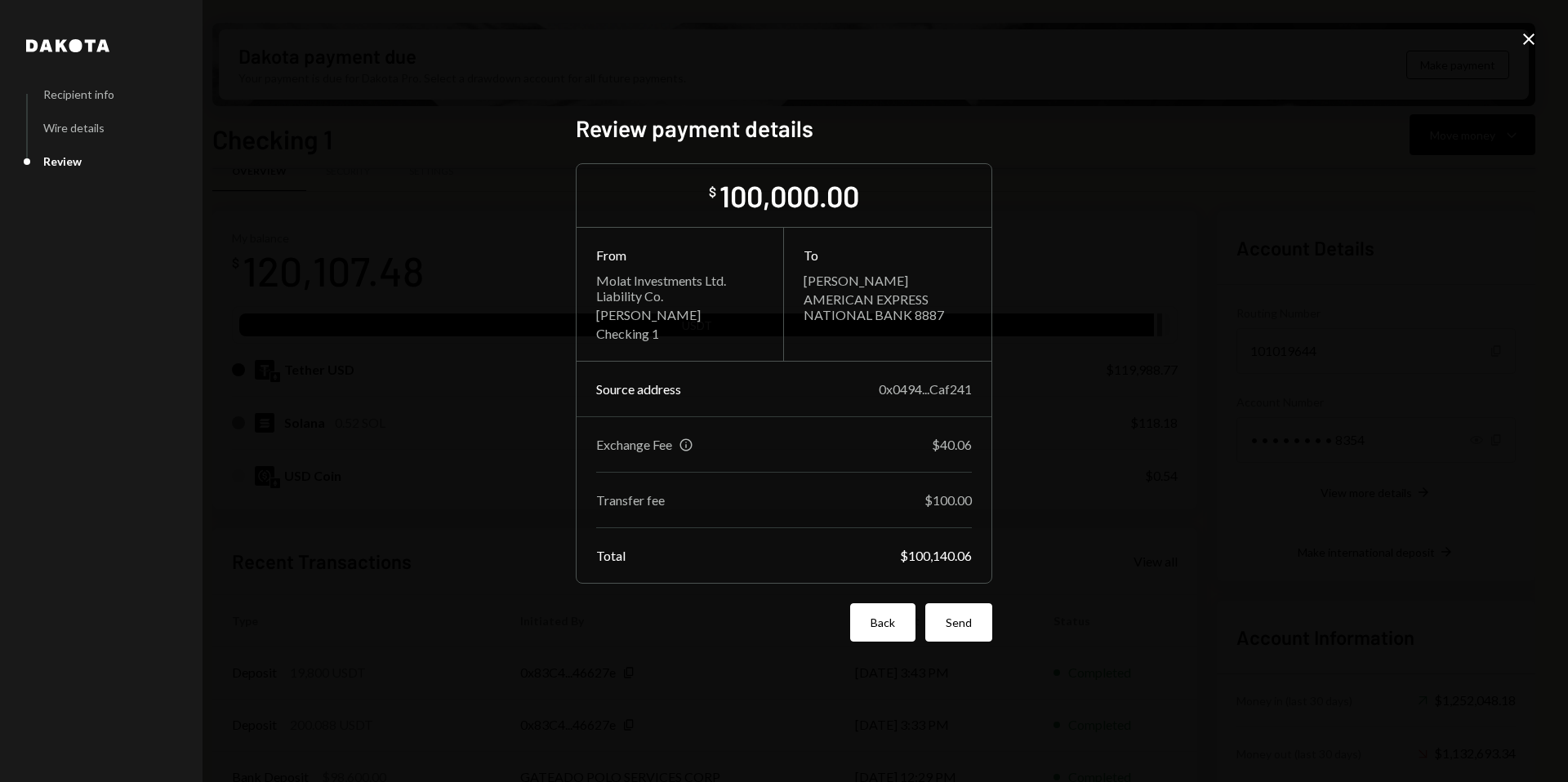
click at [892, 631] on button "Back" at bounding box center [882, 622] width 65 height 38
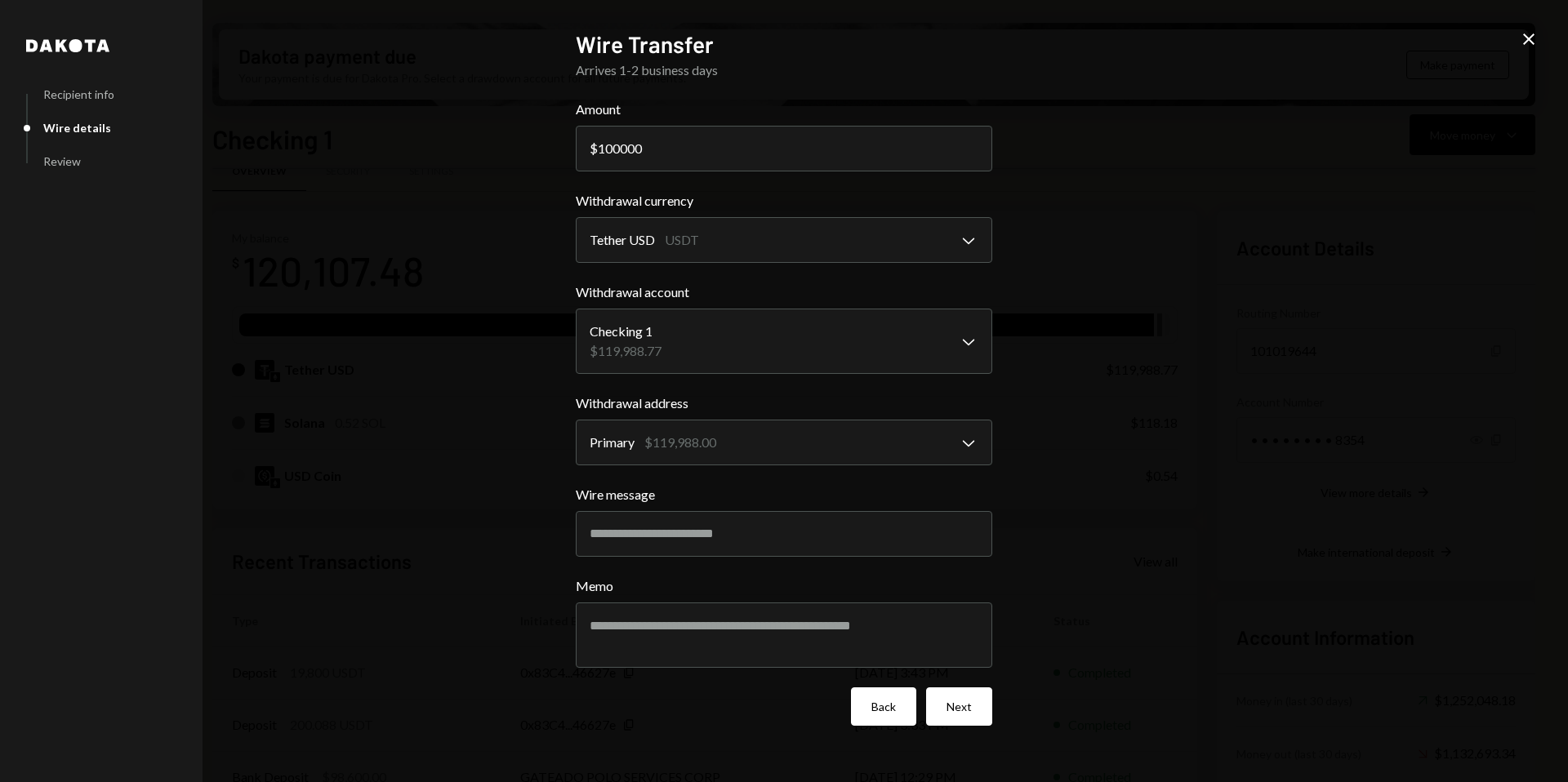
click at [894, 720] on button "Back" at bounding box center [883, 706] width 65 height 38
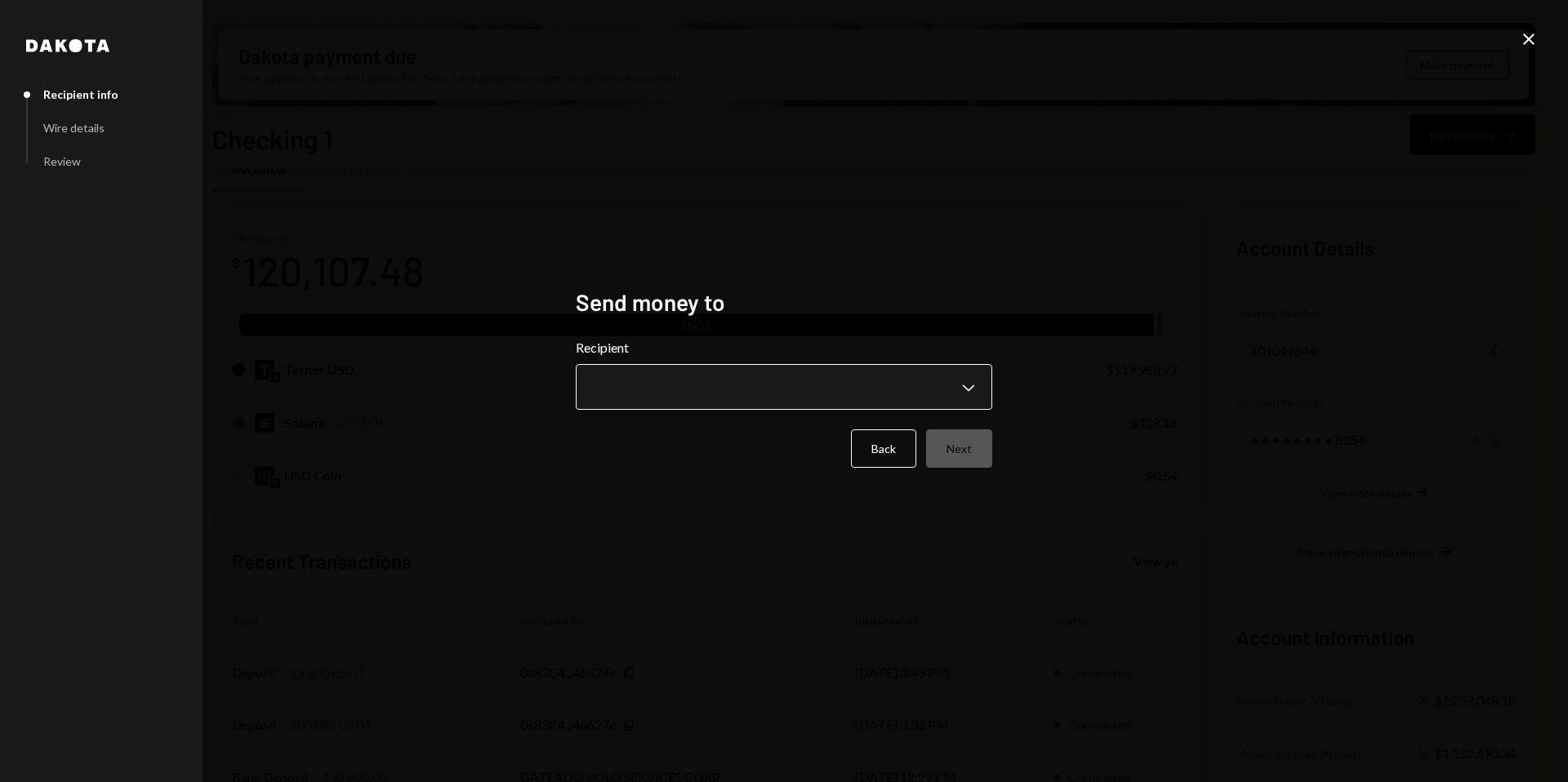
click at [973, 390] on body "M Molat Investment... Caret Down Home Home Inbox Inbox Activities Transactions …" at bounding box center [784, 391] width 1568 height 782
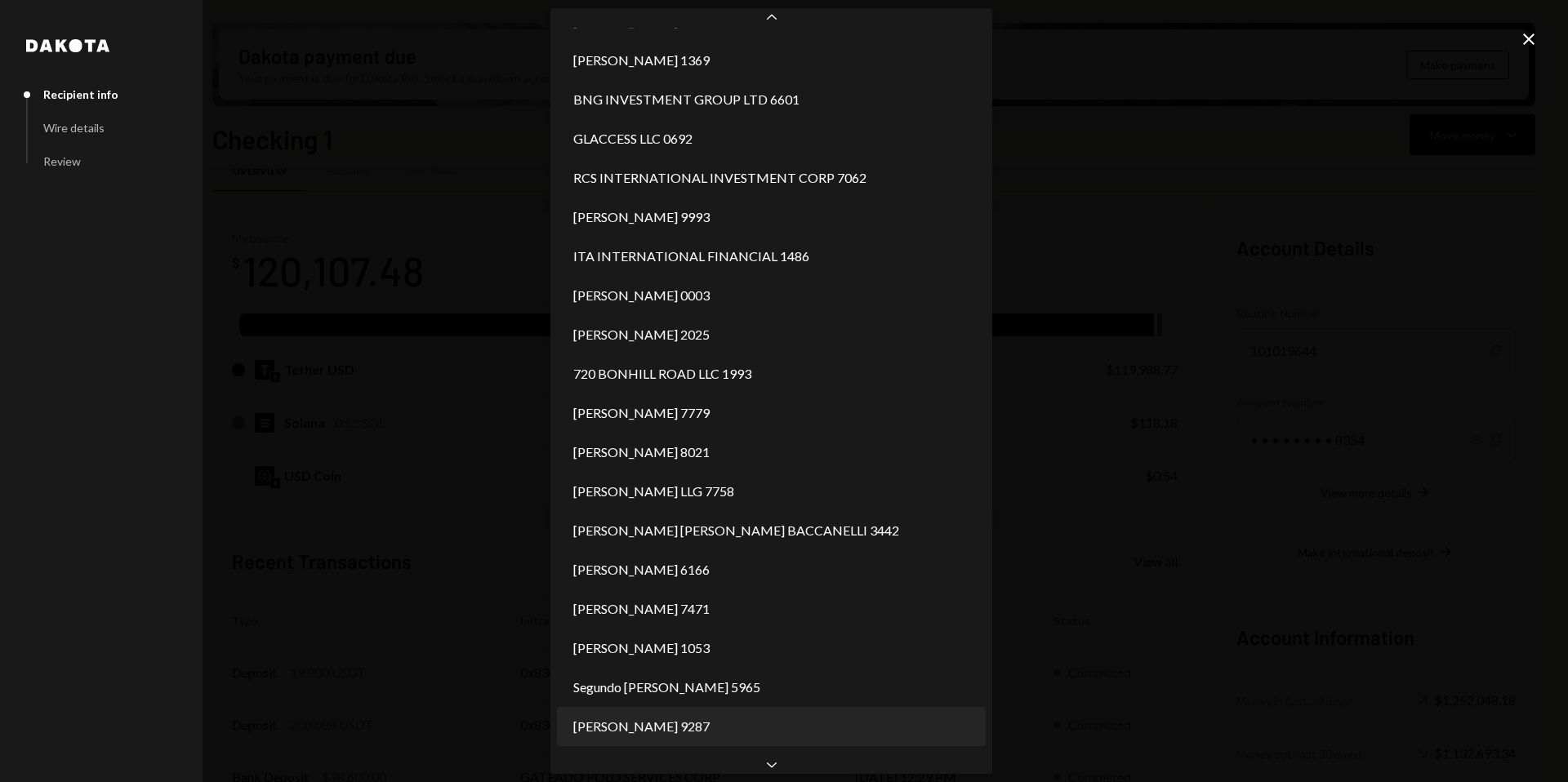
scroll to position [2070, 0]
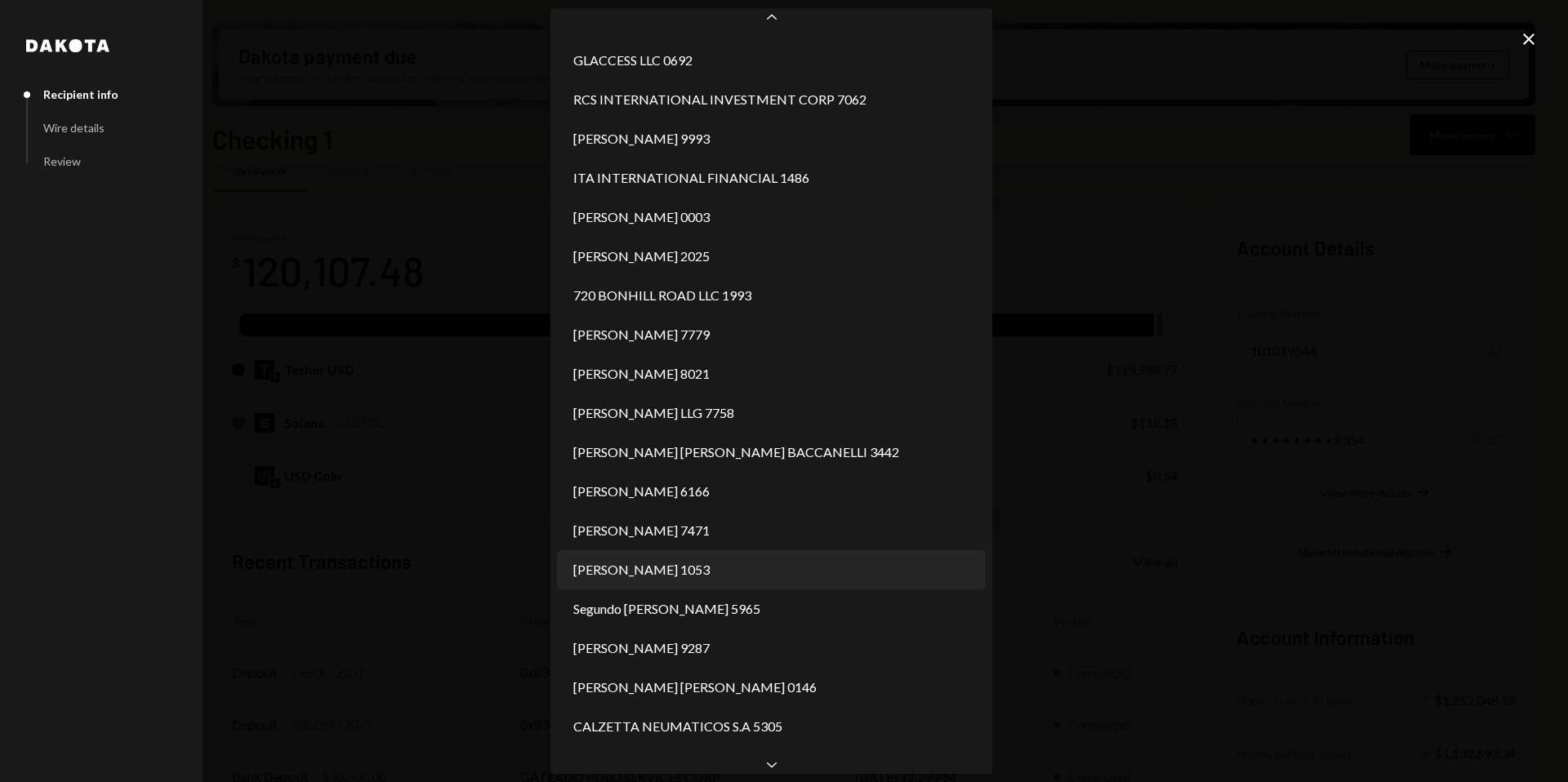
select select "**********"
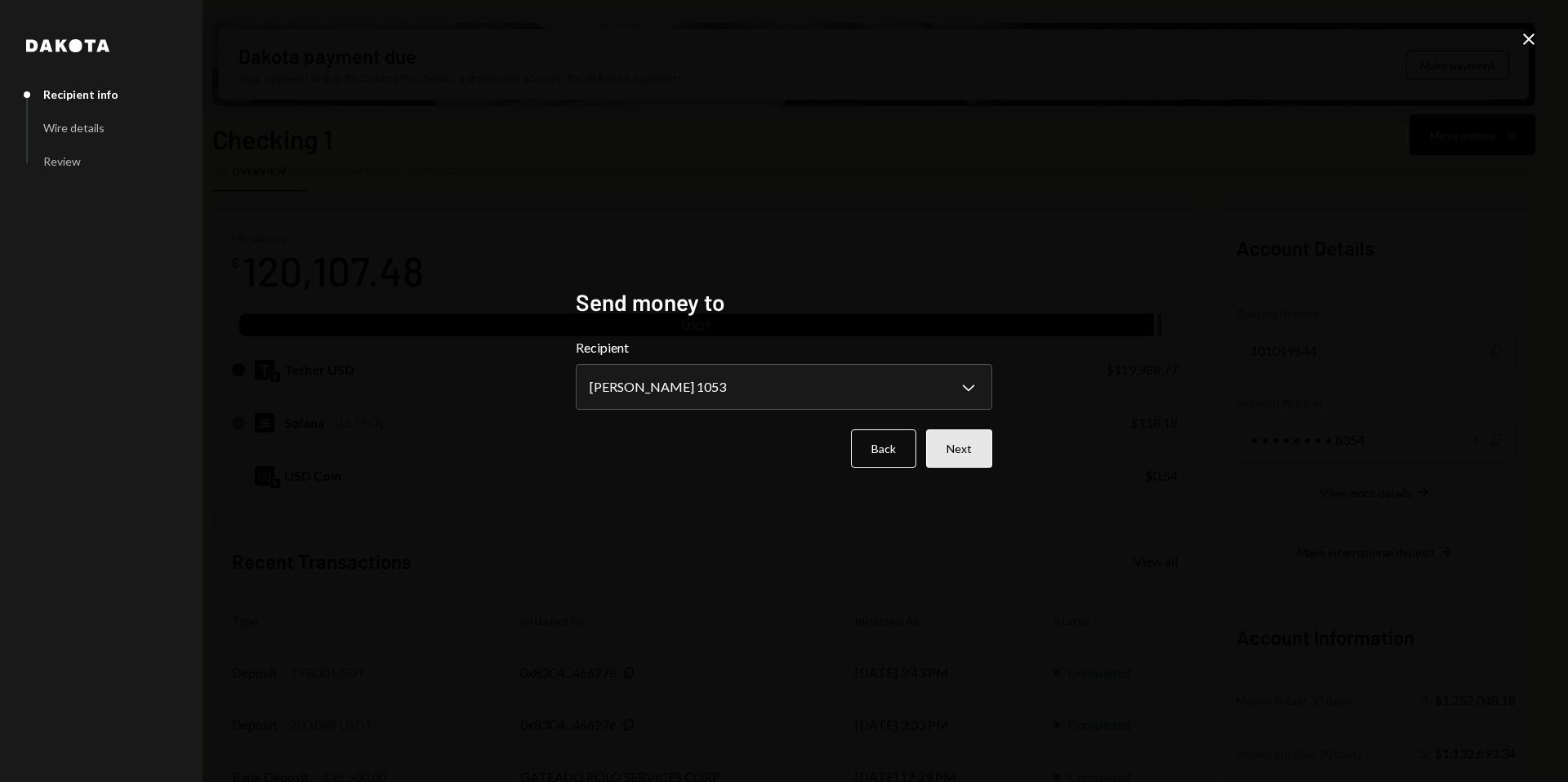
click at [964, 457] on button "Next" at bounding box center [959, 448] width 66 height 38
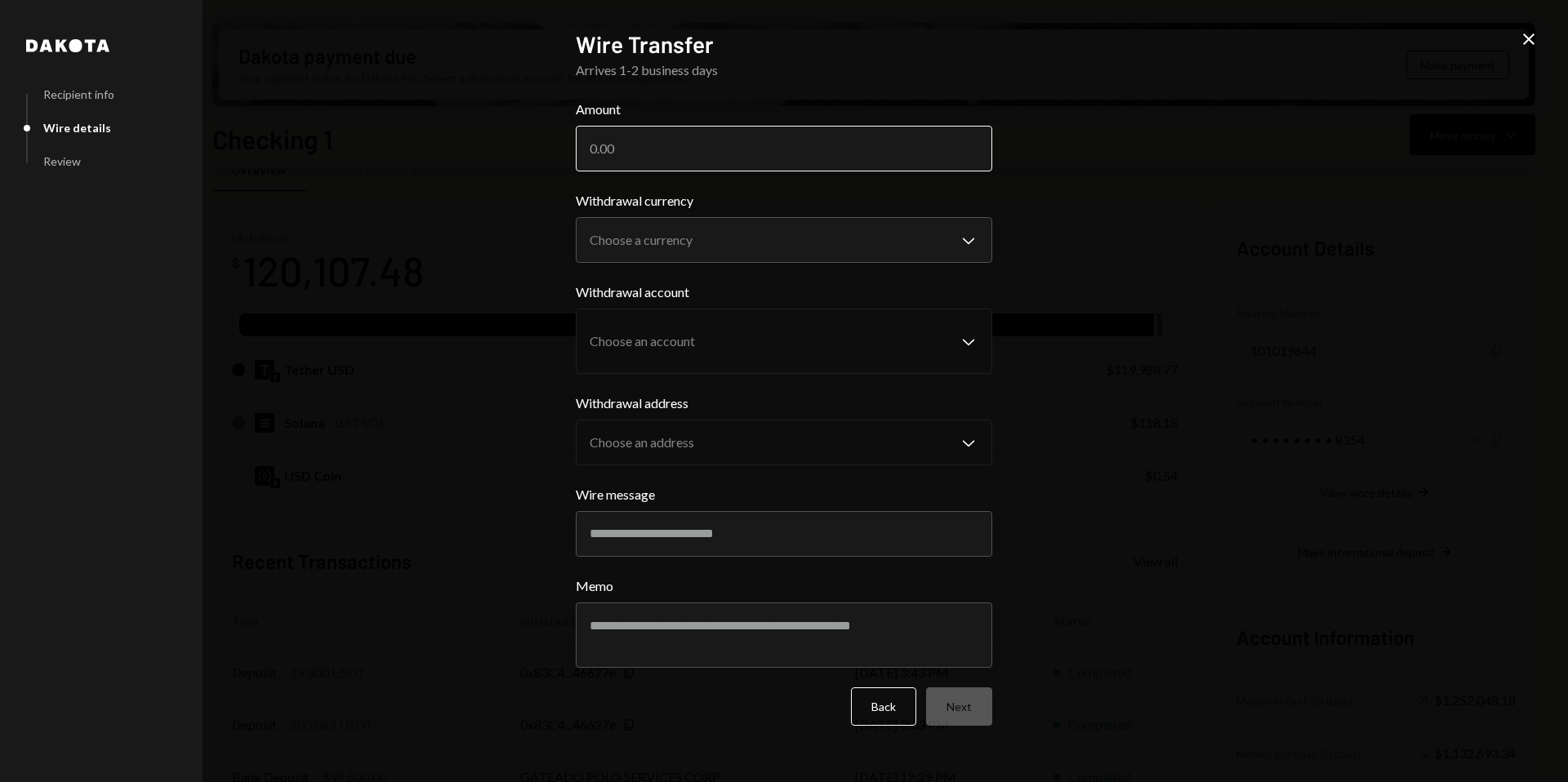
click at [648, 149] on input "Amount" at bounding box center [783, 148] width 416 height 46
drag, startPoint x: 620, startPoint y: 145, endPoint x: 656, endPoint y: 145, distance: 36.0
click at [656, 145] on input "100000" at bounding box center [783, 148] width 416 height 46
click at [668, 145] on input "100000" at bounding box center [783, 148] width 416 height 46
type input "100000"
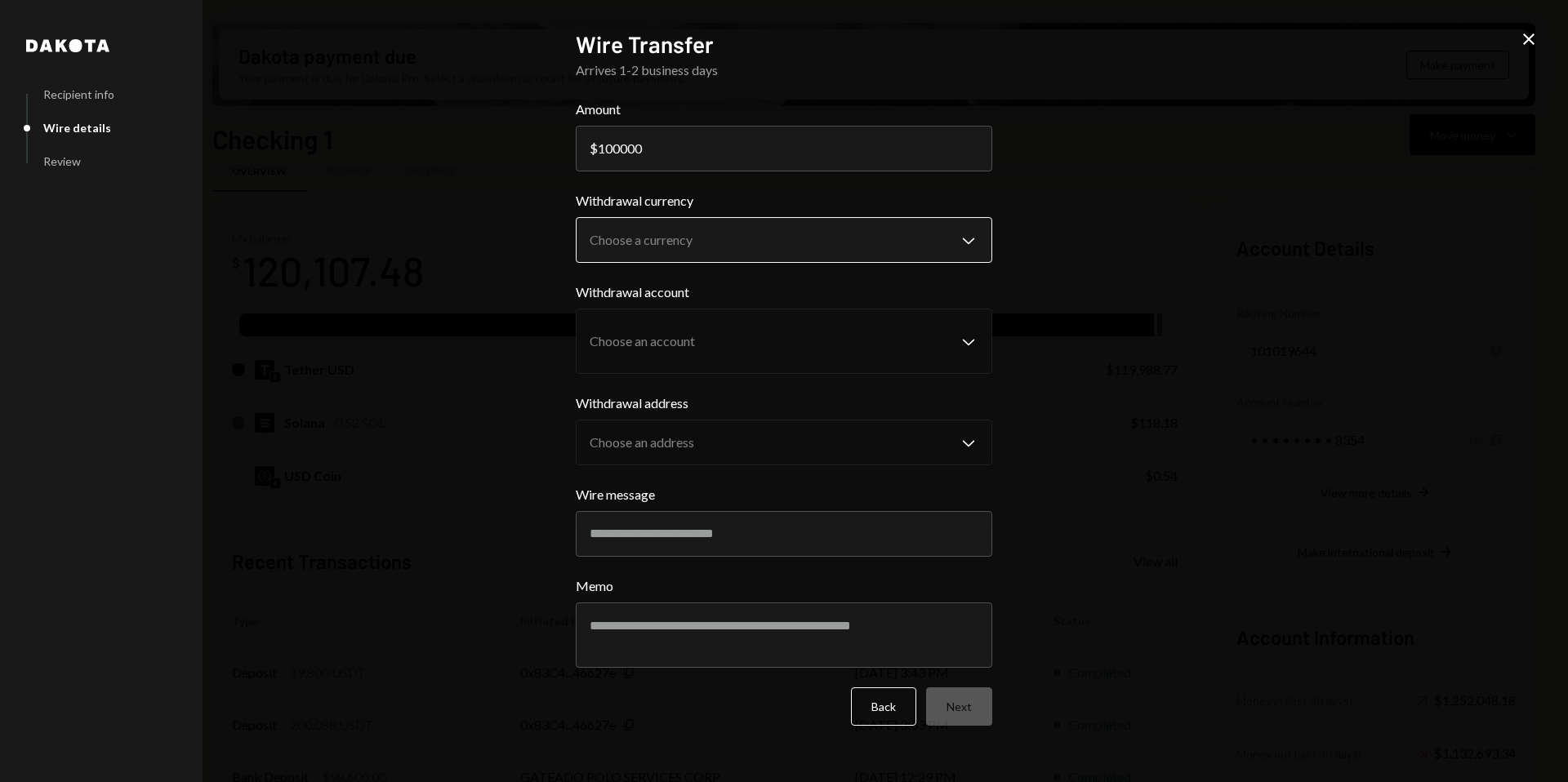
click at [700, 239] on body "M Molat Investment... Caret Down Home Home Inbox Inbox Activities Transactions …" at bounding box center [784, 391] width 1568 height 782
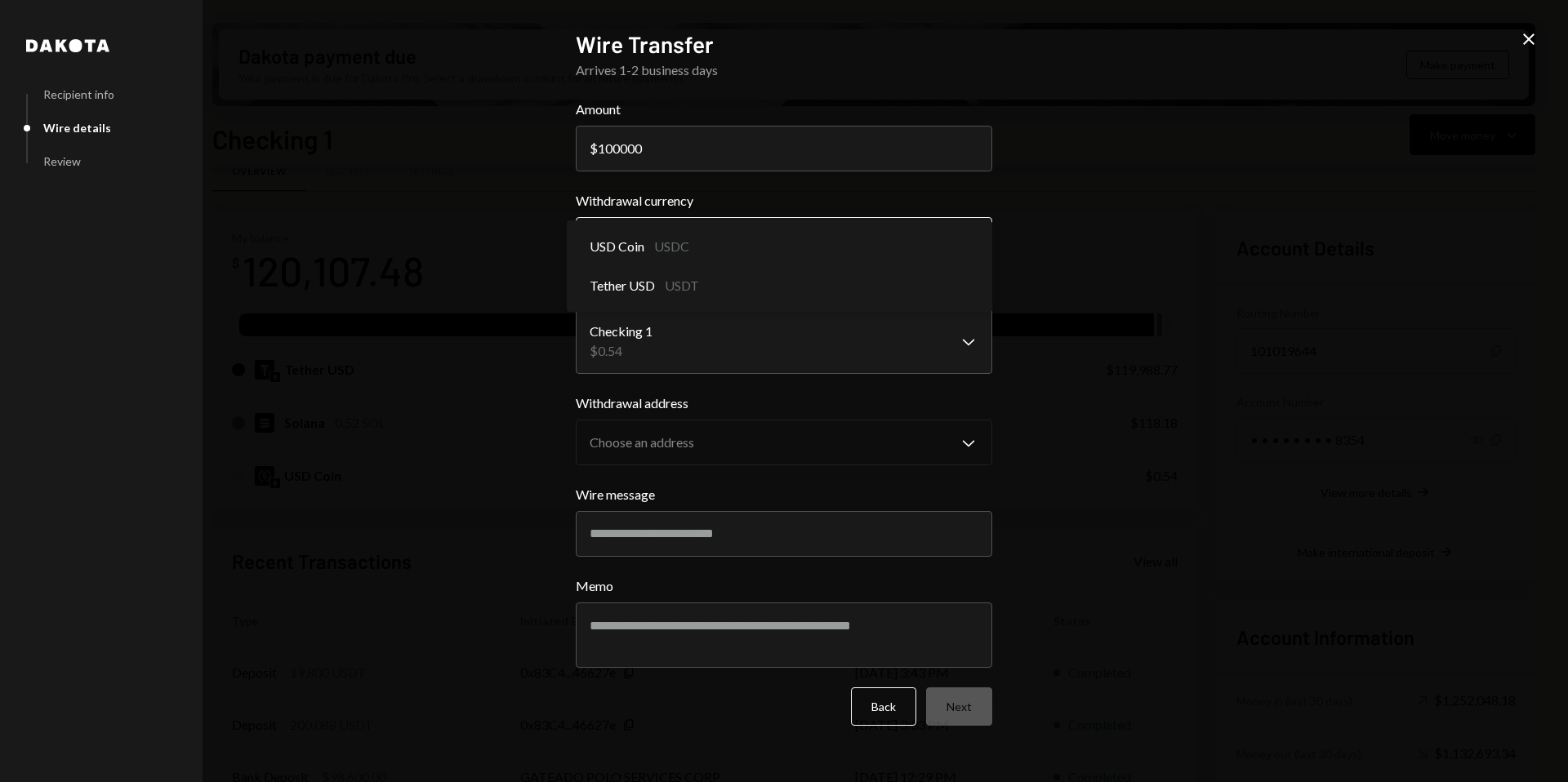
click at [710, 224] on body "M Molat Investment... Caret Down Home Home Inbox Inbox Activities Transactions …" at bounding box center [784, 391] width 1568 height 782
select select "****"
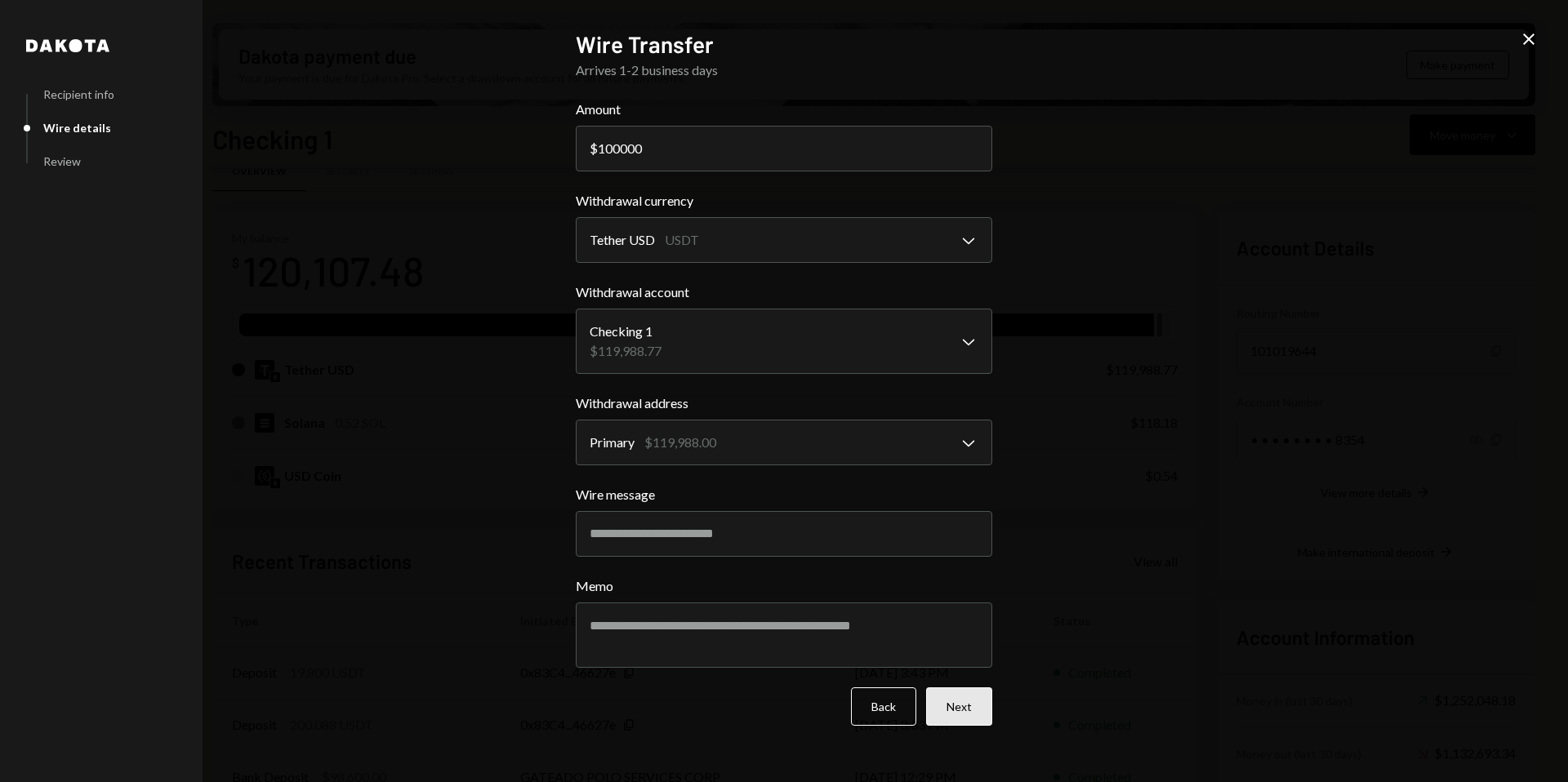
click at [942, 695] on button "Next" at bounding box center [959, 706] width 66 height 38
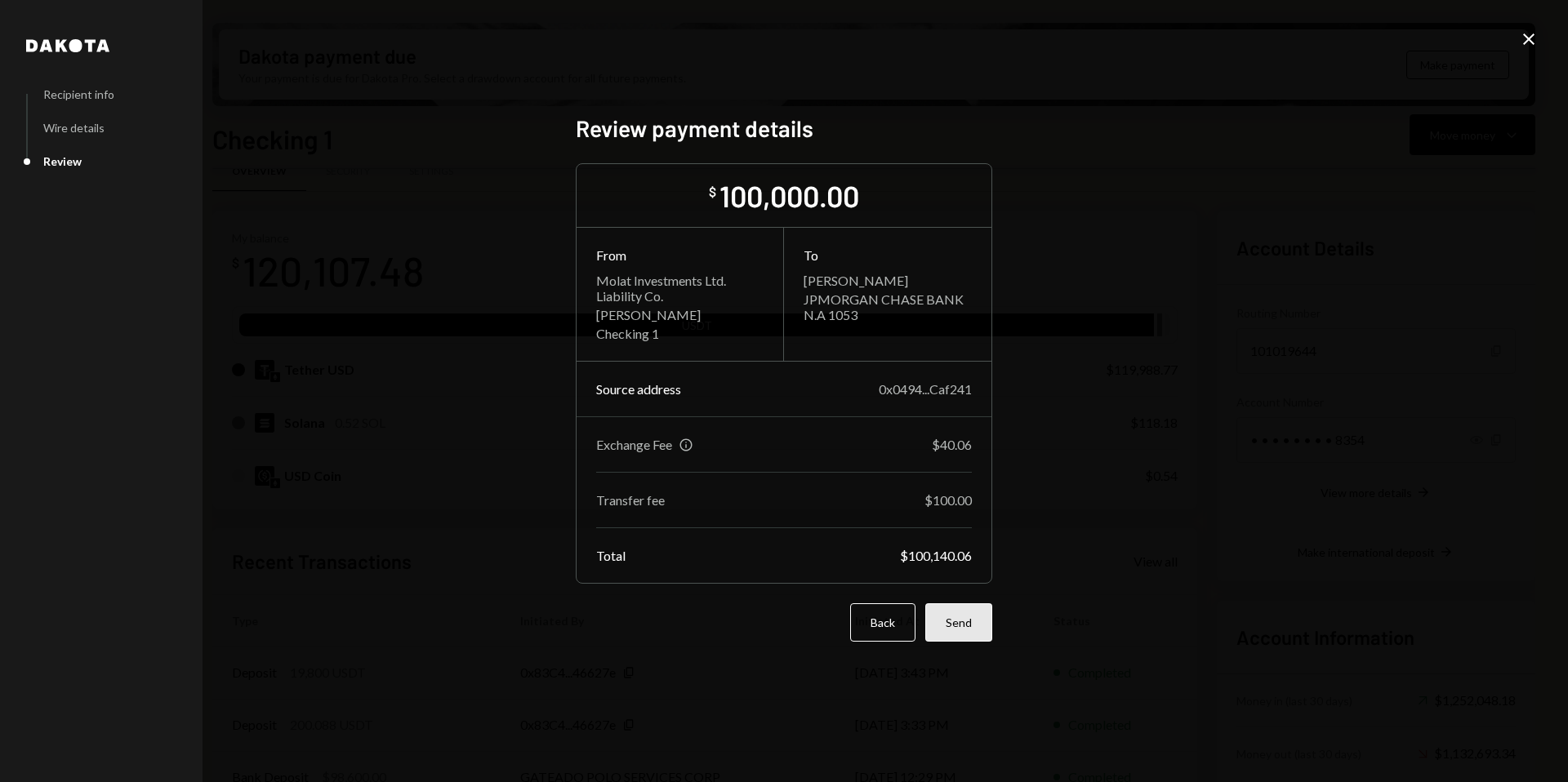
click at [961, 629] on button "Send" at bounding box center [958, 622] width 67 height 38
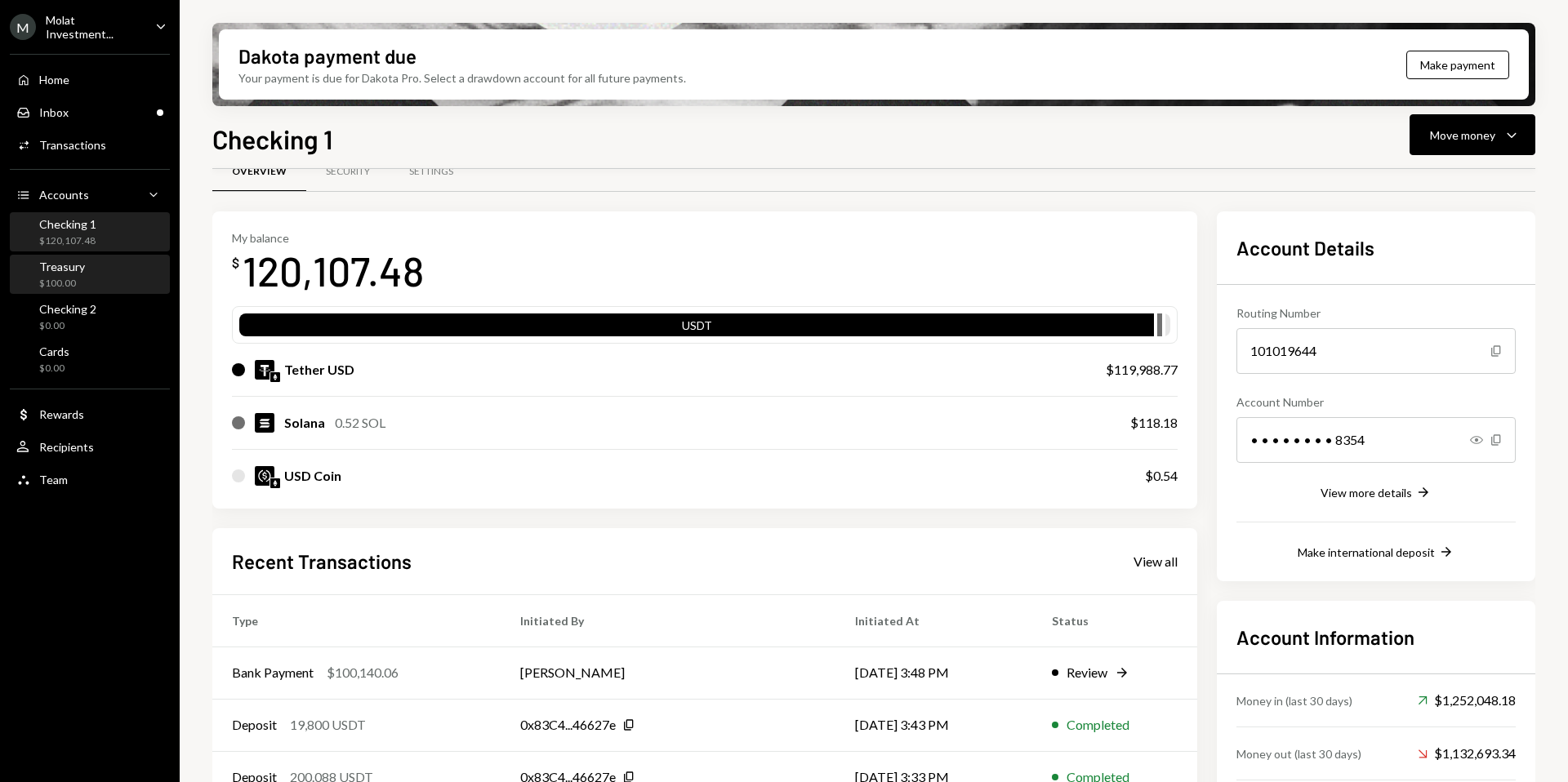
click at [76, 272] on div "Treasury $100.00" at bounding box center [62, 275] width 46 height 31
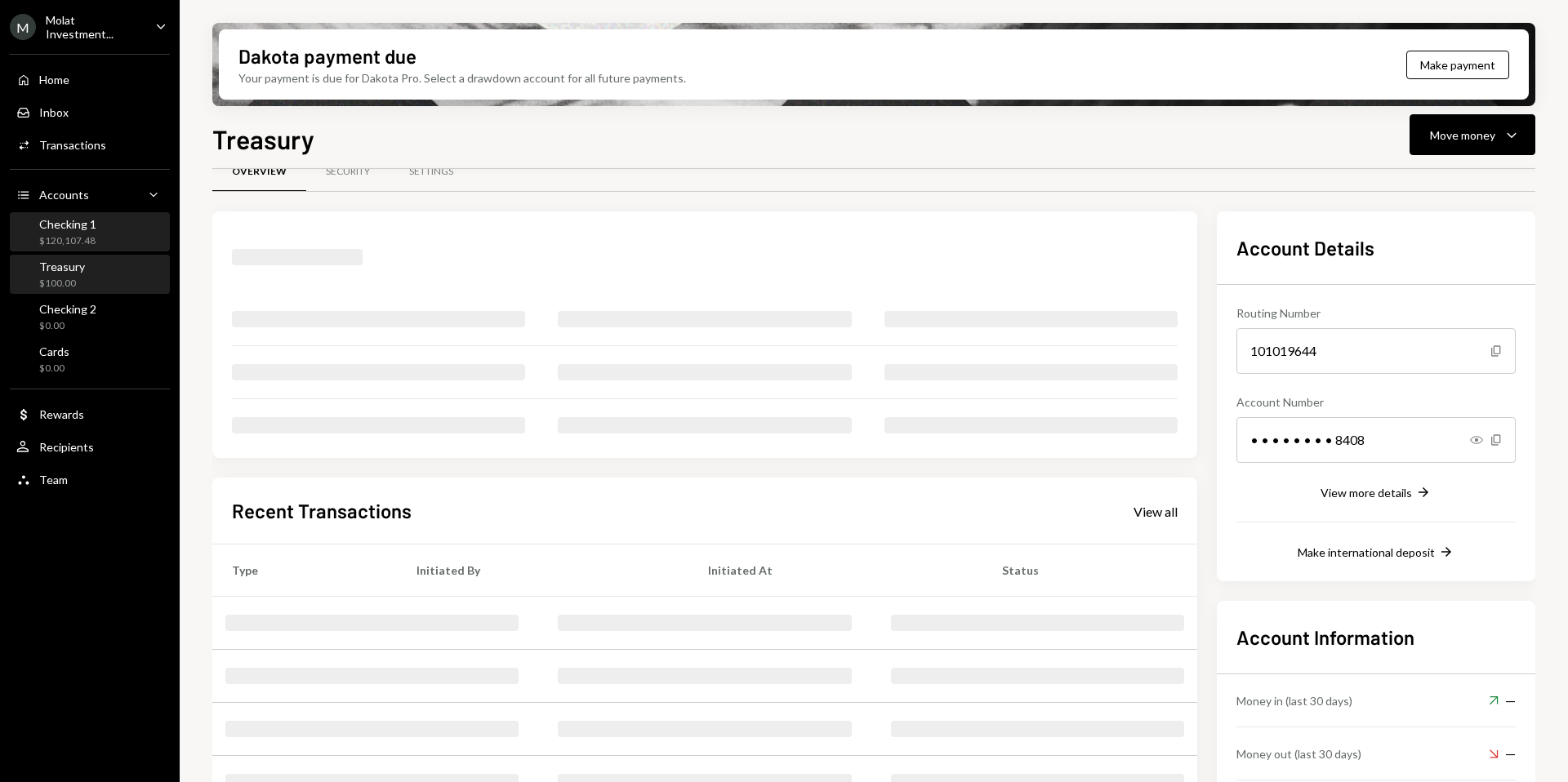
click at [73, 241] on div "$120,107.48" at bounding box center [68, 241] width 57 height 13
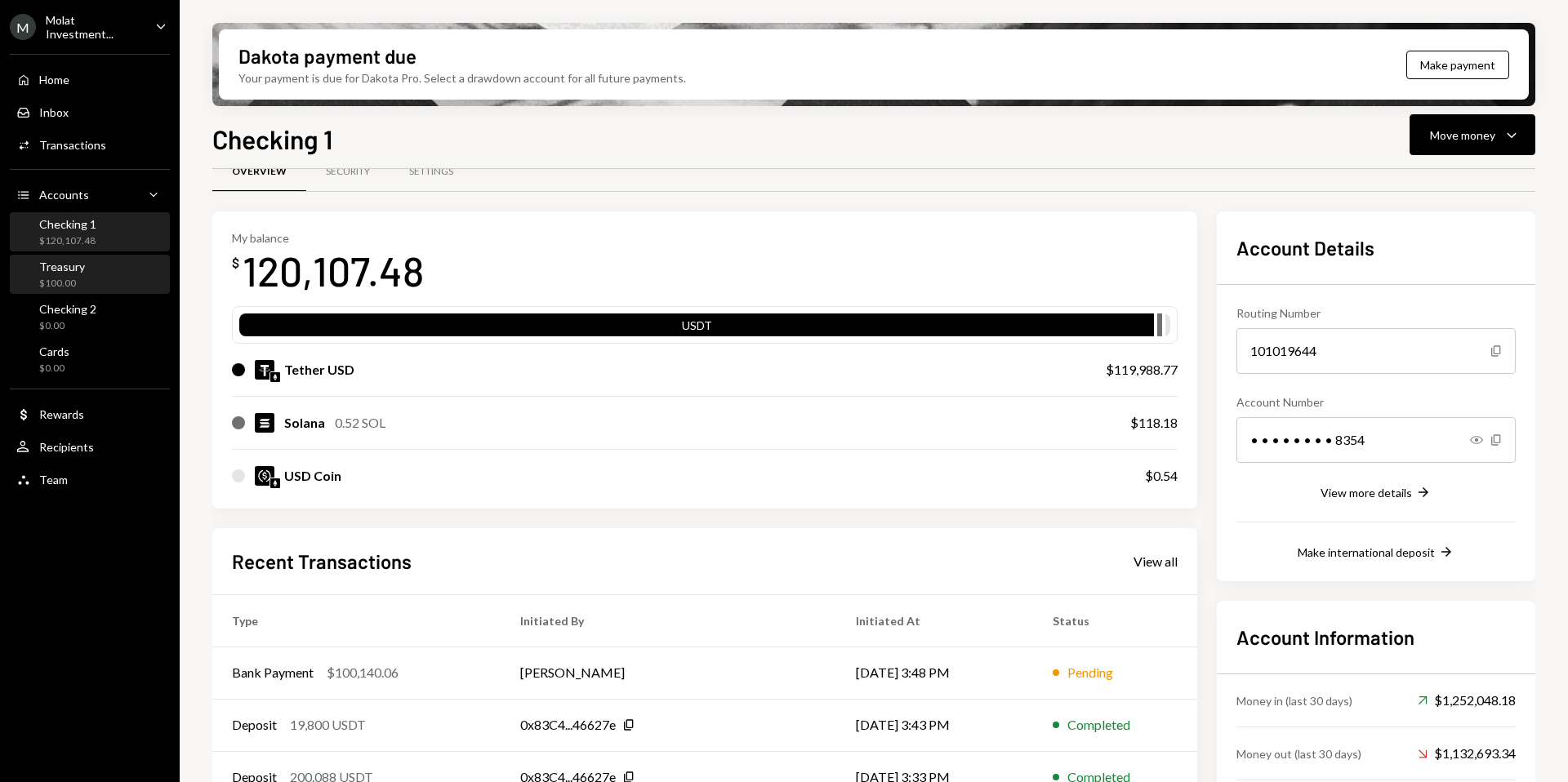
click at [105, 276] on div "Treasury $100.00" at bounding box center [89, 275] width 147 height 31
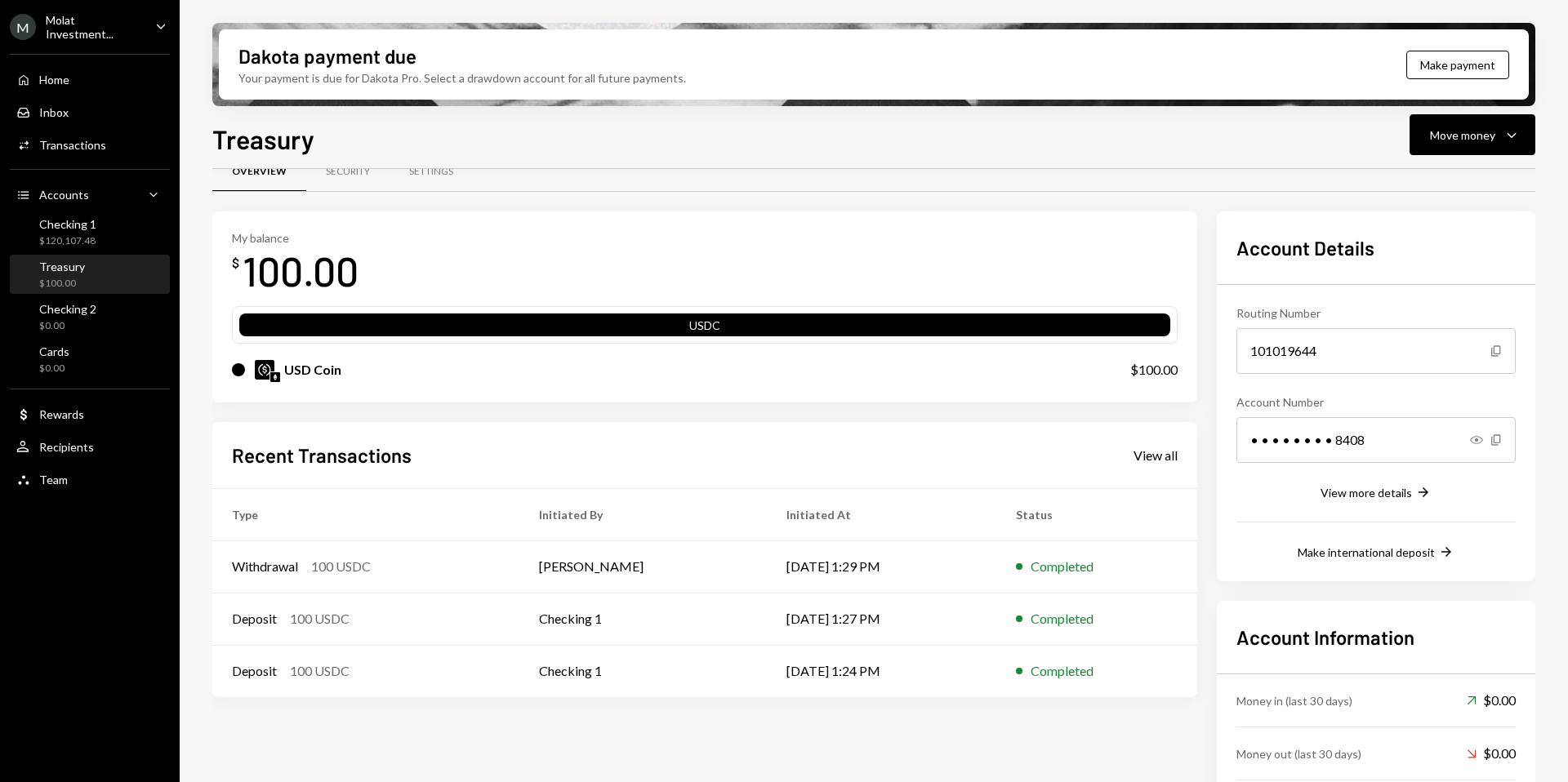
click at [90, 272] on div "Treasury $100.00" at bounding box center [89, 275] width 147 height 31
click at [89, 229] on div "Checking 1 $120,107.48" at bounding box center [68, 232] width 57 height 31
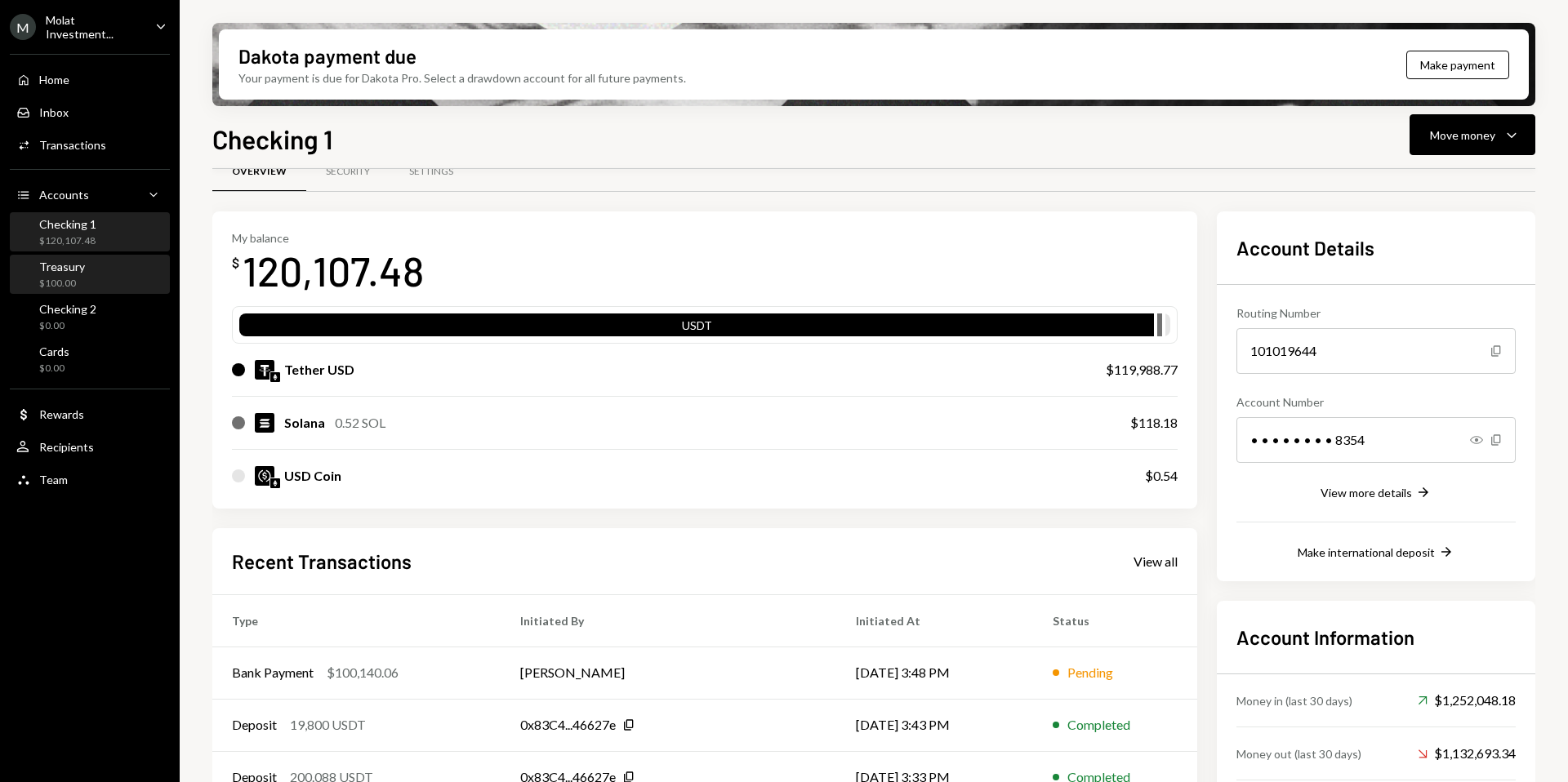
click at [90, 266] on div "Treasury $100.00" at bounding box center [89, 275] width 147 height 31
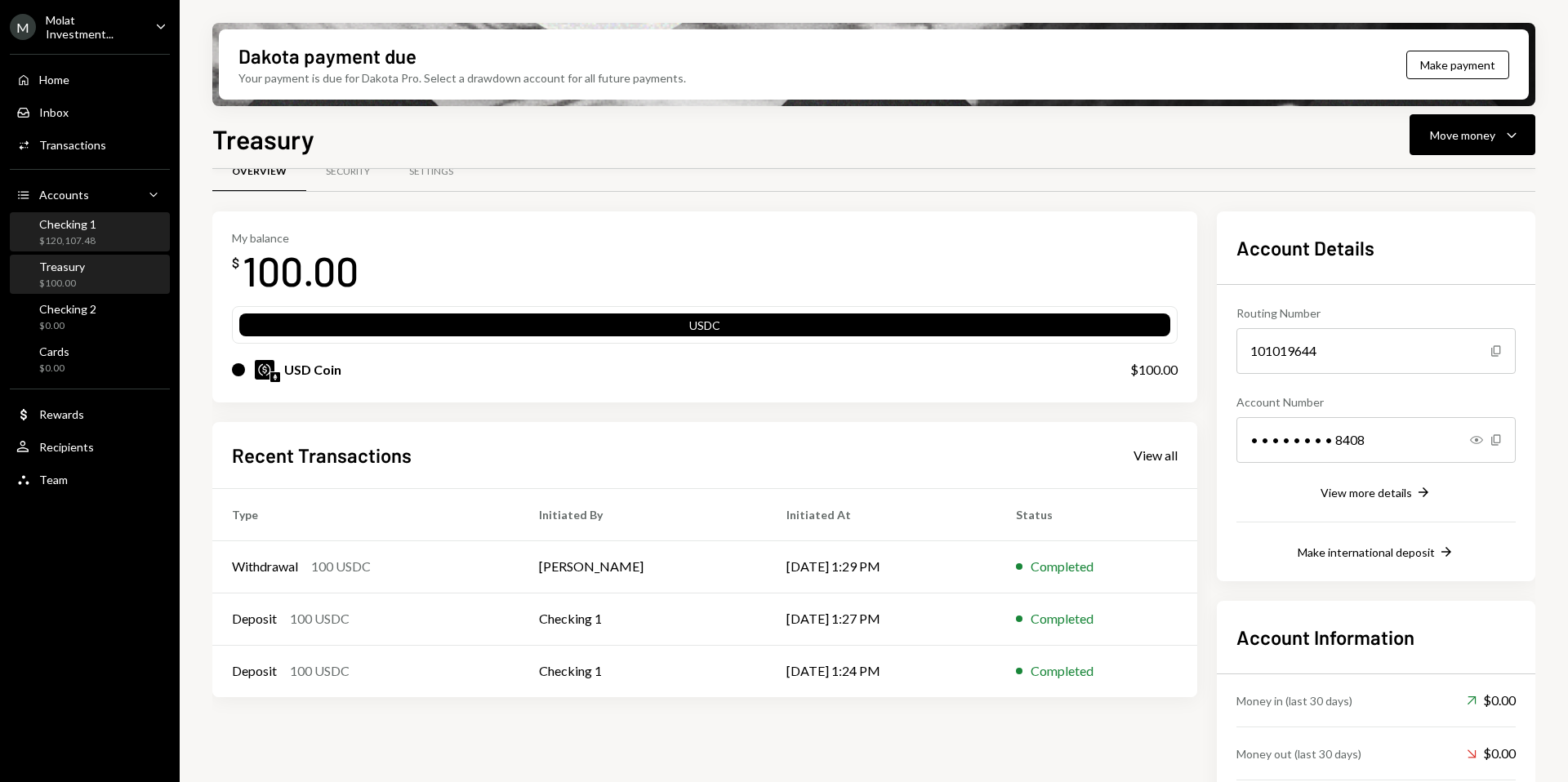
click at [86, 236] on div "$120,107.48" at bounding box center [68, 241] width 57 height 13
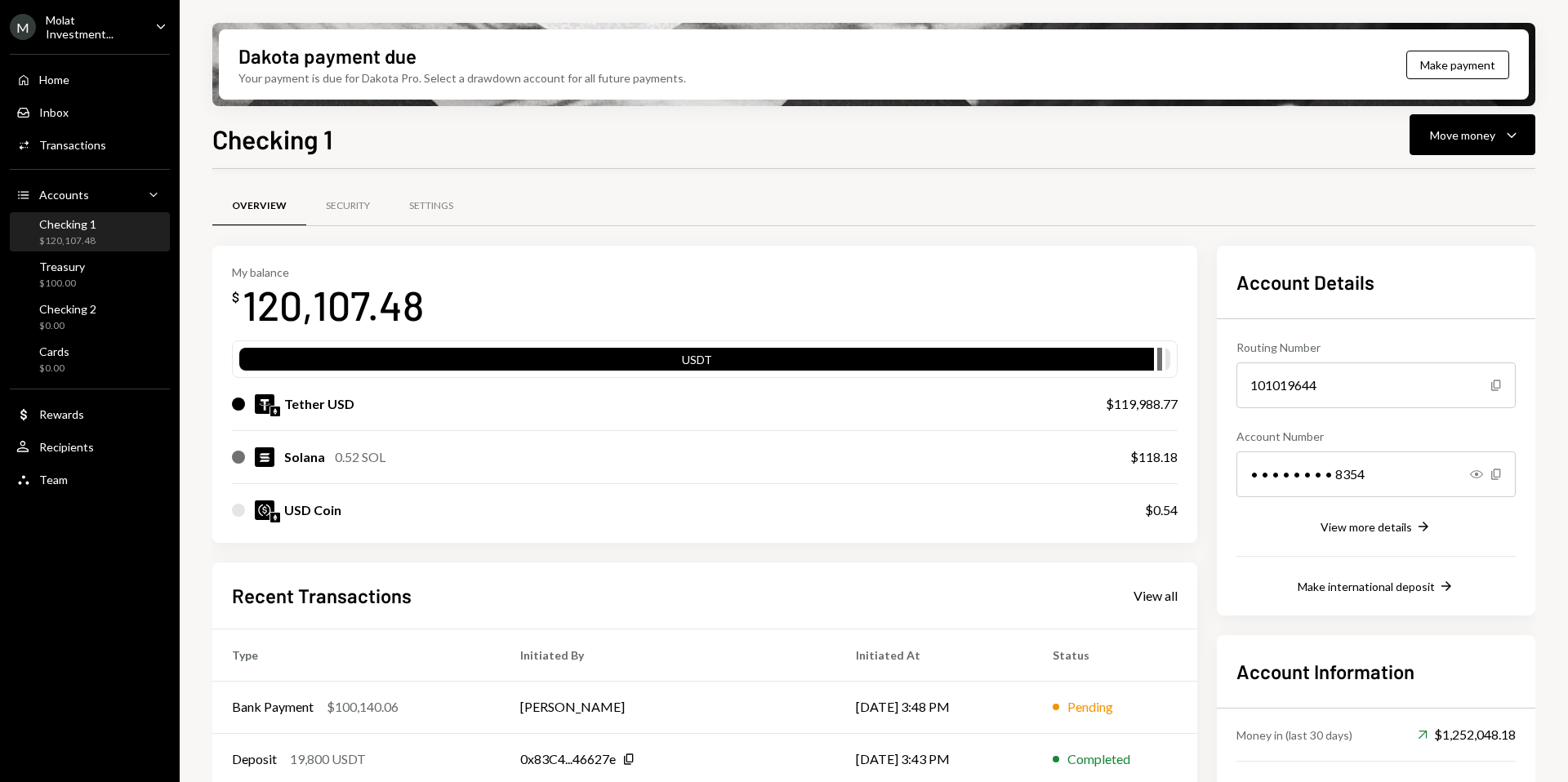
scroll to position [35, 0]
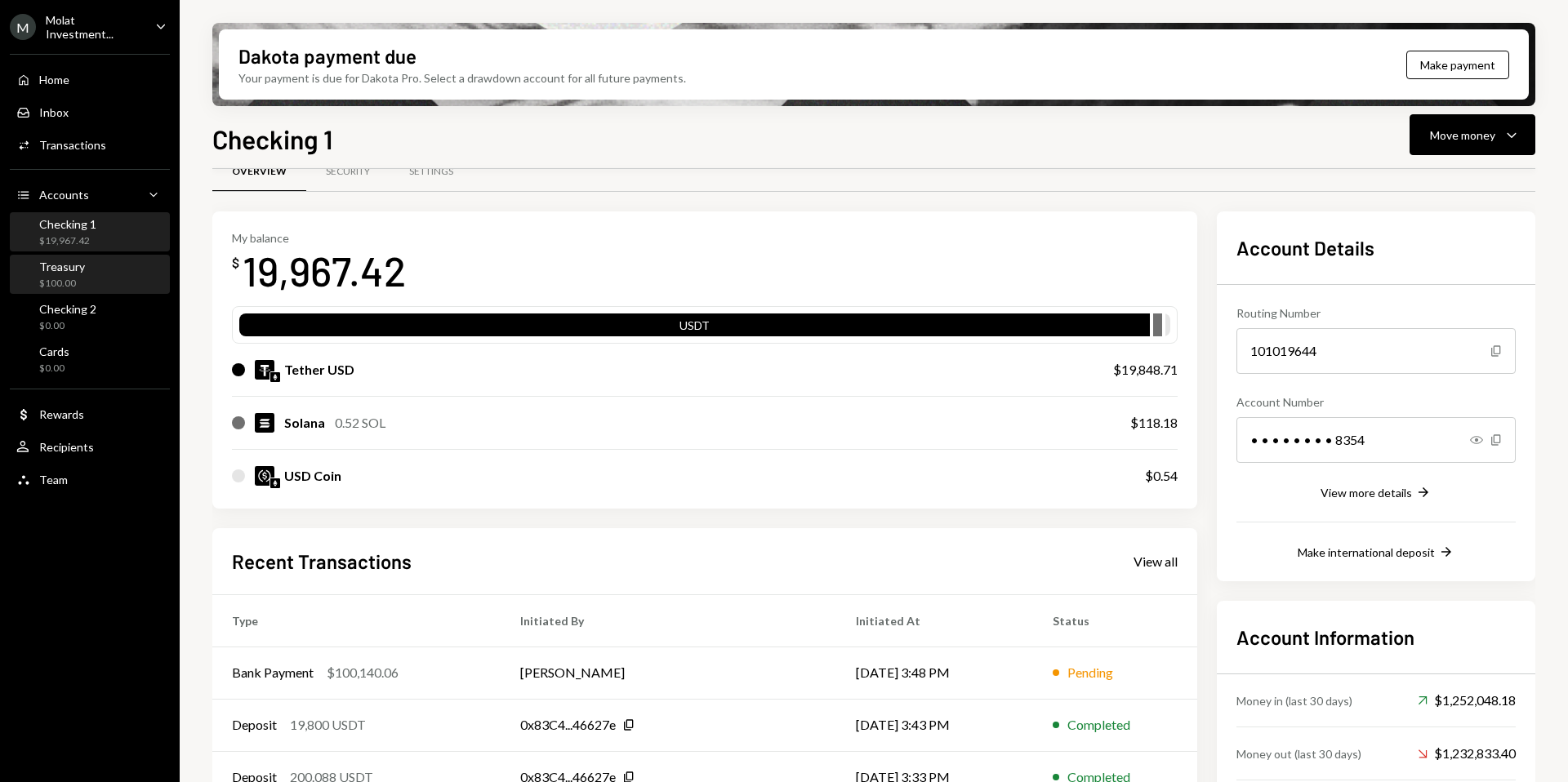
click at [79, 267] on div "Treasury" at bounding box center [62, 267] width 46 height 13
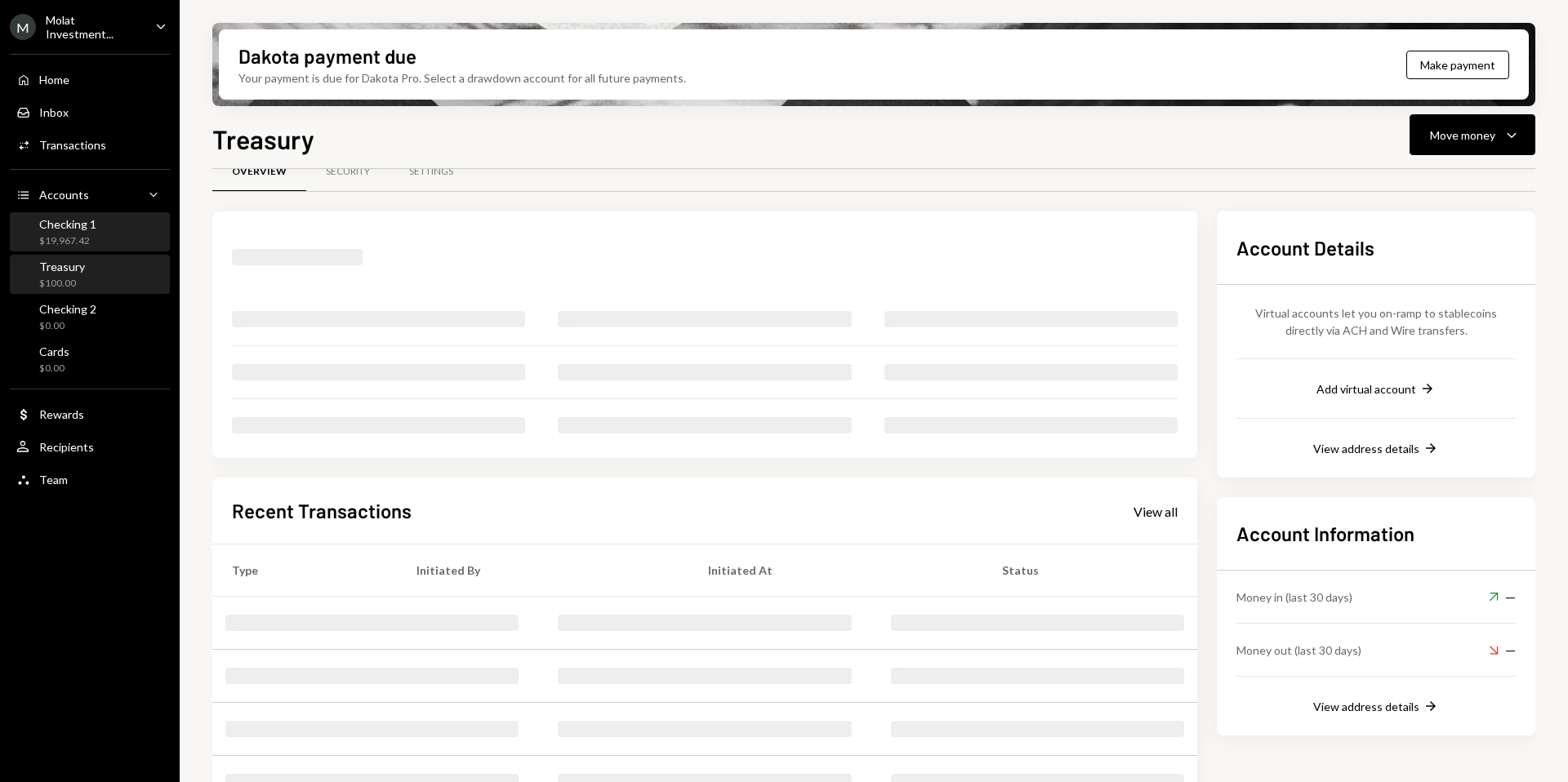
click at [76, 231] on div "Checking 1 $19,967.42" at bounding box center [68, 232] width 57 height 31
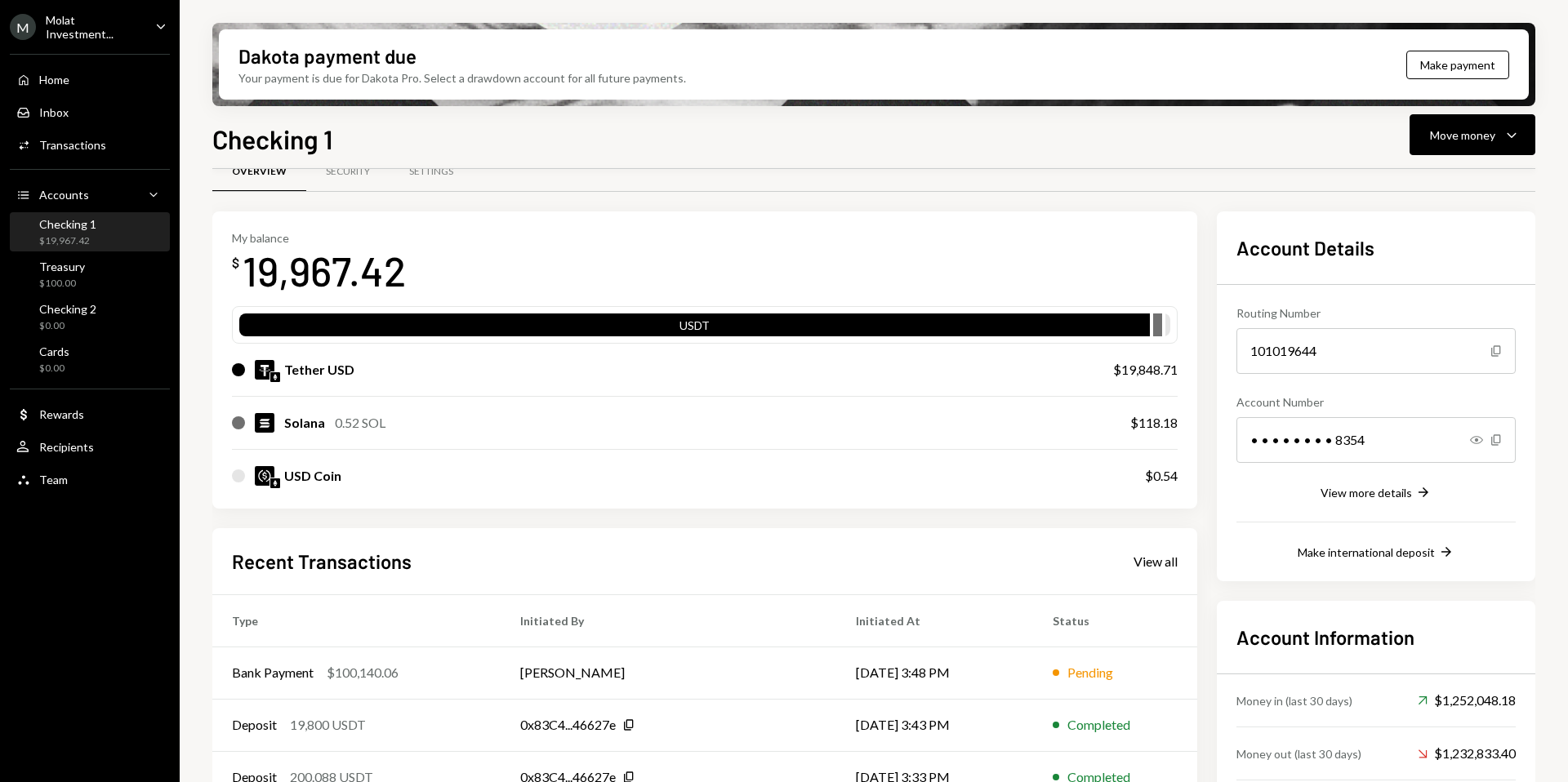
click at [84, 33] on div "M Molat Investment..." at bounding box center [76, 26] width 132 height 28
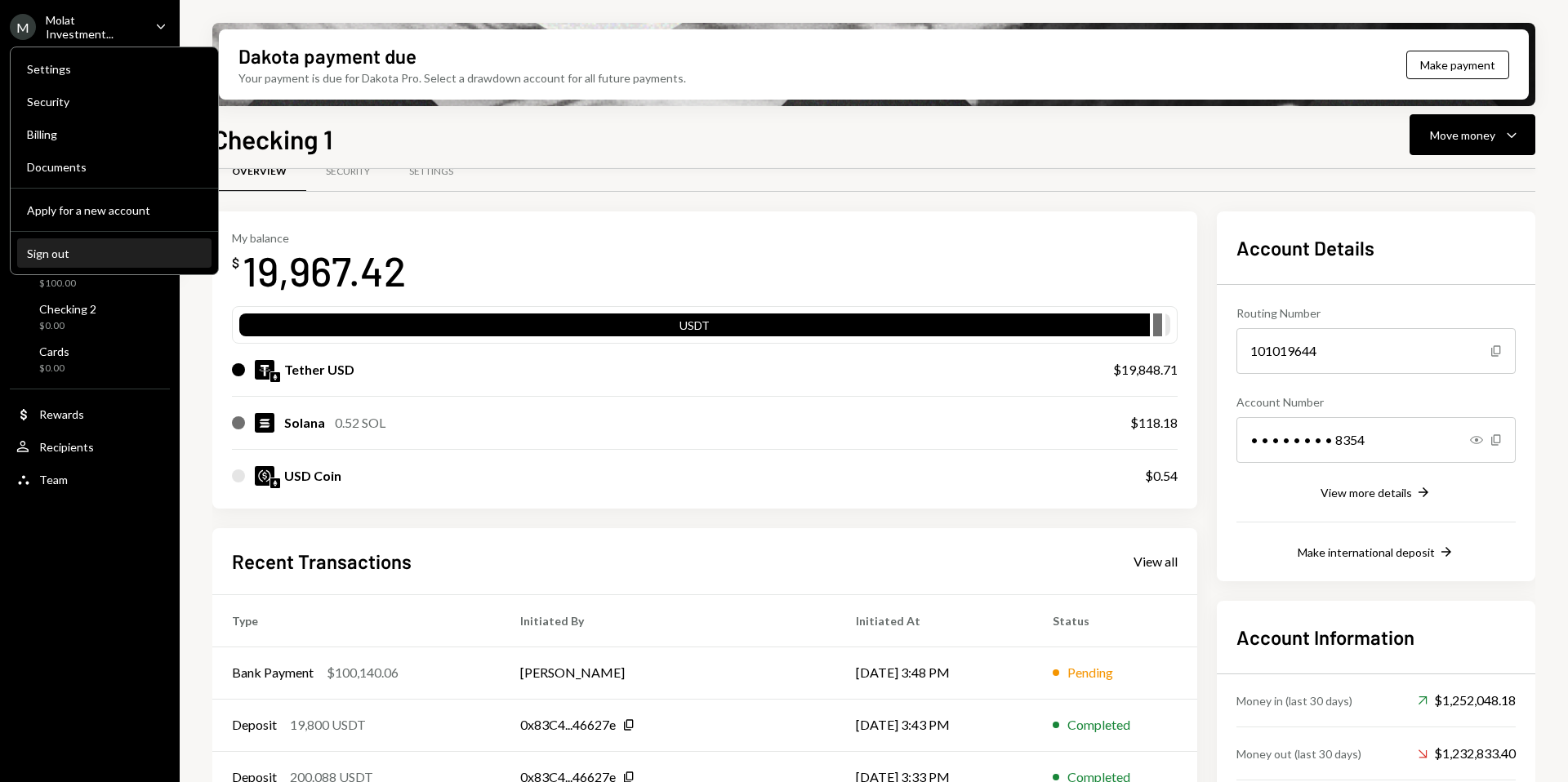
click at [91, 252] on div "Sign out" at bounding box center [114, 253] width 175 height 13
